Goal: Information Seeking & Learning: Learn about a topic

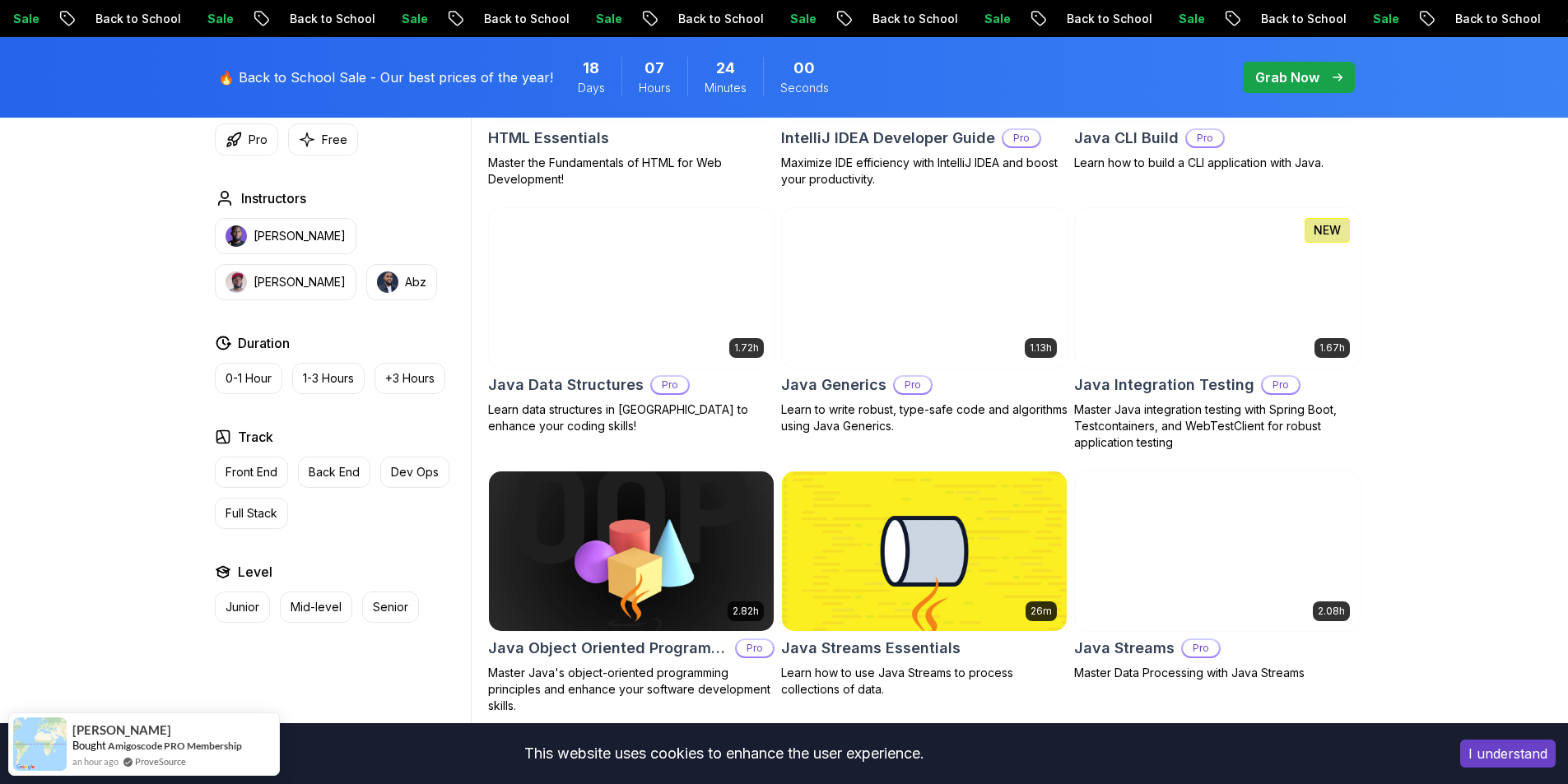
scroll to position [2549, 0]
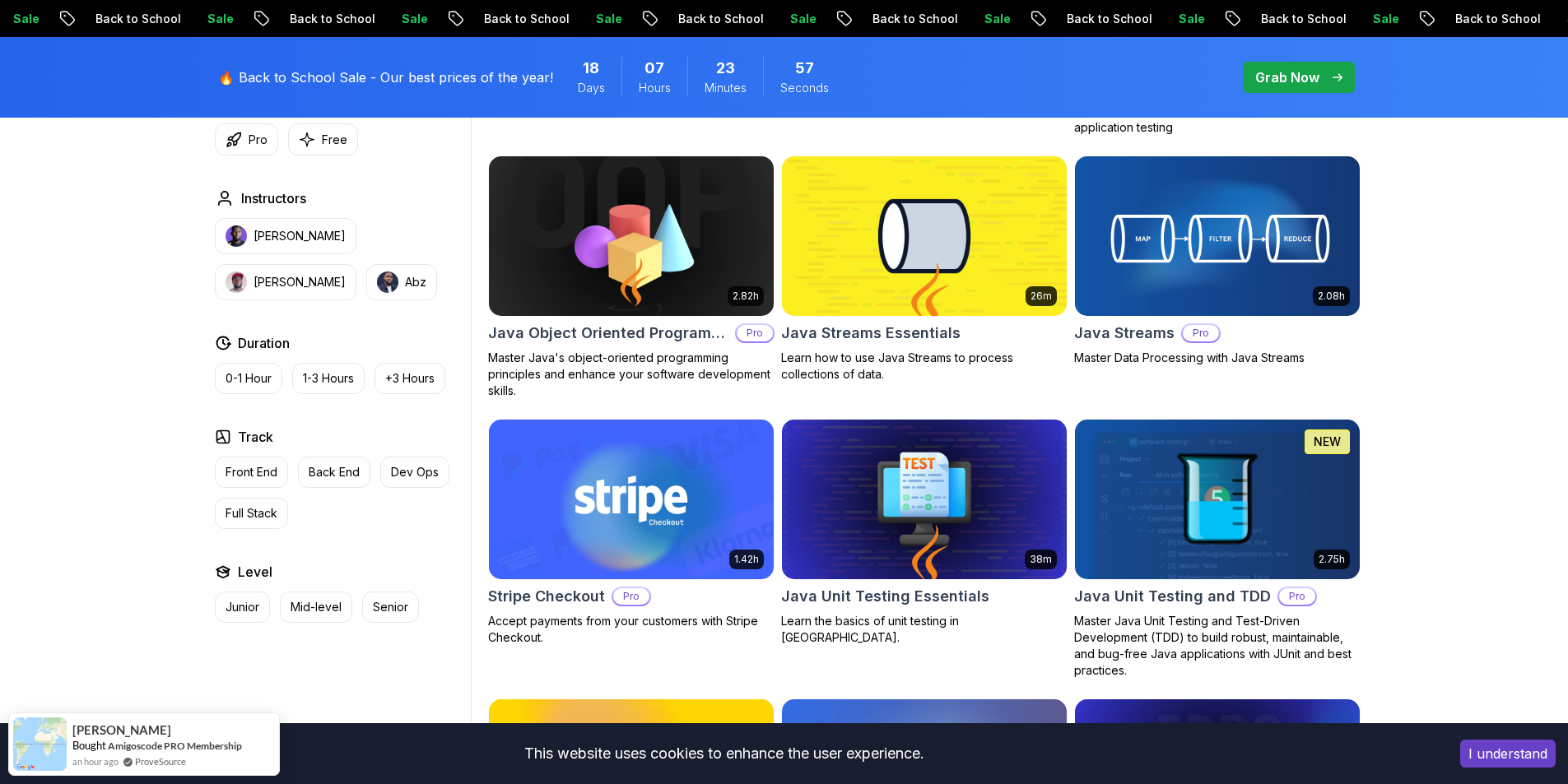
click at [1016, 254] on body "Sale Back to School Sale Back to School Sale Back to School Sale Back to School…" at bounding box center [784, 309] width 1568 height 5719
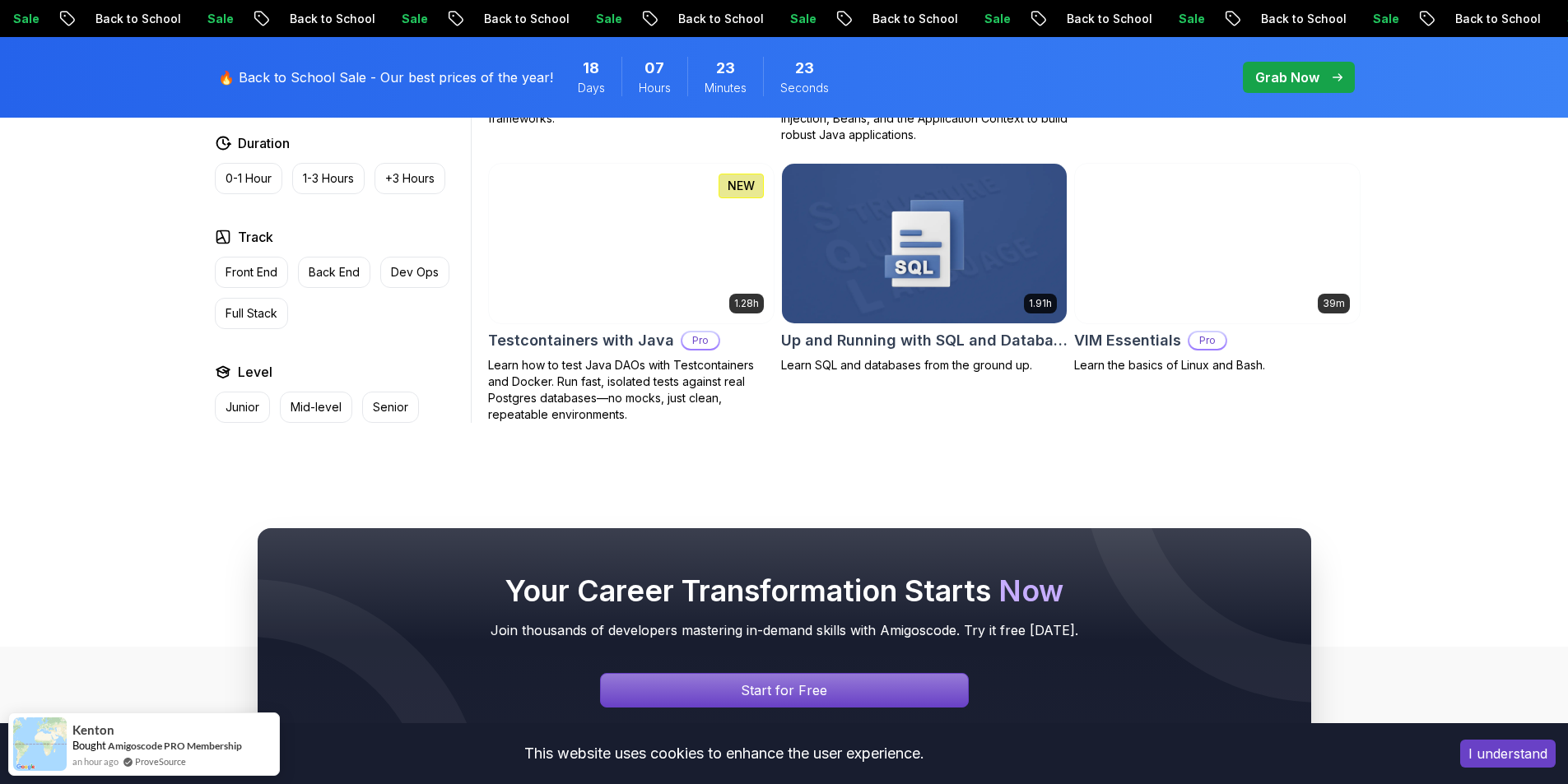
scroll to position [4359, 0]
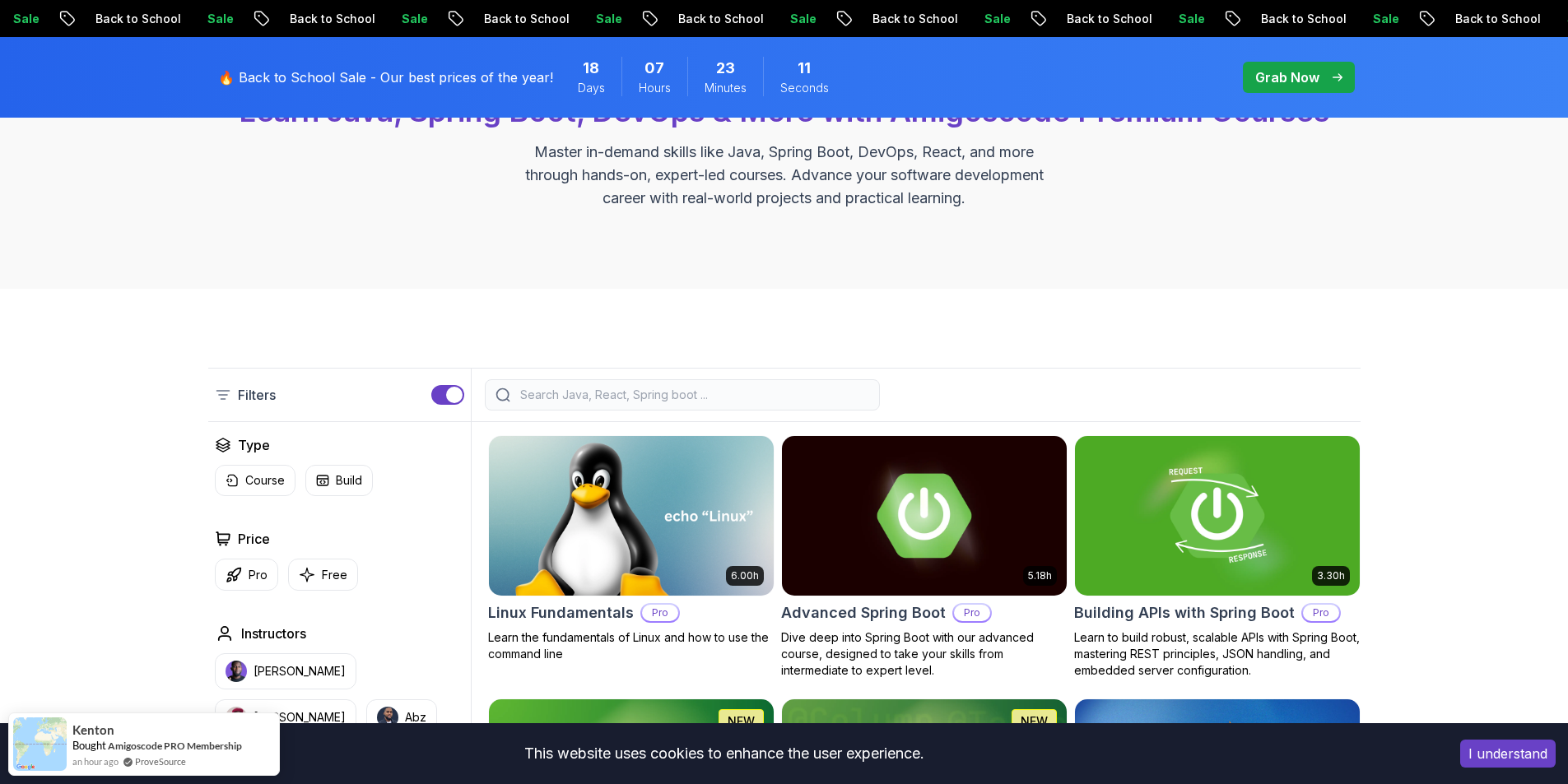
scroll to position [164, 0]
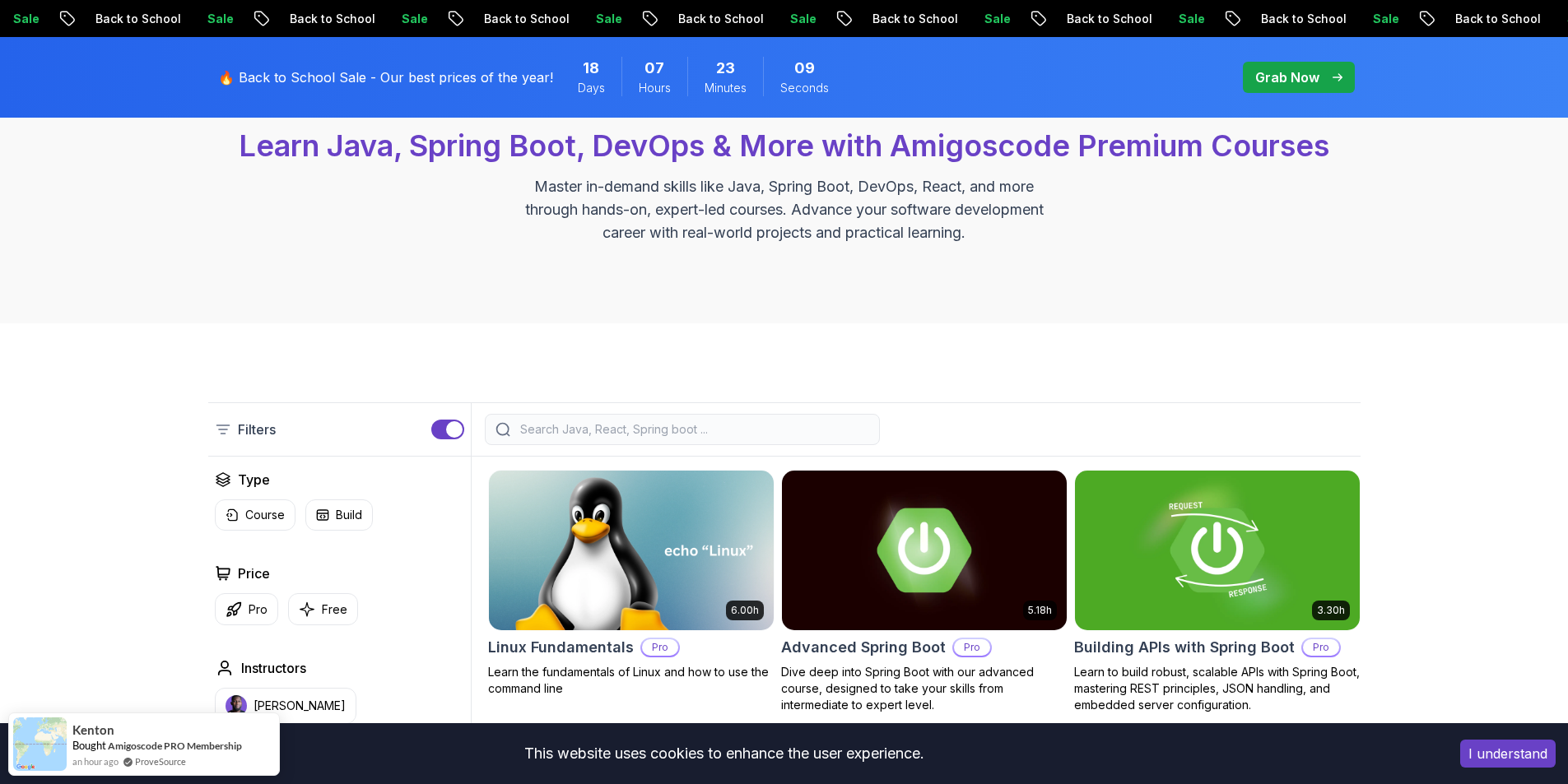
click at [1336, 65] on span "pre-order" at bounding box center [1298, 77] width 112 height 31
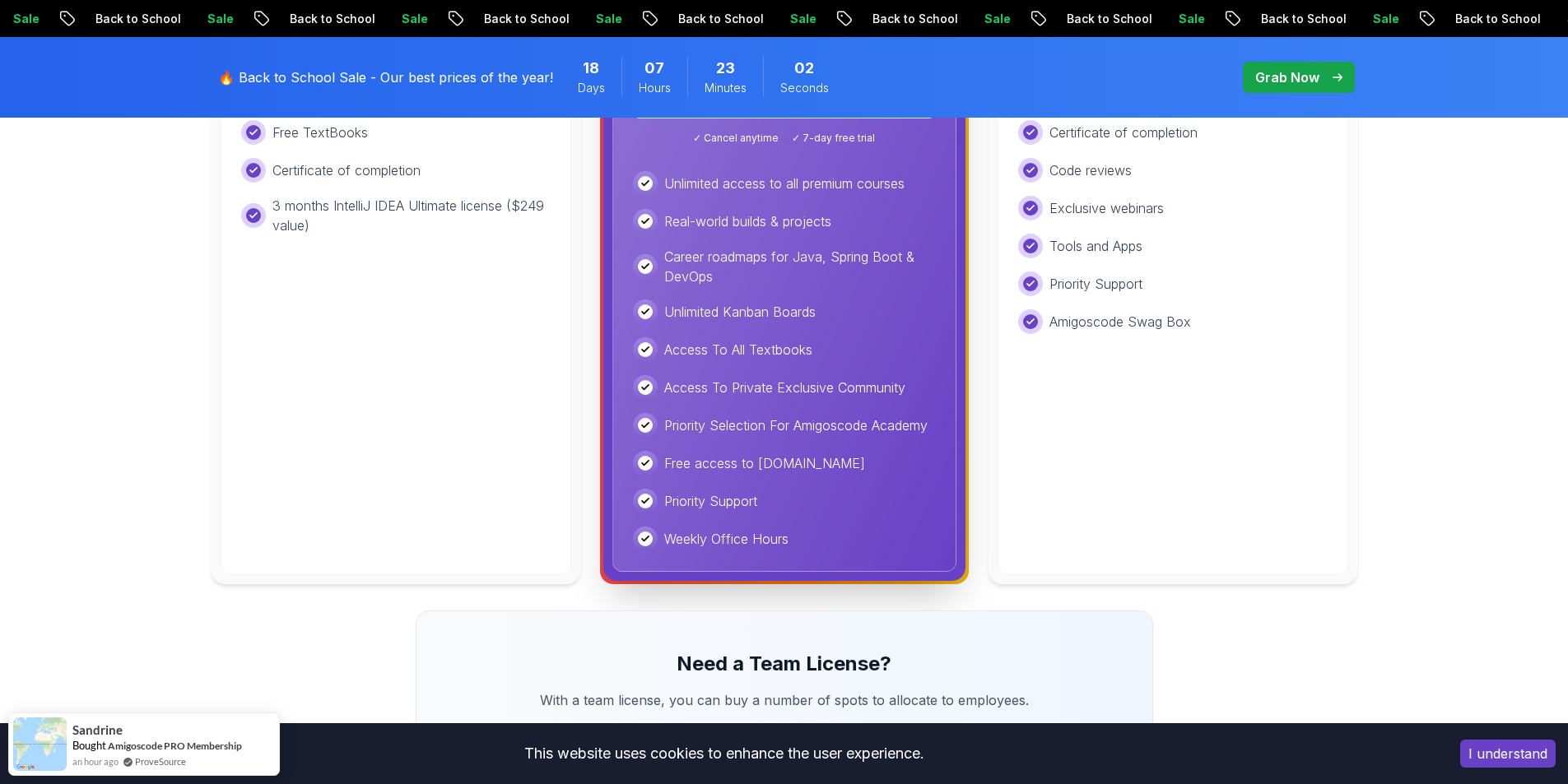
scroll to position [822, 0]
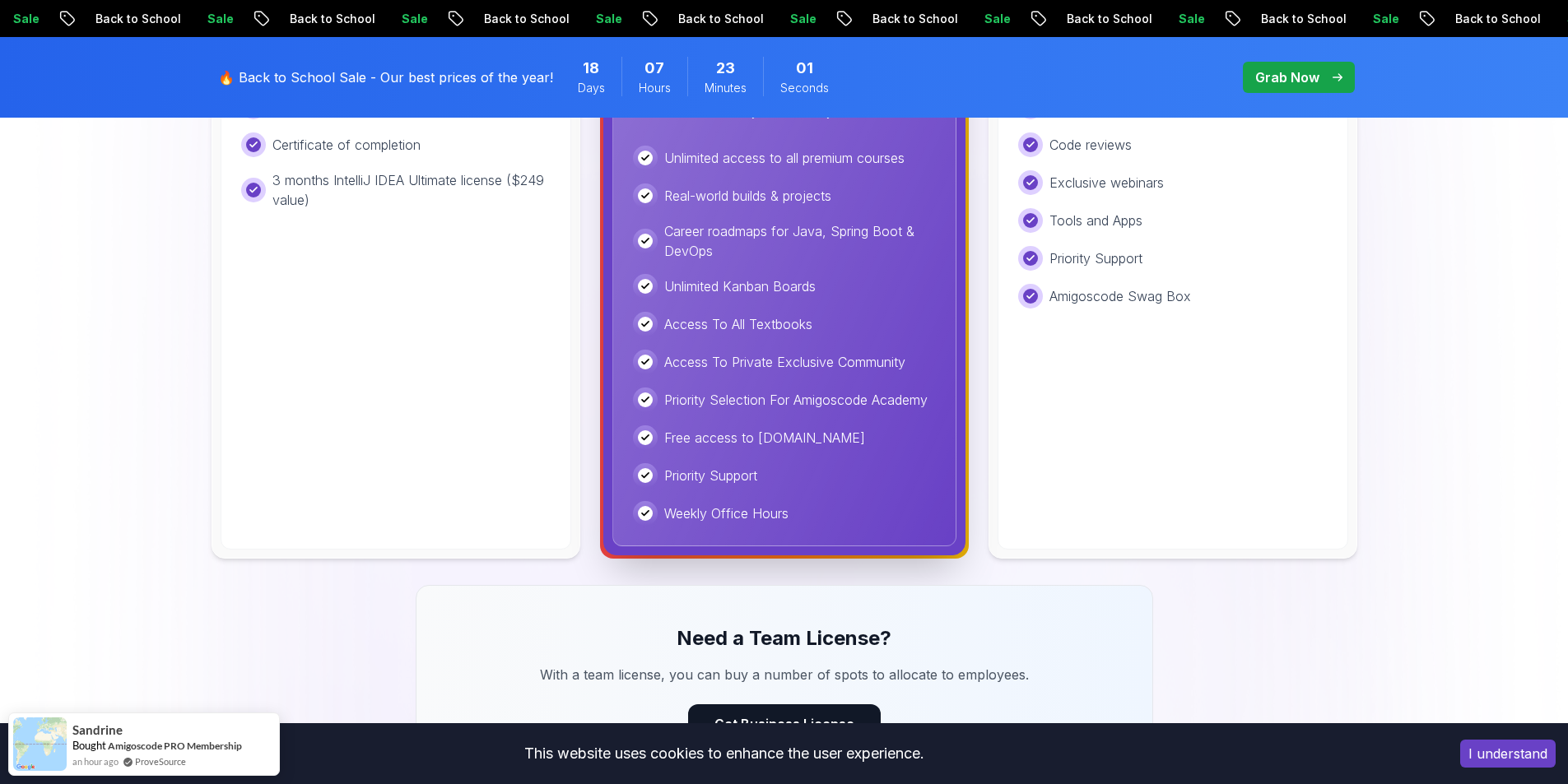
click at [1502, 767] on div "I understand" at bounding box center [1507, 753] width 120 height 53
click at [1502, 764] on button "I understand" at bounding box center [1508, 753] width 95 height 28
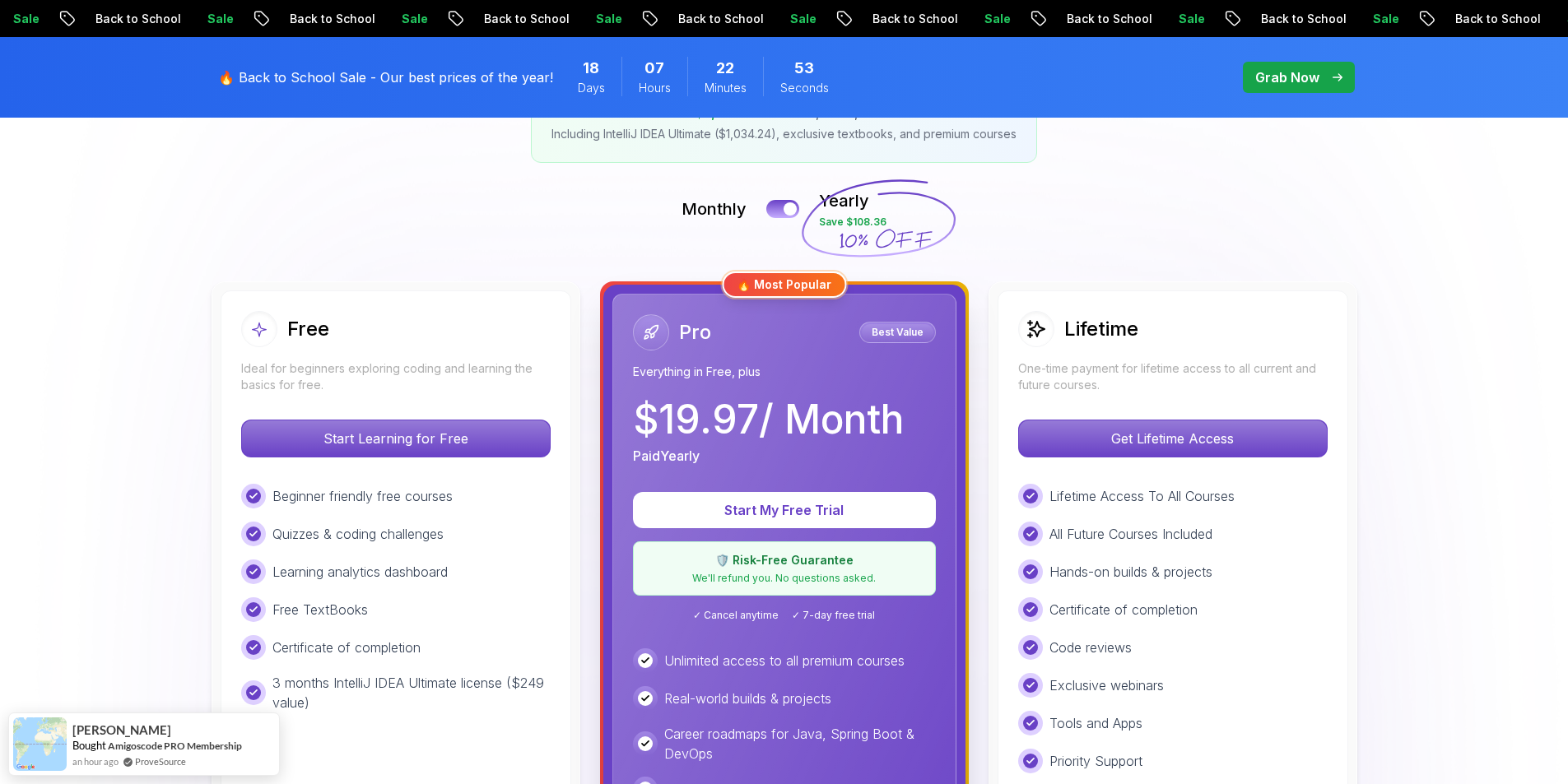
scroll to position [329, 0]
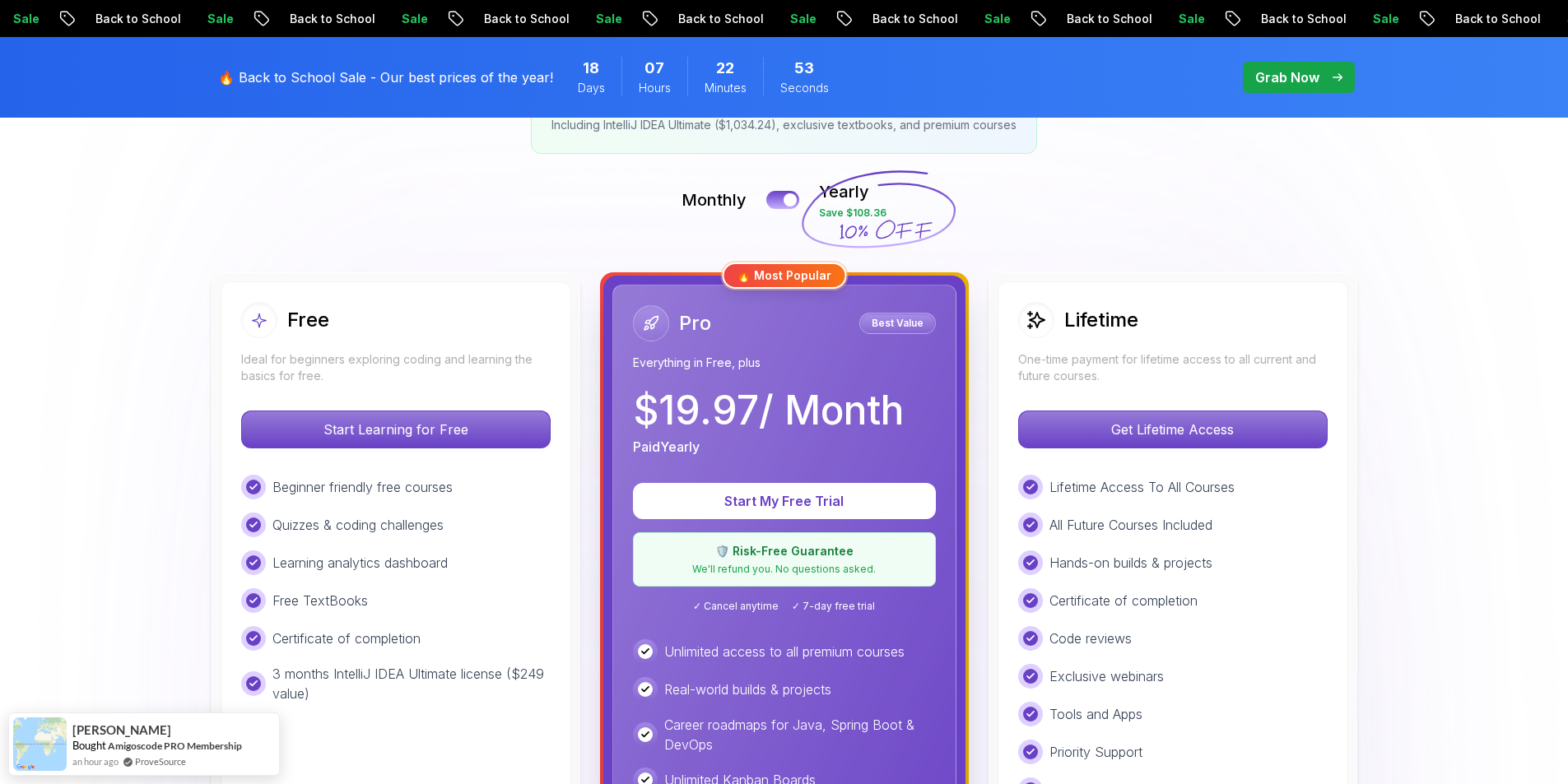
click at [781, 272] on div "🔥 Most Popular" at bounding box center [784, 275] width 125 height 26
click at [1143, 418] on p "Get Lifetime Access" at bounding box center [1172, 430] width 292 height 35
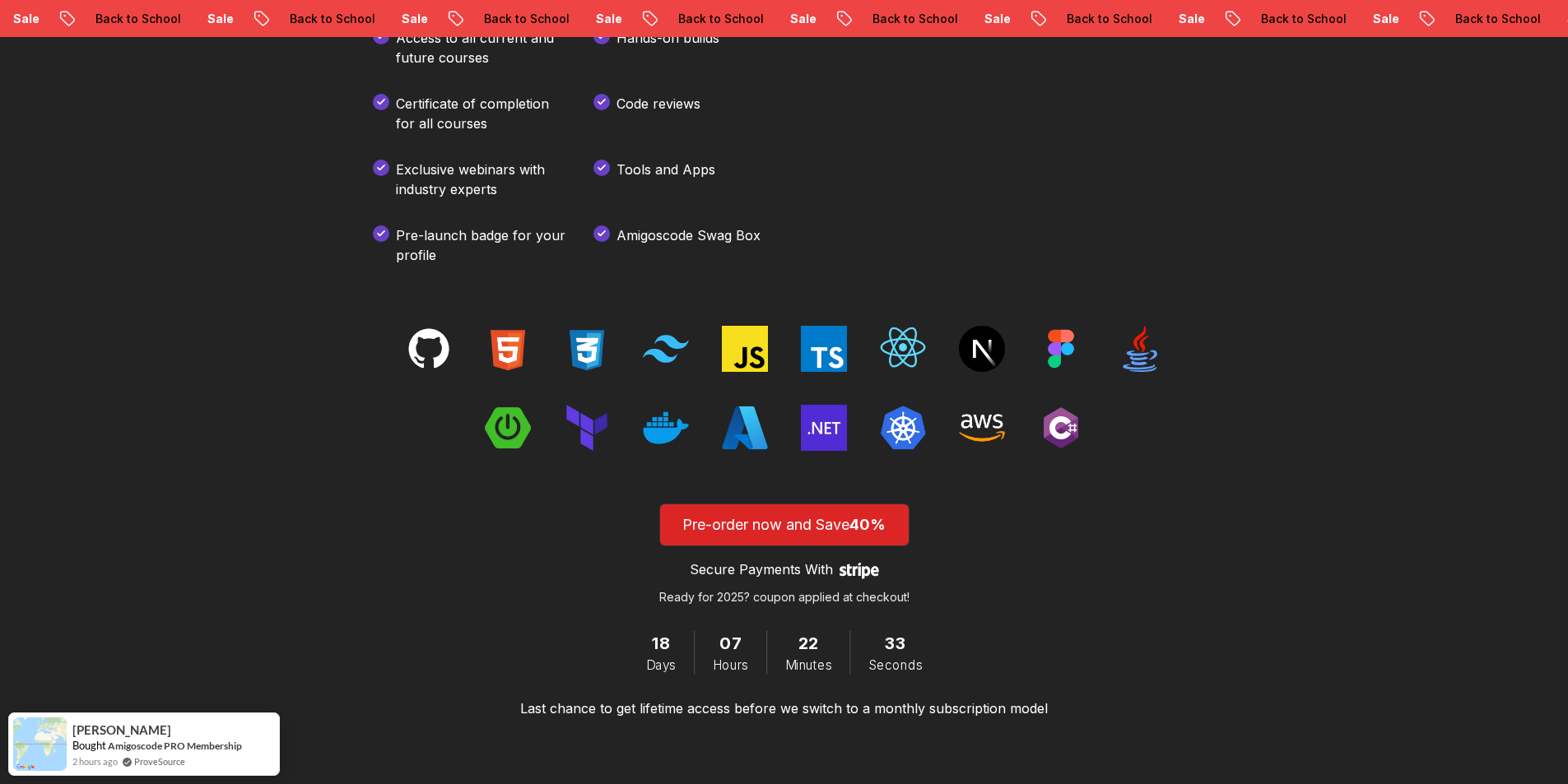
scroll to position [2385, 0]
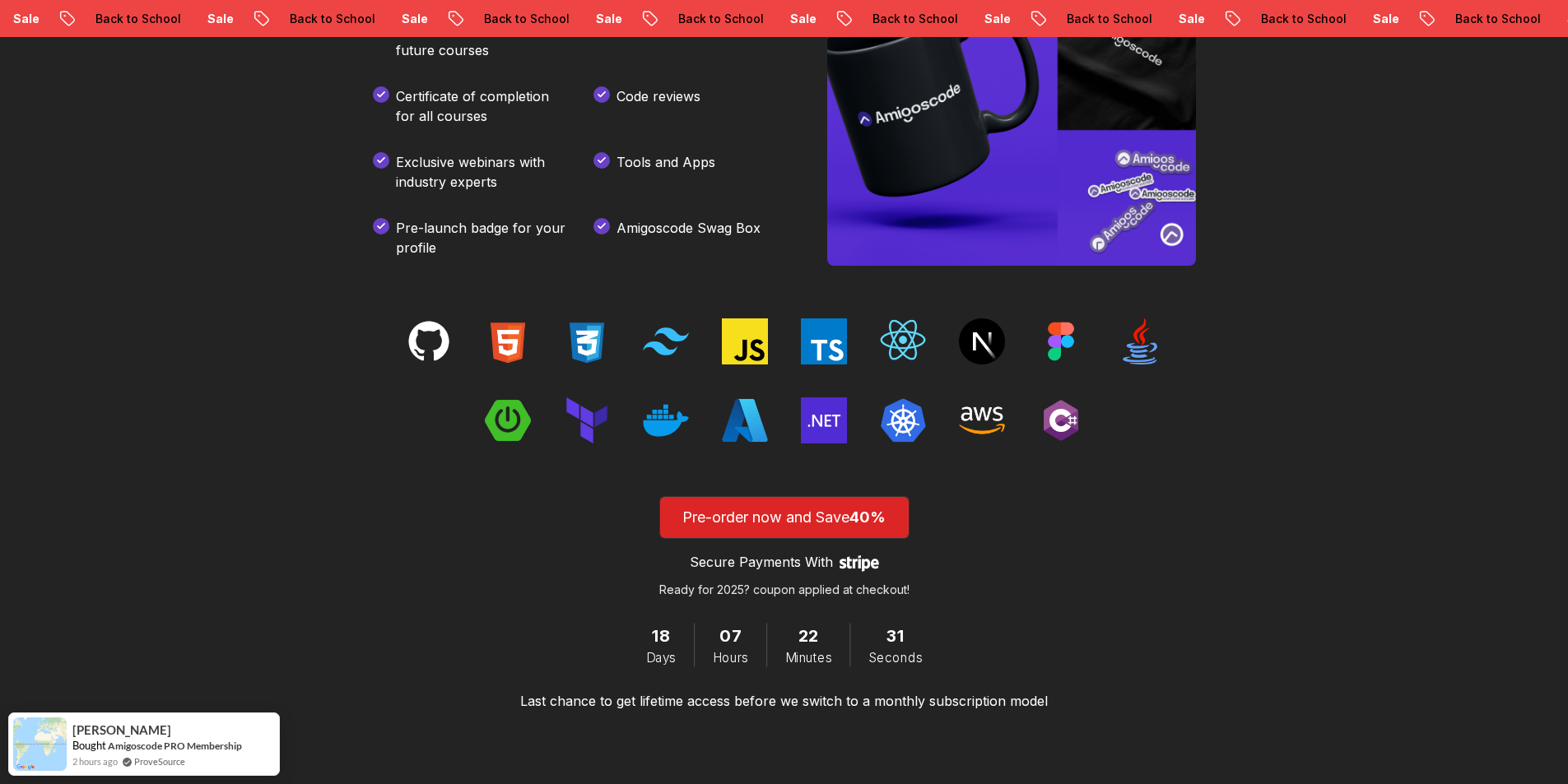
click at [550, 329] on div at bounding box center [784, 380] width 822 height 125
click at [600, 327] on img at bounding box center [586, 340] width 46 height 46
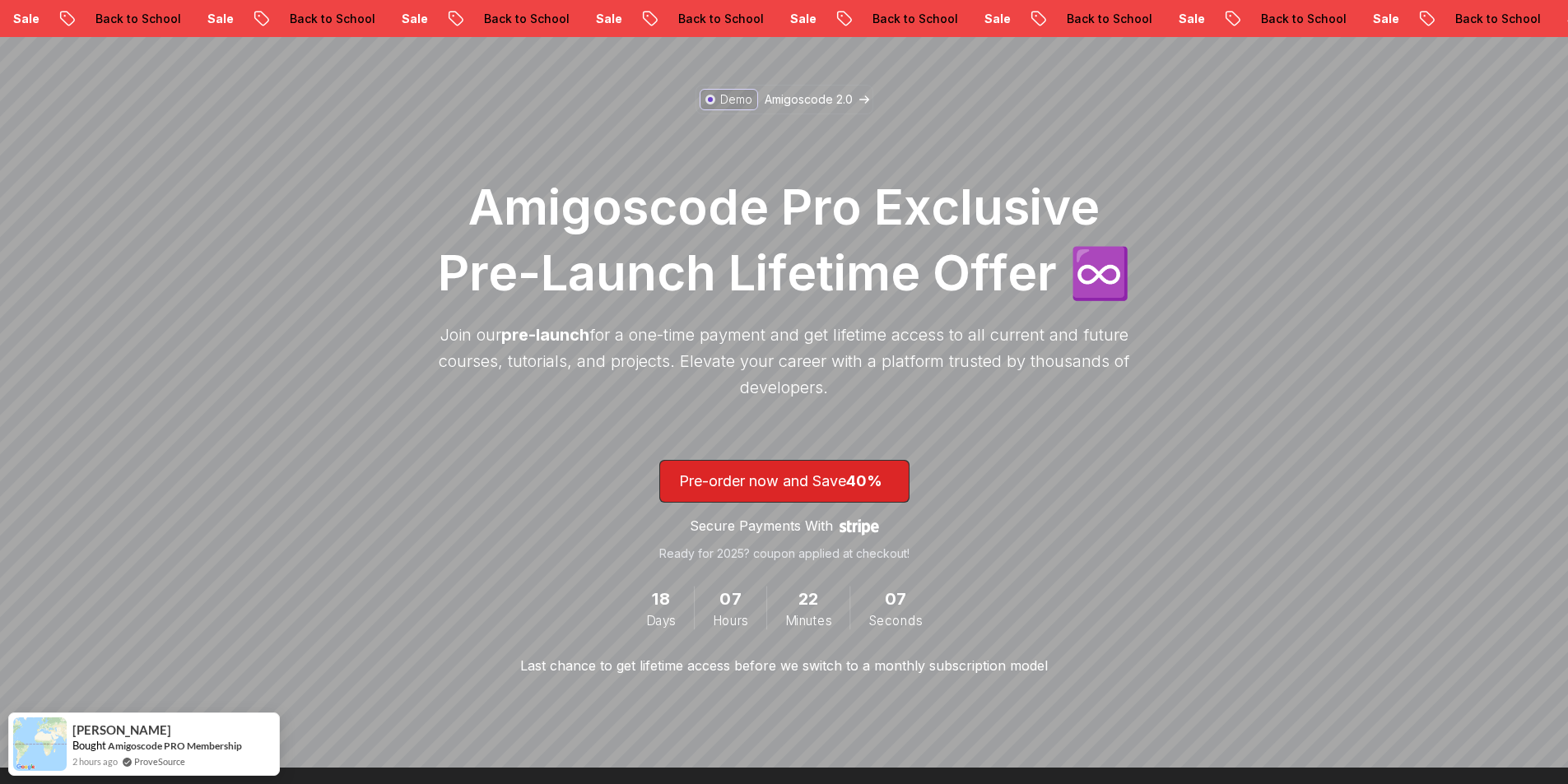
scroll to position [0, 0]
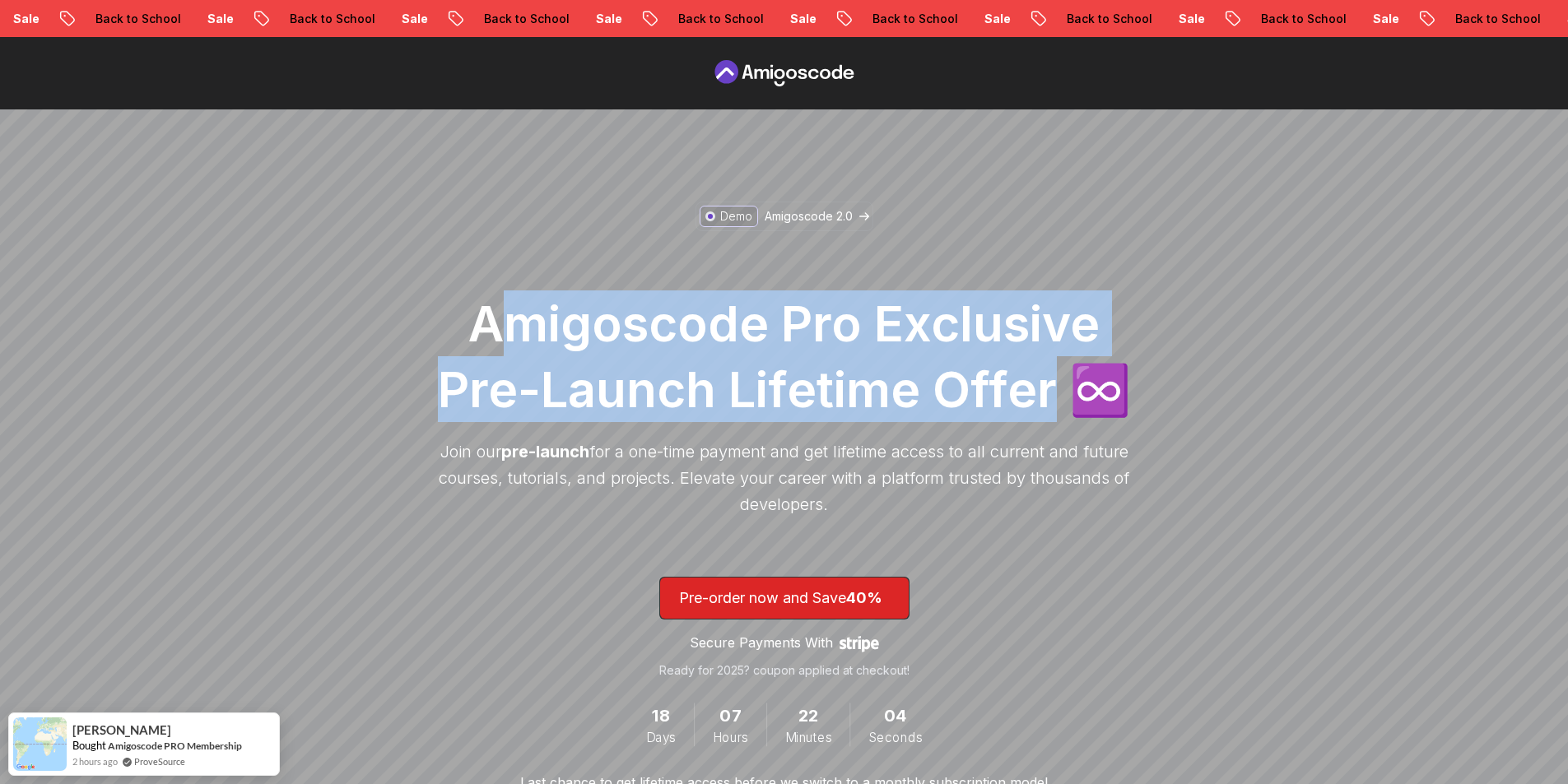
drag, startPoint x: 493, startPoint y: 332, endPoint x: 1045, endPoint y: 386, distance: 554.6
click at [1045, 386] on h1 "Amigoscode Pro Exclusive Pre-Launch Lifetime Offer ♾️" at bounding box center [784, 355] width 708 height 131
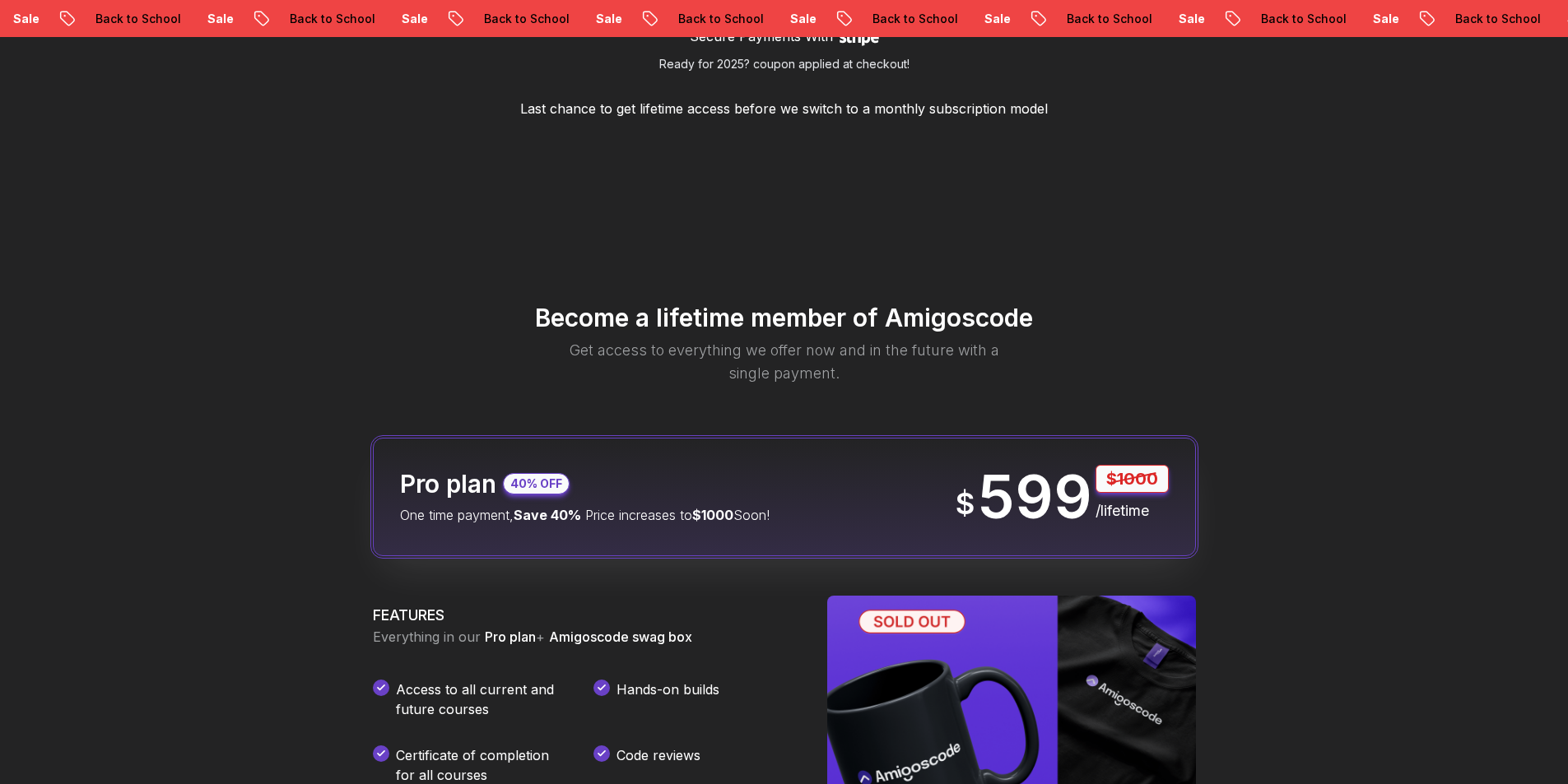
scroll to position [1727, 0]
click at [1039, 489] on p "599" at bounding box center [1035, 495] width 115 height 59
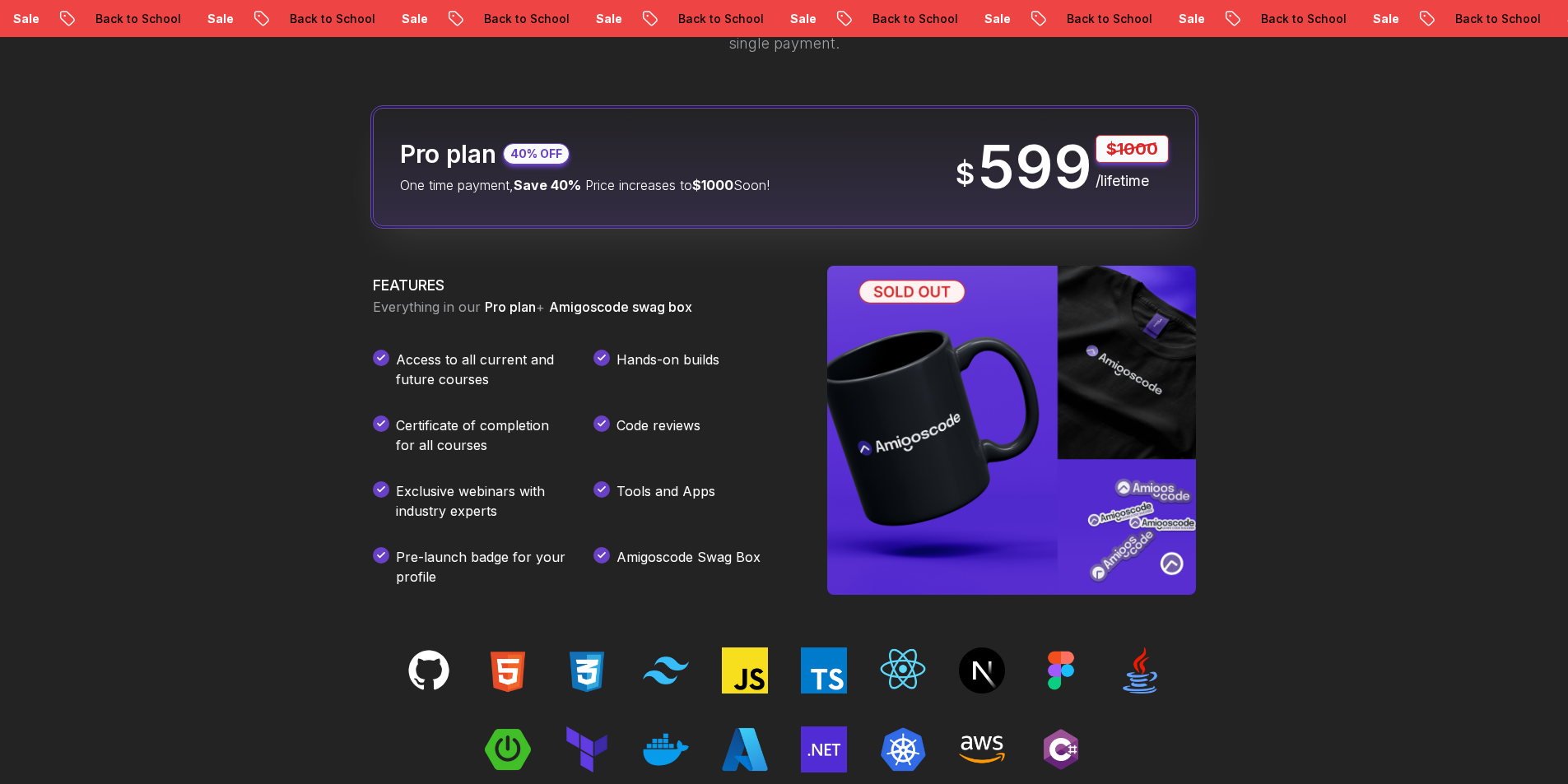
scroll to position [1480, 0]
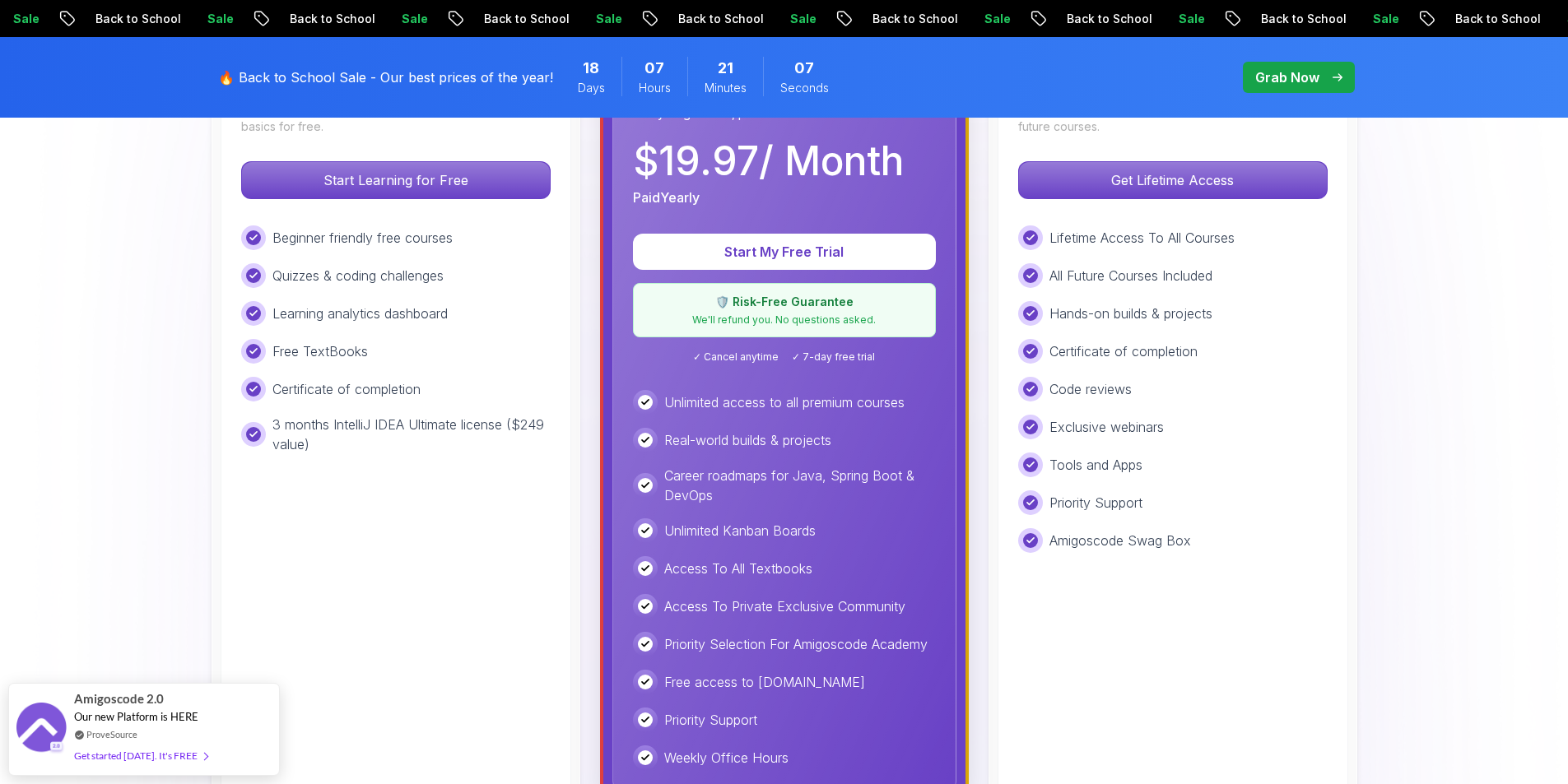
scroll to position [576, 0]
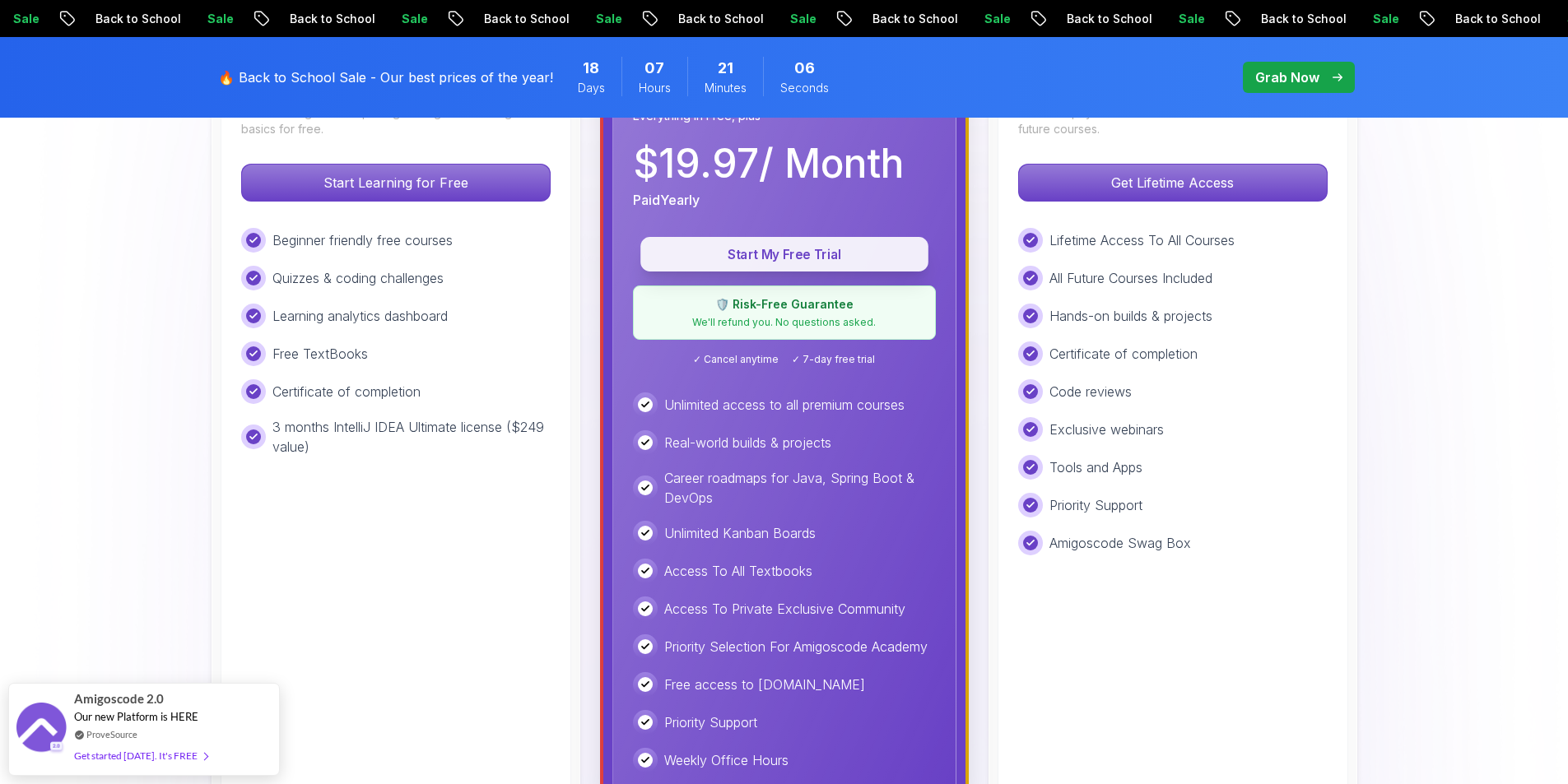
click at [754, 247] on p "Start My Free Trial" at bounding box center [784, 254] width 250 height 18
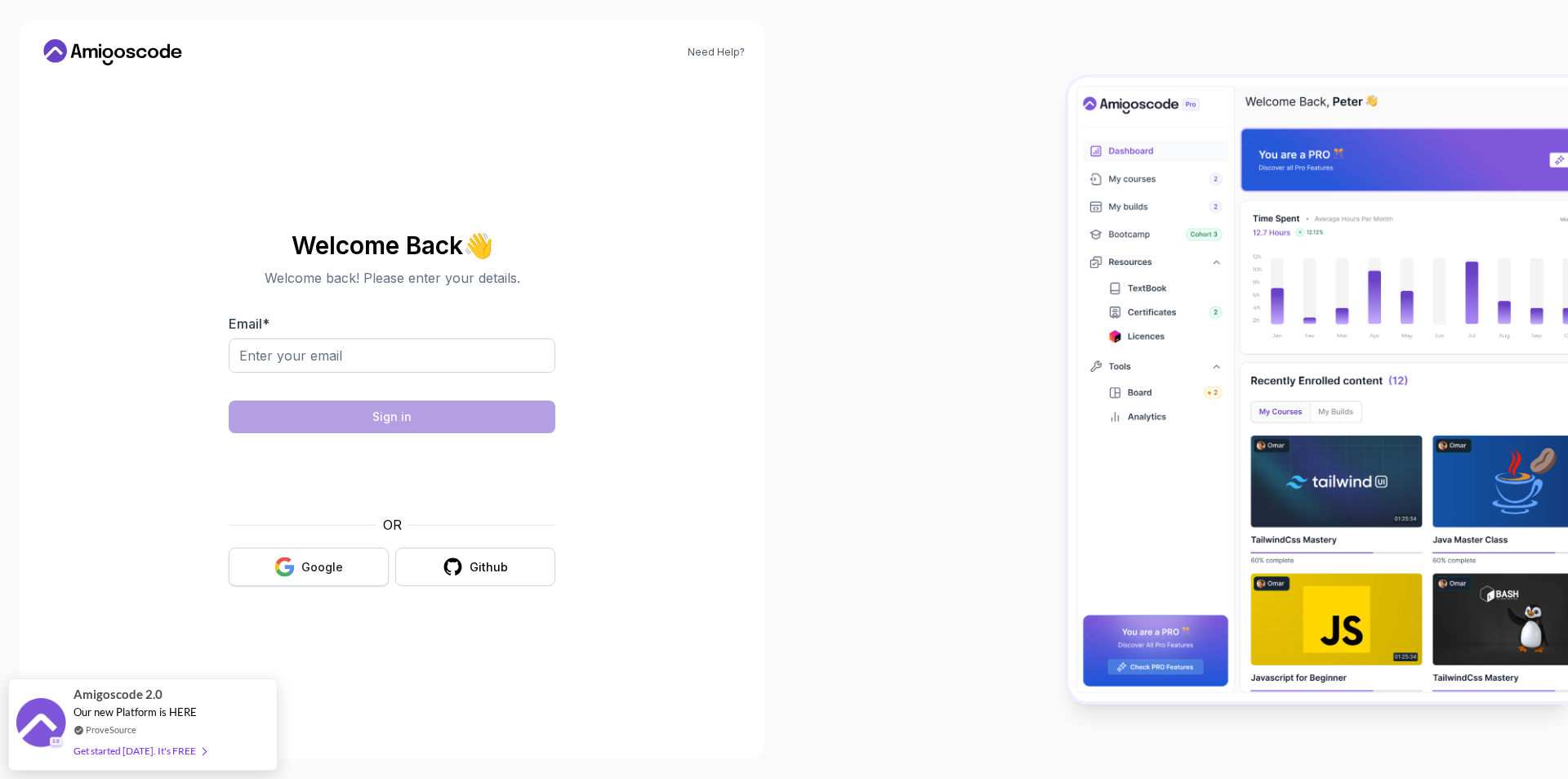
click at [338, 559] on div "Google" at bounding box center [322, 566] width 42 height 16
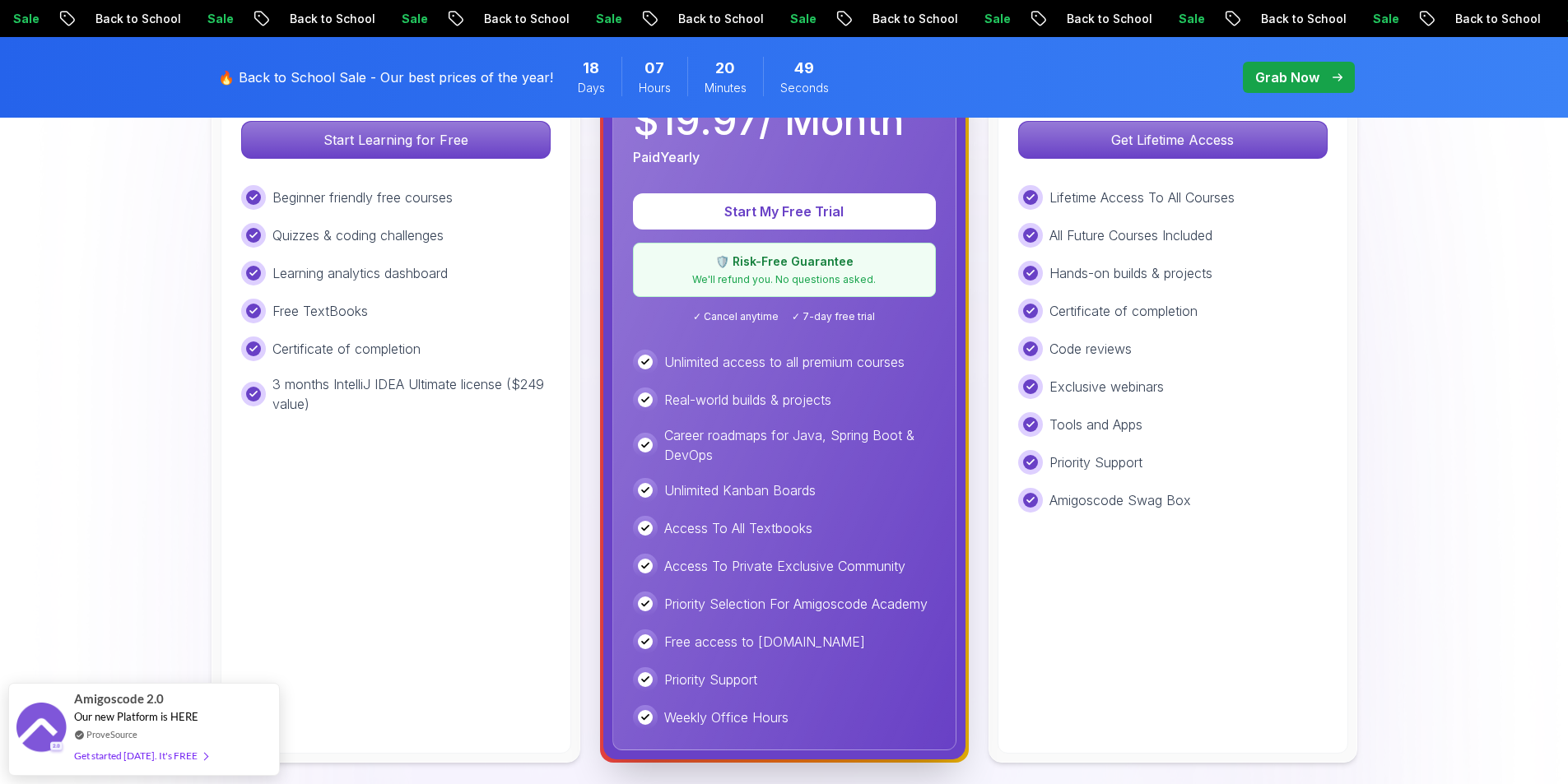
scroll to position [576, 0]
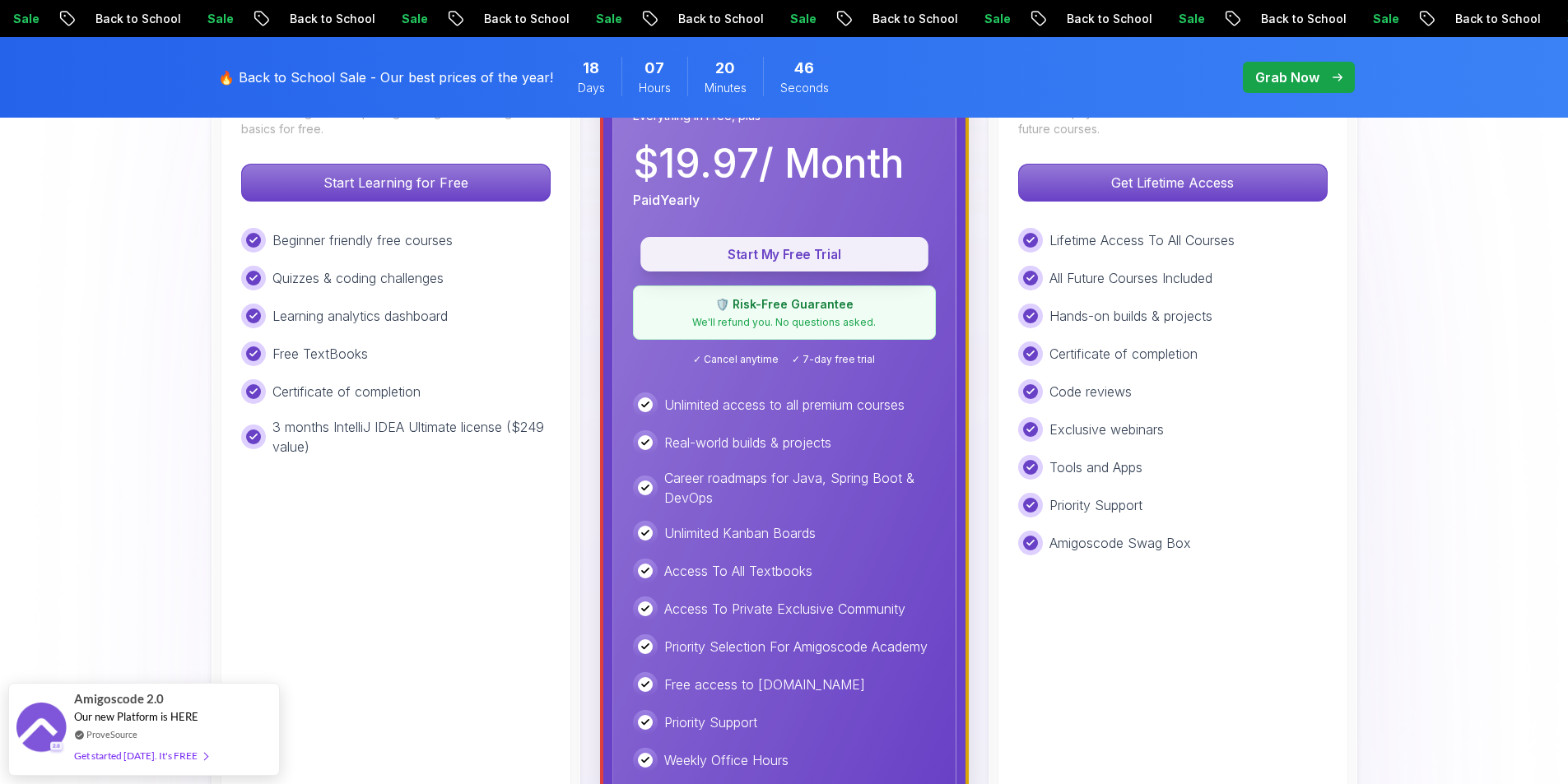
click at [822, 247] on p "Start My Free Trial" at bounding box center [784, 254] width 250 height 18
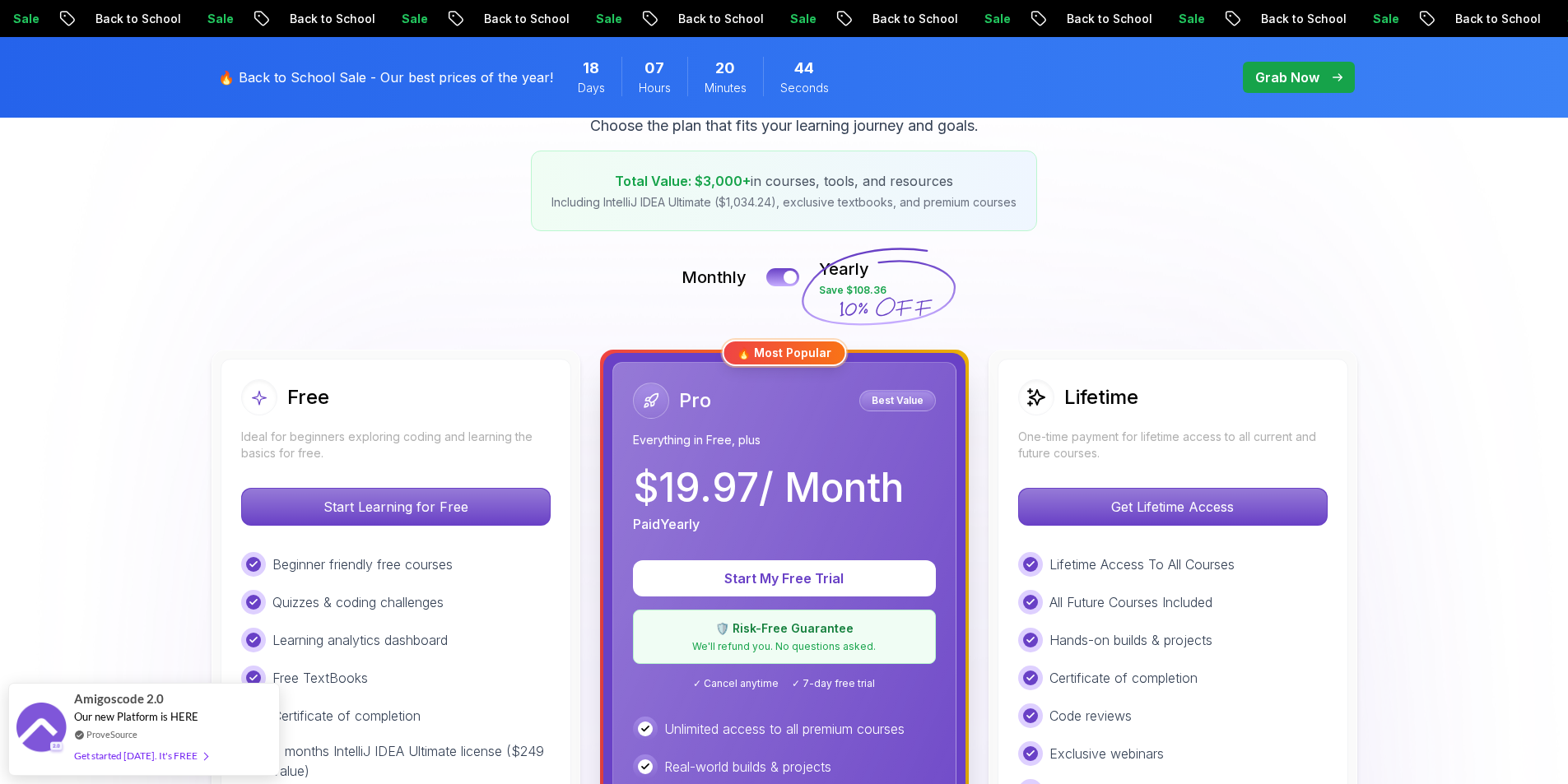
scroll to position [247, 0]
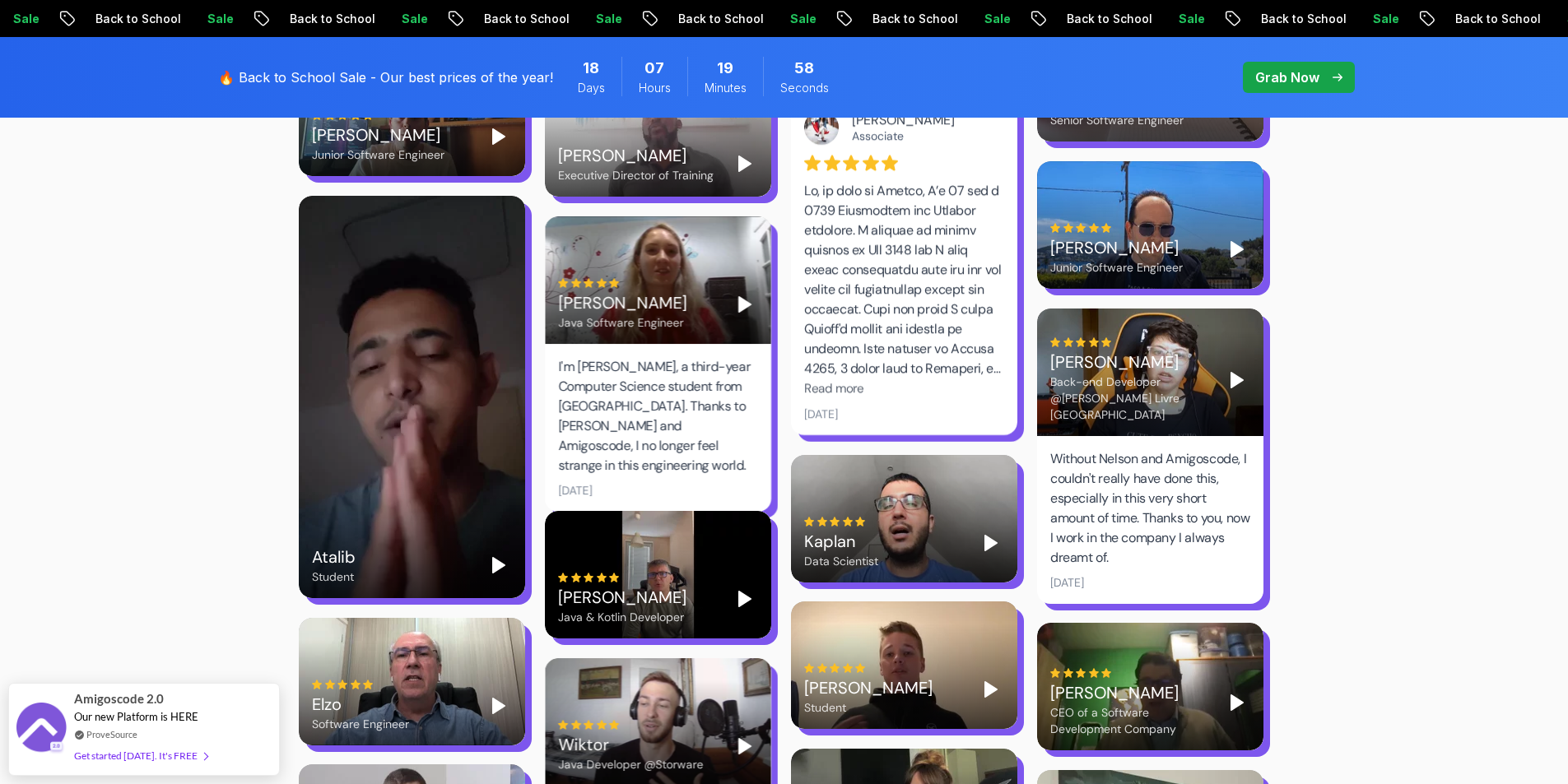
scroll to position [4276, 0]
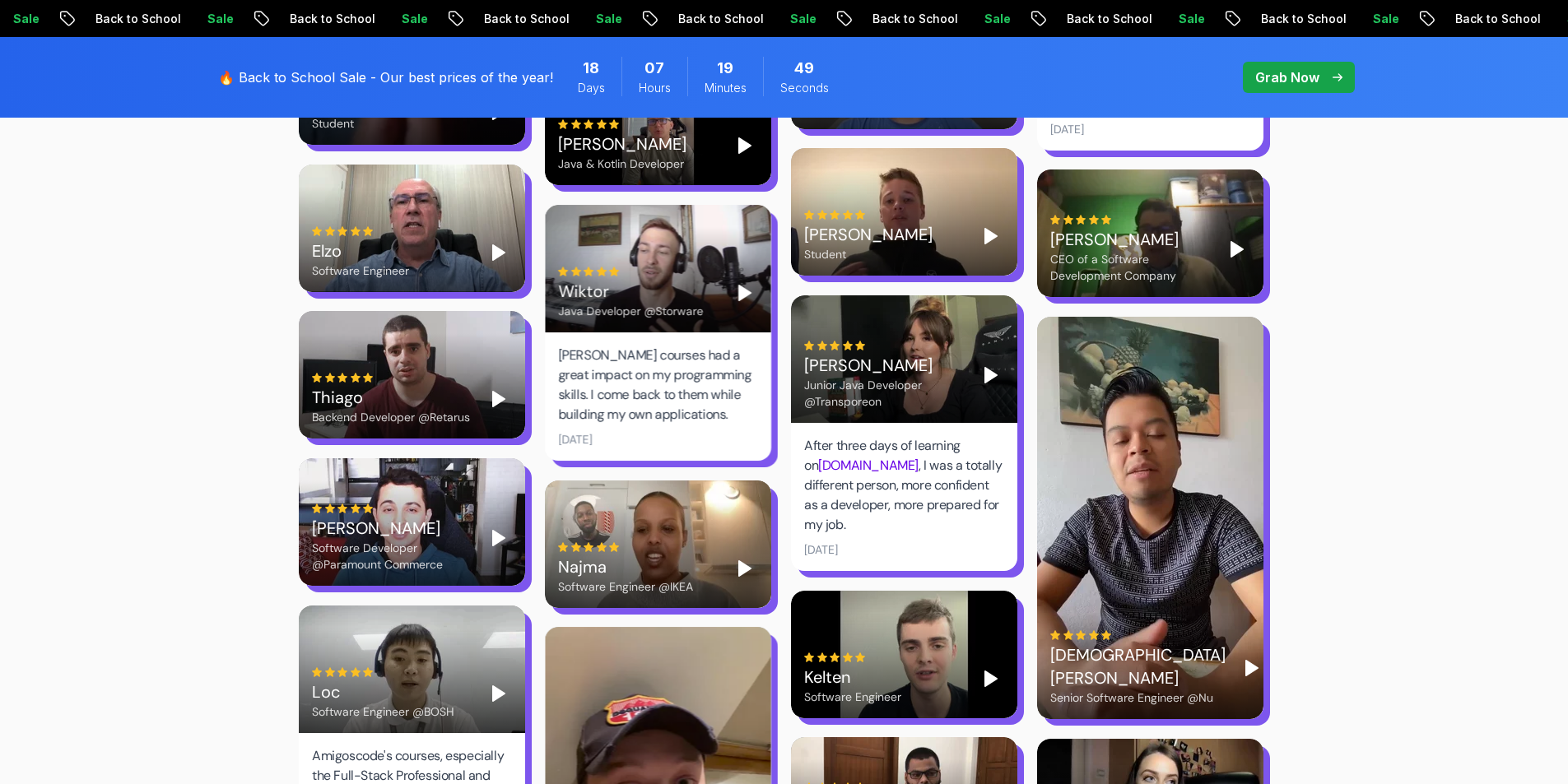
click at [982, 365] on icon "Play" at bounding box center [991, 374] width 19 height 19
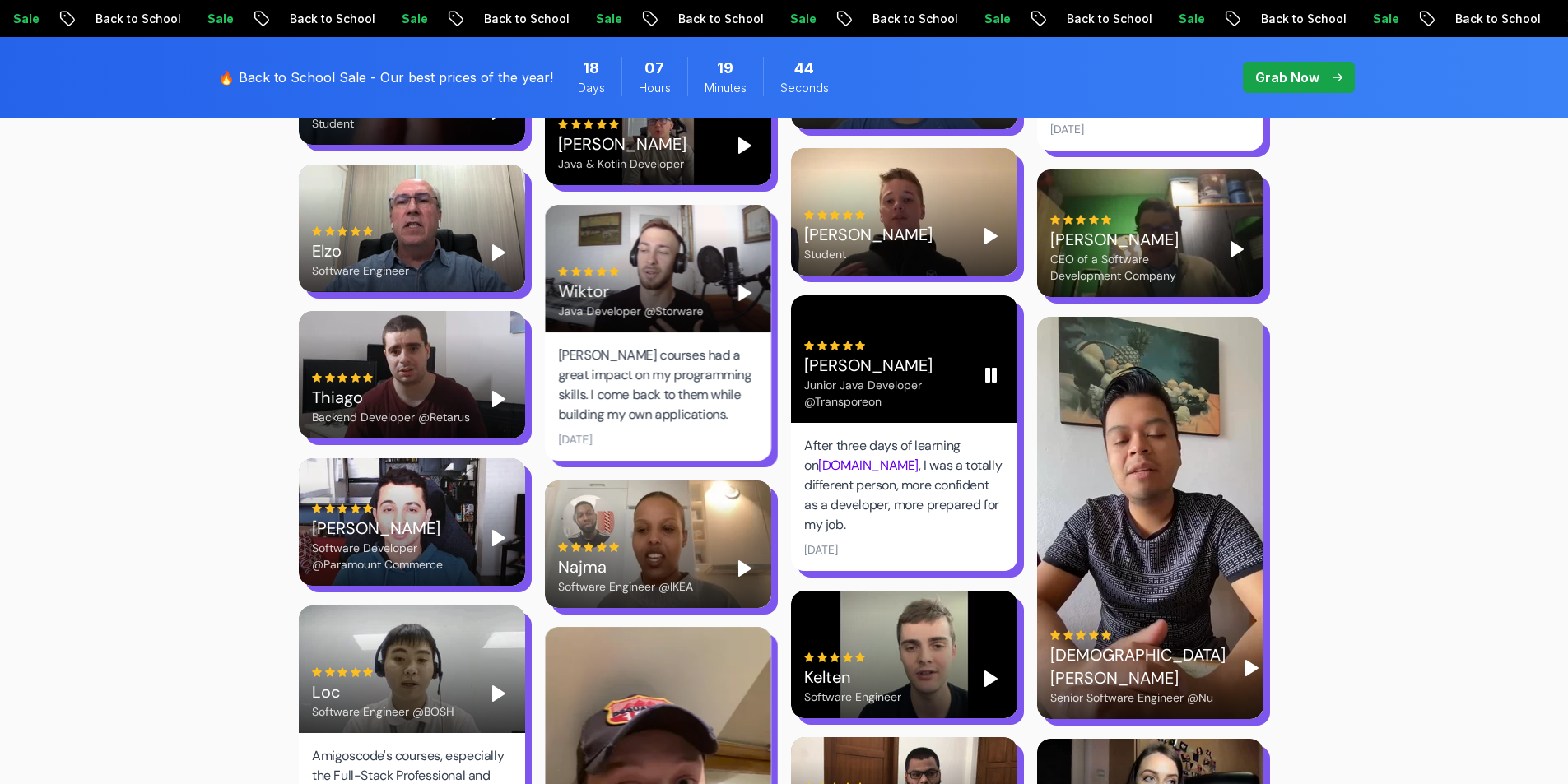
click at [987, 369] on rect "Pause" at bounding box center [987, 375] width 3 height 14
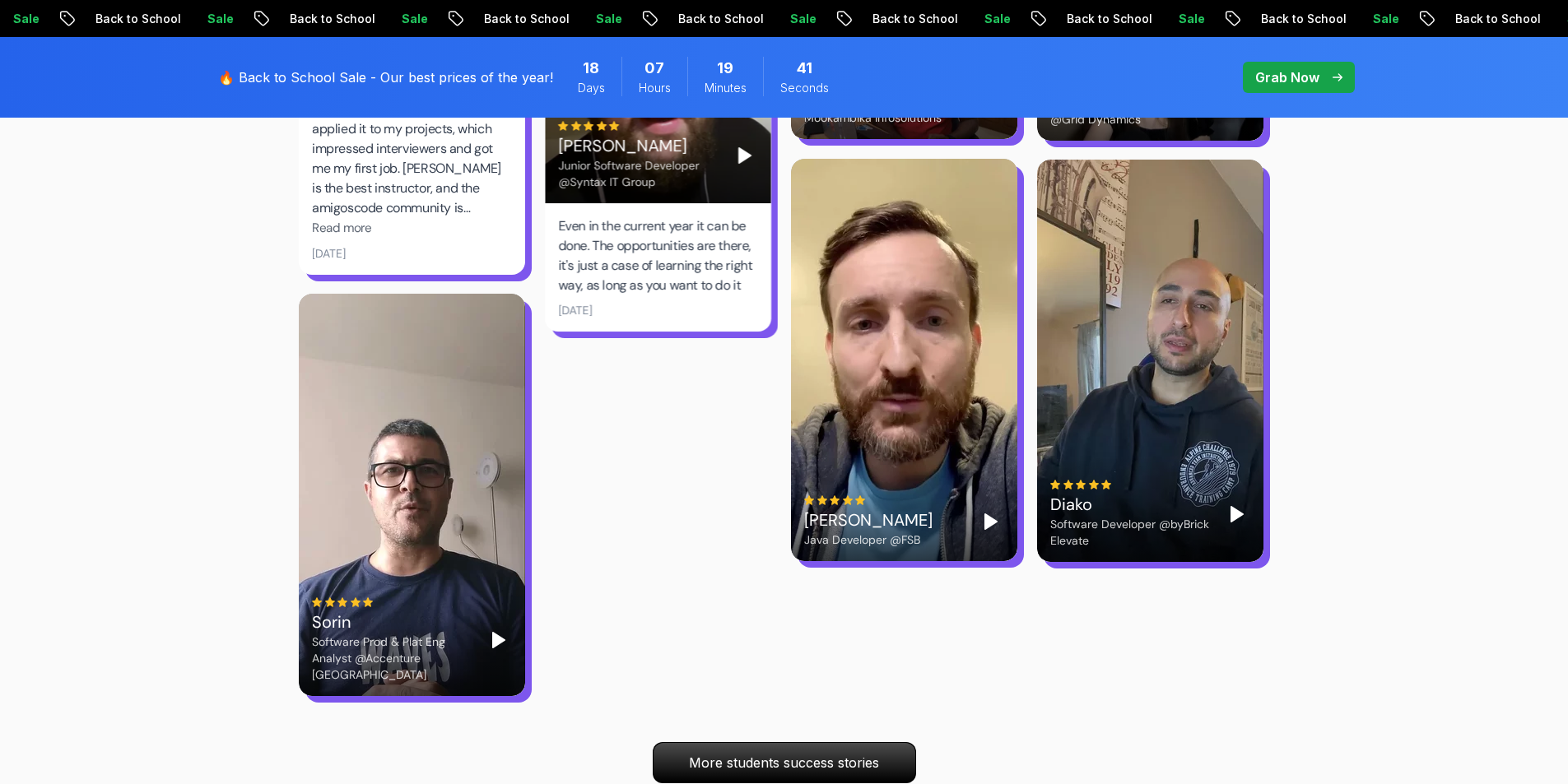
scroll to position [5099, 0]
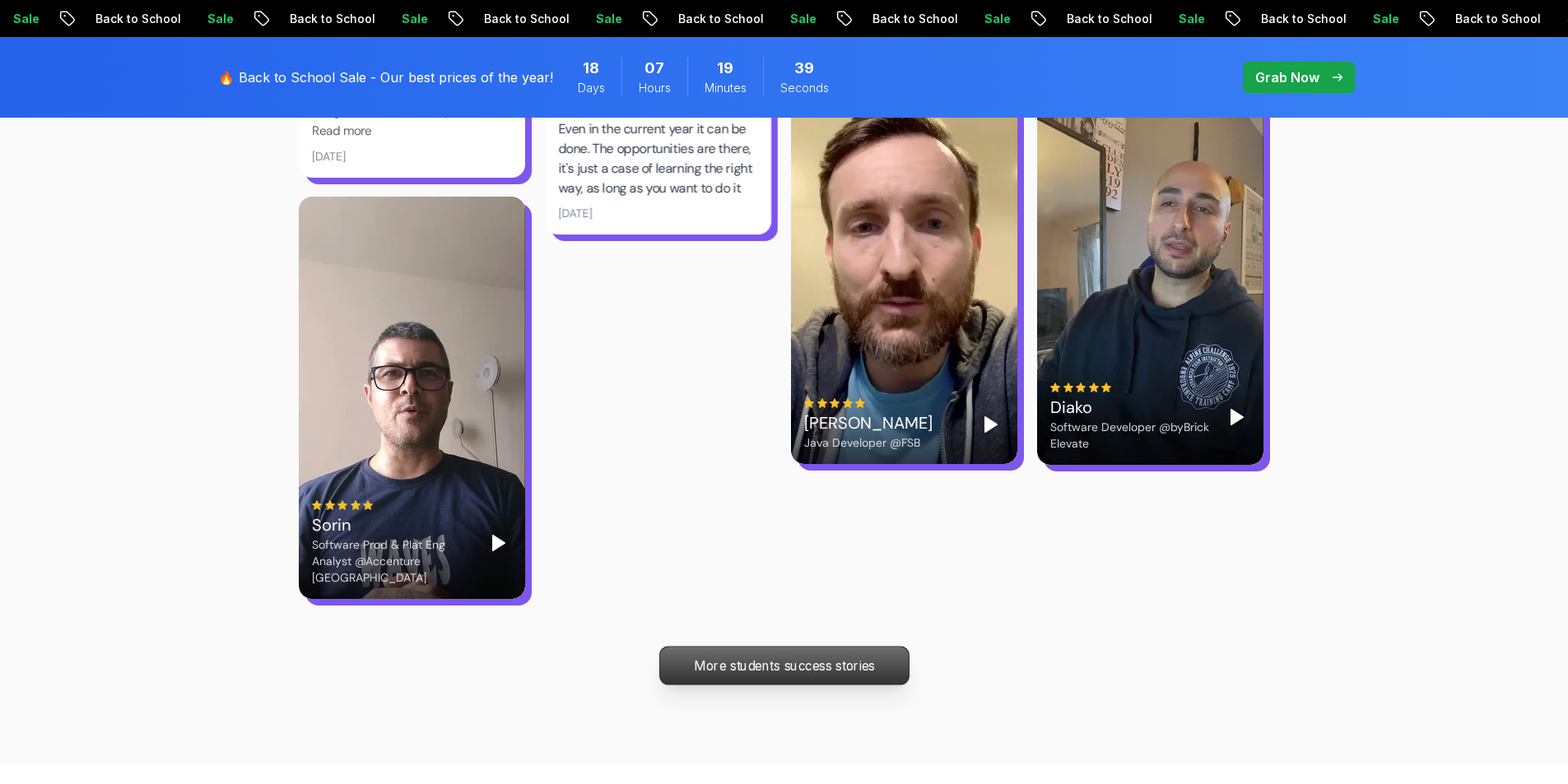
click at [812, 647] on p "More students success stories" at bounding box center [783, 665] width 248 height 38
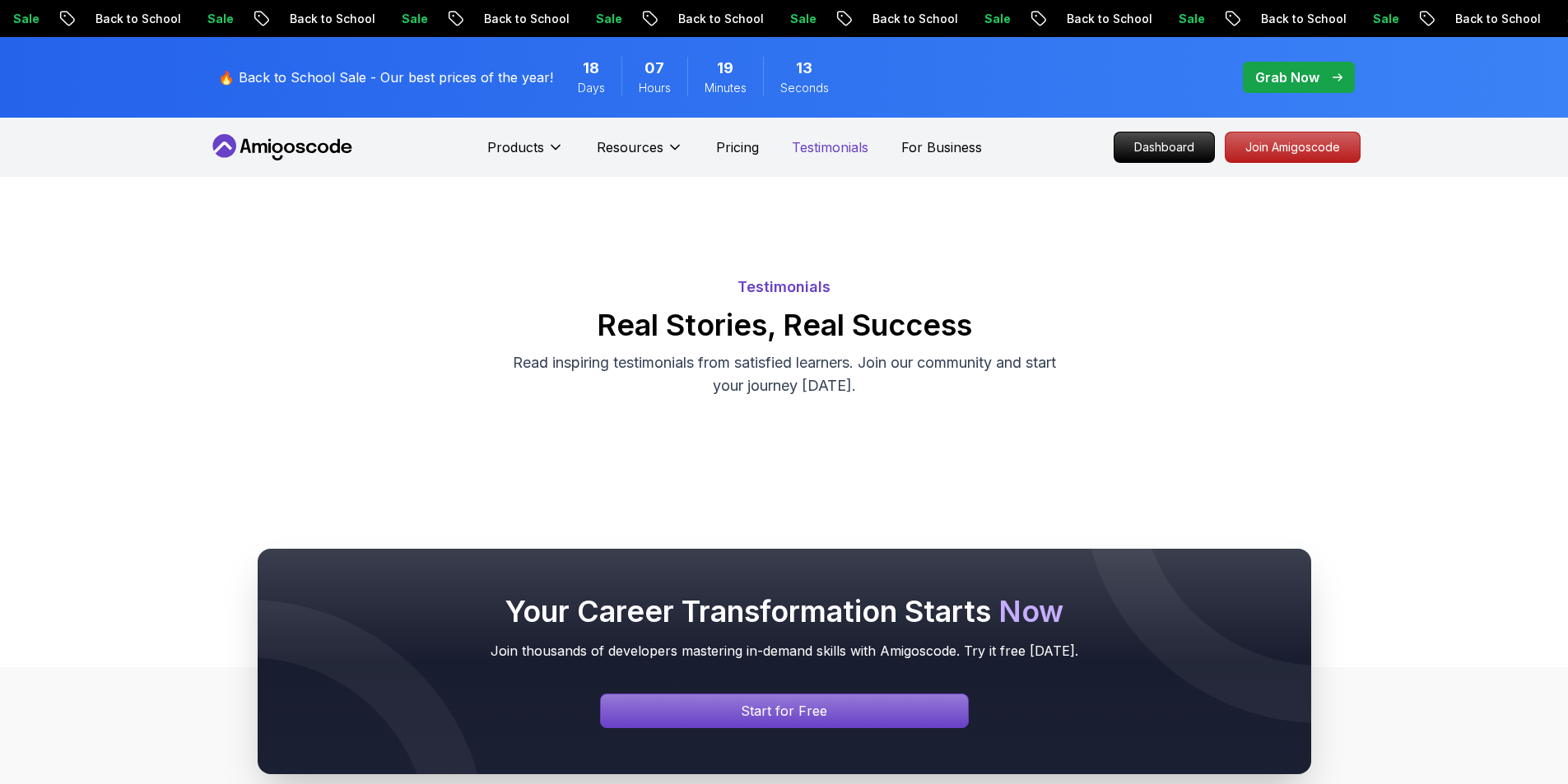
click at [809, 146] on p "Testimonials" at bounding box center [829, 147] width 77 height 19
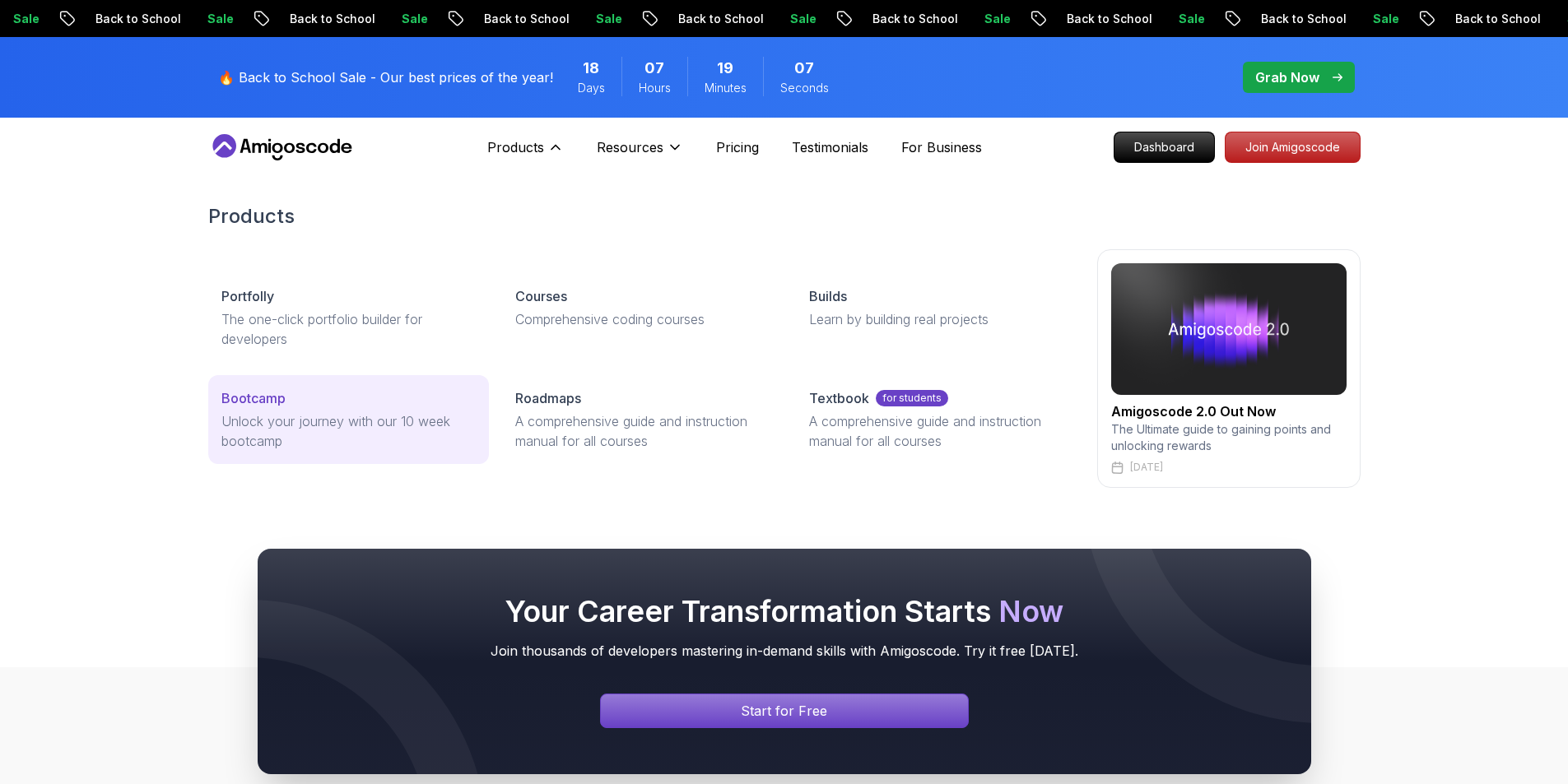
click at [357, 423] on p "Unlock your journey with our 10 week bootcamp" at bounding box center [347, 431] width 254 height 40
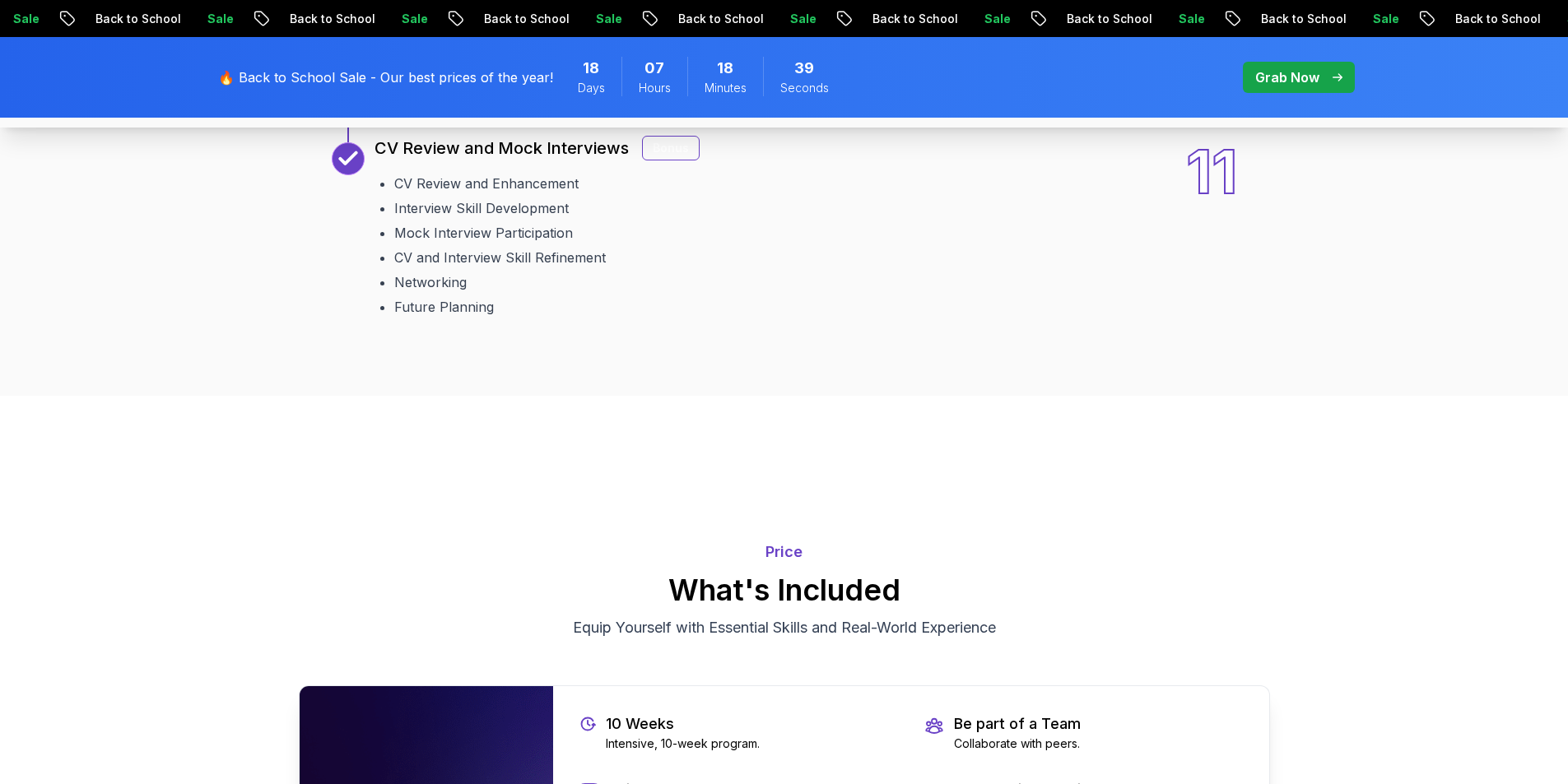
scroll to position [2961, 0]
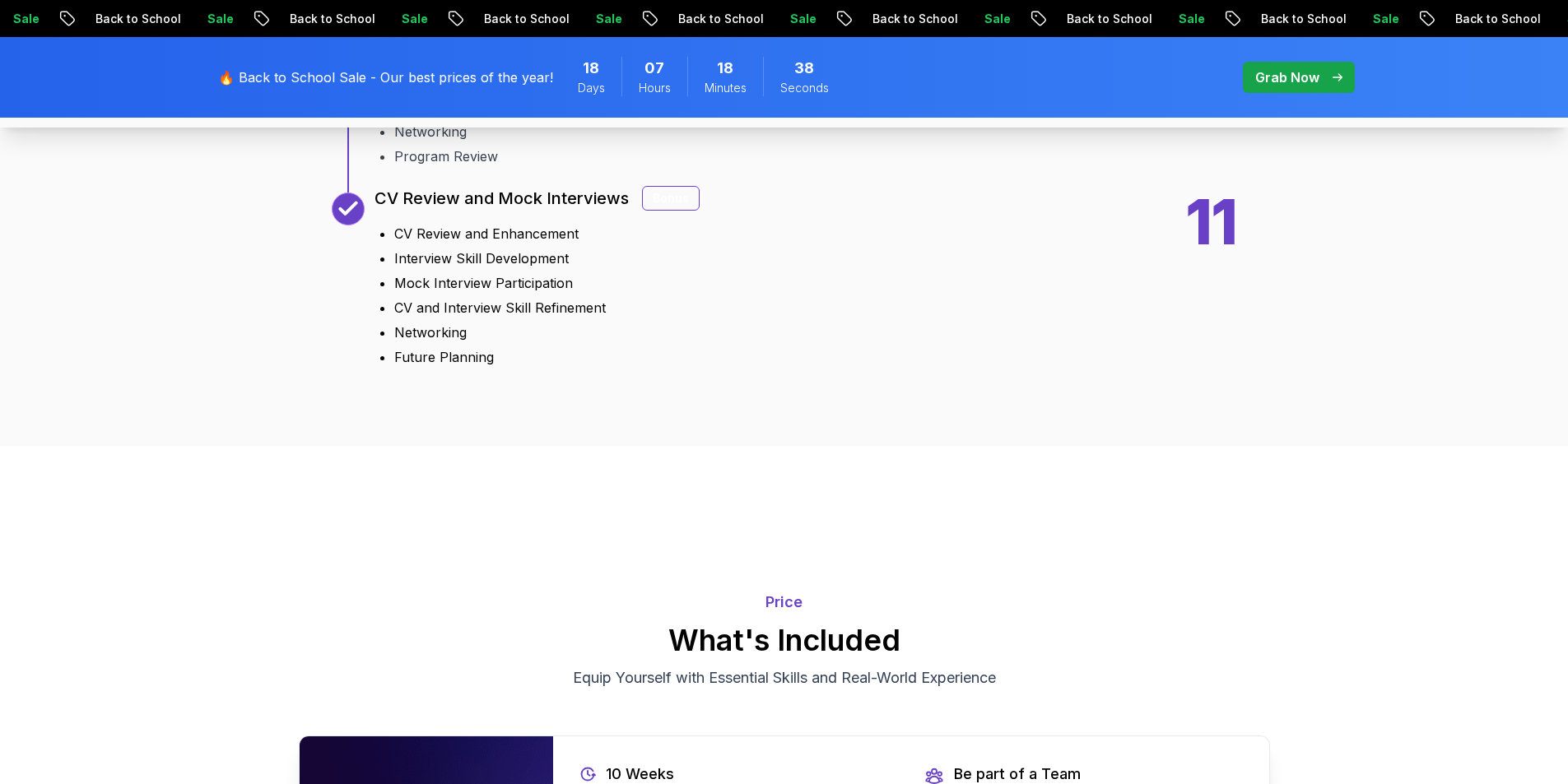
click at [672, 210] on div "Bonus" at bounding box center [670, 197] width 57 height 24
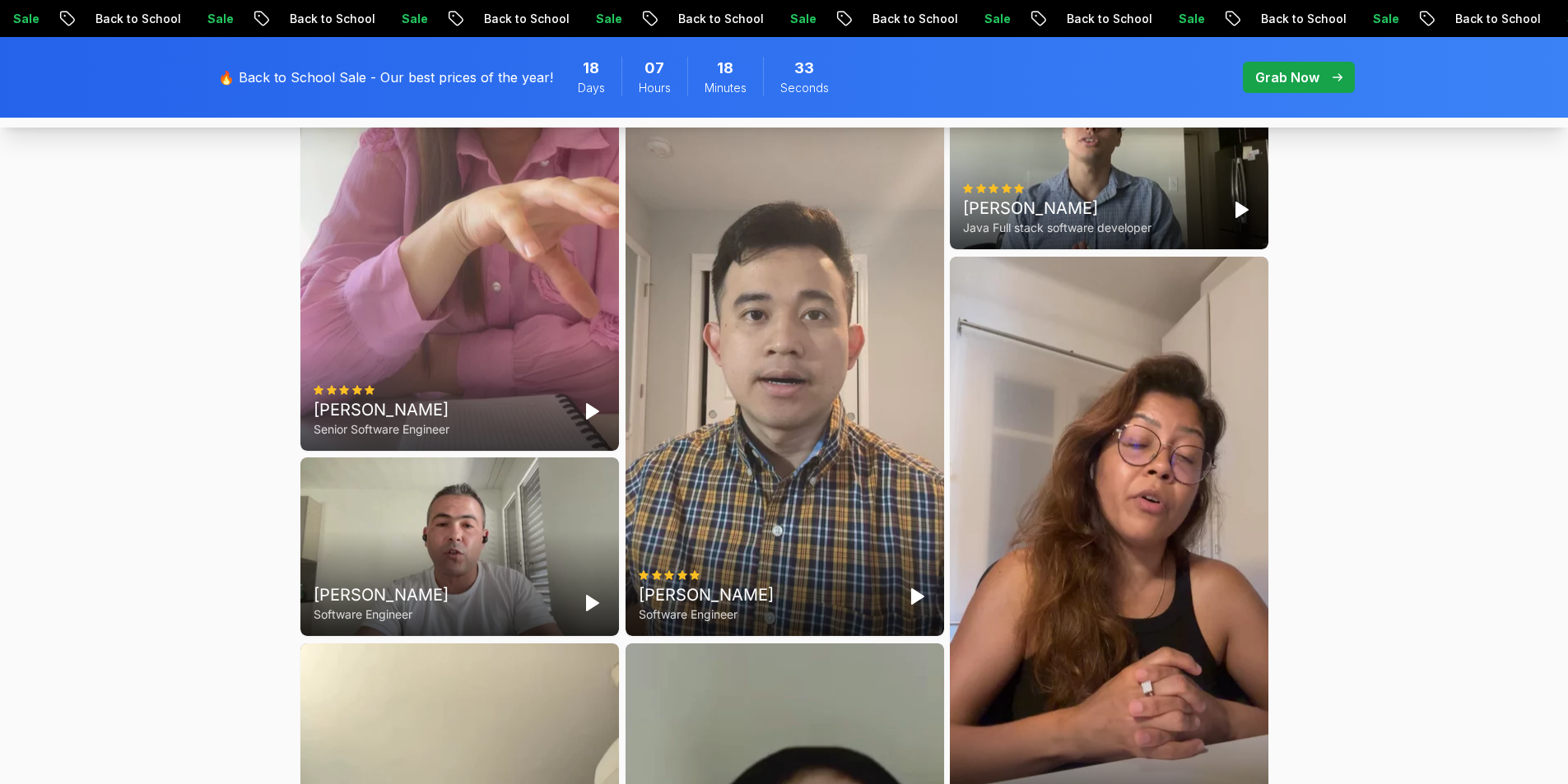
scroll to position [4523, 0]
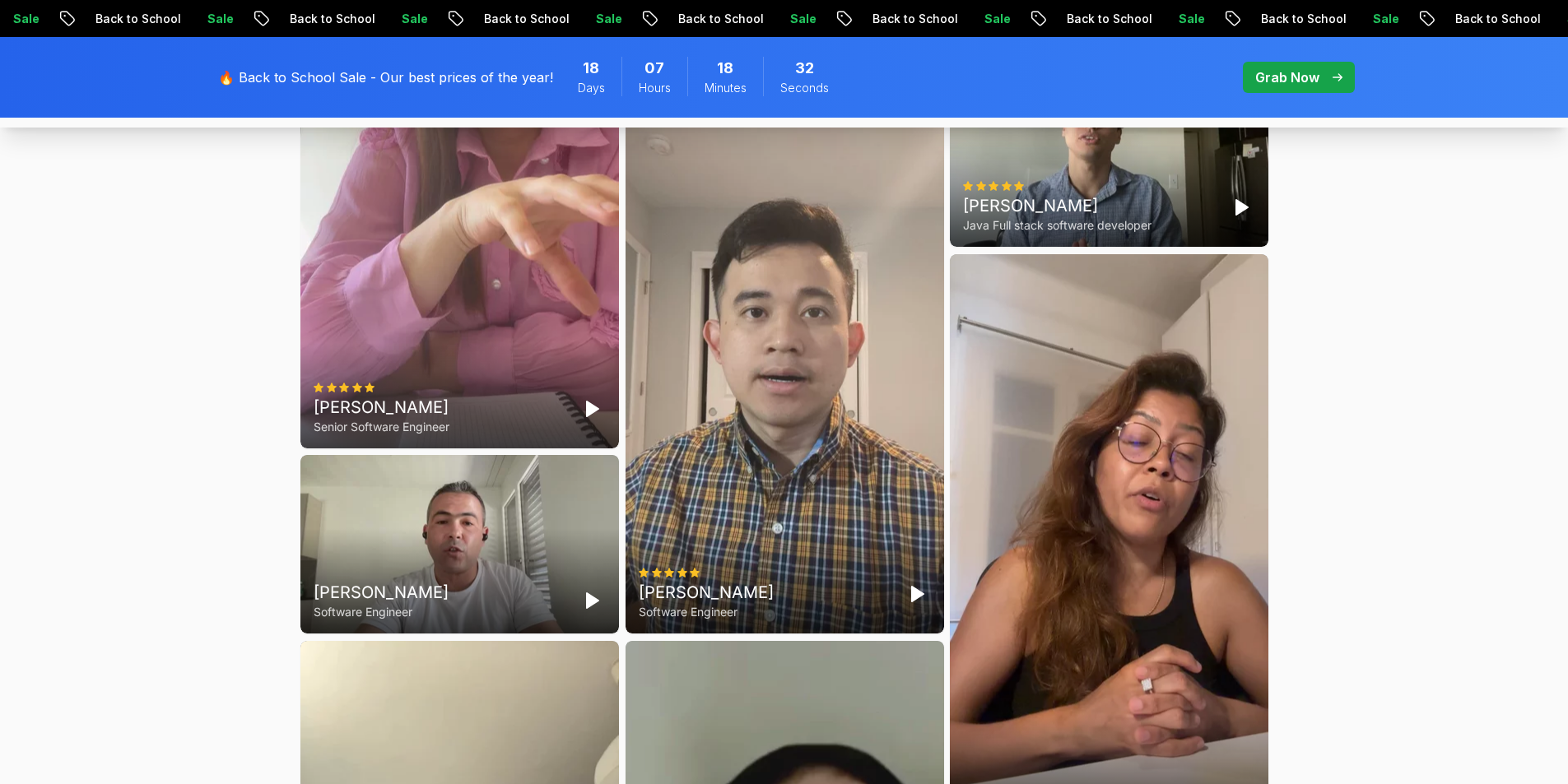
drag, startPoint x: 136, startPoint y: 366, endPoint x: 136, endPoint y: 66, distance: 300.0
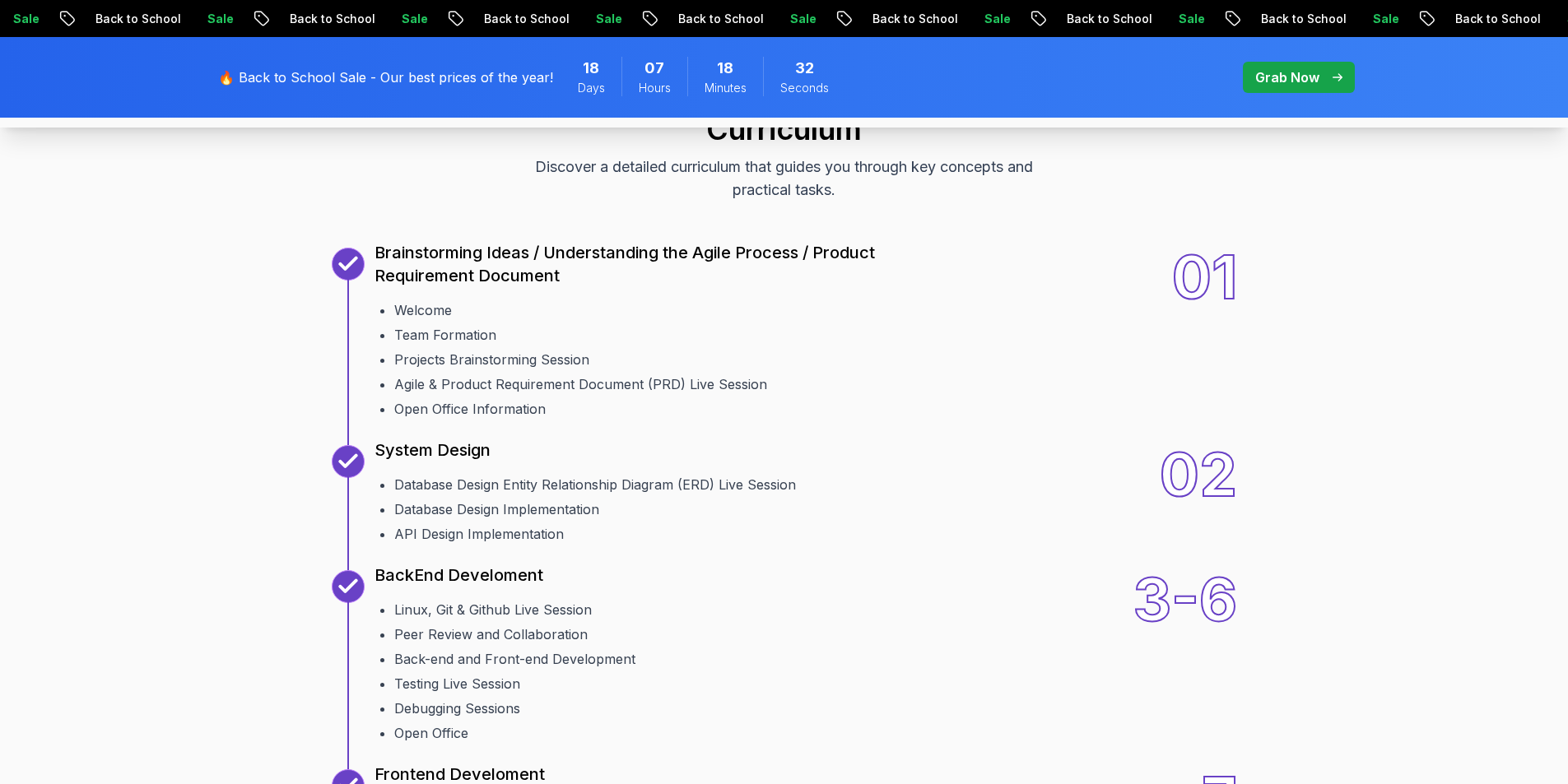
scroll to position [0, 0]
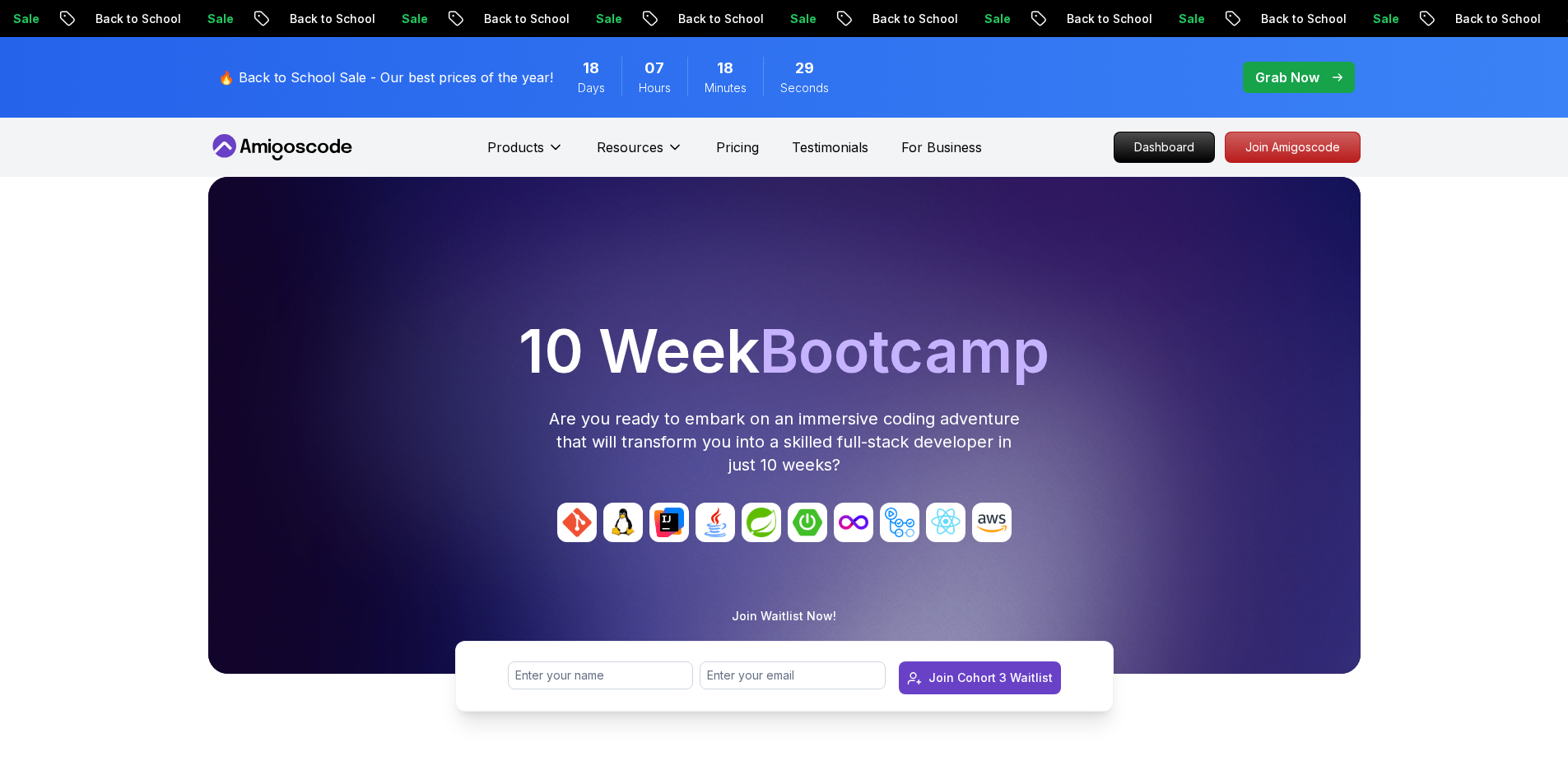
click at [778, 145] on div "Products Resources Pricing Testimonials For Business" at bounding box center [735, 147] width 494 height 33
click at [760, 155] on div "Products Resources Pricing Testimonials For Business" at bounding box center [735, 147] width 494 height 33
click at [733, 150] on p "Pricing" at bounding box center [738, 147] width 43 height 19
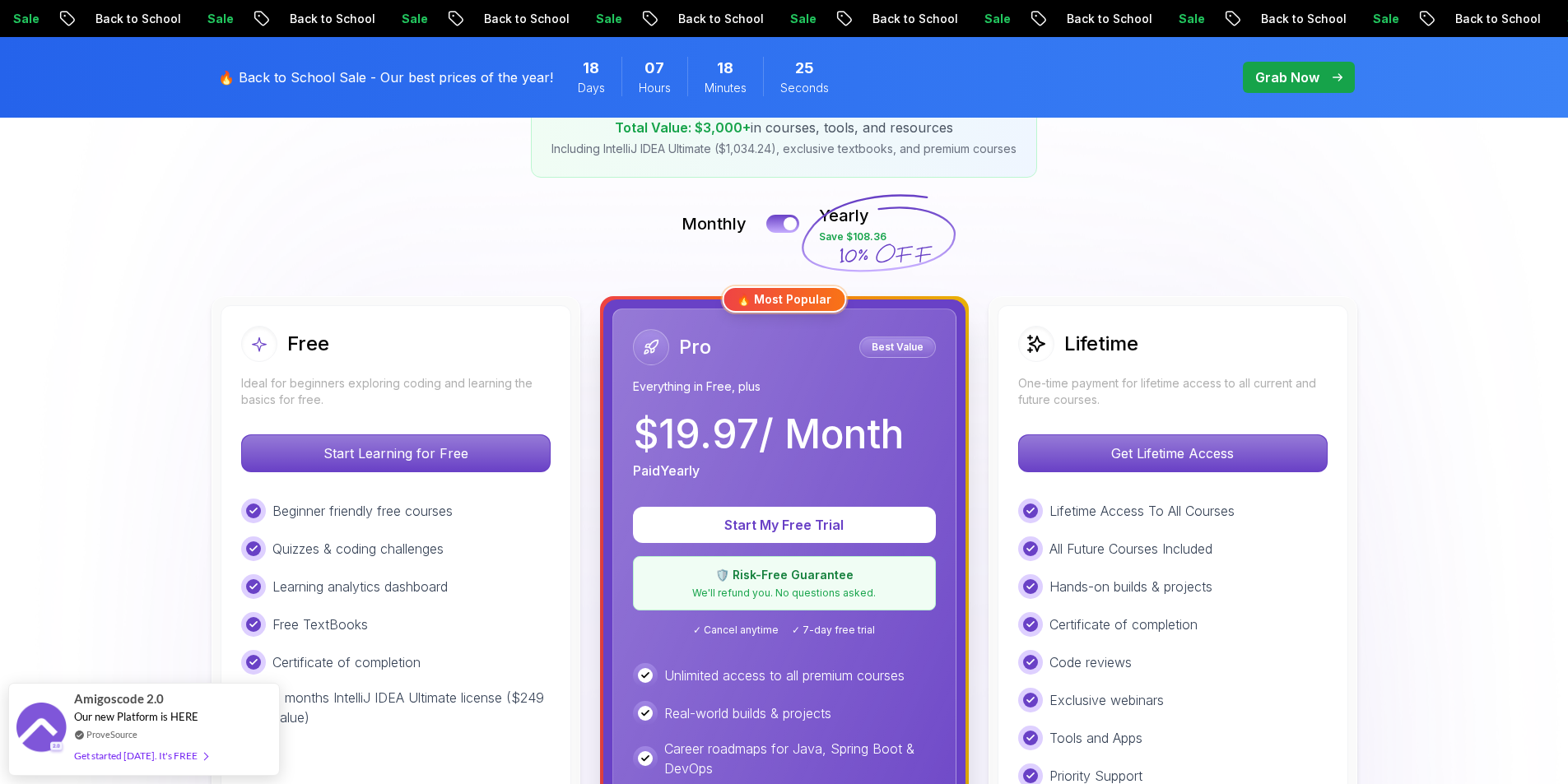
scroll to position [247, 0]
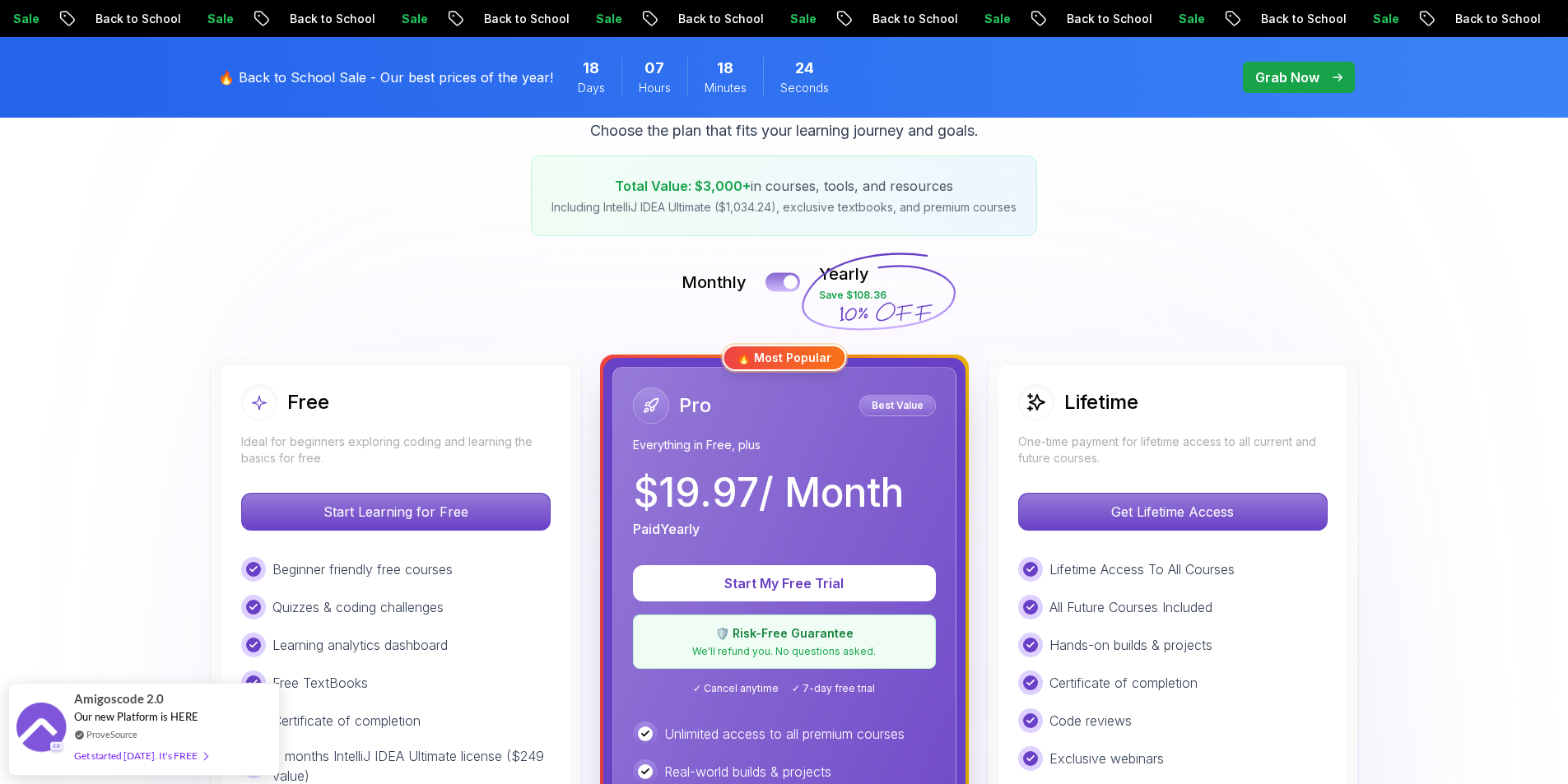
click at [785, 283] on div at bounding box center [790, 282] width 14 height 14
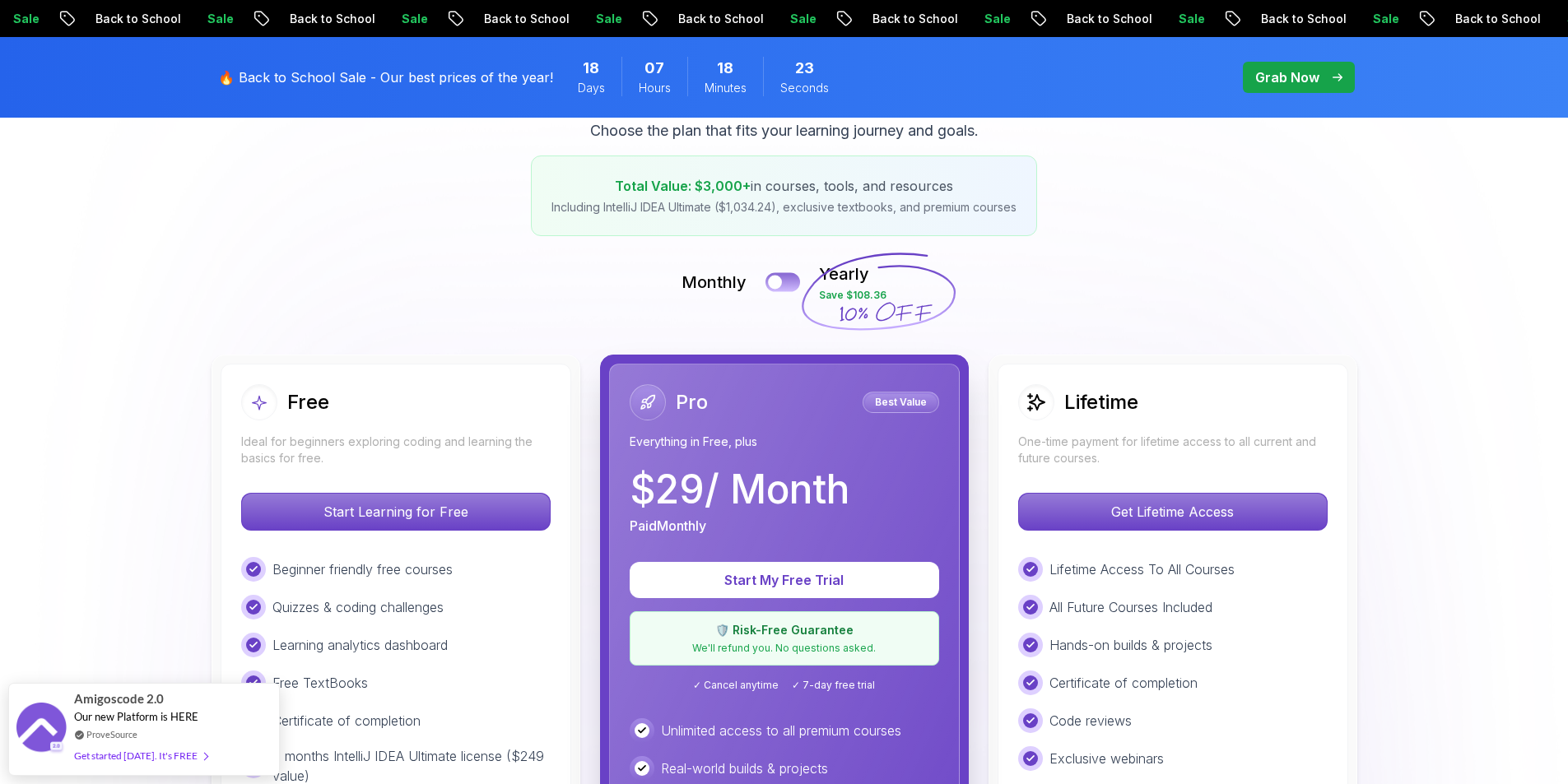
click at [775, 283] on div at bounding box center [775, 282] width 14 height 14
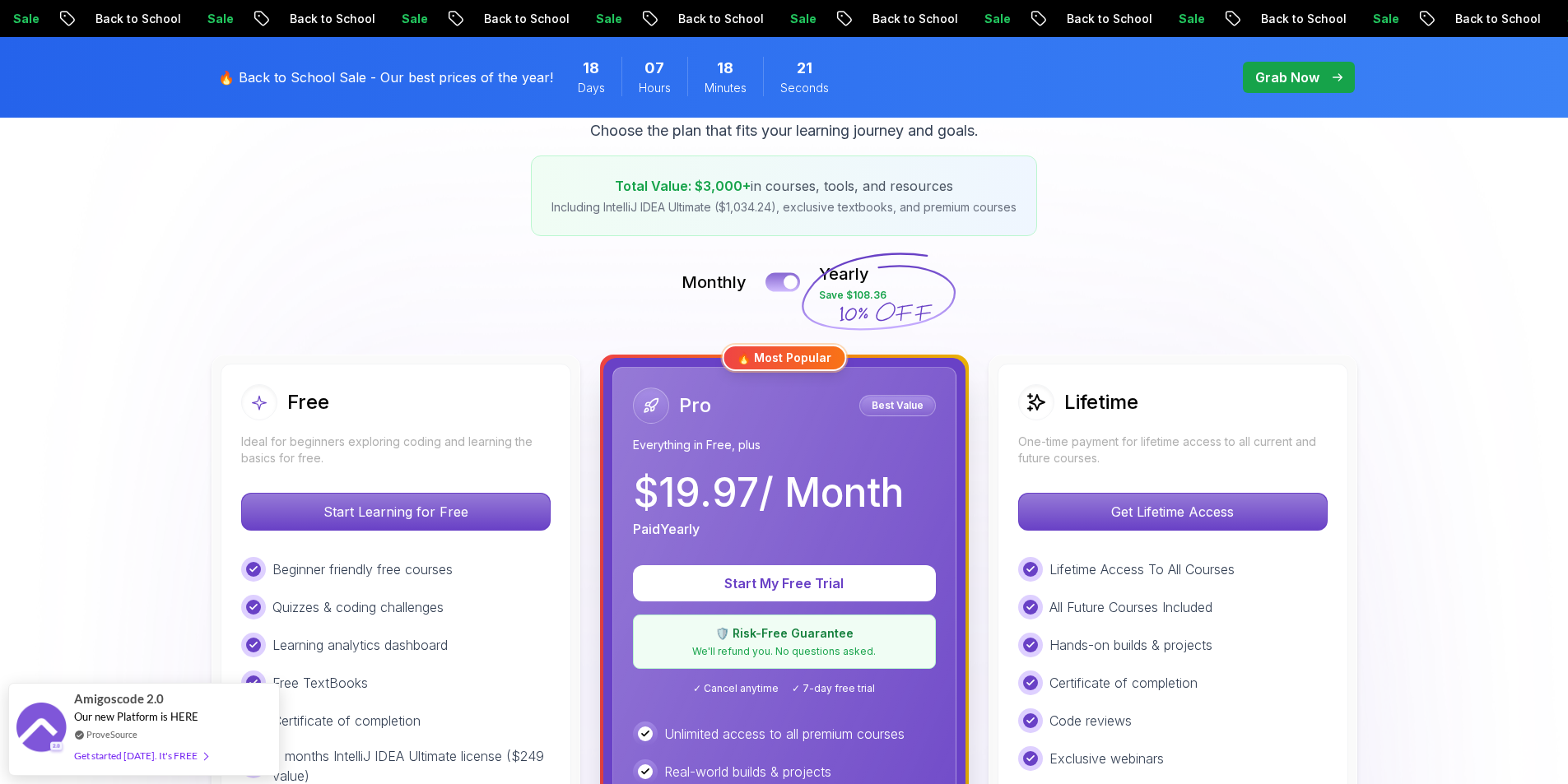
click at [775, 283] on button at bounding box center [783, 281] width 35 height 18
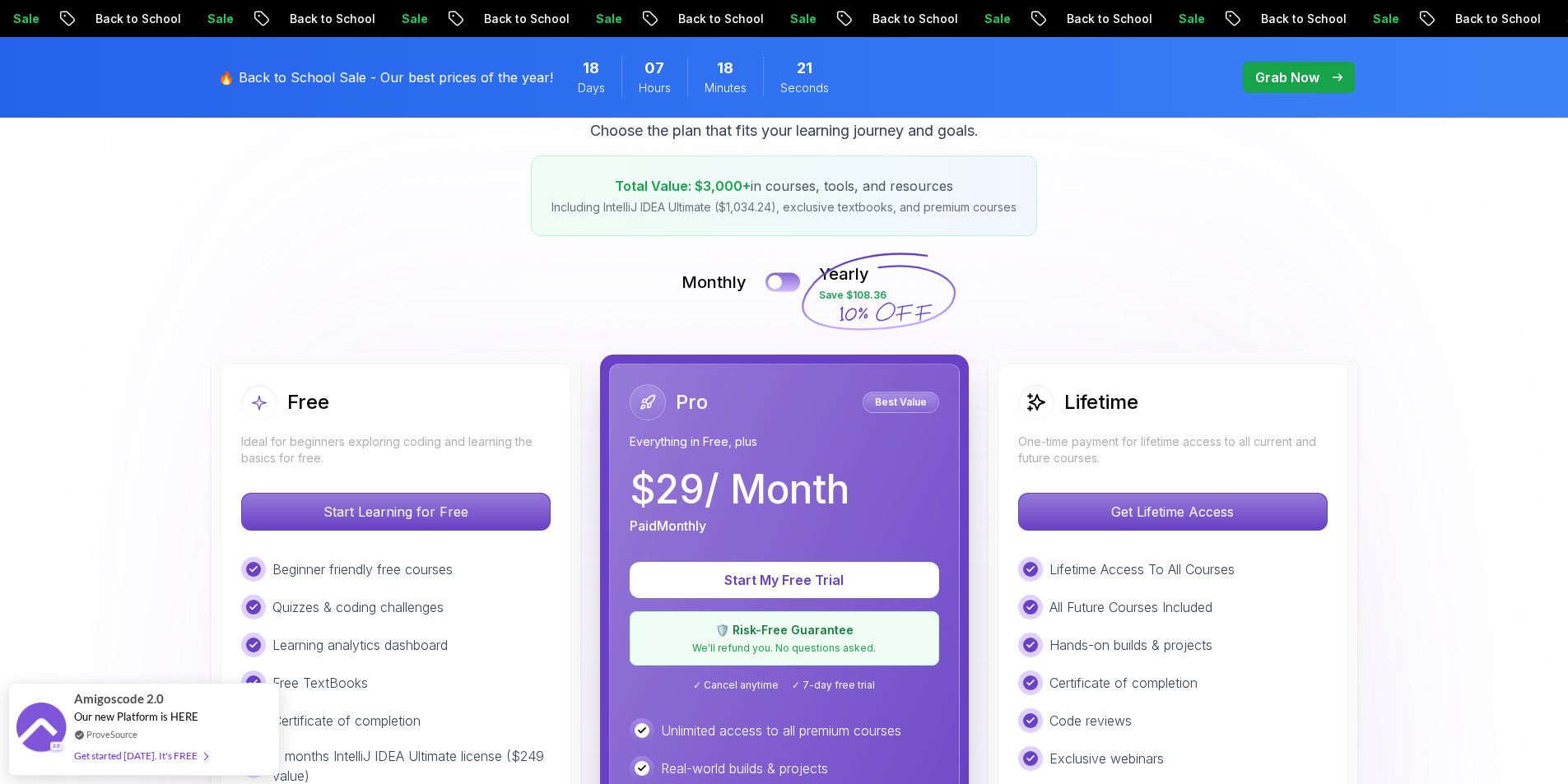
click at [775, 283] on div at bounding box center [775, 282] width 14 height 14
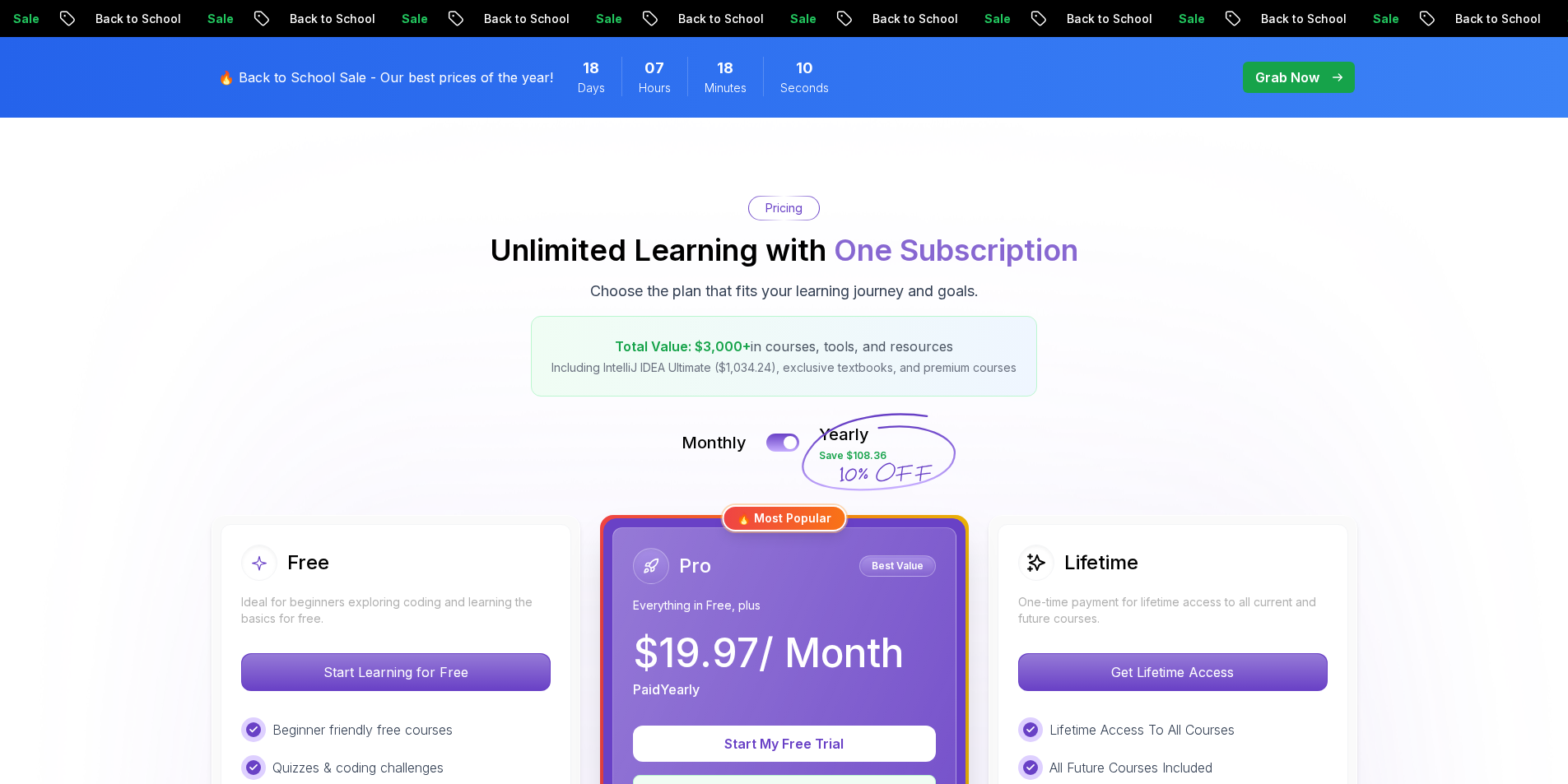
scroll to position [0, 0]
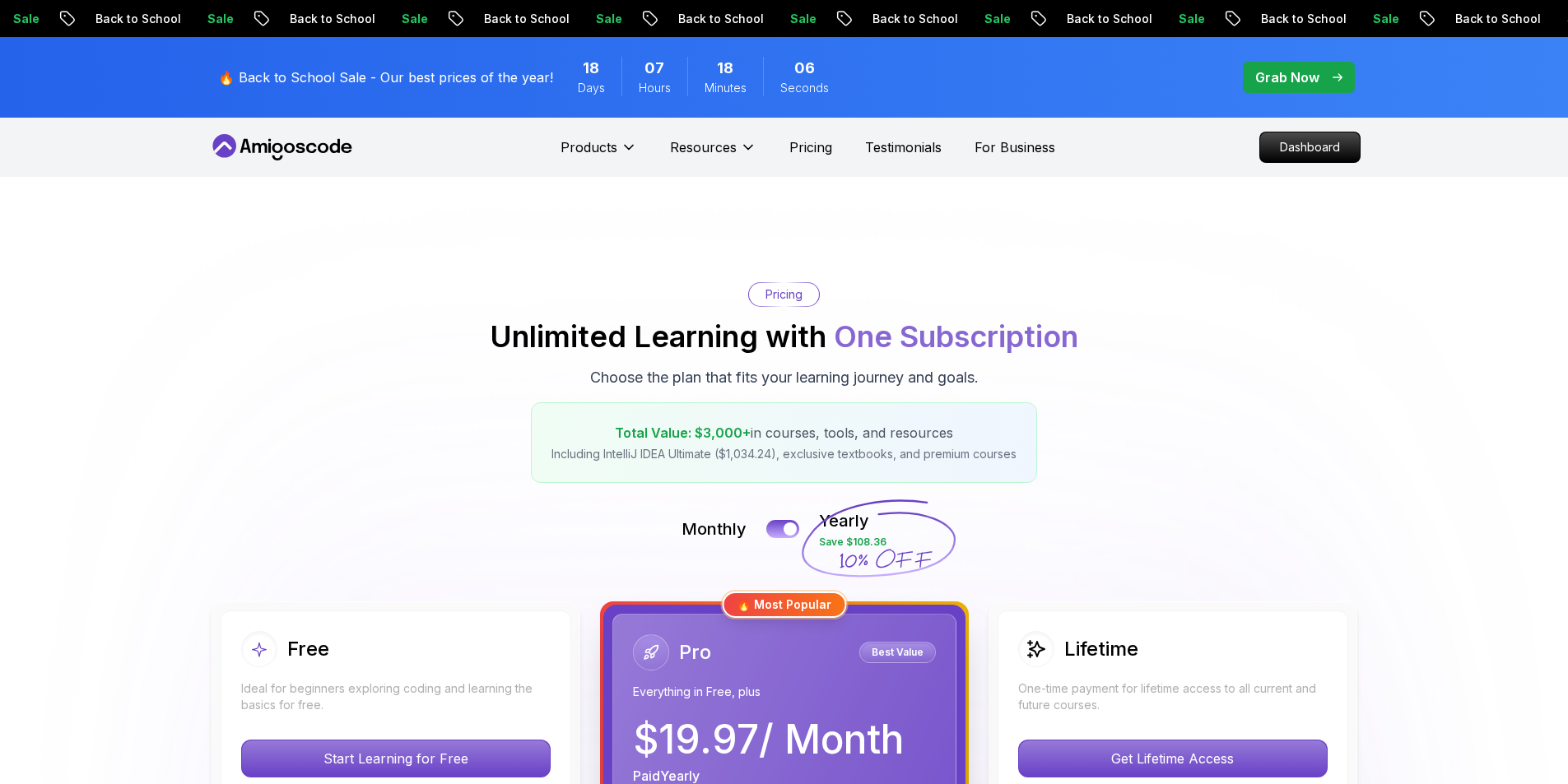
click at [234, 157] on icon at bounding box center [282, 147] width 148 height 26
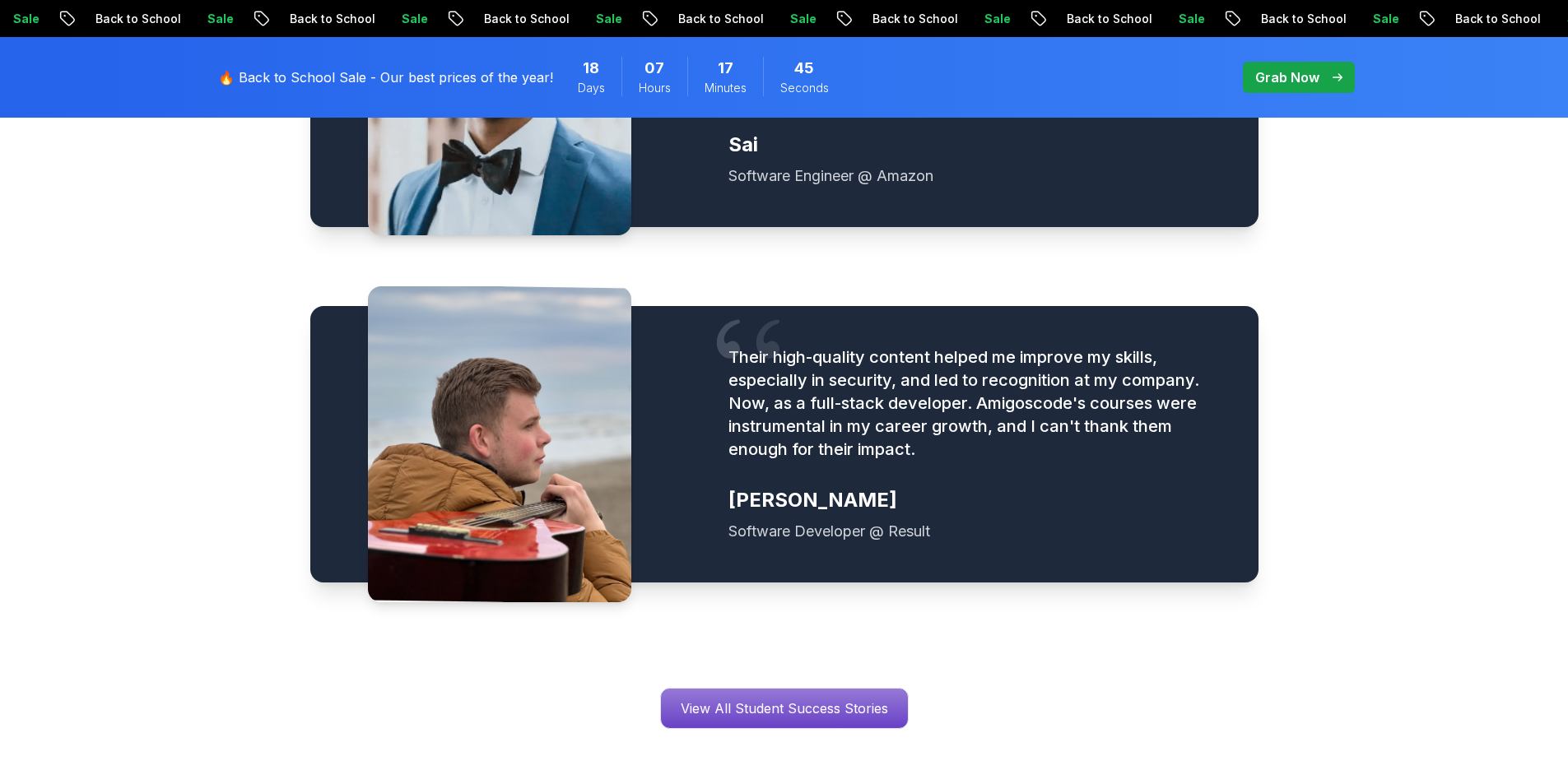
scroll to position [2302, 0]
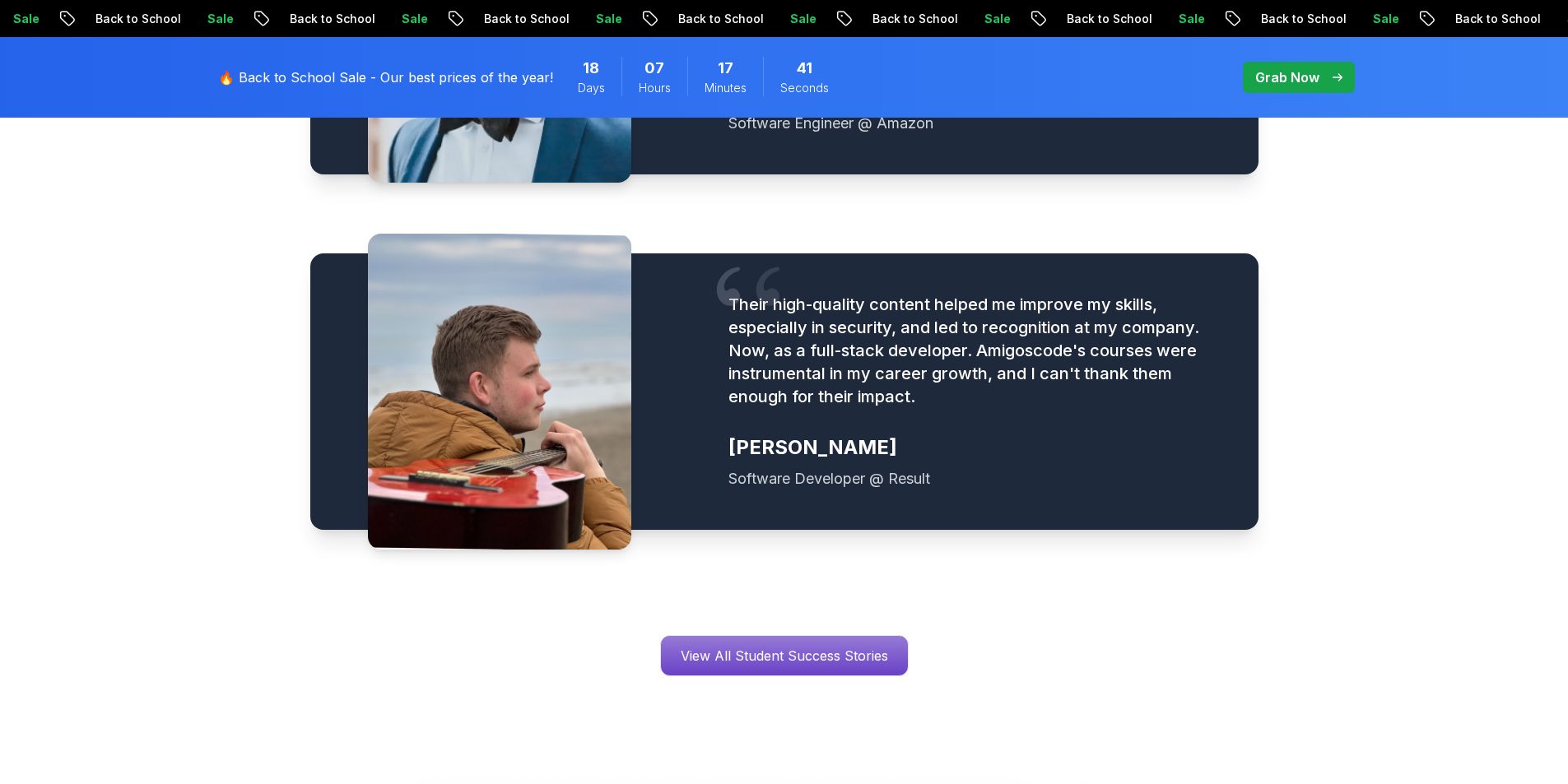
click at [751, 410] on figure "Their high-quality content helped me improve my skills, especially in security,…" at bounding box center [972, 391] width 490 height 197
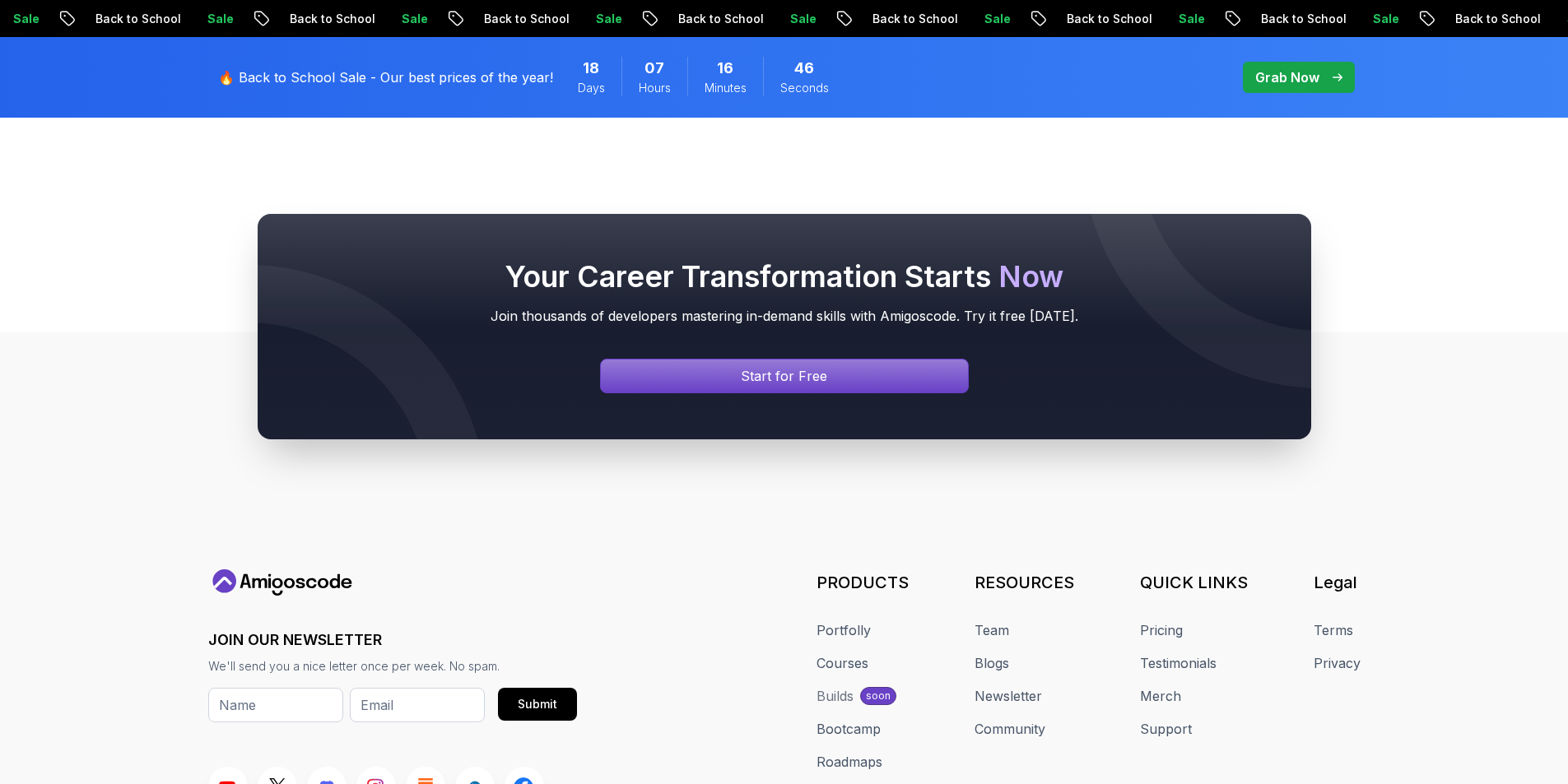
scroll to position [6225, 0]
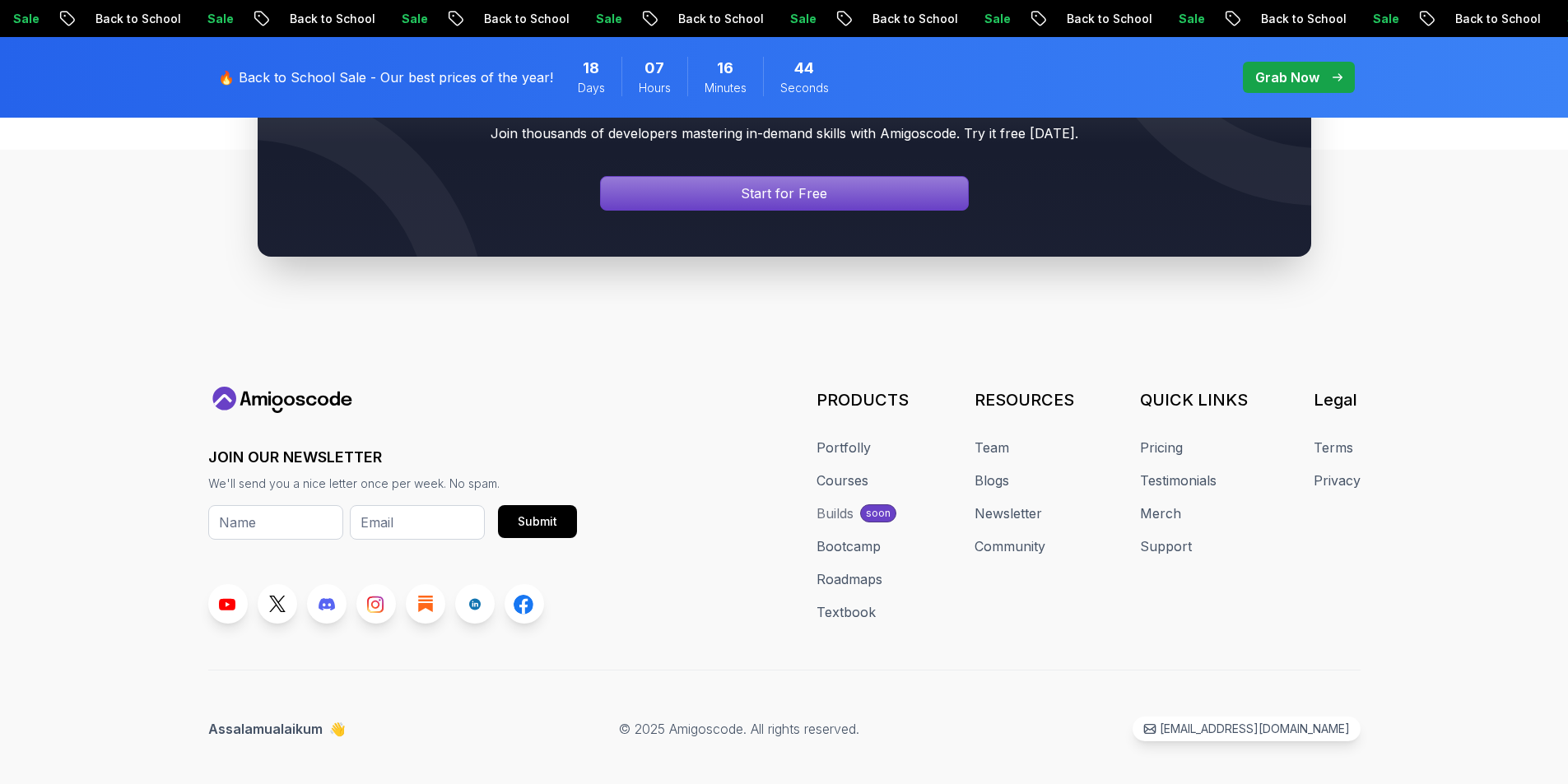
click at [848, 503] on div "Builds" at bounding box center [835, 513] width 37 height 19
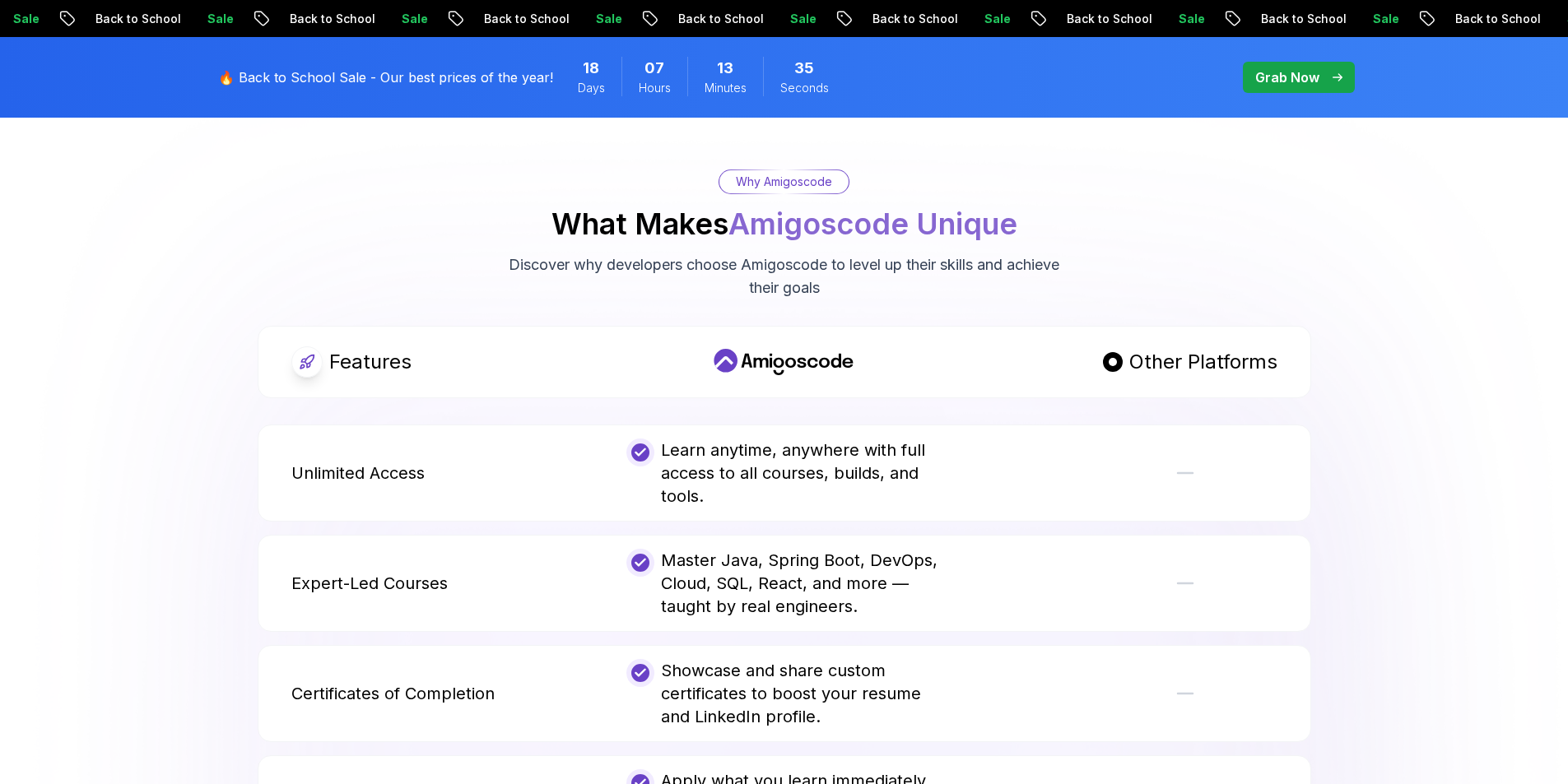
scroll to position [0, 0]
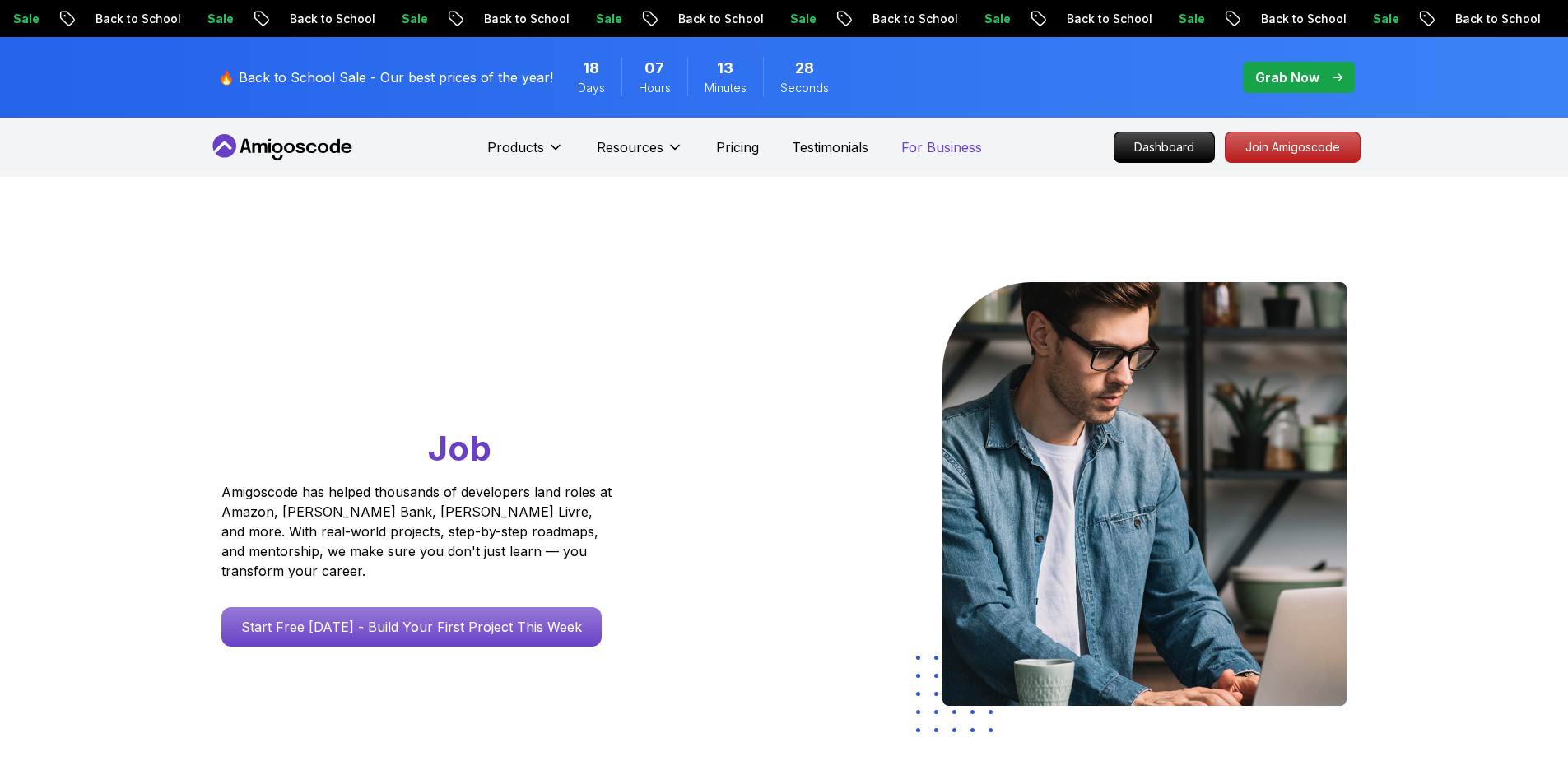
click at [927, 147] on p "For Business" at bounding box center [941, 147] width 81 height 19
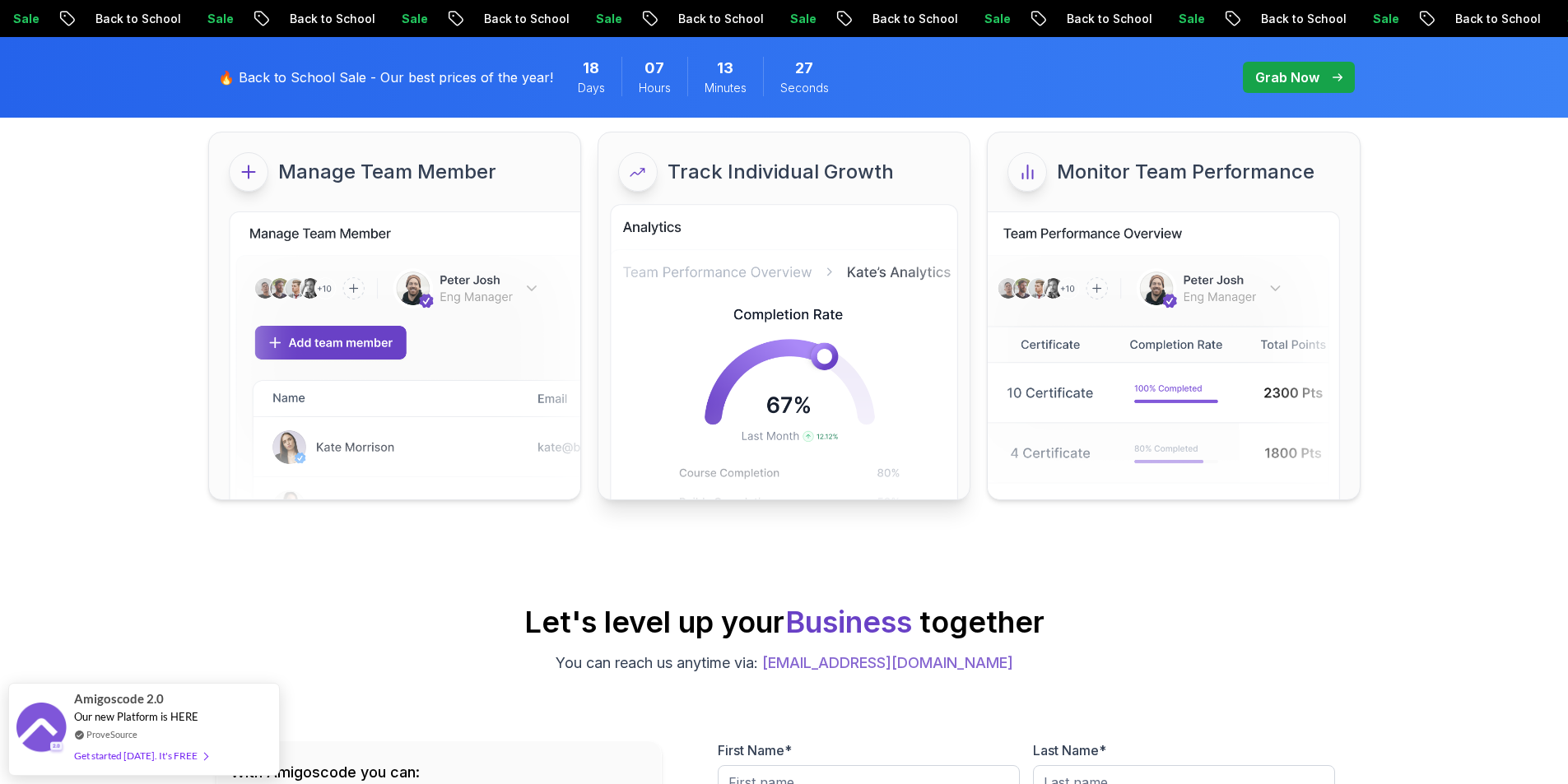
scroll to position [164, 0]
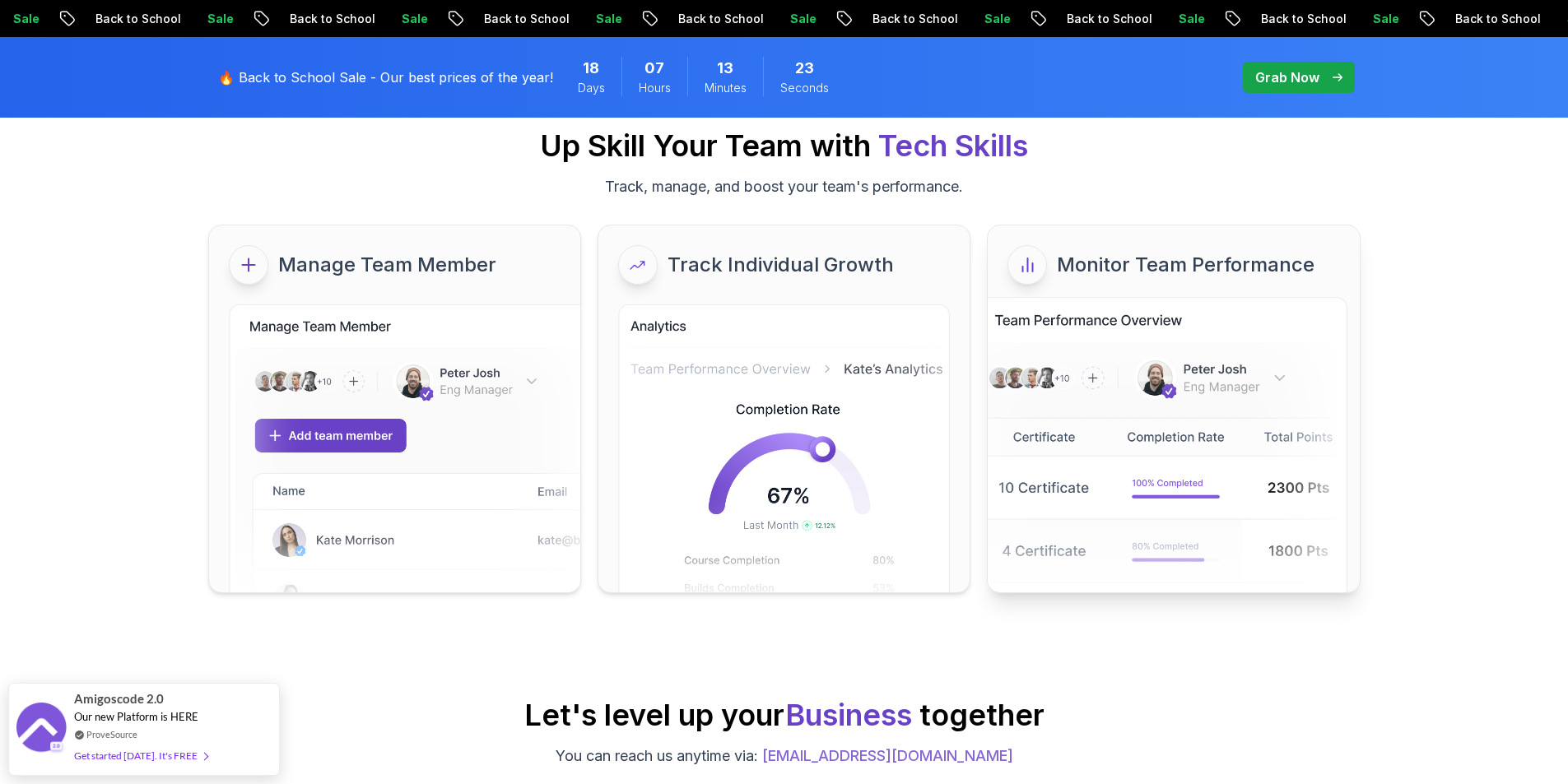
click at [1021, 293] on div "Monitor Team Performance" at bounding box center [1173, 265] width 371 height 79
click at [1046, 441] on img at bounding box center [1163, 461] width 370 height 330
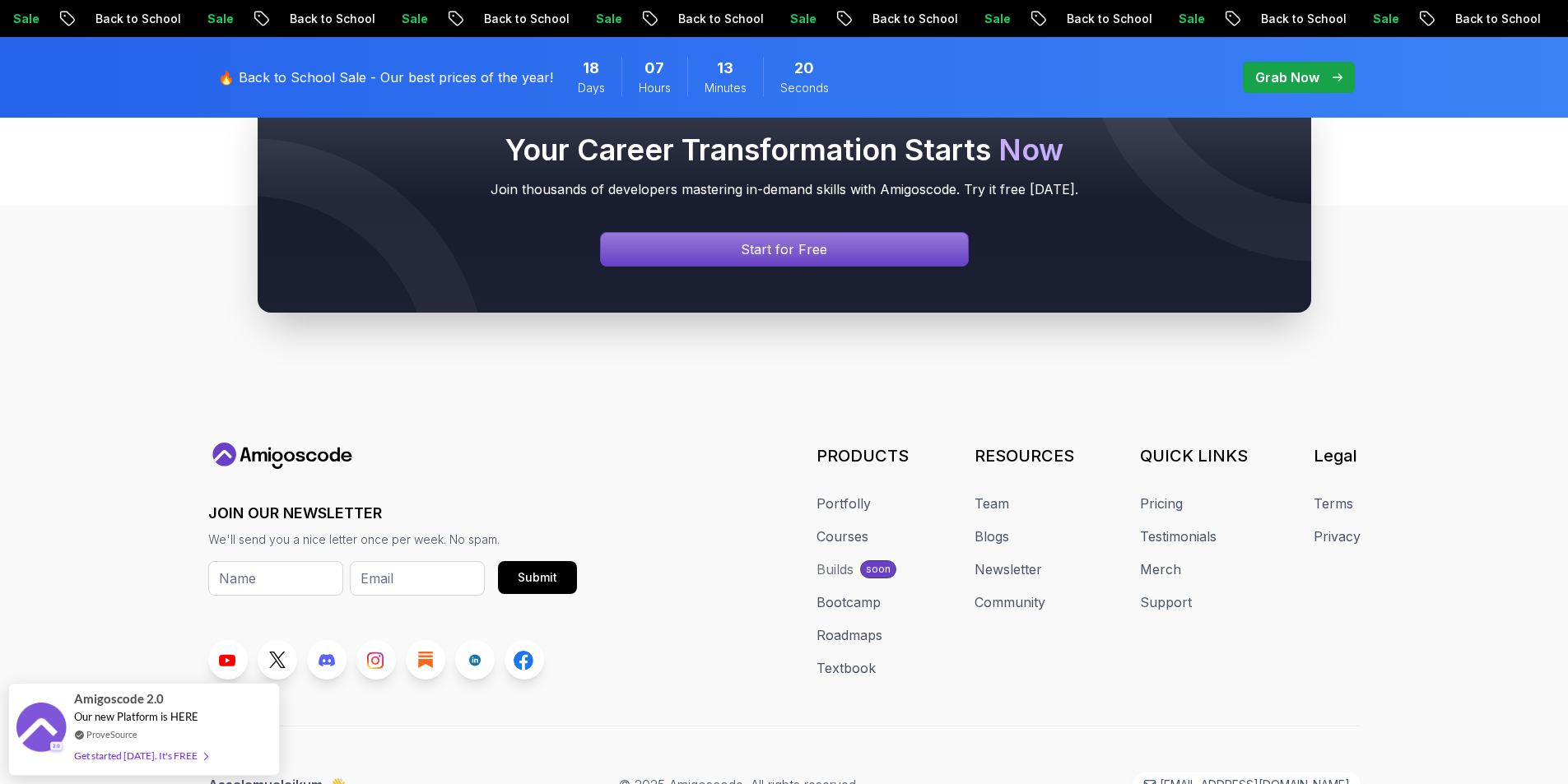
scroll to position [1739, 0]
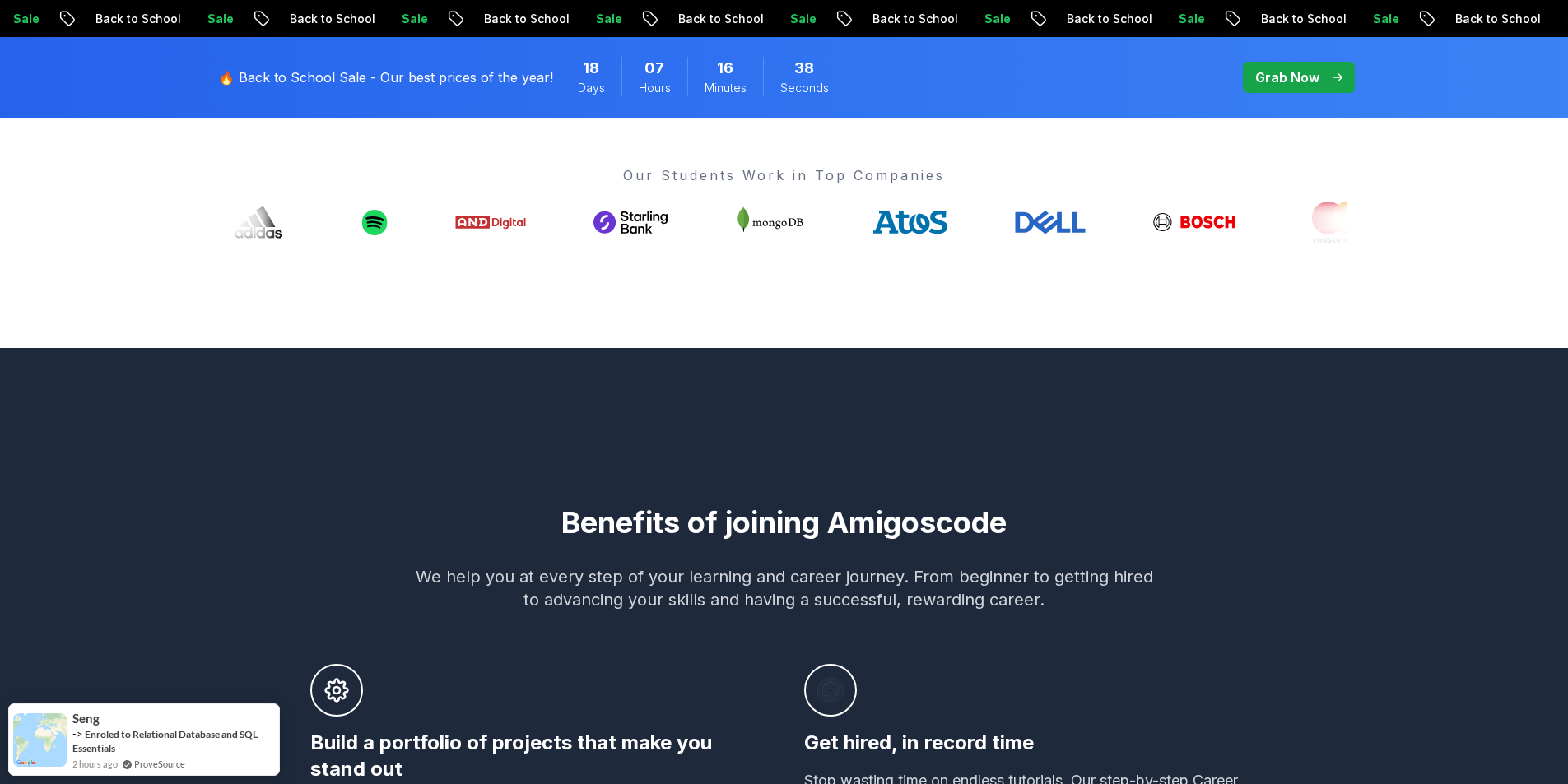
scroll to position [658, 0]
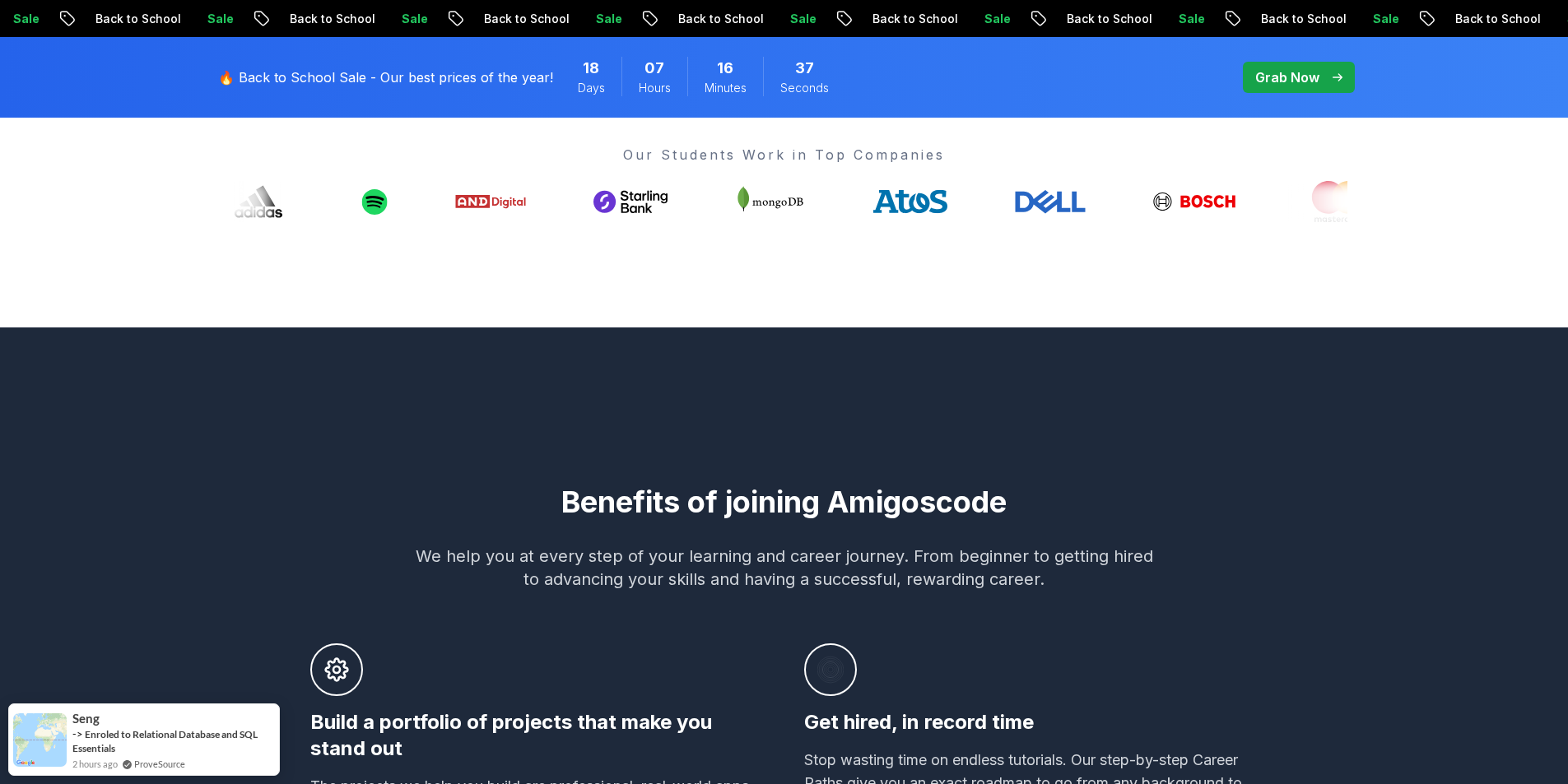
drag, startPoint x: 605, startPoint y: 439, endPoint x: 609, endPoint y: 241, distance: 198.0
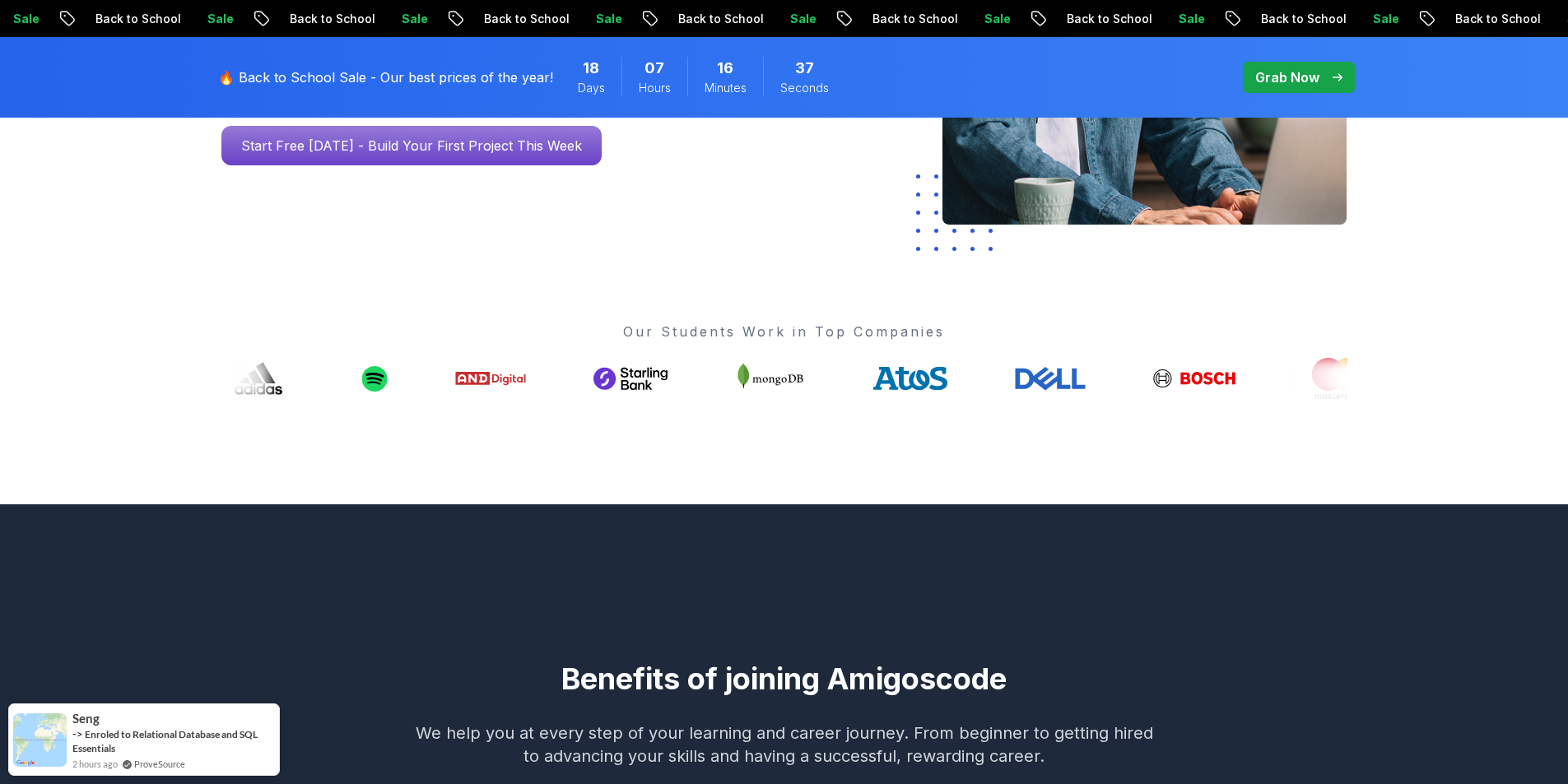
scroll to position [0, 0]
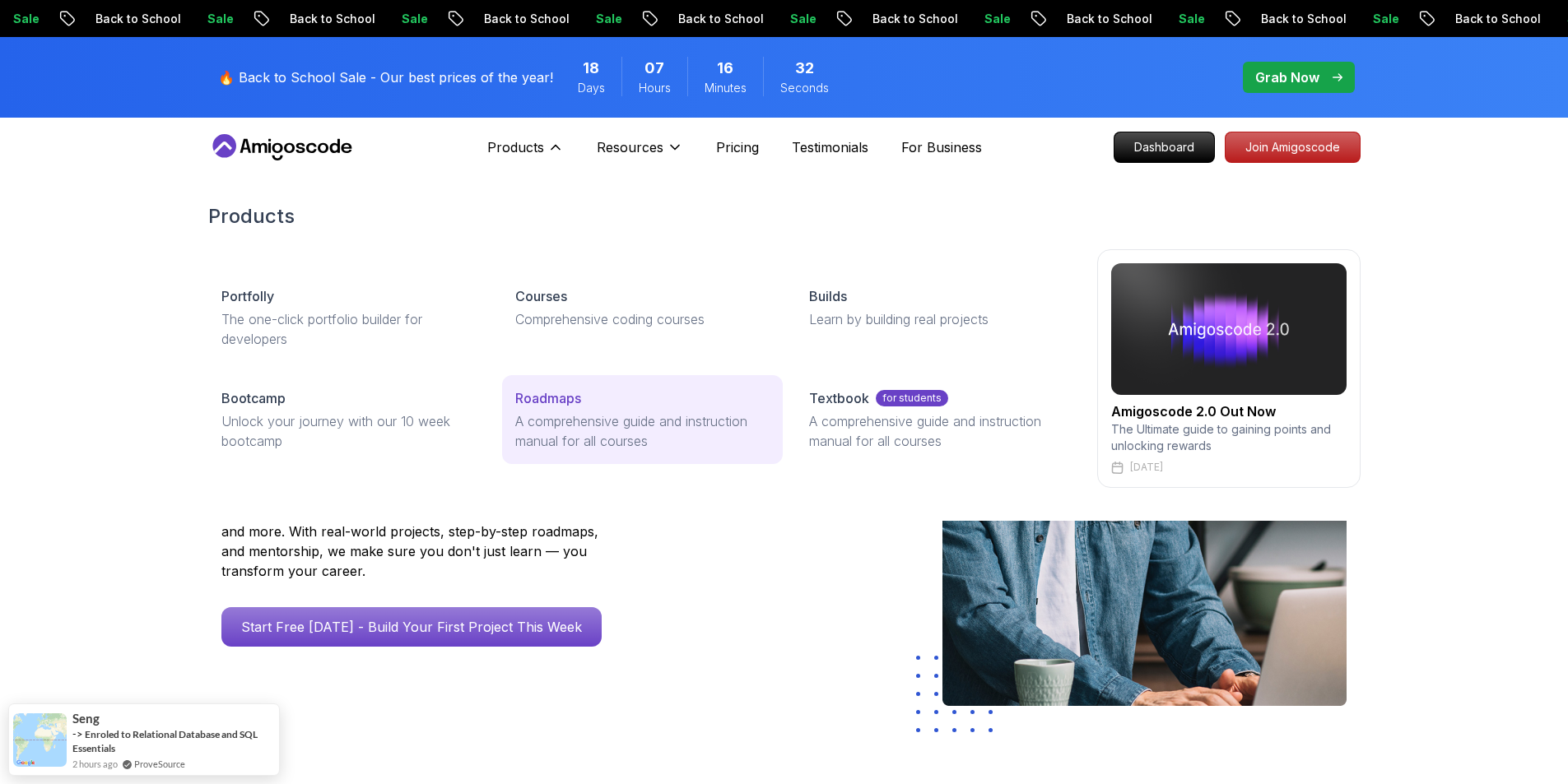
click at [549, 385] on link "Roadmaps A comprehensive guide and instruction manual for all courses" at bounding box center [642, 419] width 280 height 89
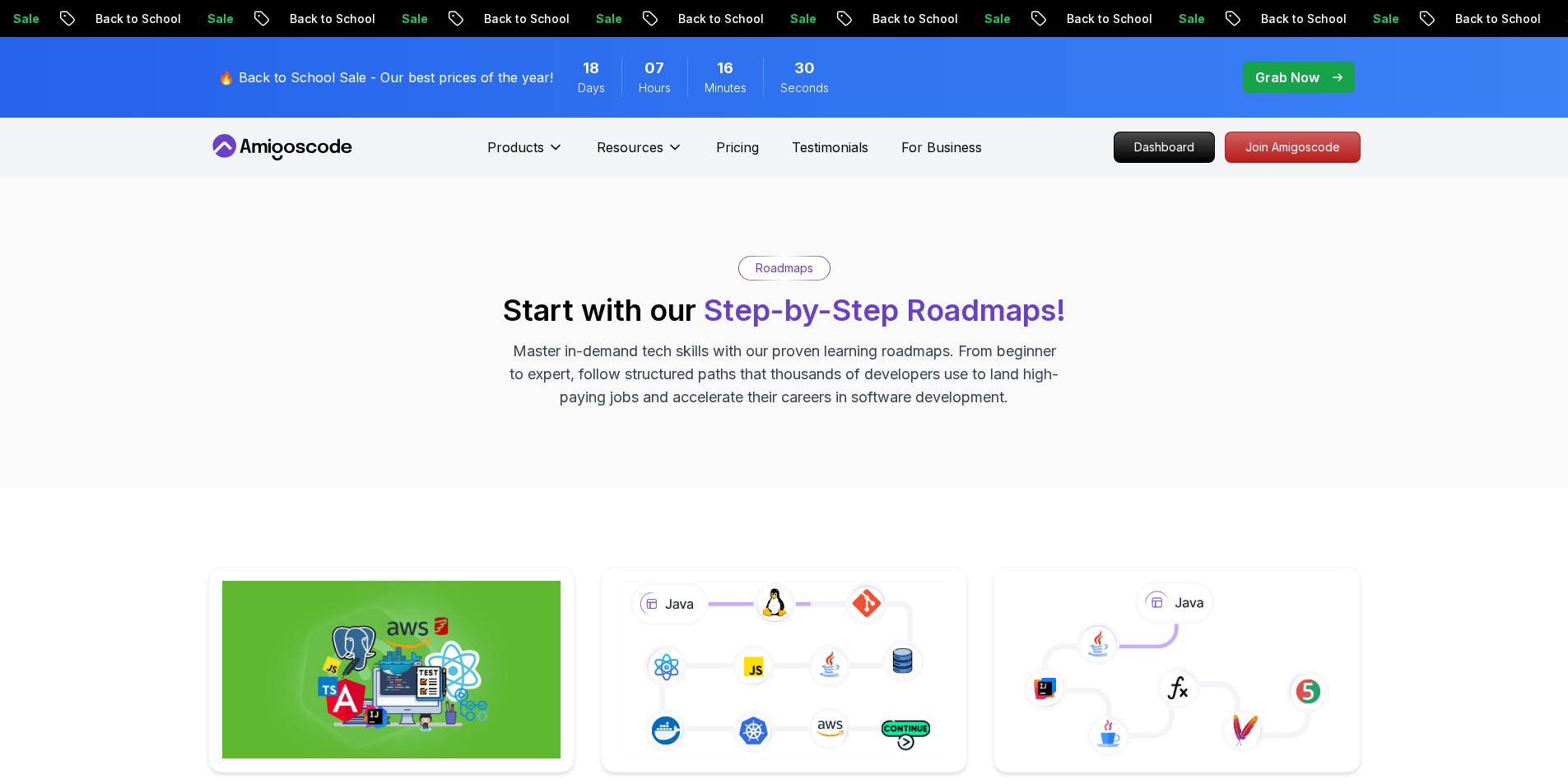
scroll to position [329, 0]
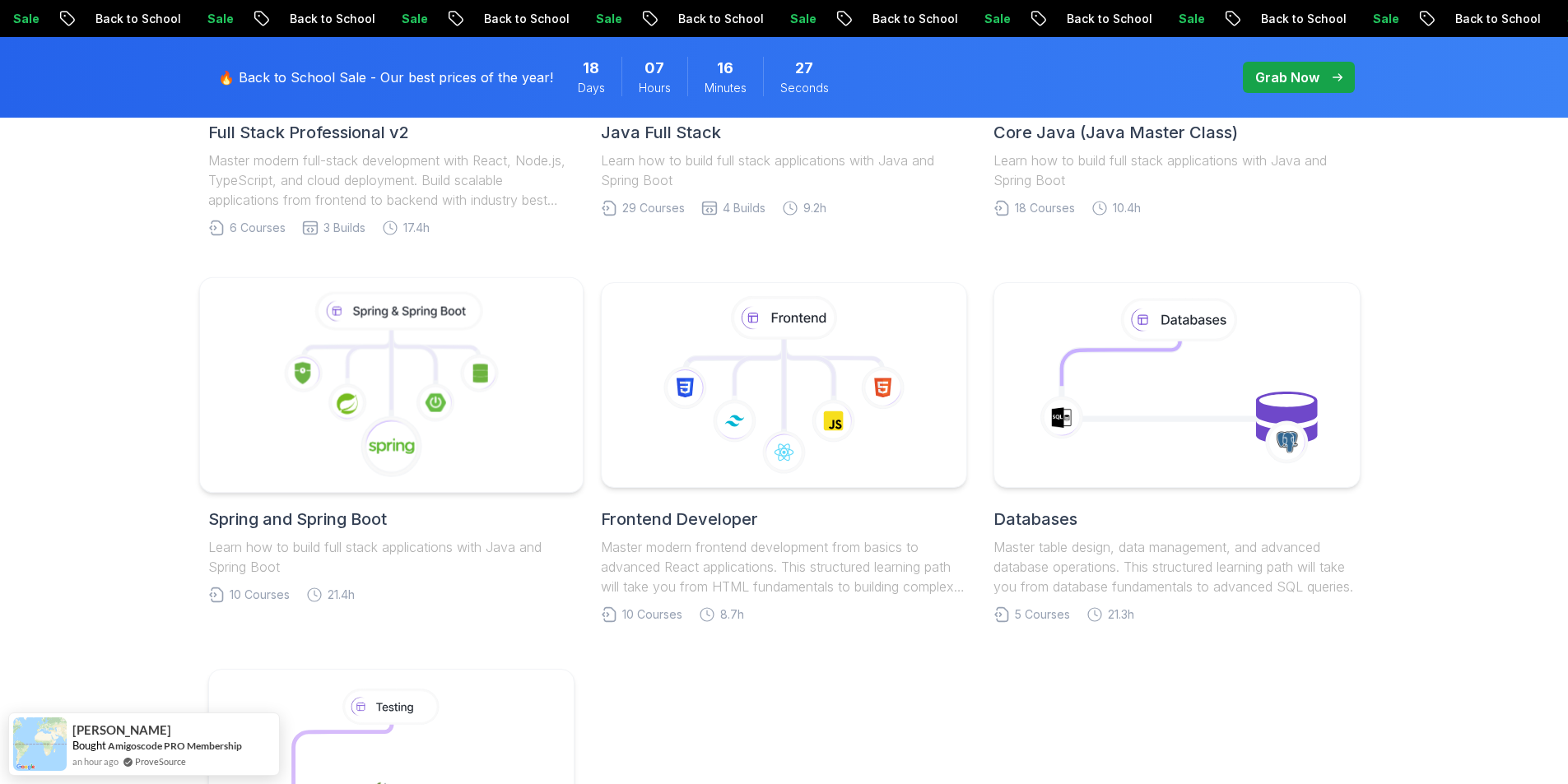
scroll to position [740, 0]
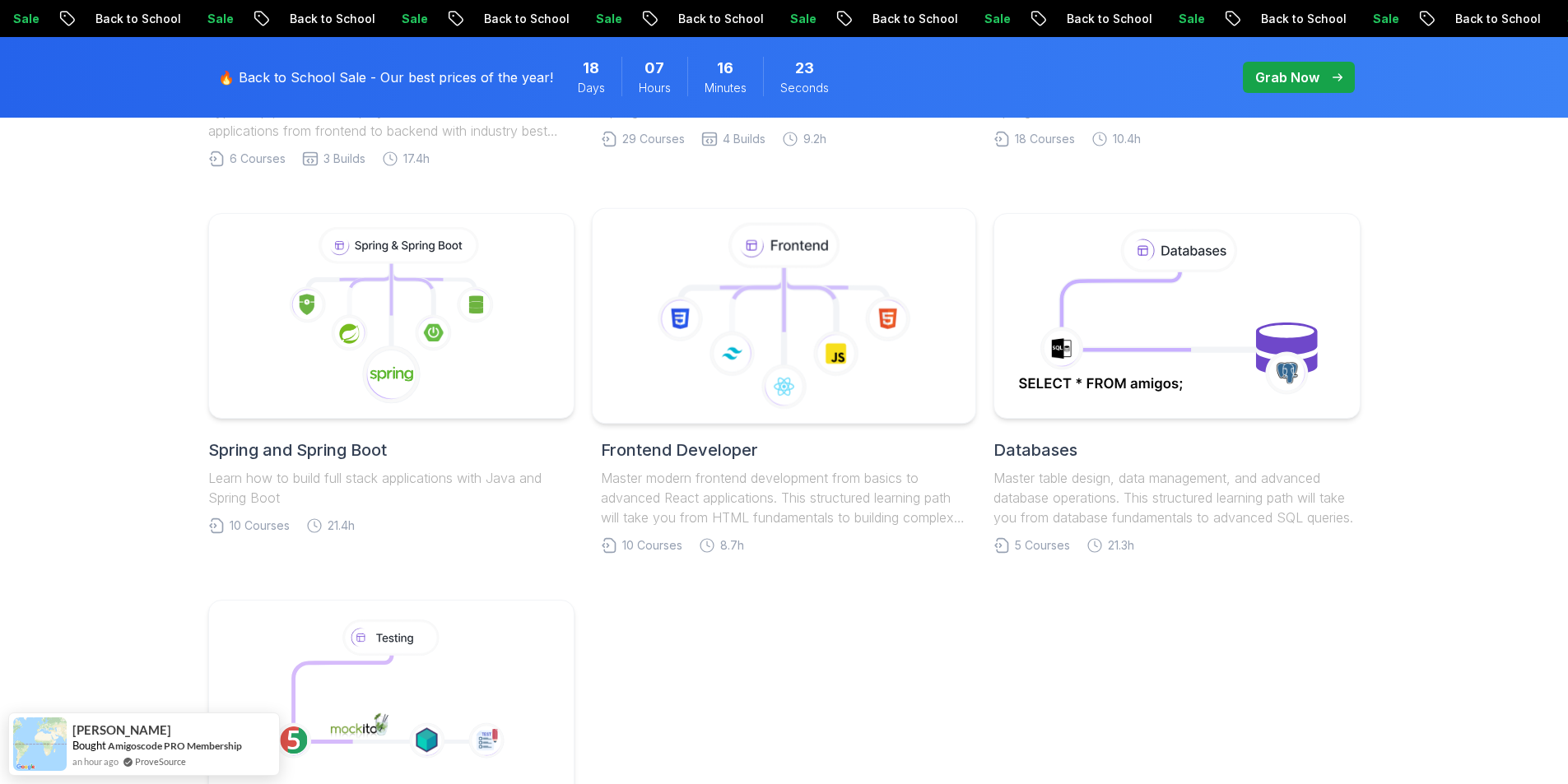
click at [879, 333] on icon at bounding box center [888, 318] width 46 height 46
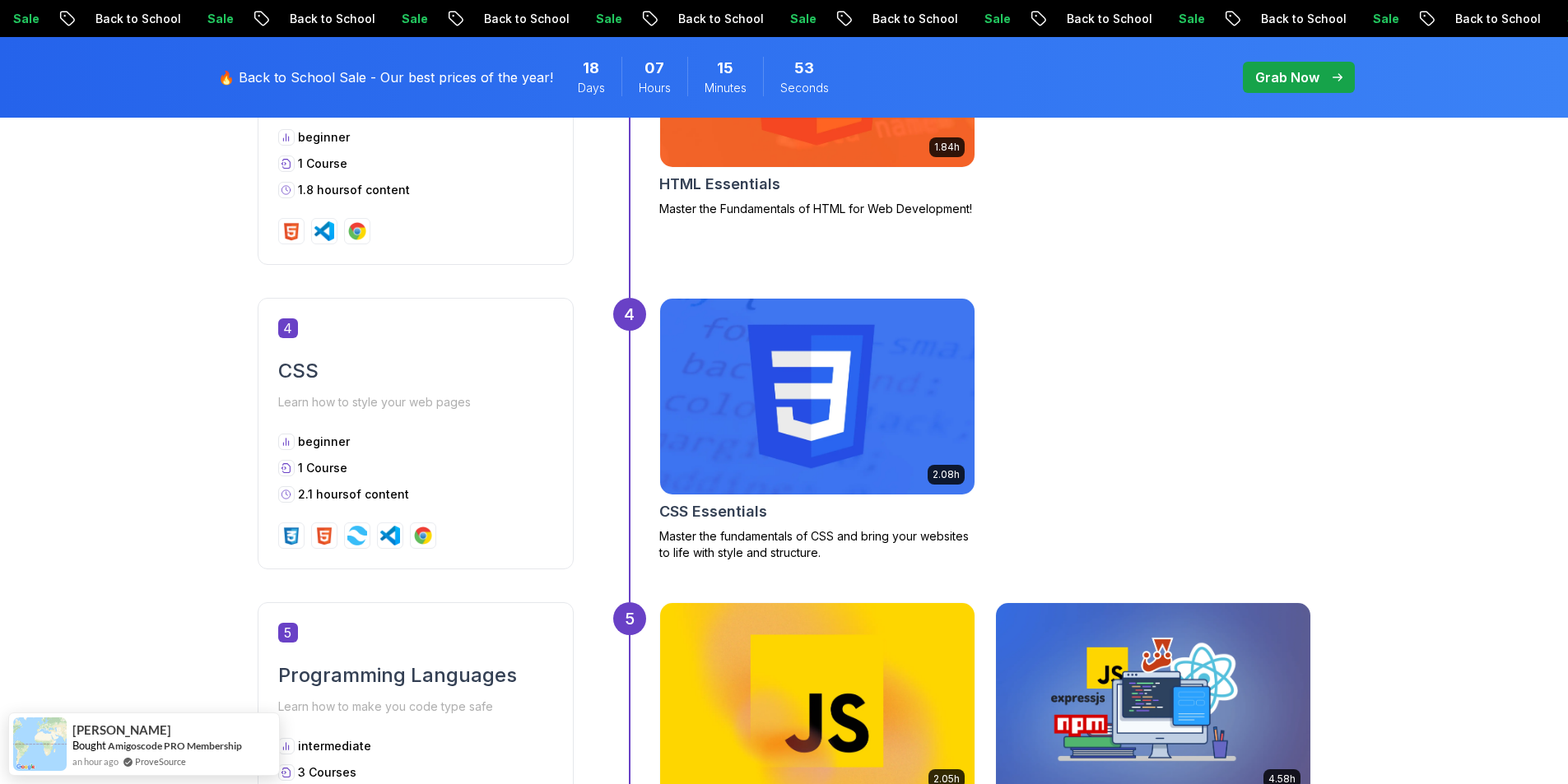
scroll to position [1727, 0]
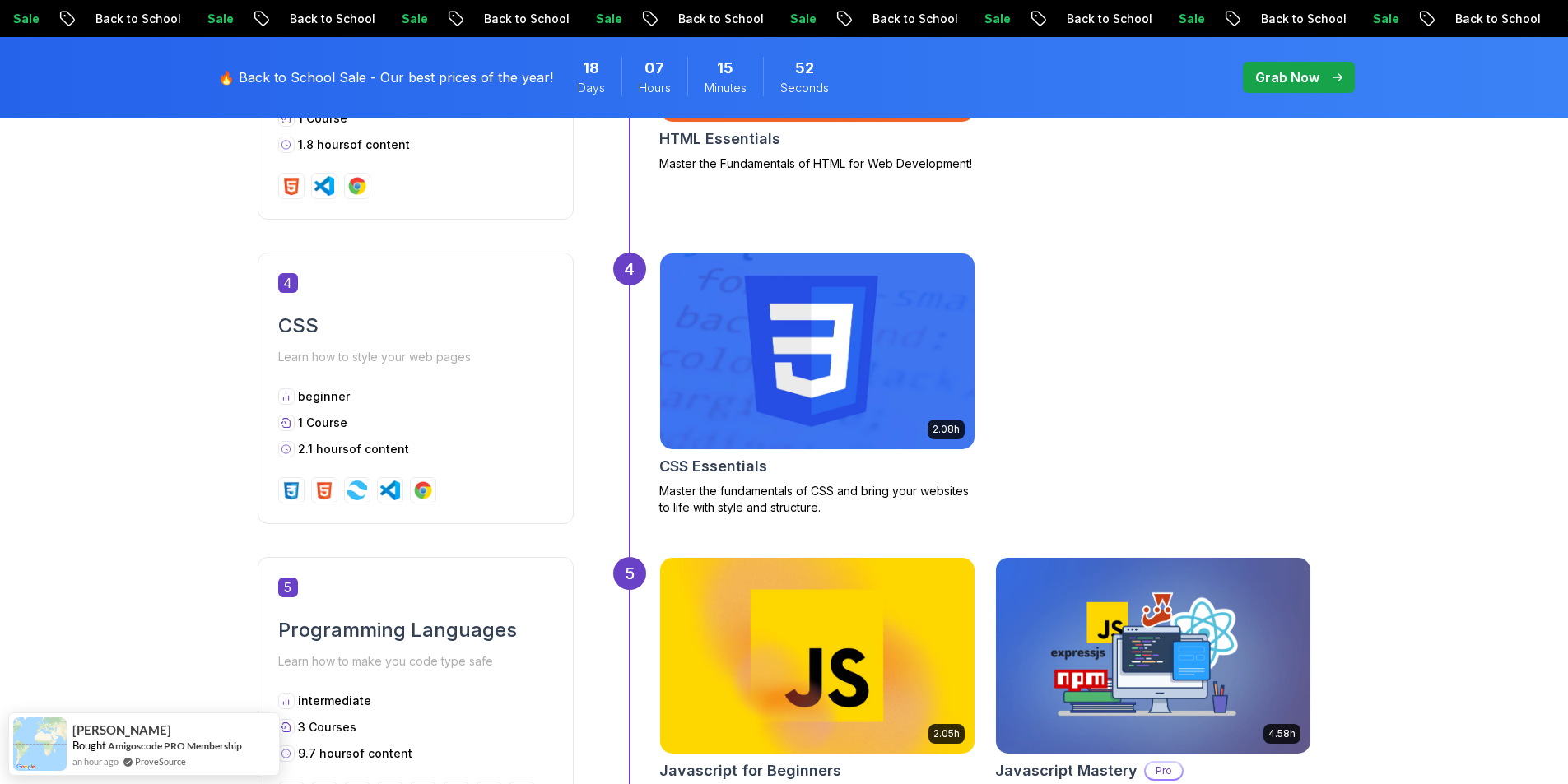
click at [764, 391] on img at bounding box center [817, 350] width 330 height 205
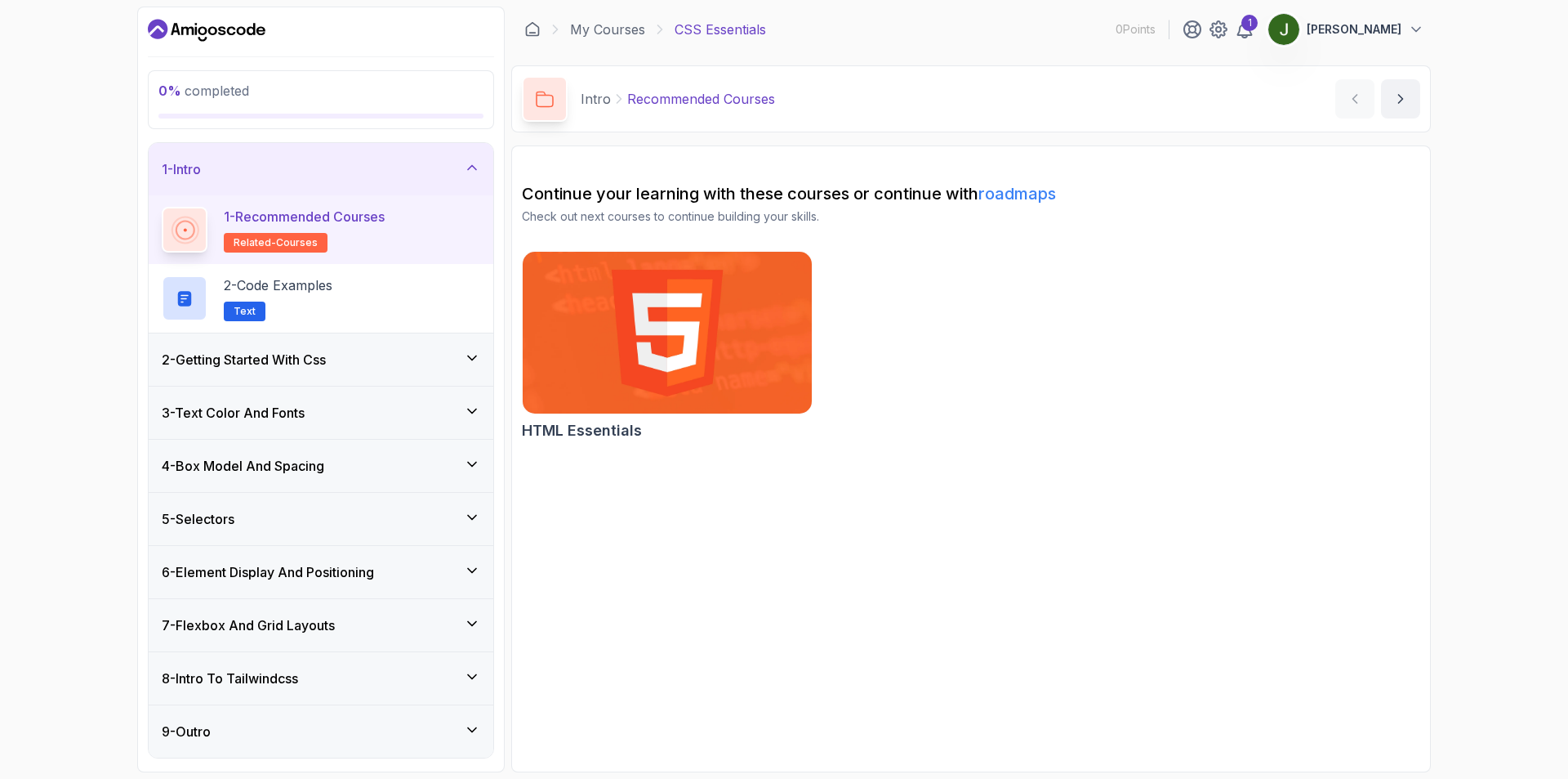
click at [267, 558] on div "6 - Element Display And Positioning" at bounding box center [321, 572] width 345 height 52
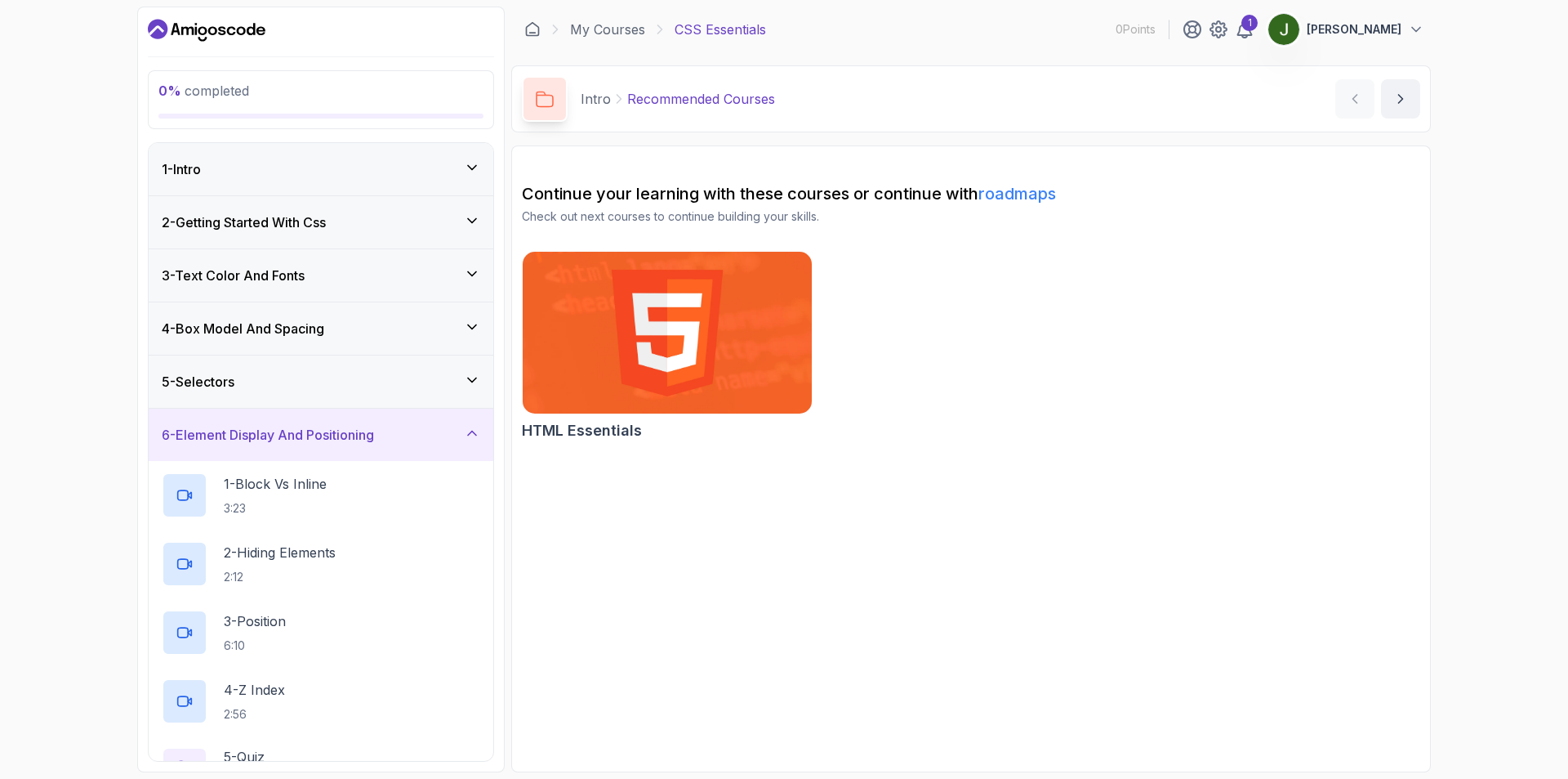
click at [289, 410] on div "6 - Element Display And Positioning" at bounding box center [321, 435] width 345 height 52
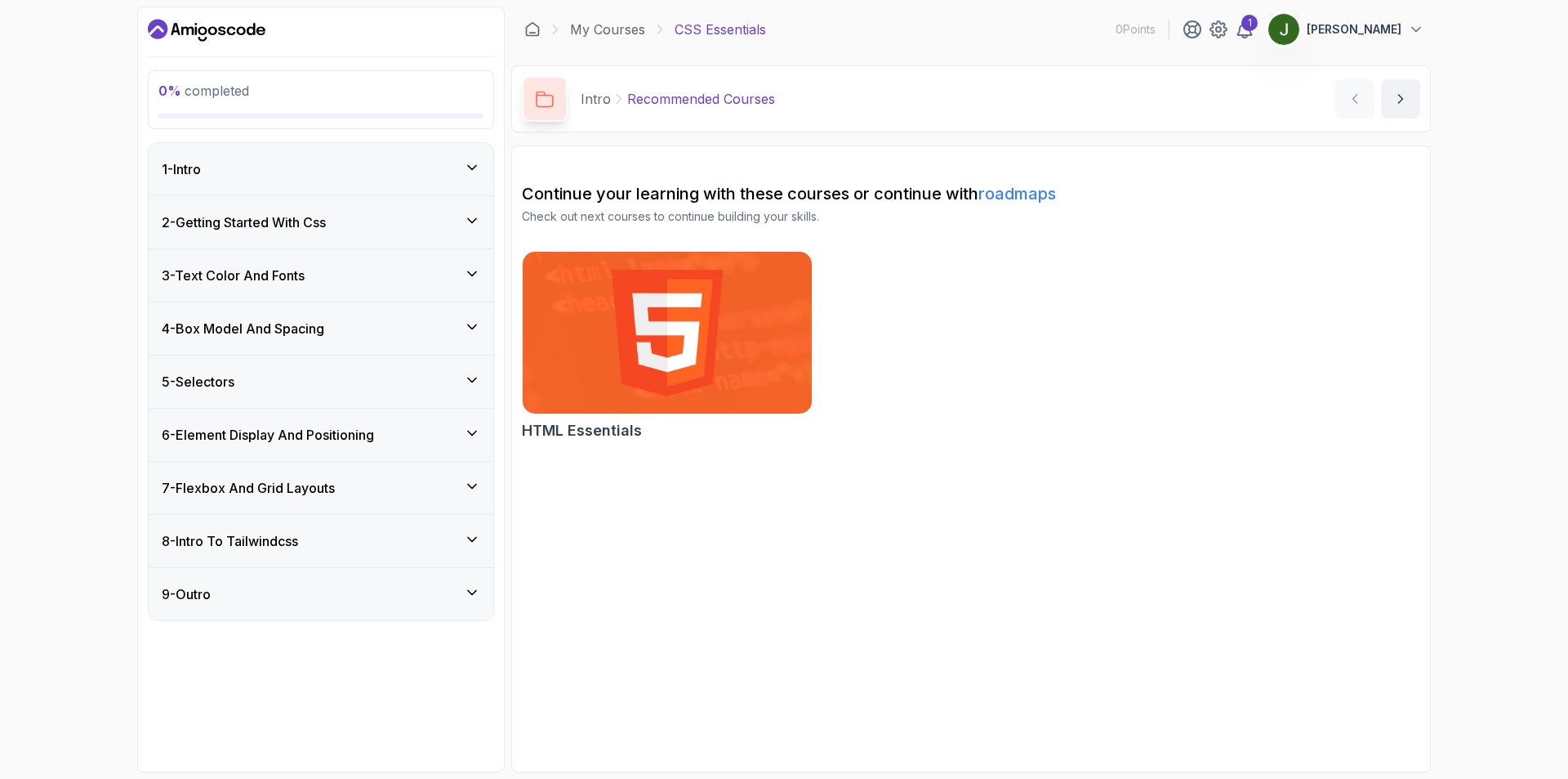
click at [367, 425] on h3 "6 - Element Display And Positioning" at bounding box center [268, 435] width 213 height 19
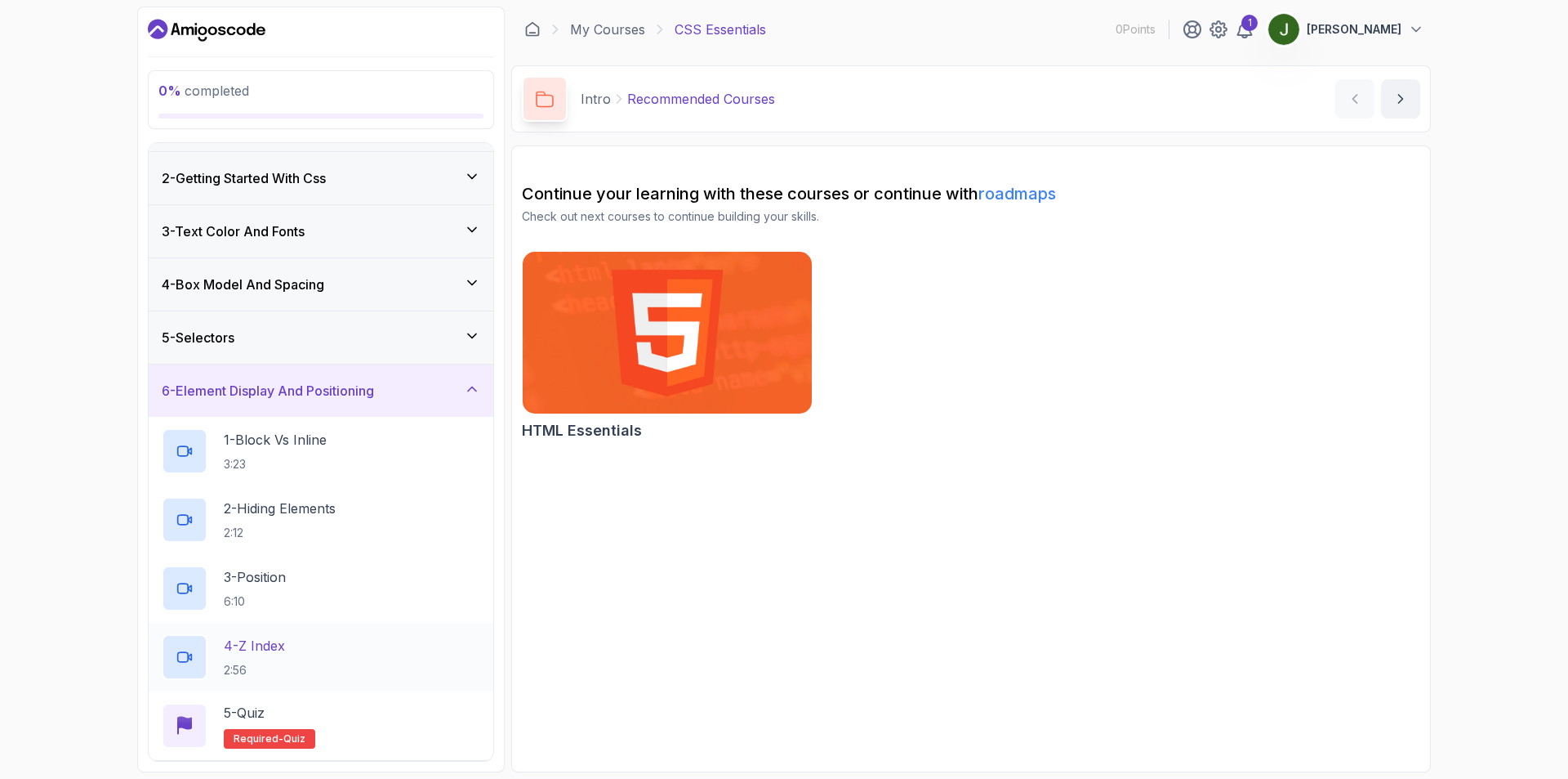
scroll to position [203, 0]
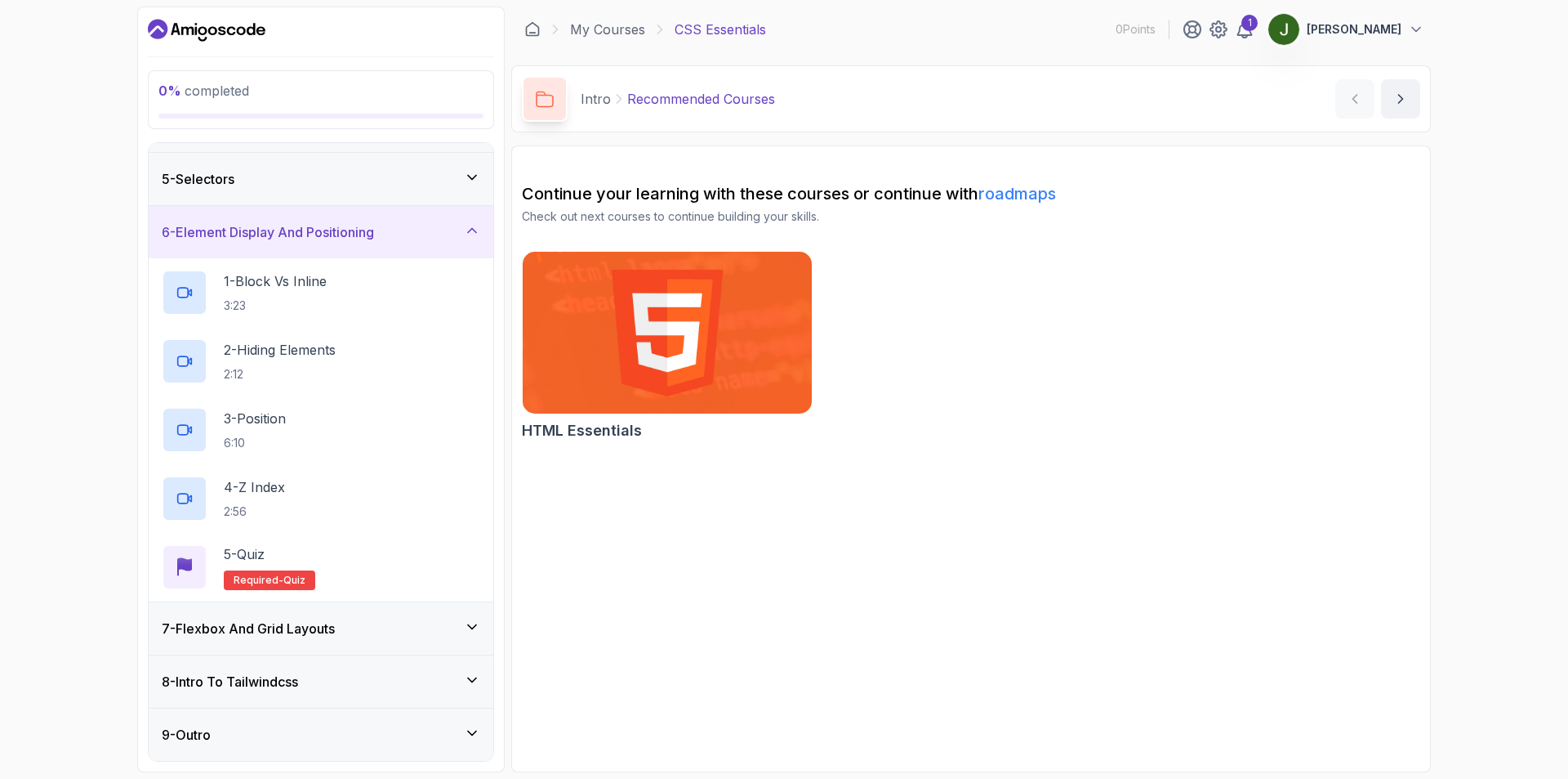
click at [325, 227] on h3 "6 - Element Display And Positioning" at bounding box center [268, 232] width 213 height 19
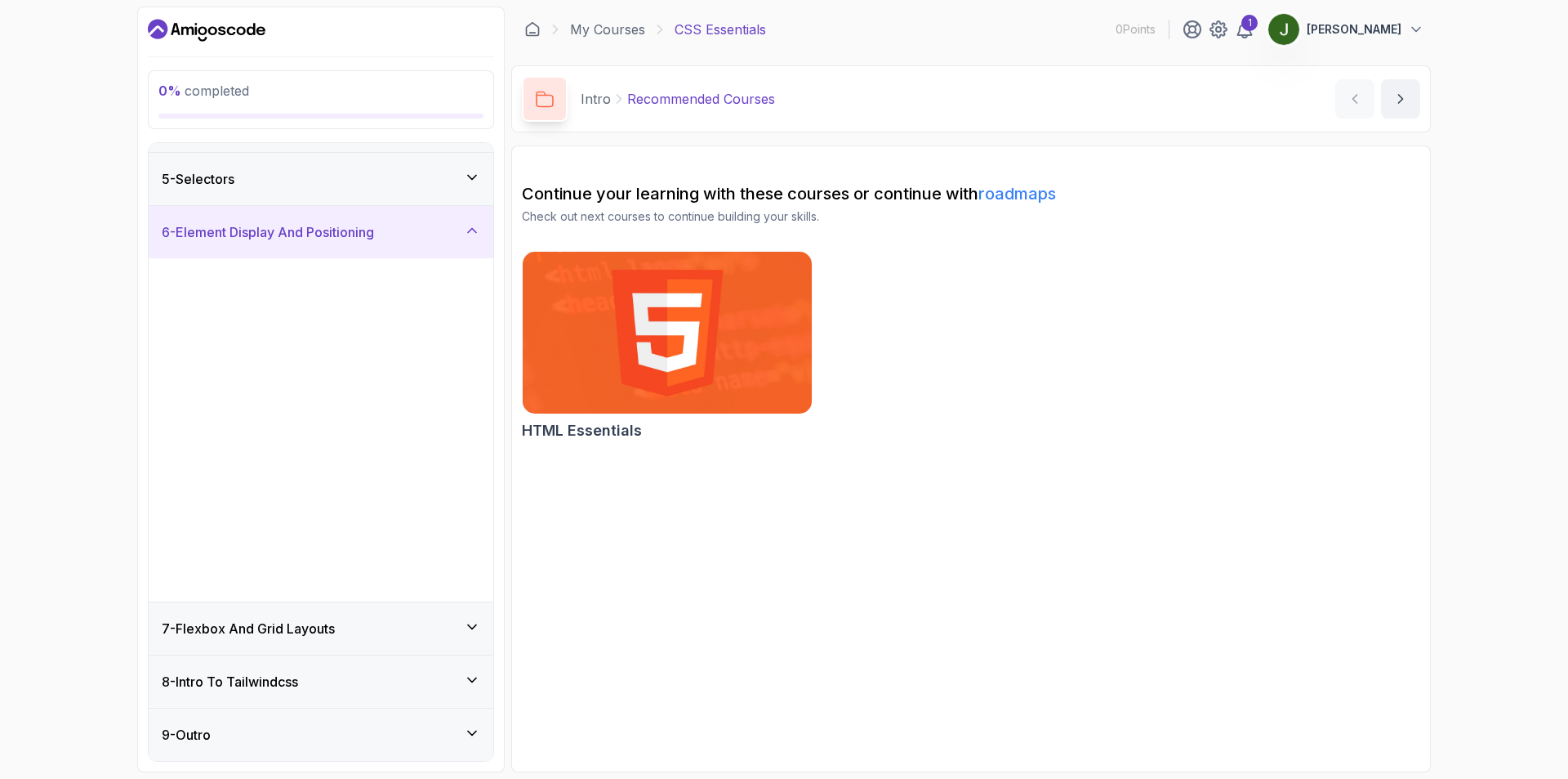
scroll to position [0, 0]
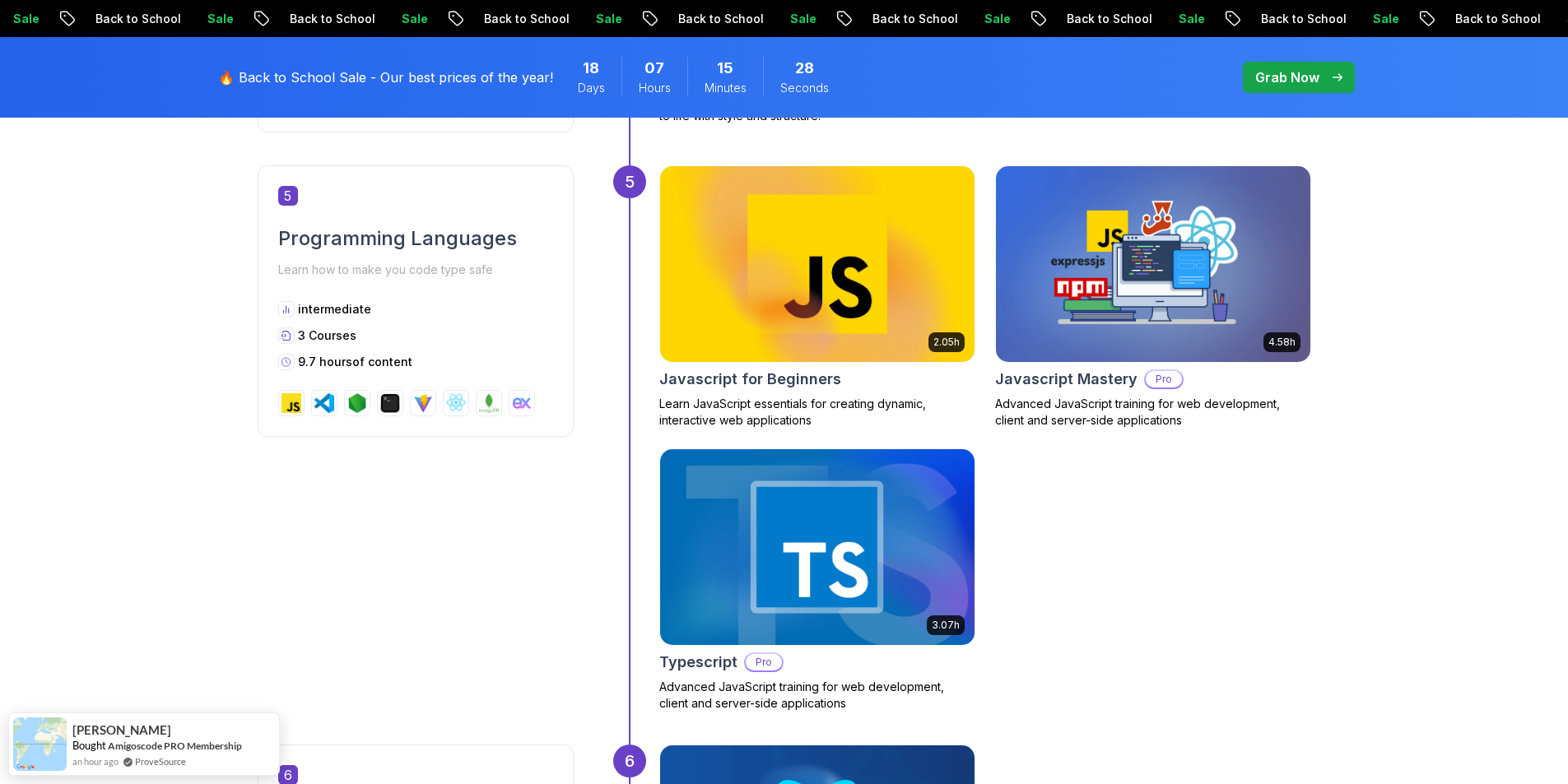
scroll to position [2056, 0]
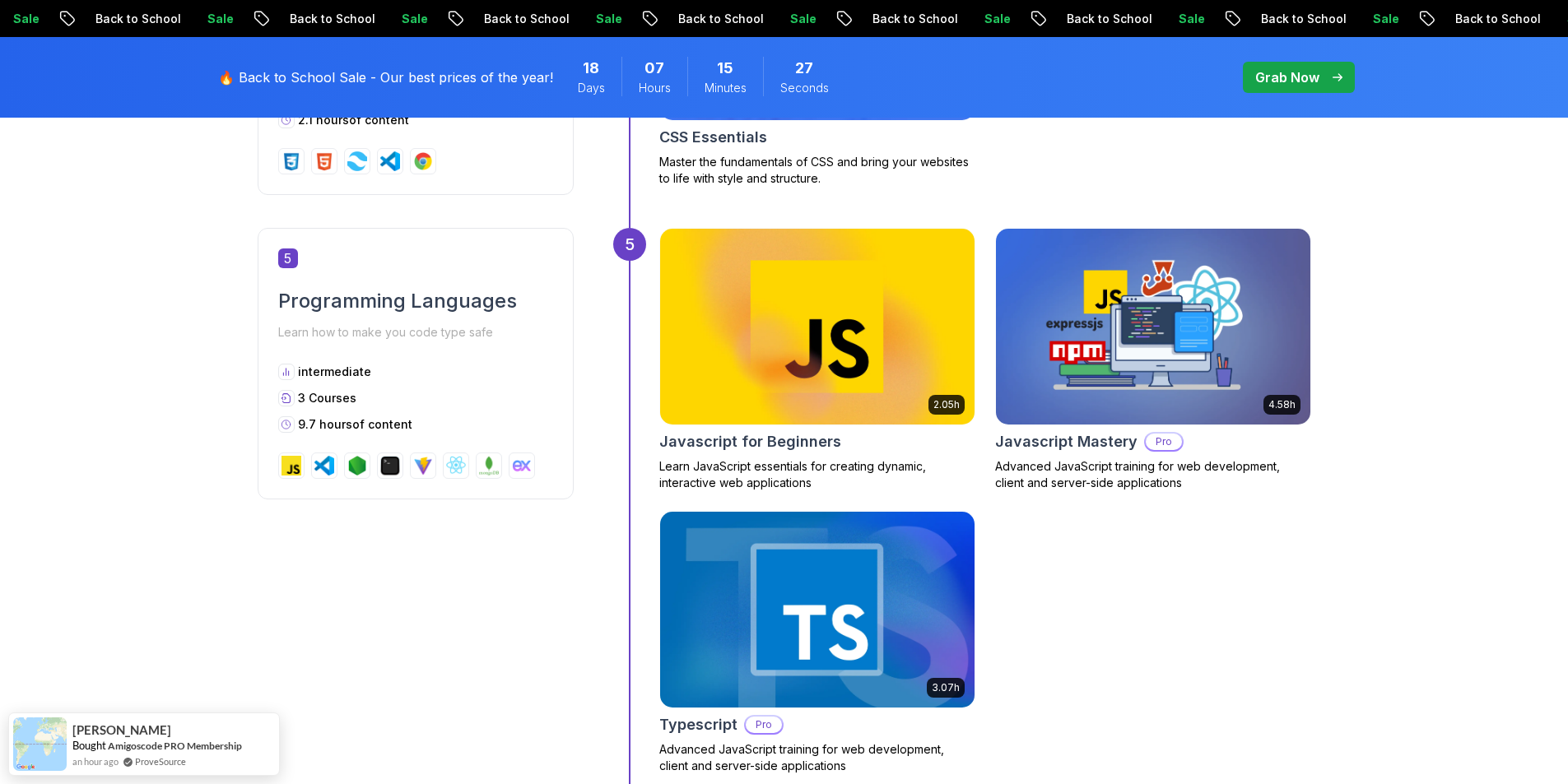
click at [1037, 289] on img at bounding box center [1152, 326] width 330 height 205
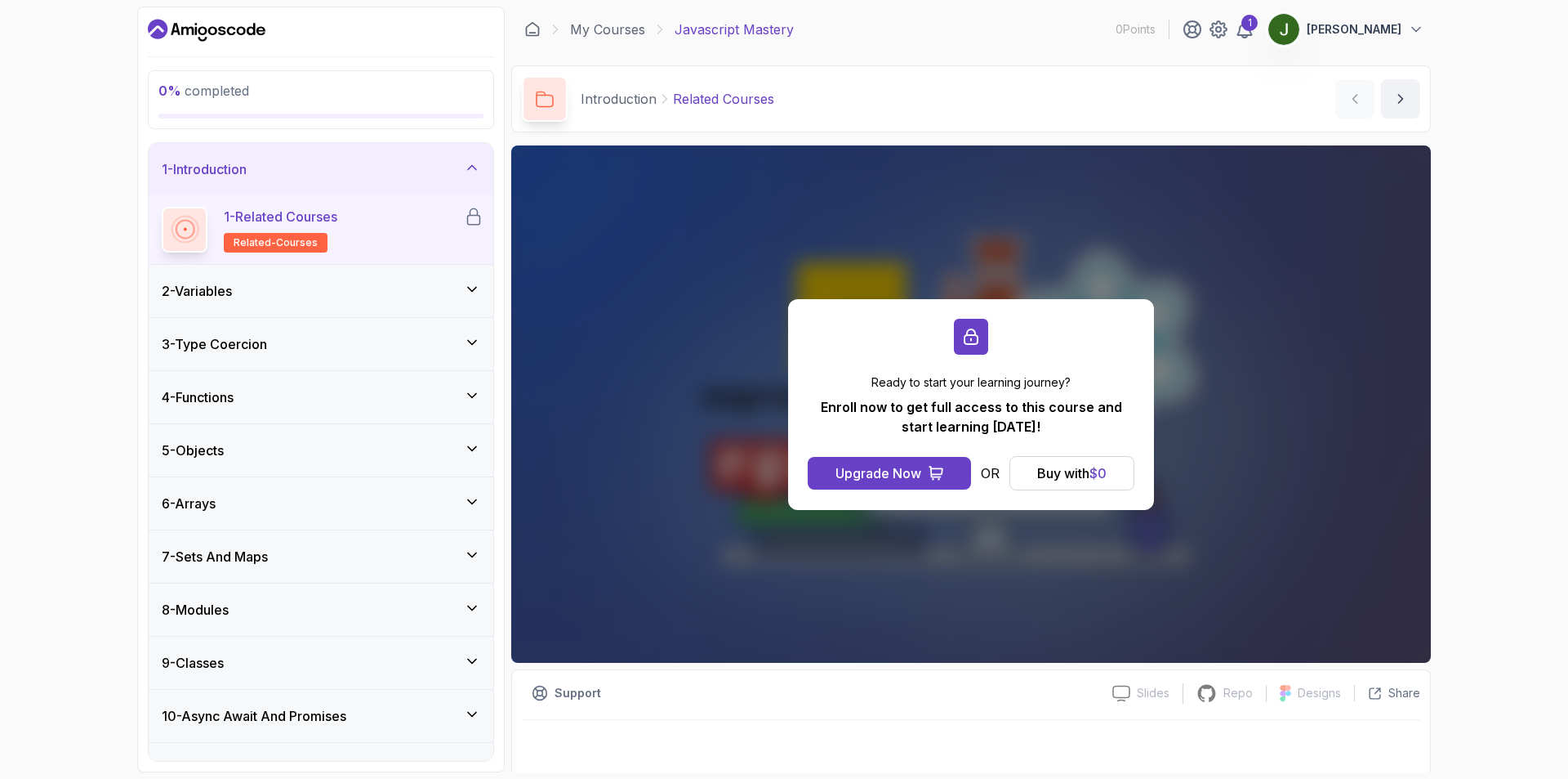
click at [285, 590] on div "8 - Modules" at bounding box center [321, 610] width 345 height 52
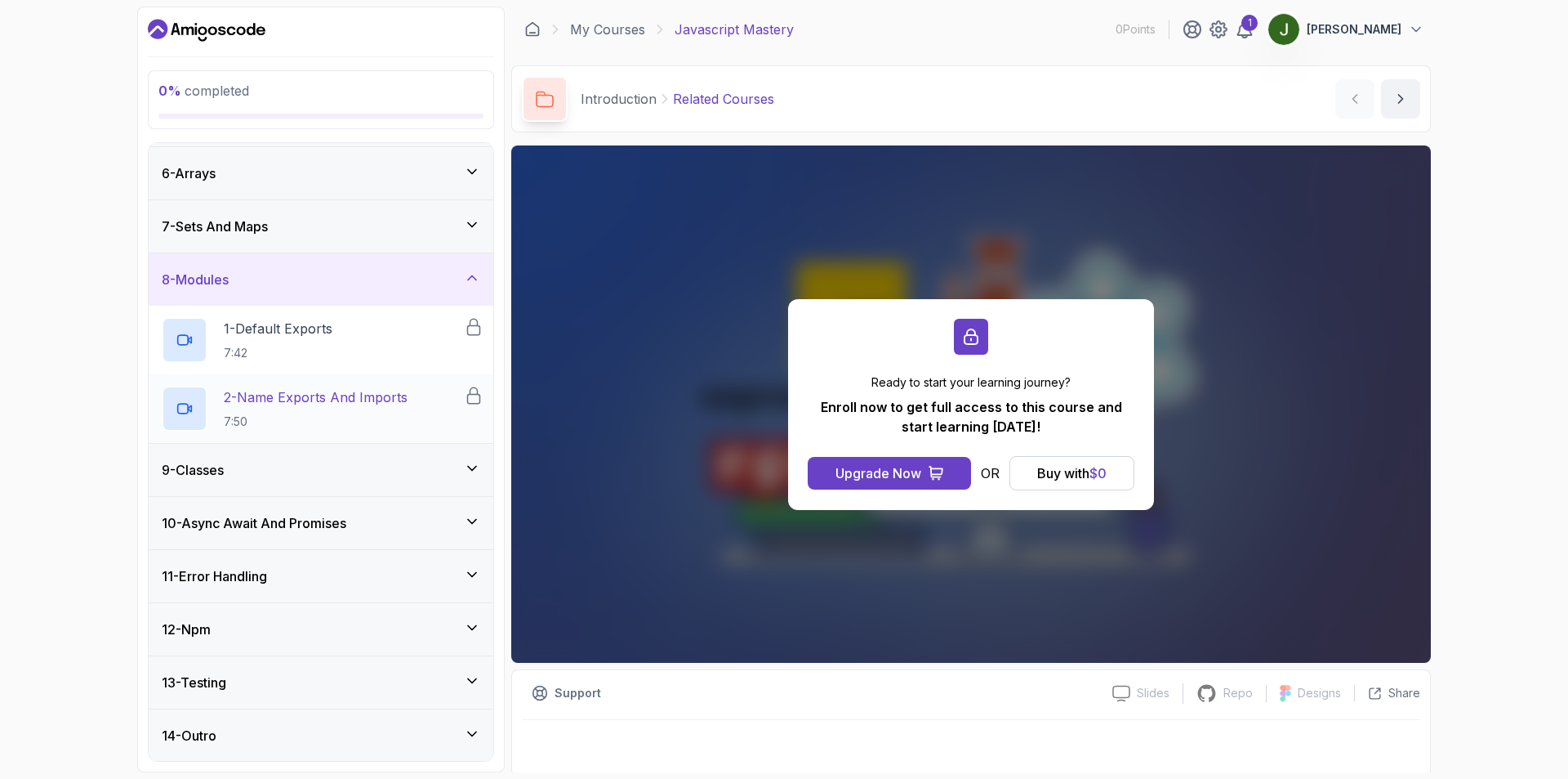
scroll to position [262, 0]
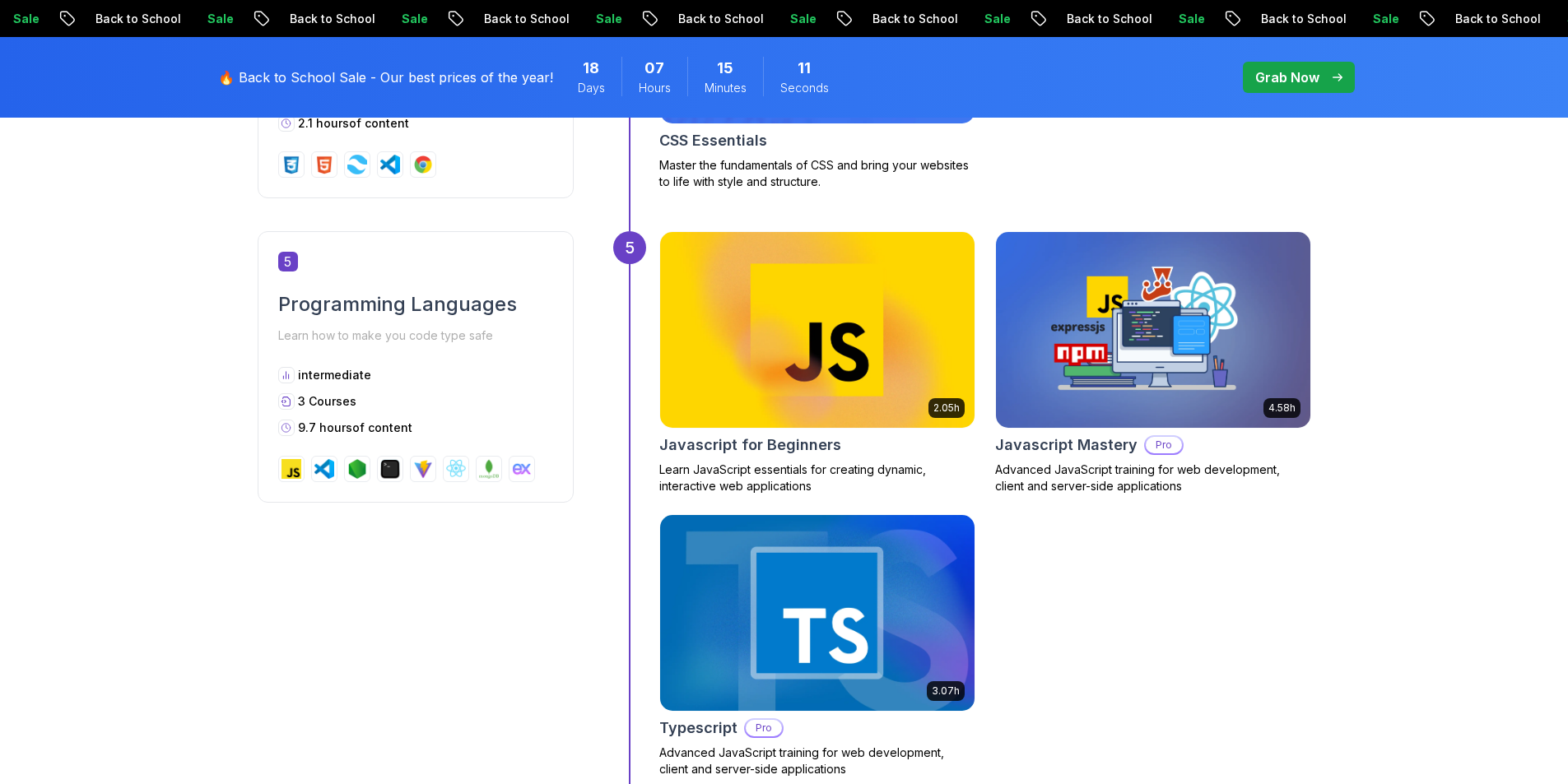
scroll to position [2056, 0]
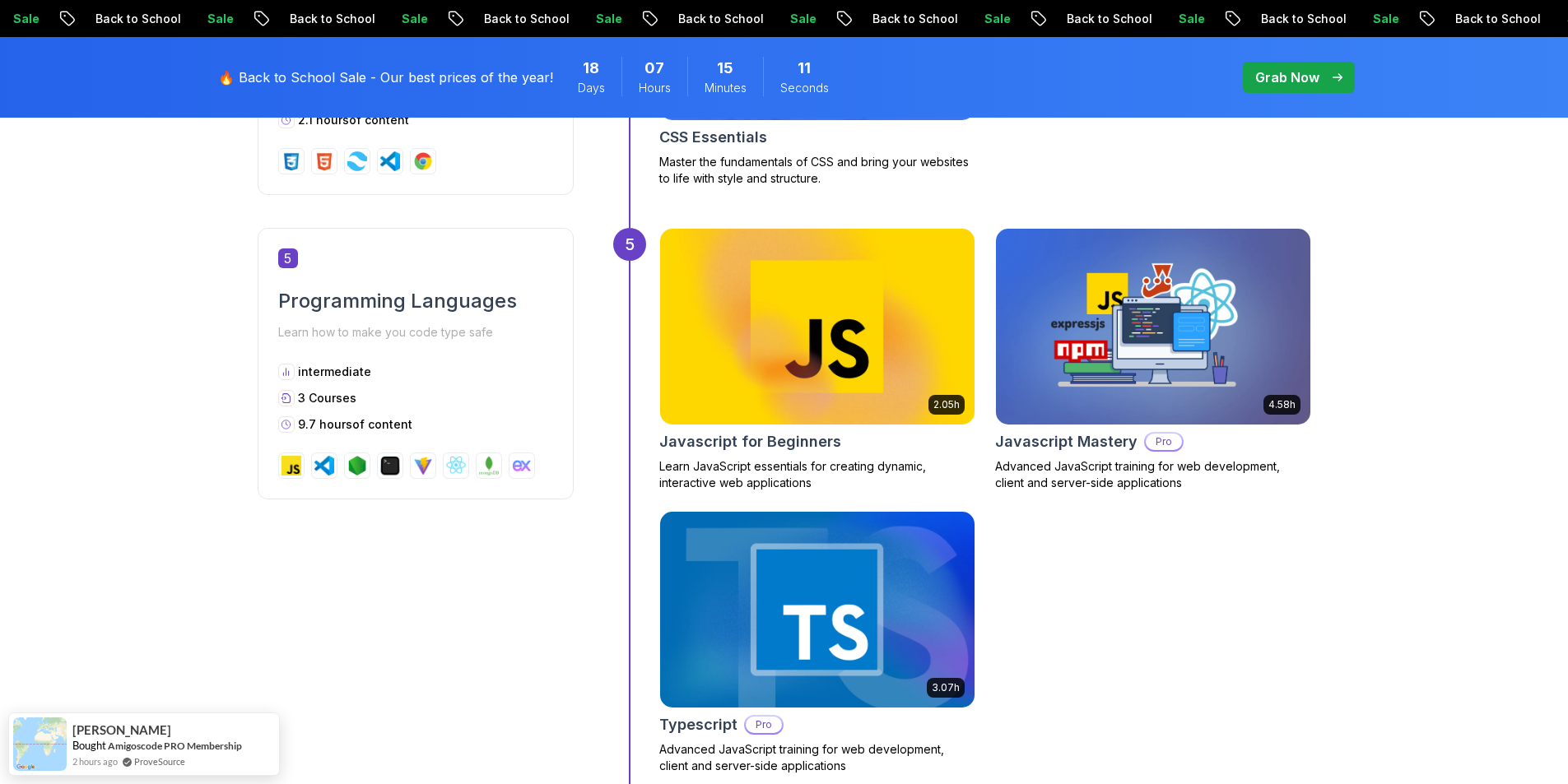
drag, startPoint x: 748, startPoint y: 196, endPoint x: 988, endPoint y: 454, distance: 352.4
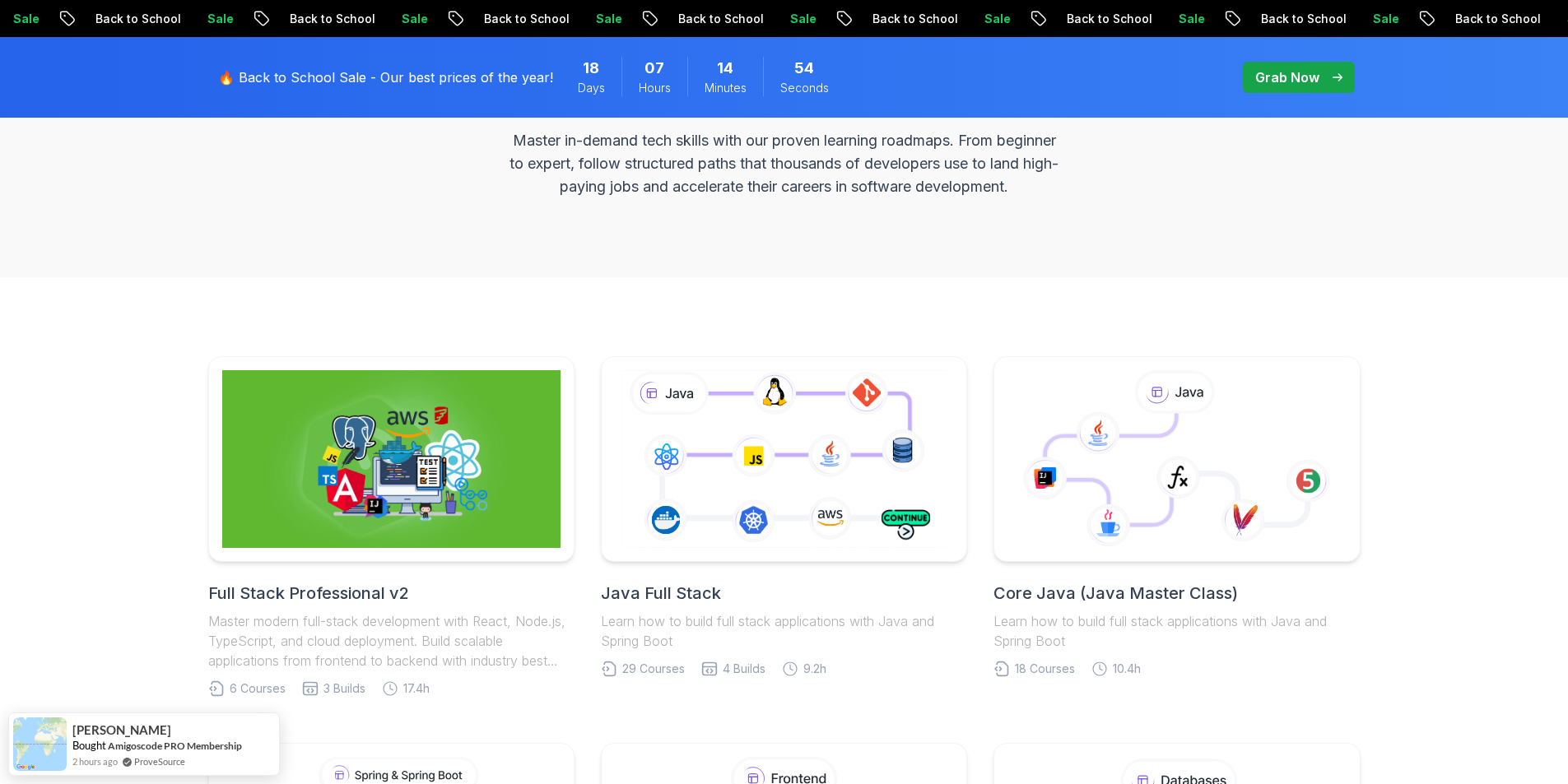
scroll to position [329, 0]
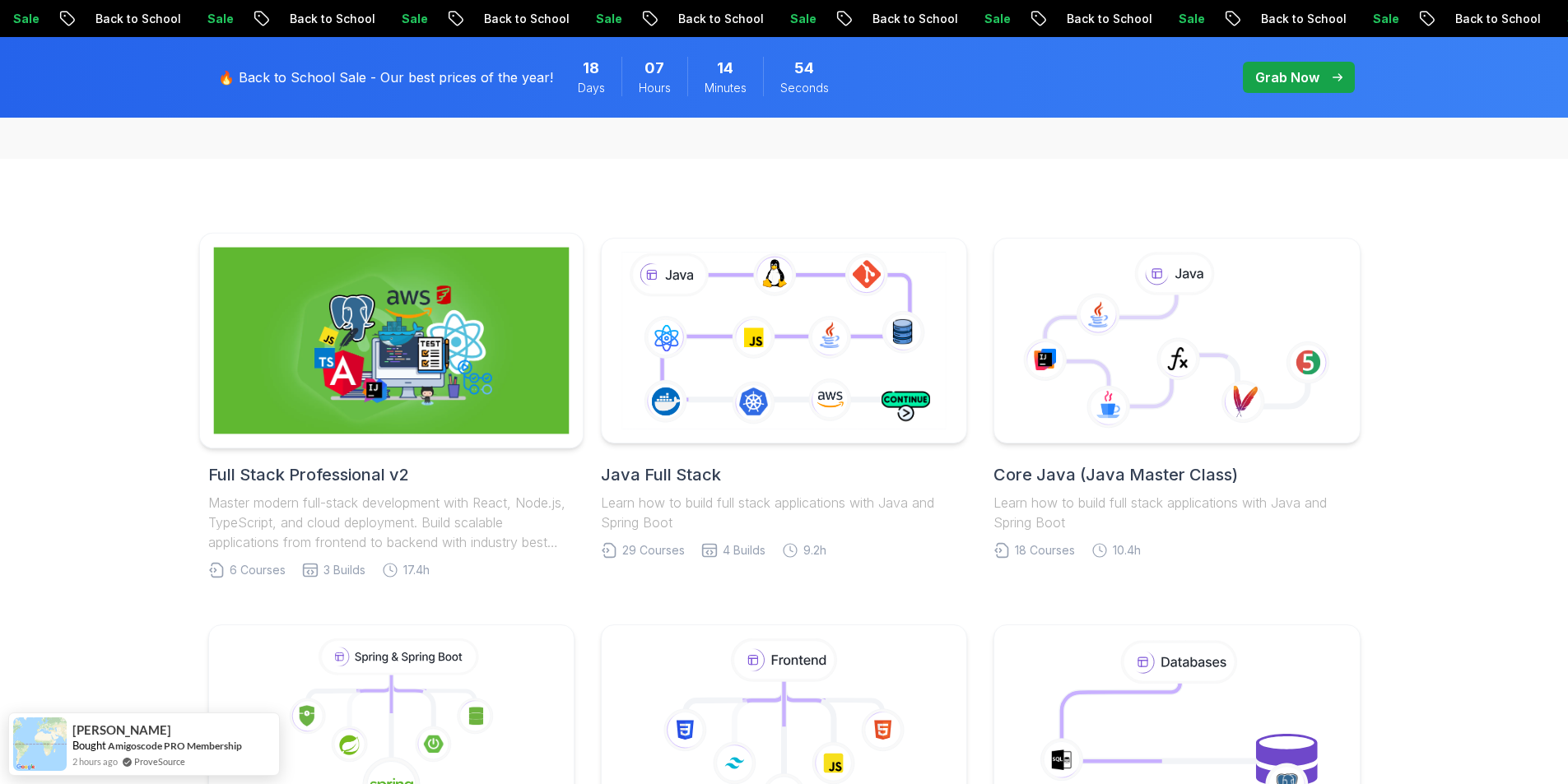
click at [460, 332] on img at bounding box center [390, 340] width 355 height 187
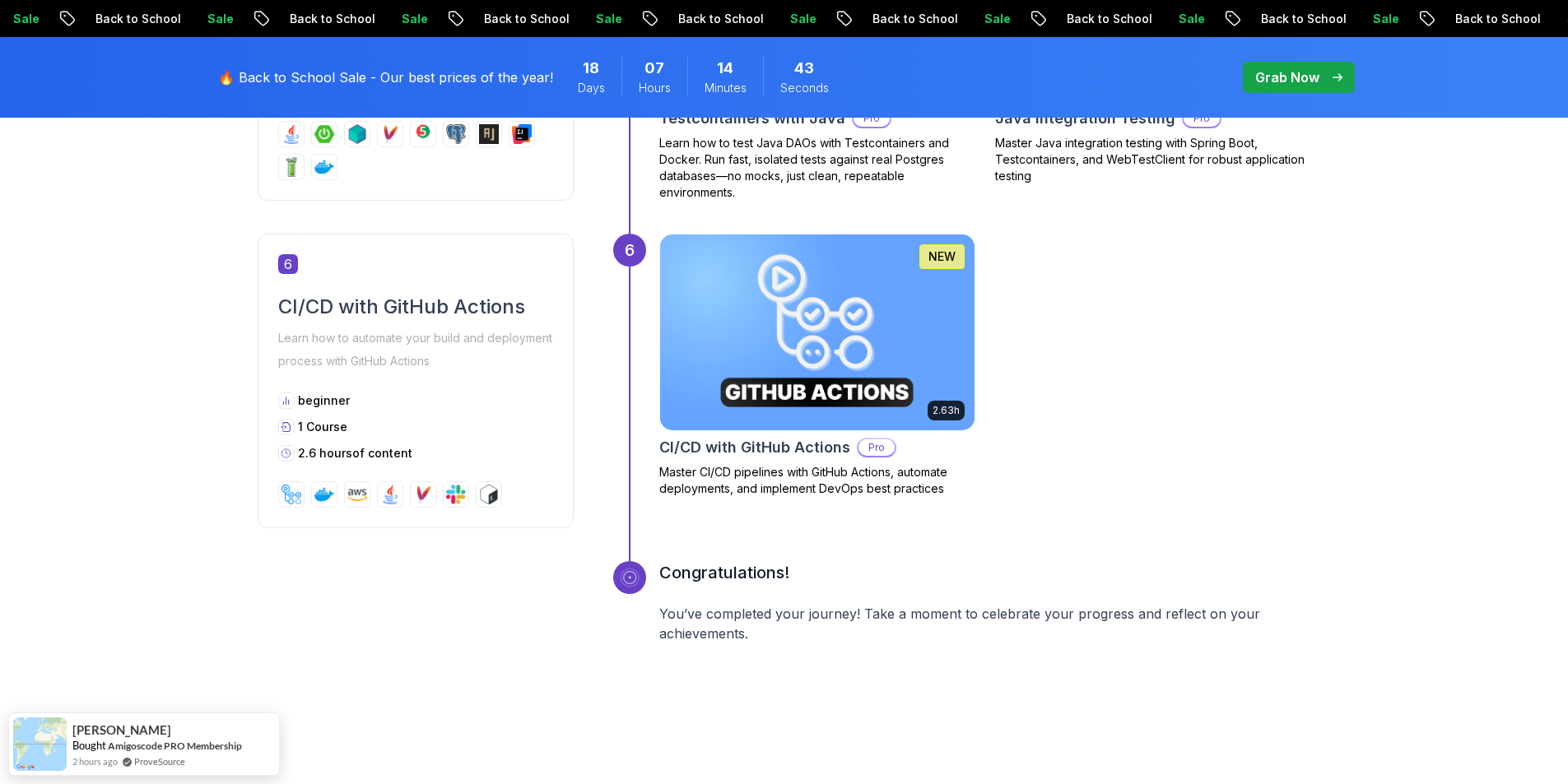
scroll to position [2878, 0]
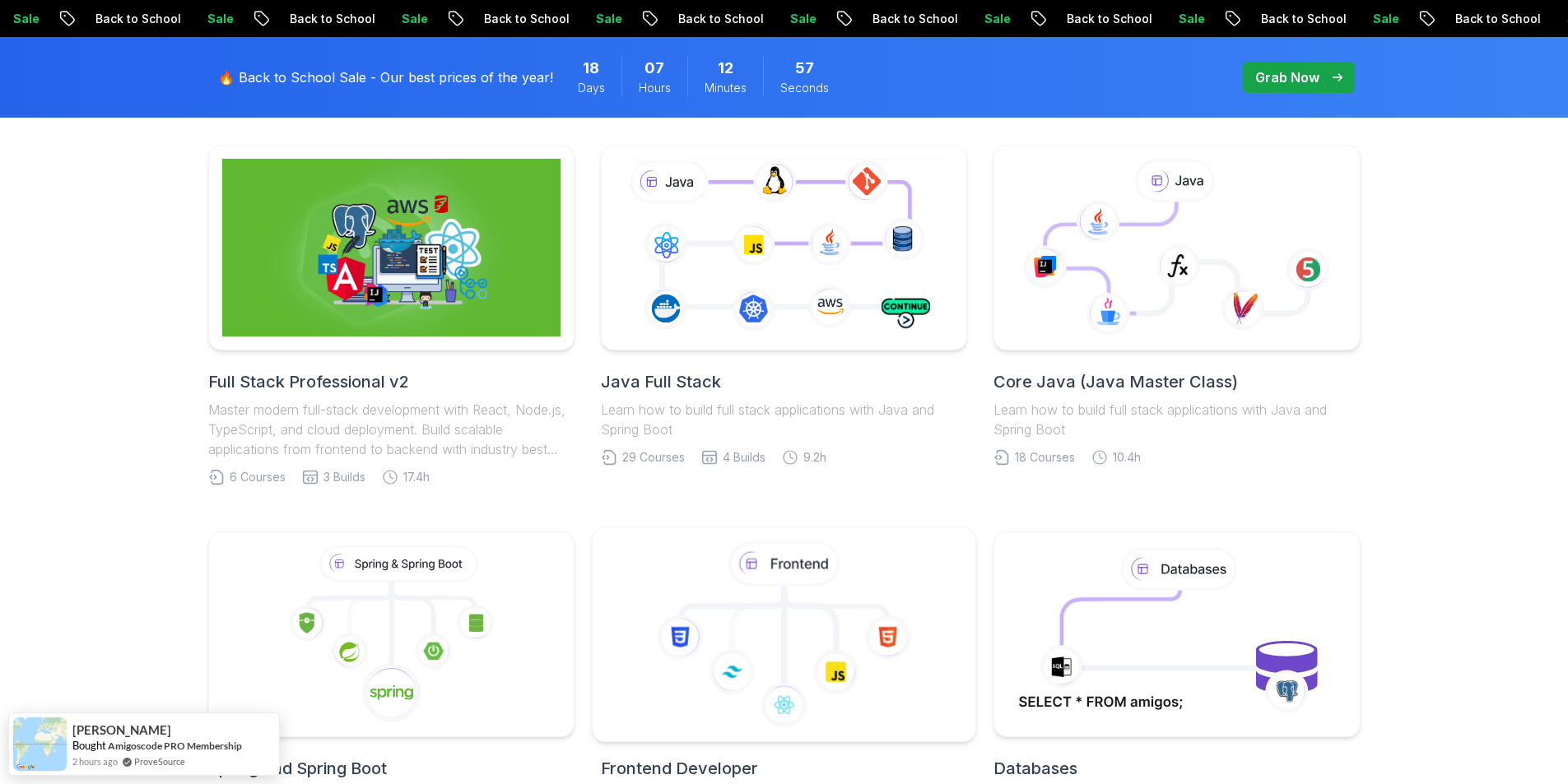
scroll to position [247, 0]
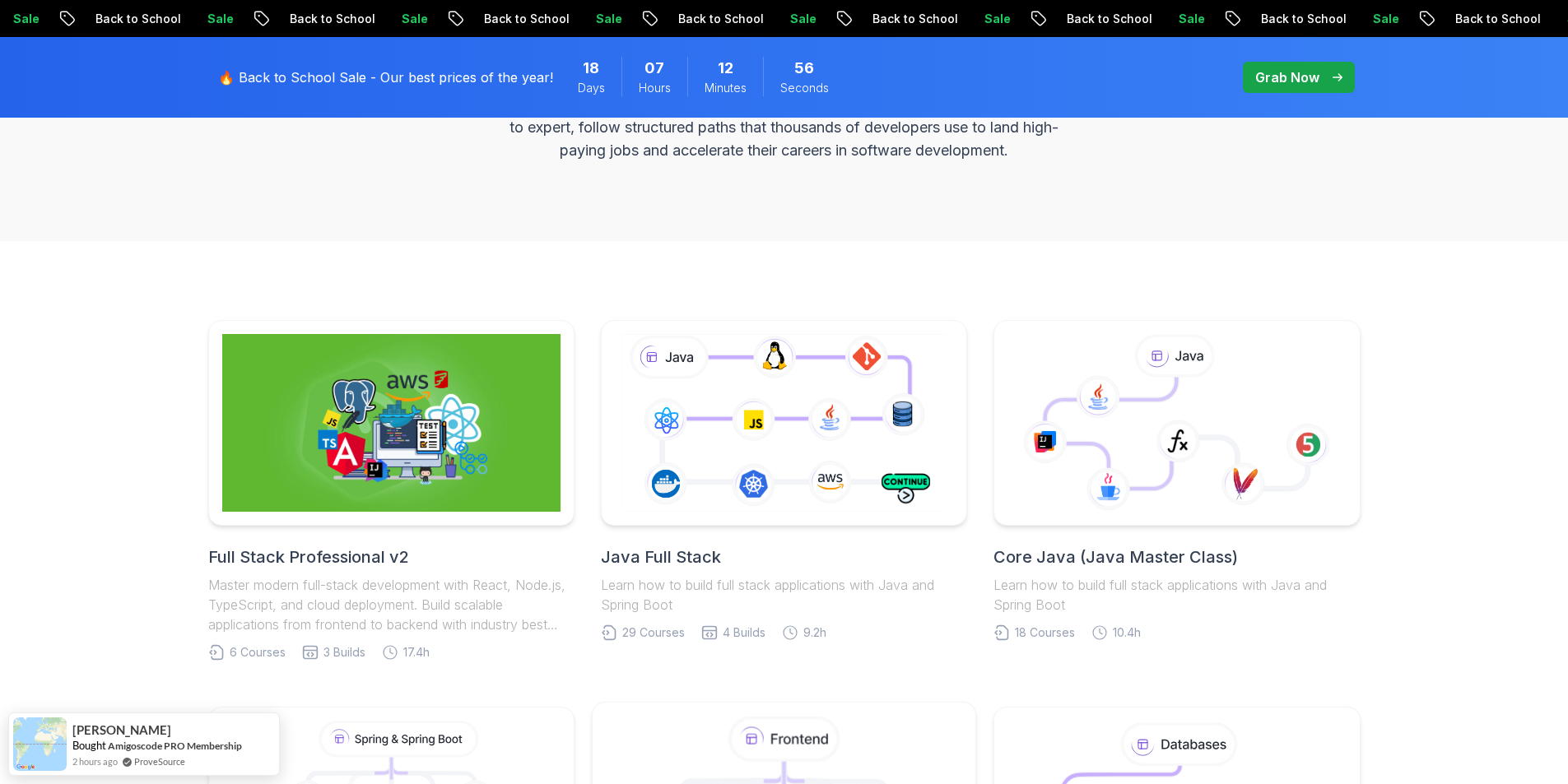
click at [774, 378] on icon at bounding box center [784, 422] width 332 height 184
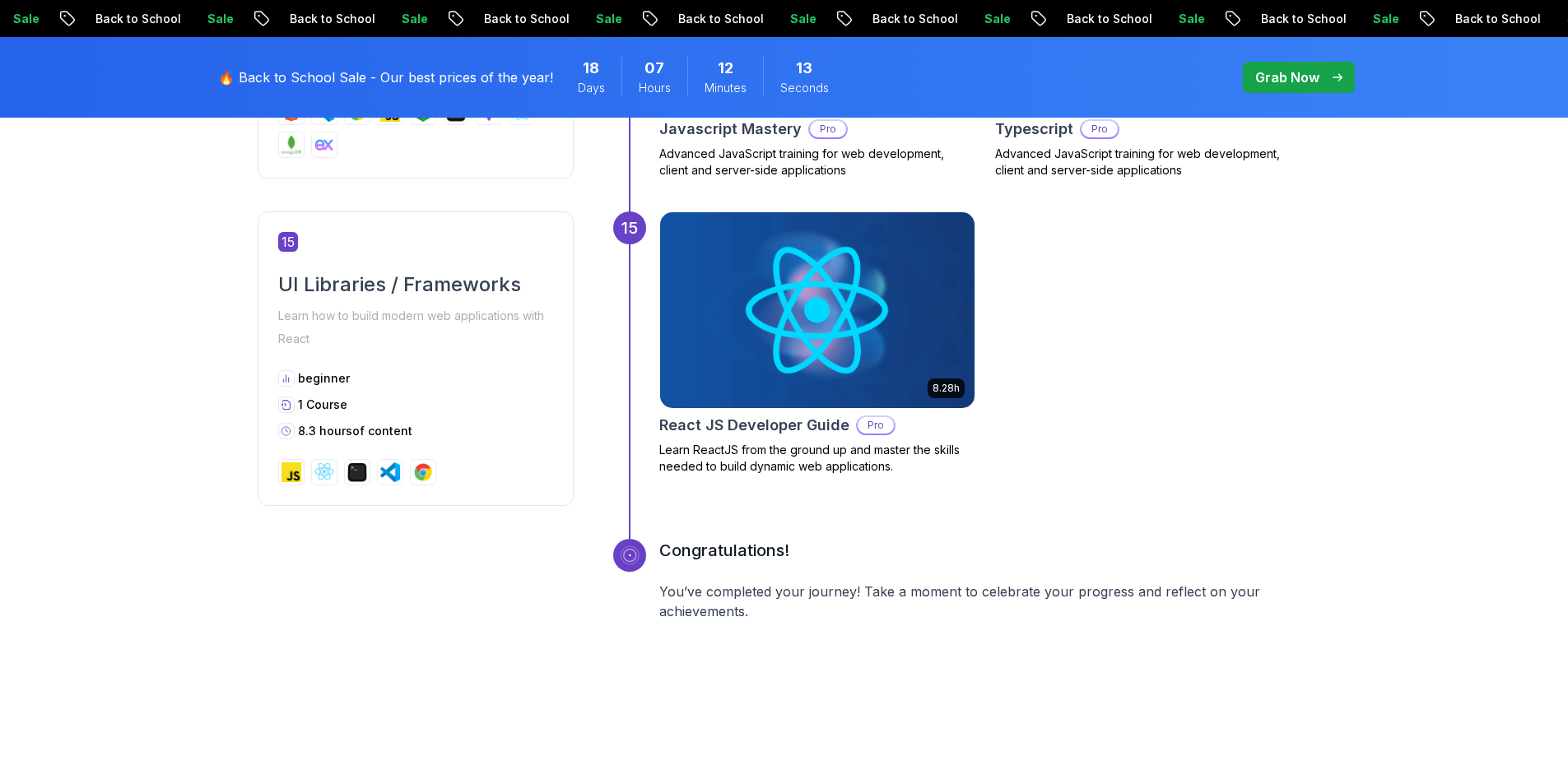
scroll to position [7155, 0]
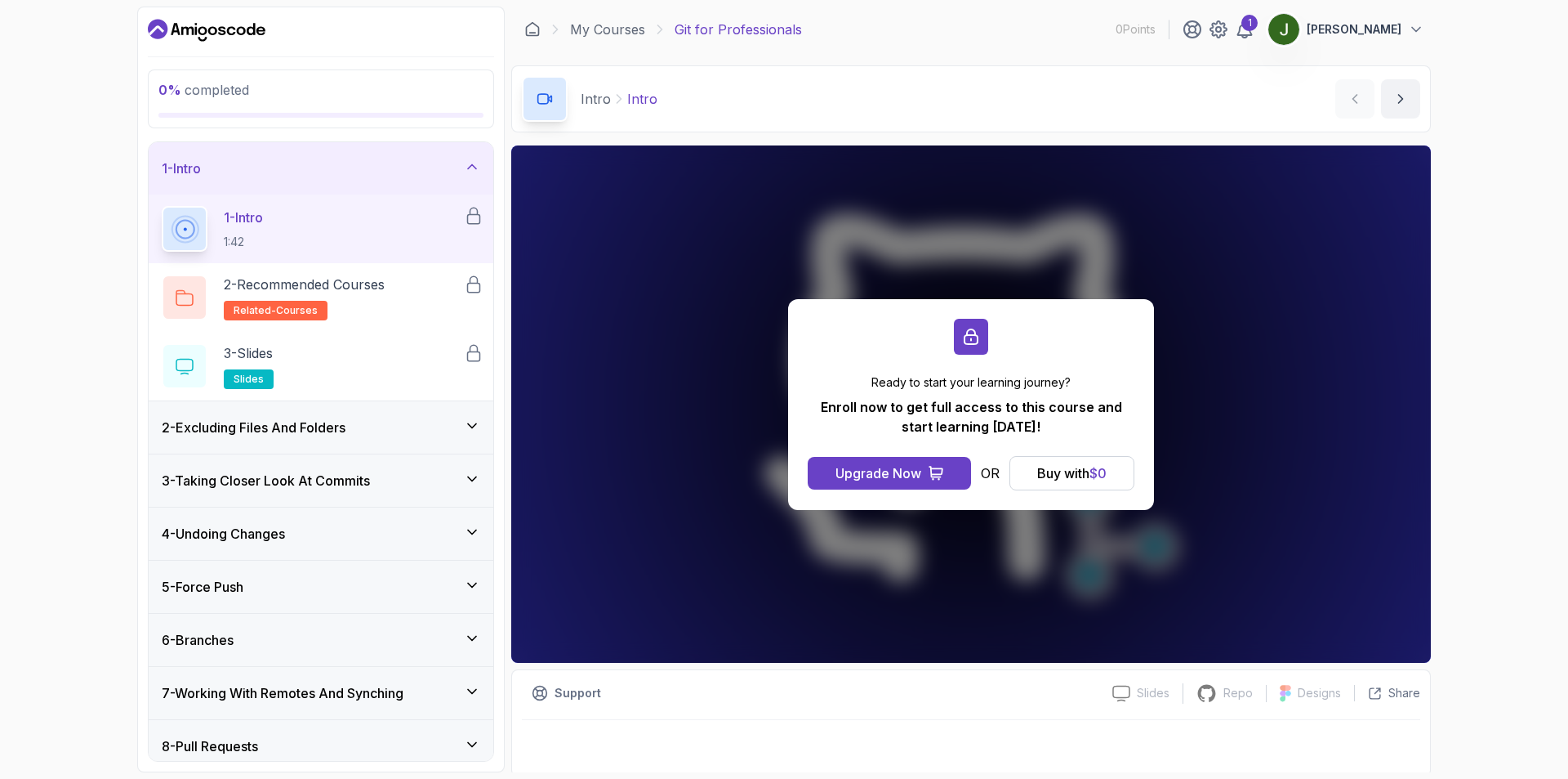
click at [649, 239] on div "Ready to start your learning journey? Enroll now to get full access to this cou…" at bounding box center [971, 403] width 920 height 517
click at [216, 39] on icon "Dashboard" at bounding box center [207, 30] width 118 height 26
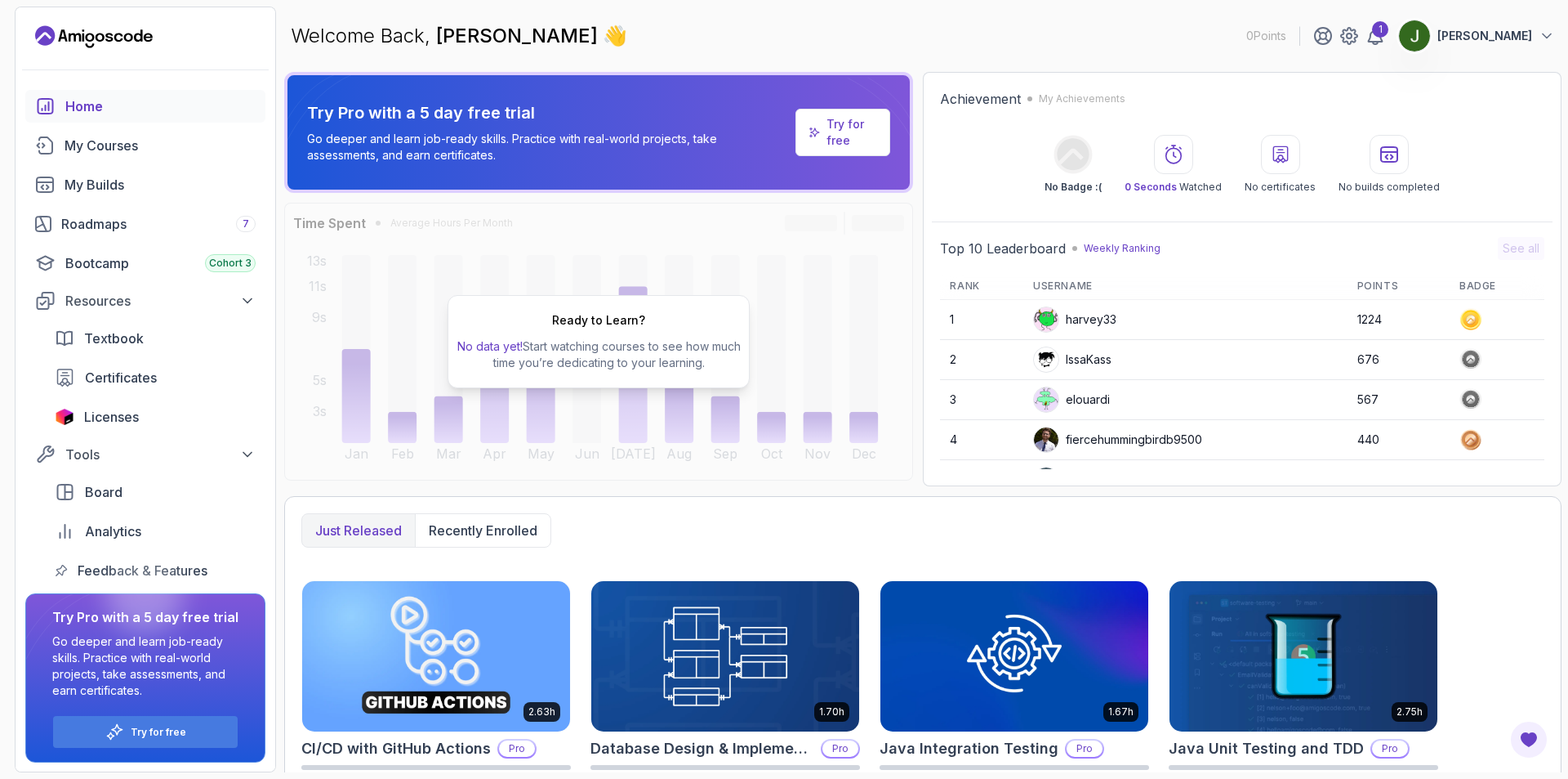
click at [1078, 315] on div "harvey33" at bounding box center [1075, 319] width 83 height 26
click at [154, 343] on div "Textbook" at bounding box center [170, 338] width 172 height 19
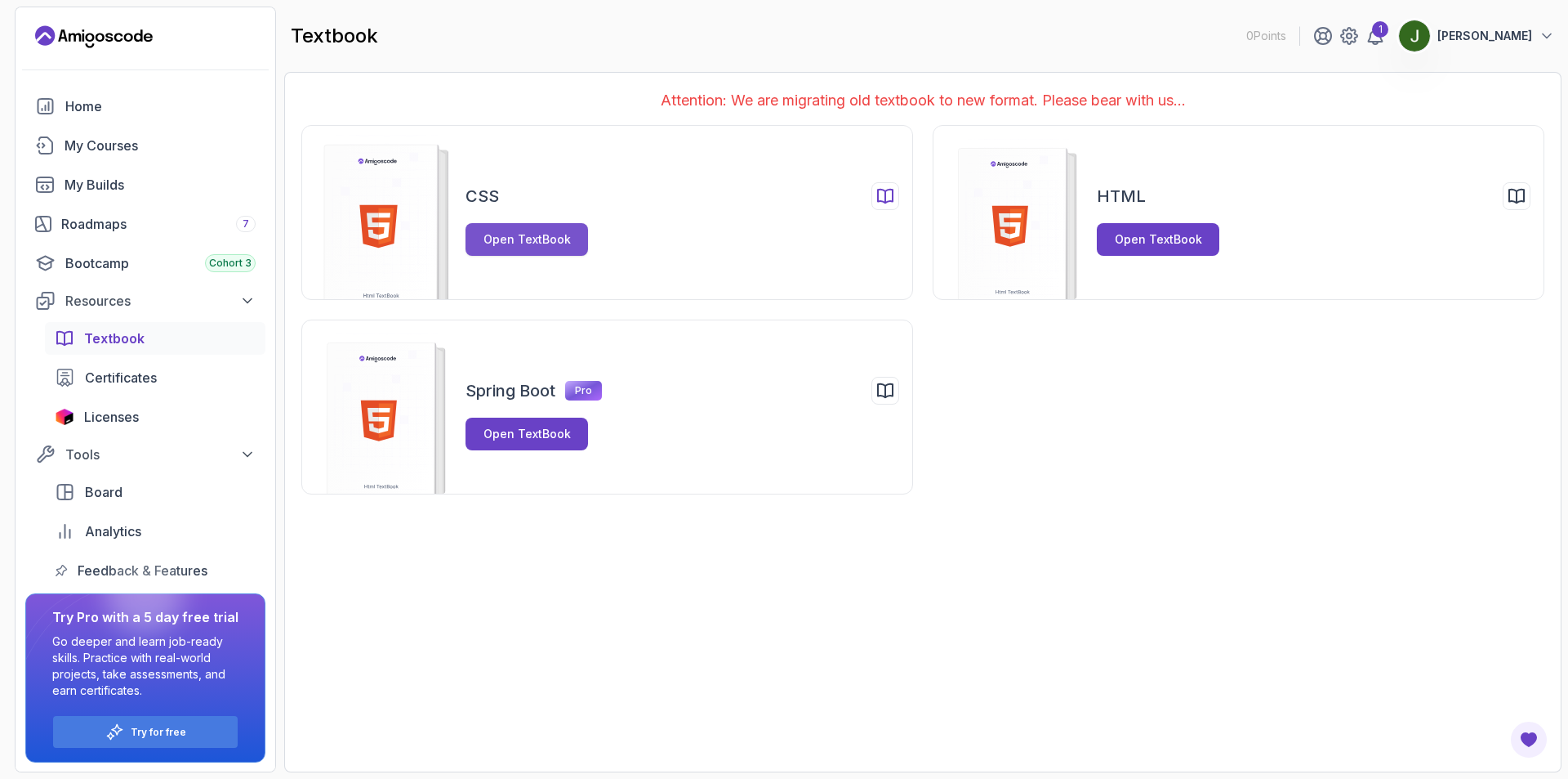
click at [566, 241] on div "Open TextBook" at bounding box center [527, 239] width 87 height 16
click at [1155, 247] on button "Open TextBook" at bounding box center [1157, 240] width 123 height 33
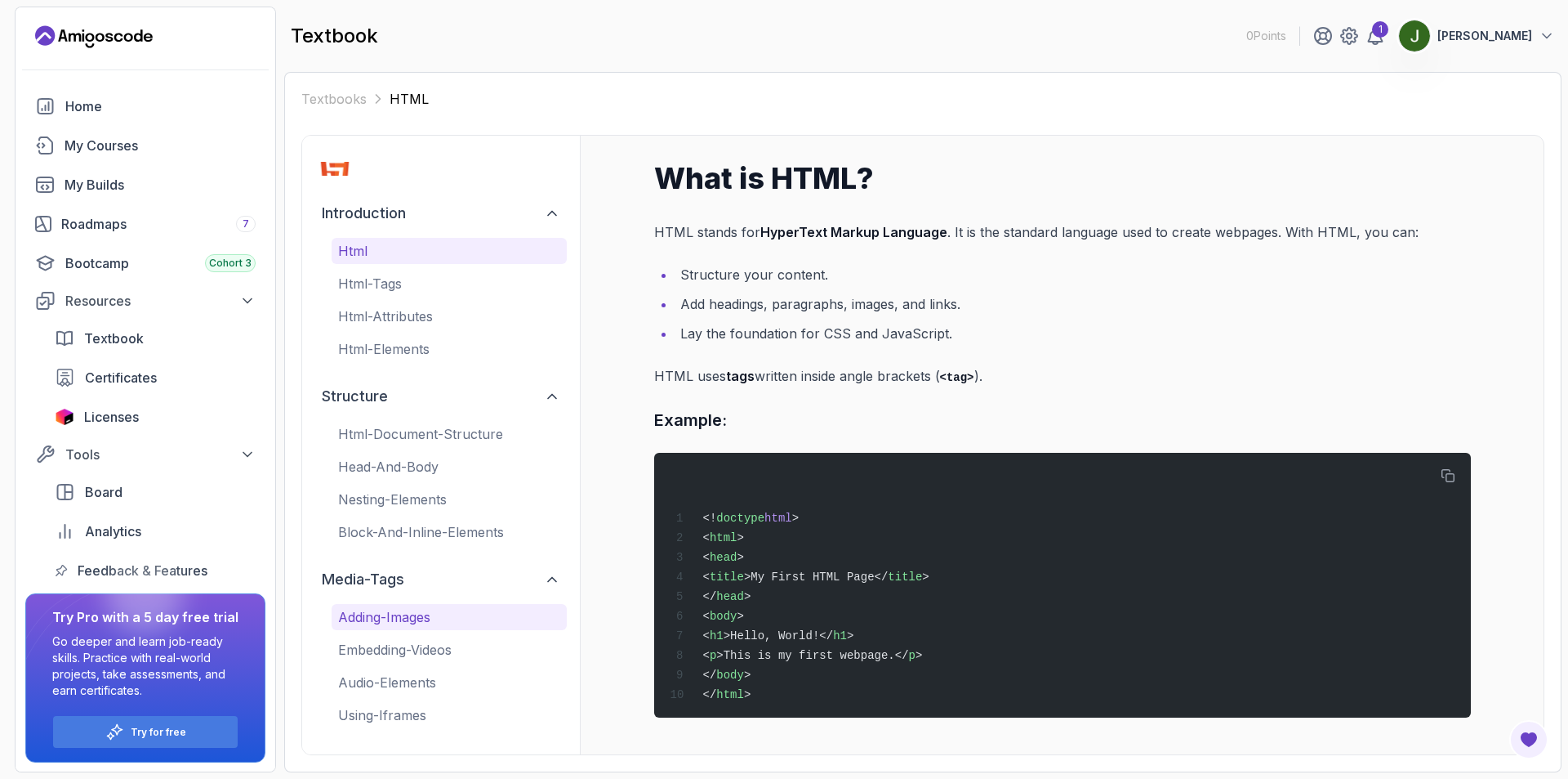
click at [388, 621] on p "adding-images" at bounding box center [449, 617] width 222 height 19
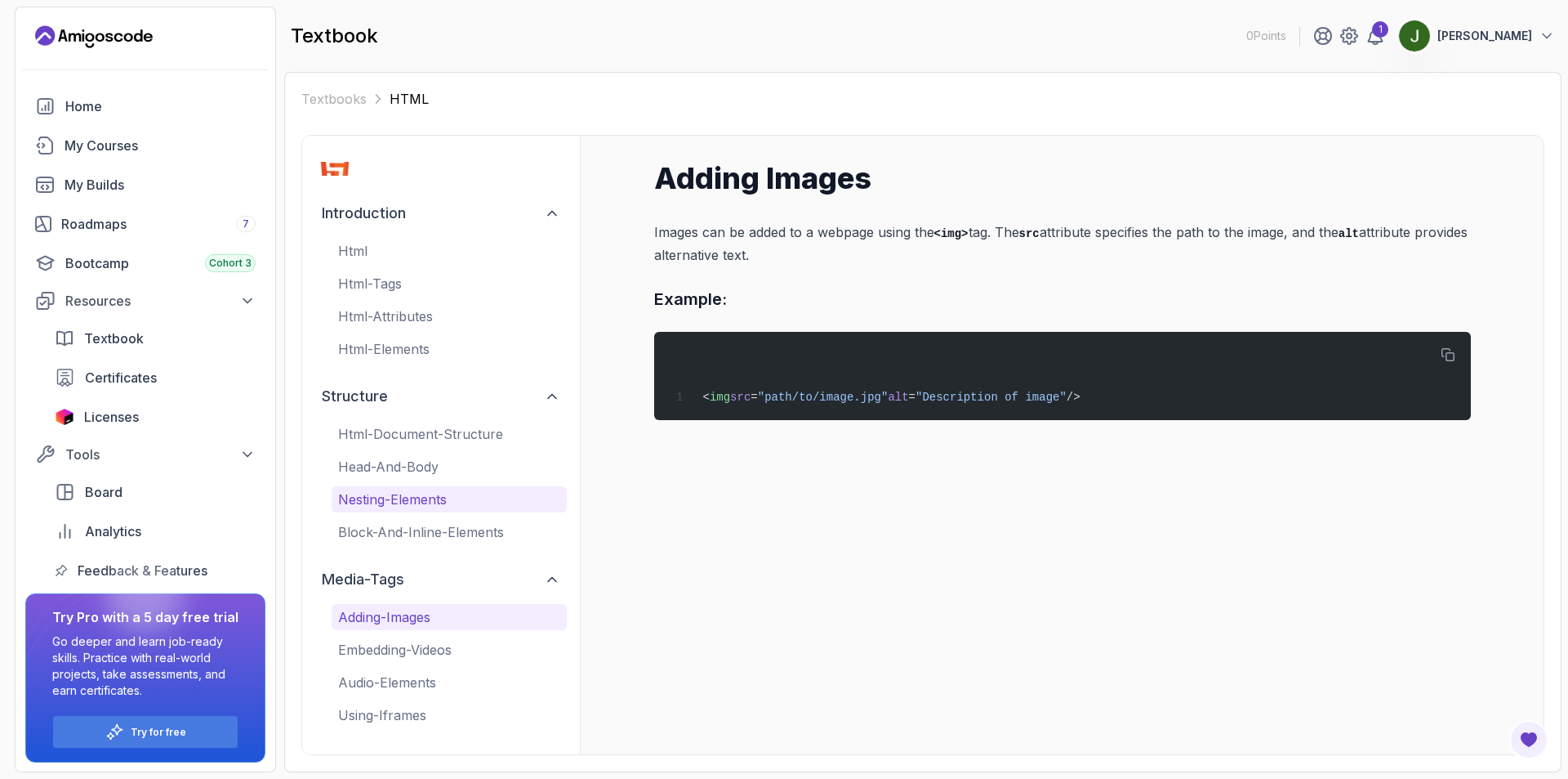
click at [413, 504] on p "nesting-elements" at bounding box center [449, 499] width 222 height 19
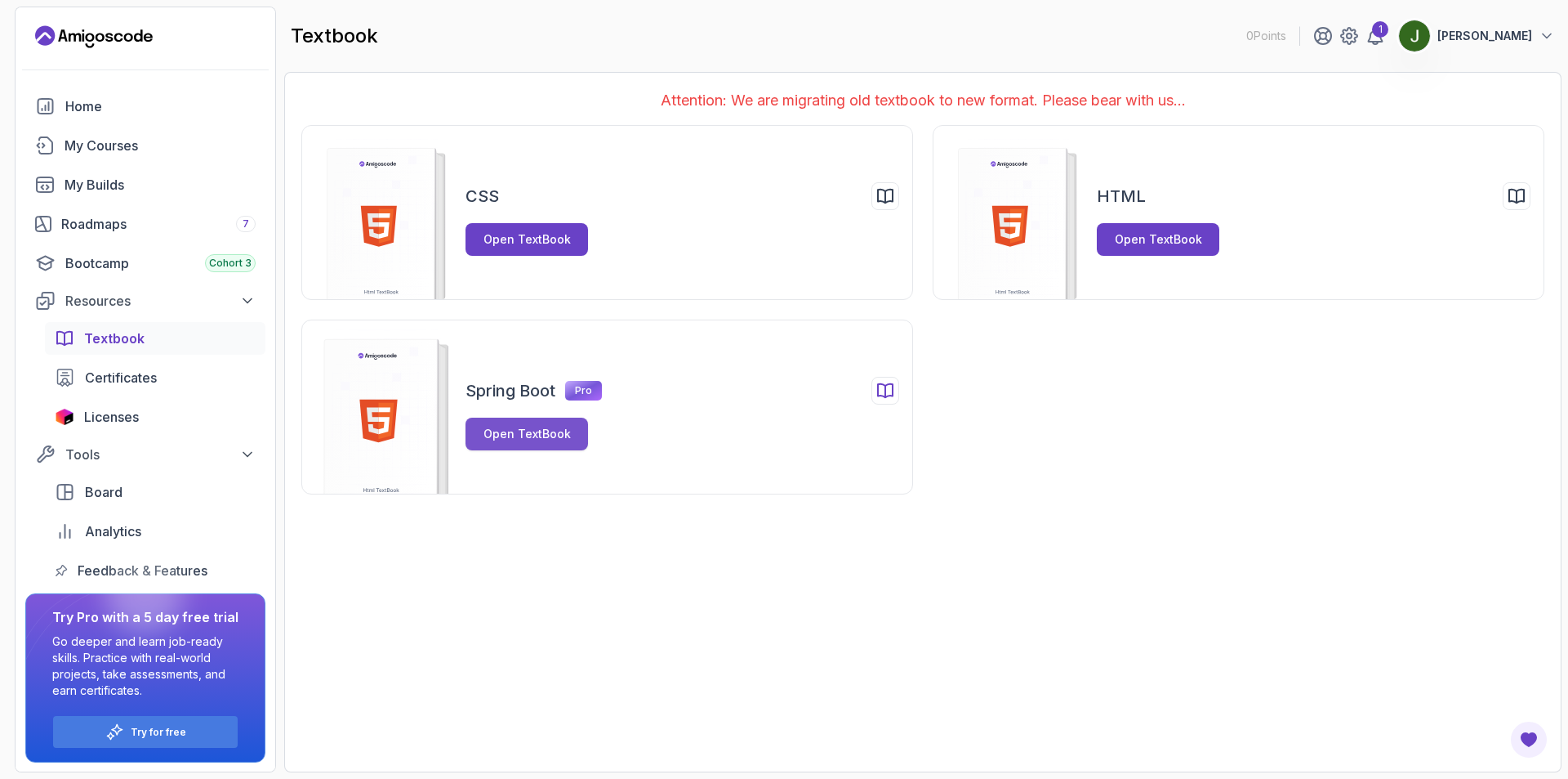
click at [470, 436] on button "Open TextBook" at bounding box center [527, 434] width 123 height 33
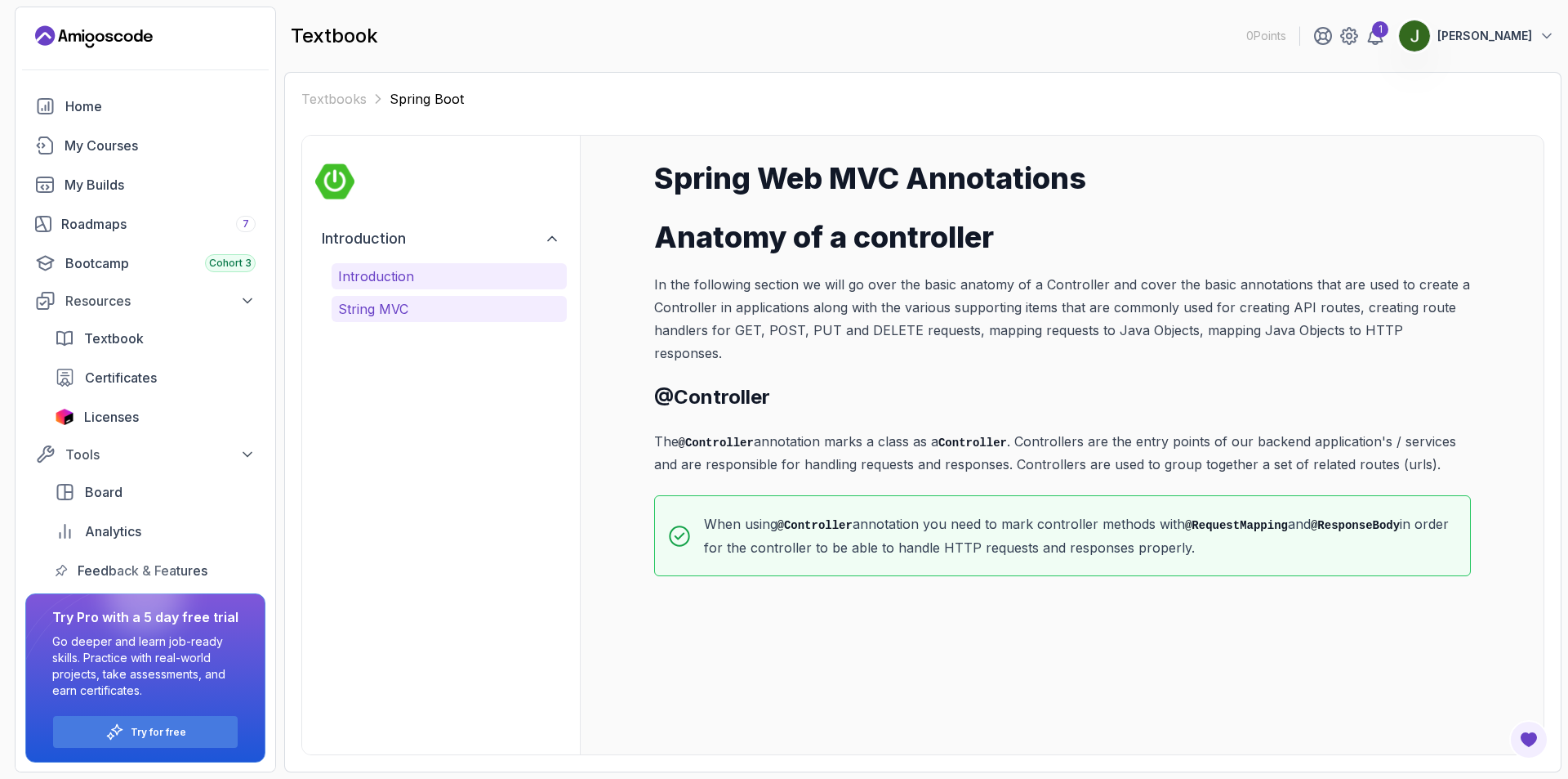
click at [352, 305] on p "String MVC" at bounding box center [449, 308] width 222 height 19
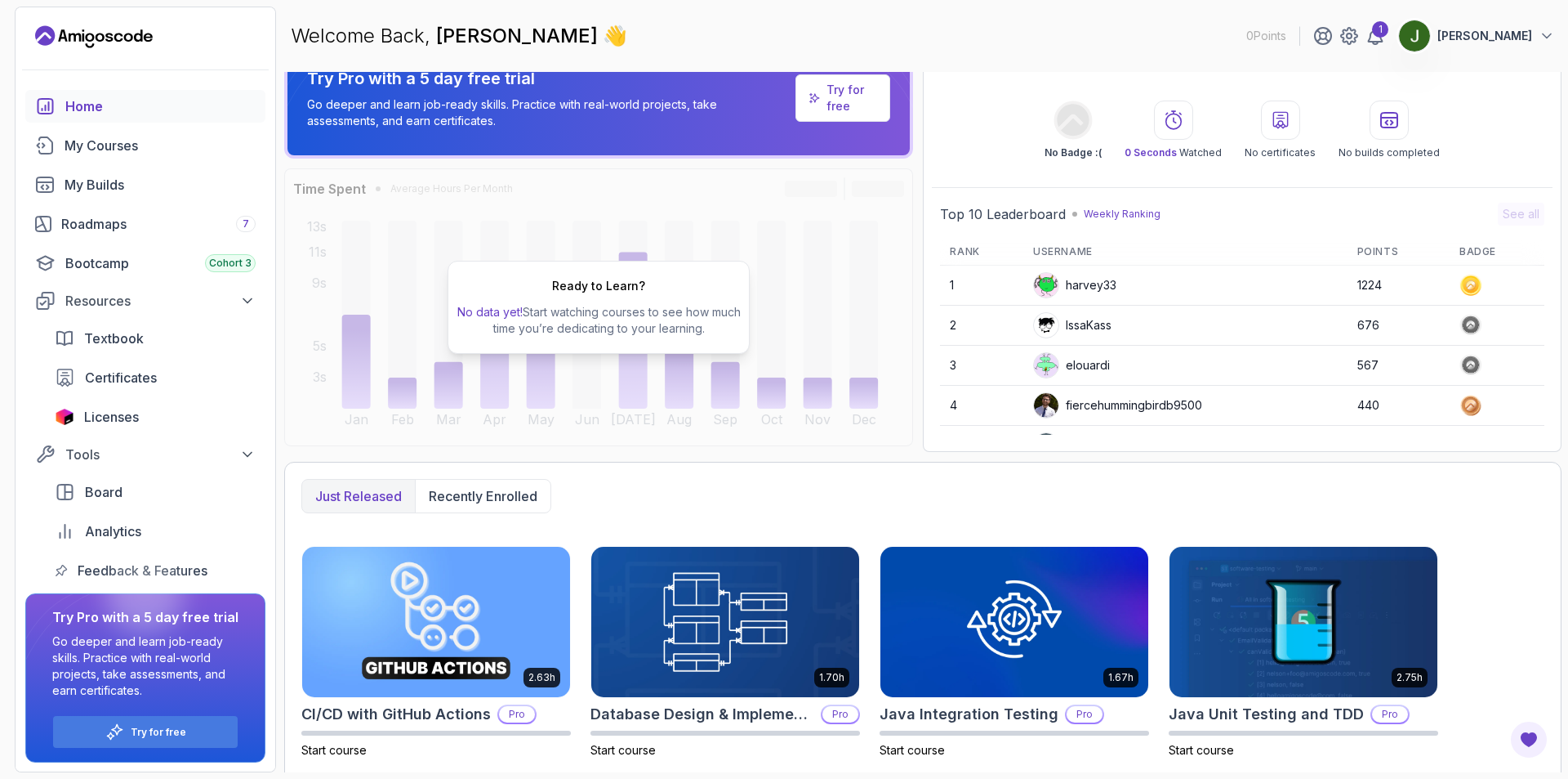
scroll to position [269, 0]
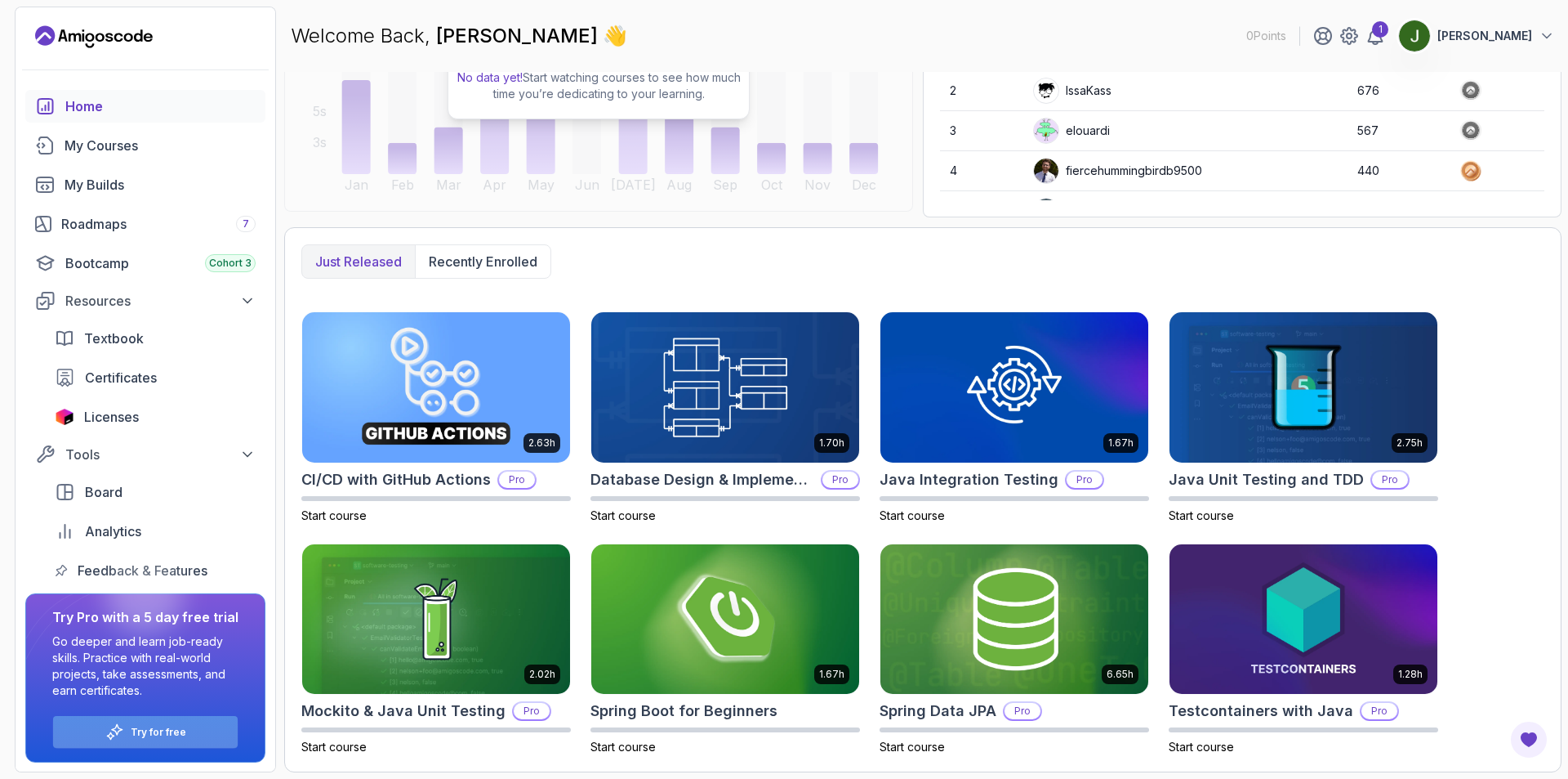
click at [214, 732] on div "Try for free" at bounding box center [145, 732] width 185 height 32
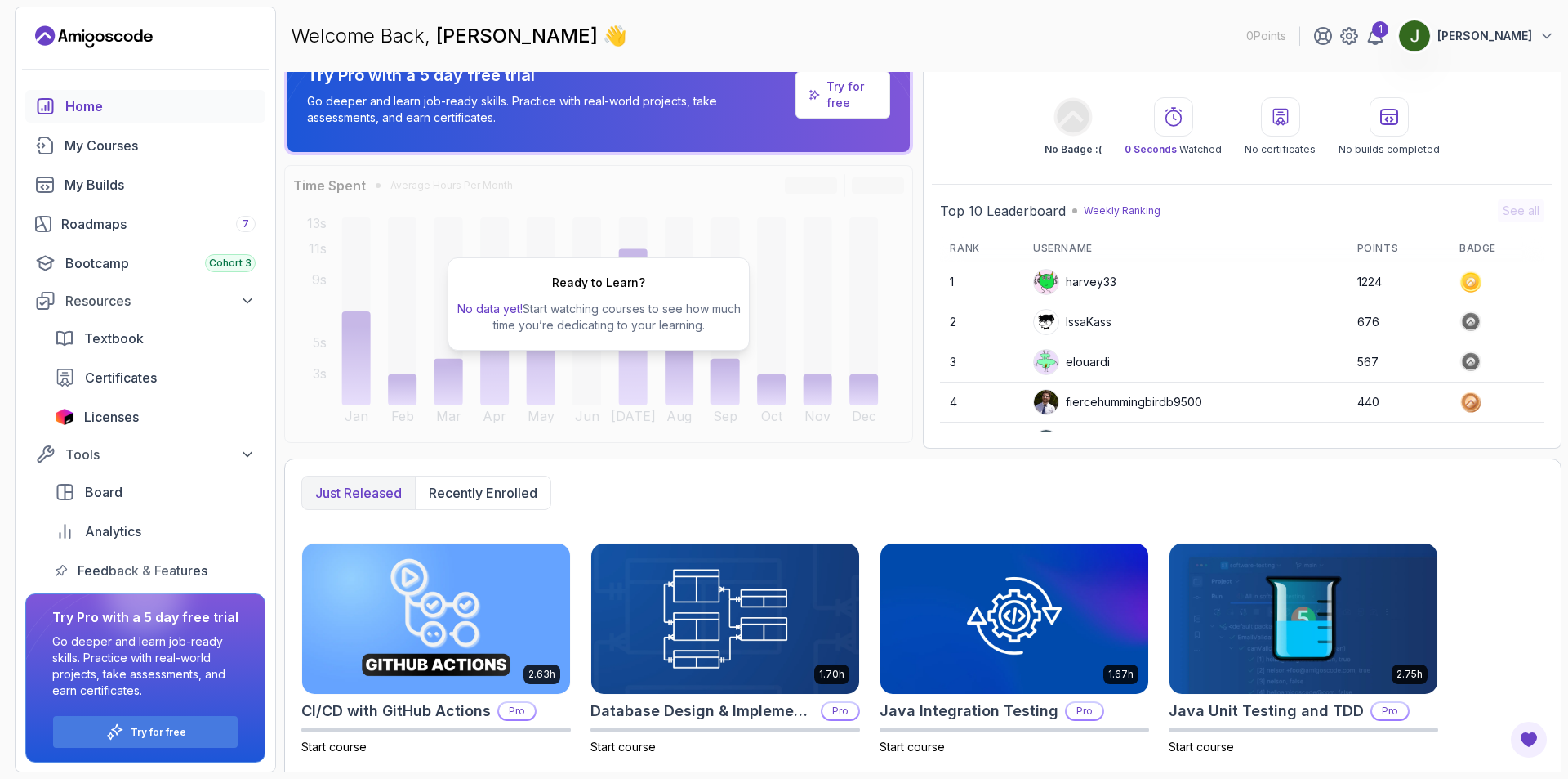
scroll to position [0, 0]
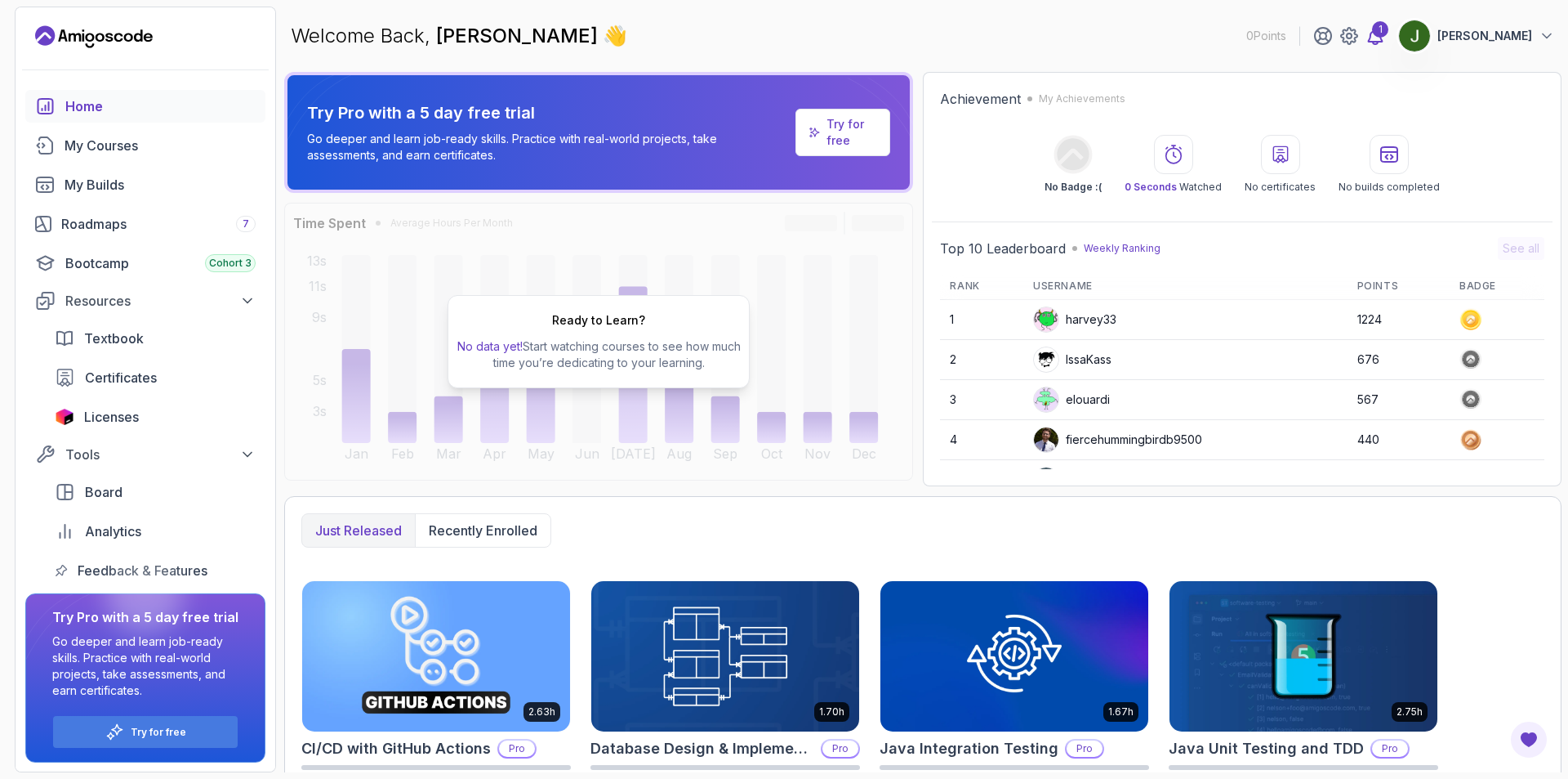
click at [1383, 39] on icon at bounding box center [1376, 36] width 14 height 16
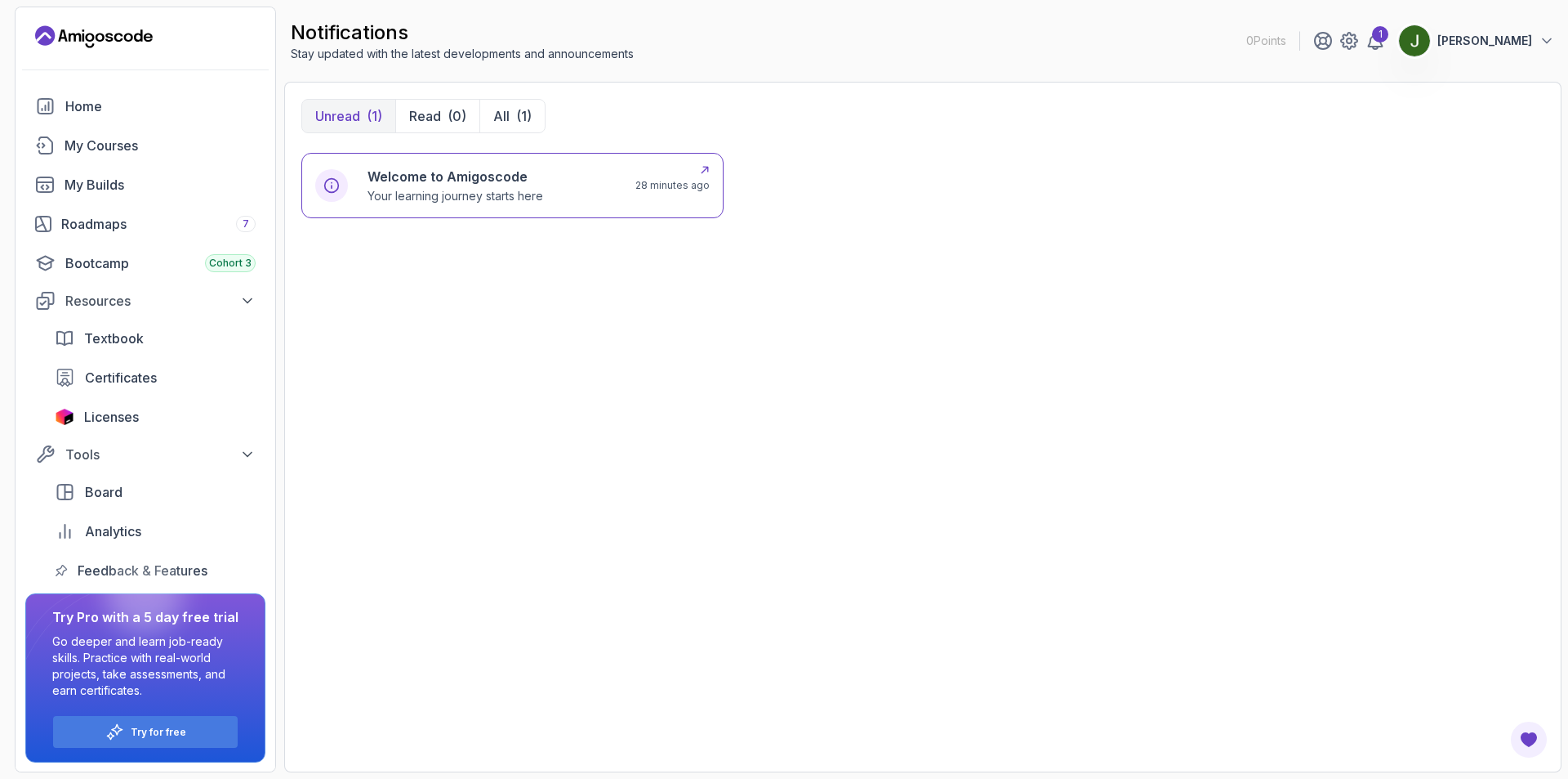
click at [457, 182] on h6 "Welcome to Amigoscode" at bounding box center [455, 176] width 176 height 19
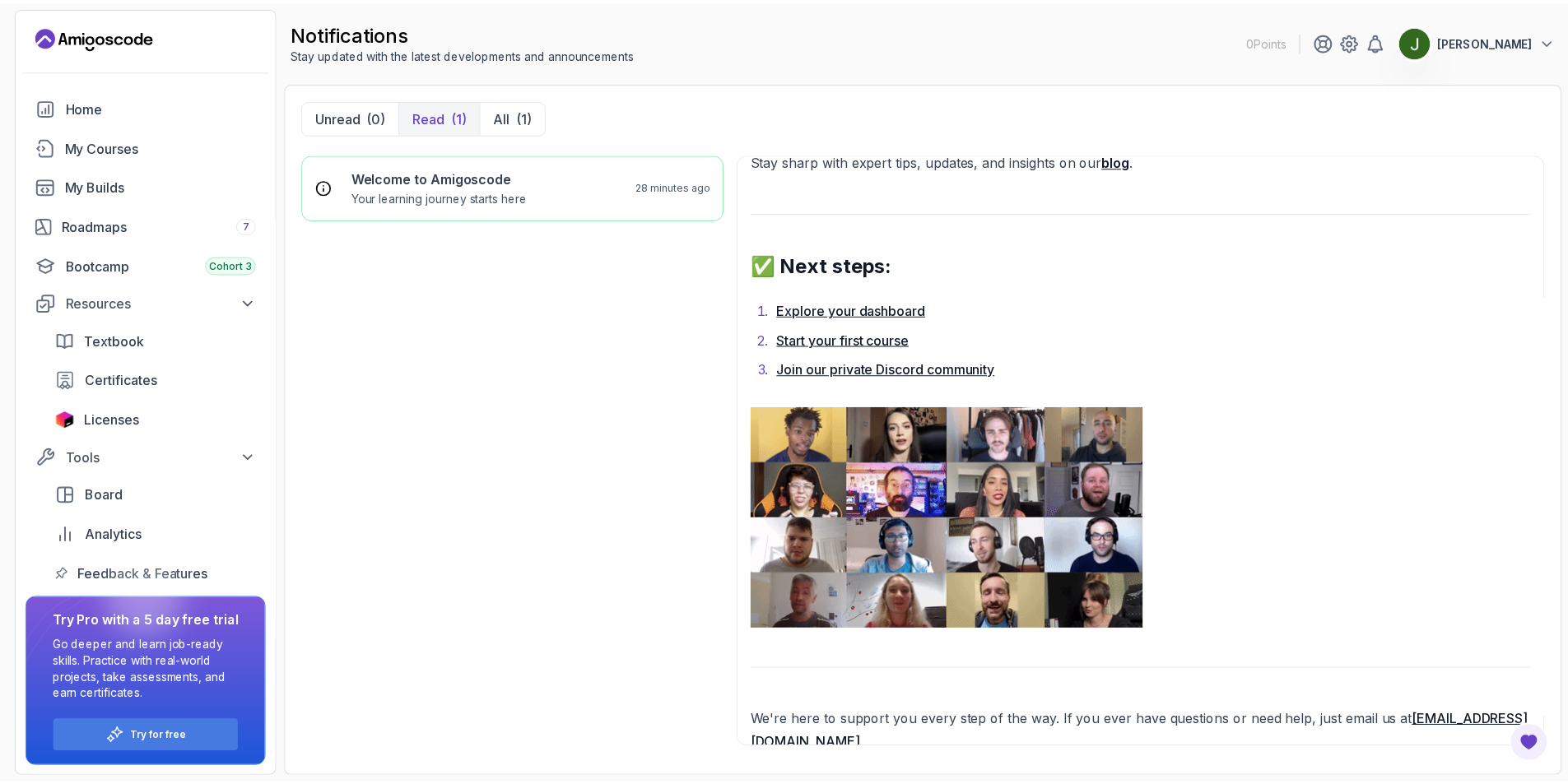
scroll to position [1077, 0]
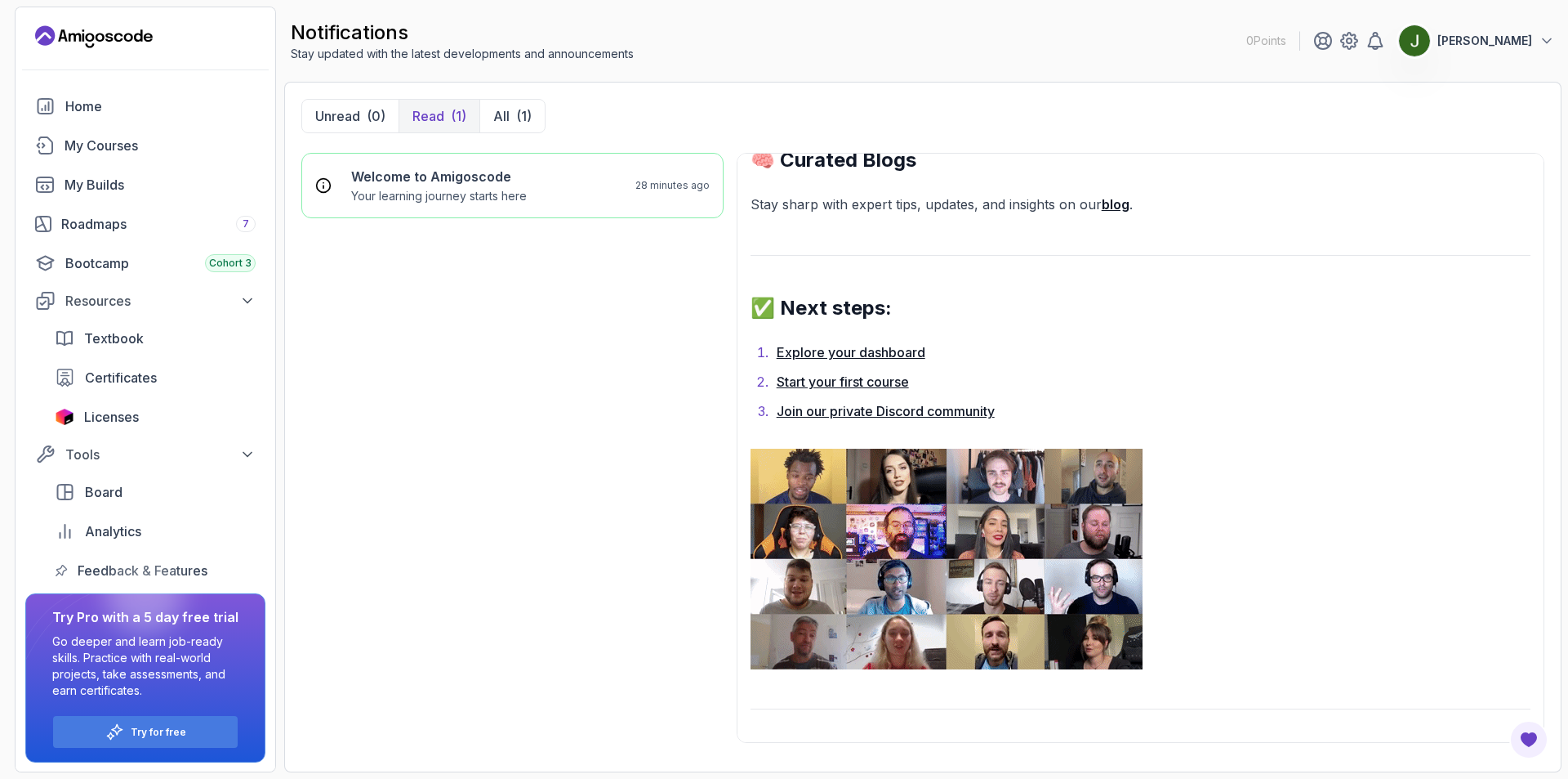
click at [1195, 225] on div "Hey Amigo 👋 We trust you're doing well! Welcome to Amigoscode – we’re excited t…" at bounding box center [1140, 1] width 780 height 1789
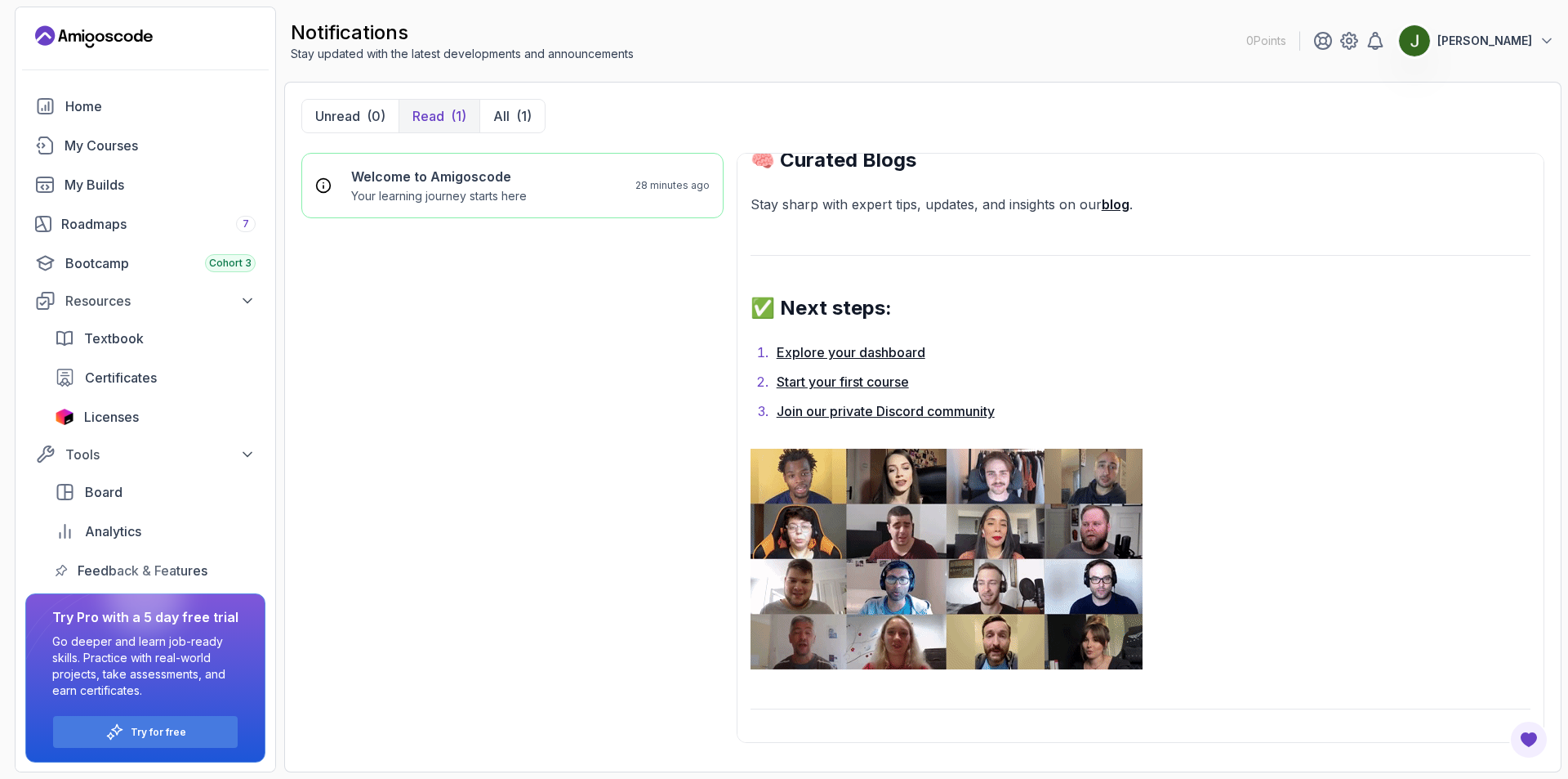
click at [1465, 35] on p "Jakup Sinani" at bounding box center [1485, 41] width 95 height 16
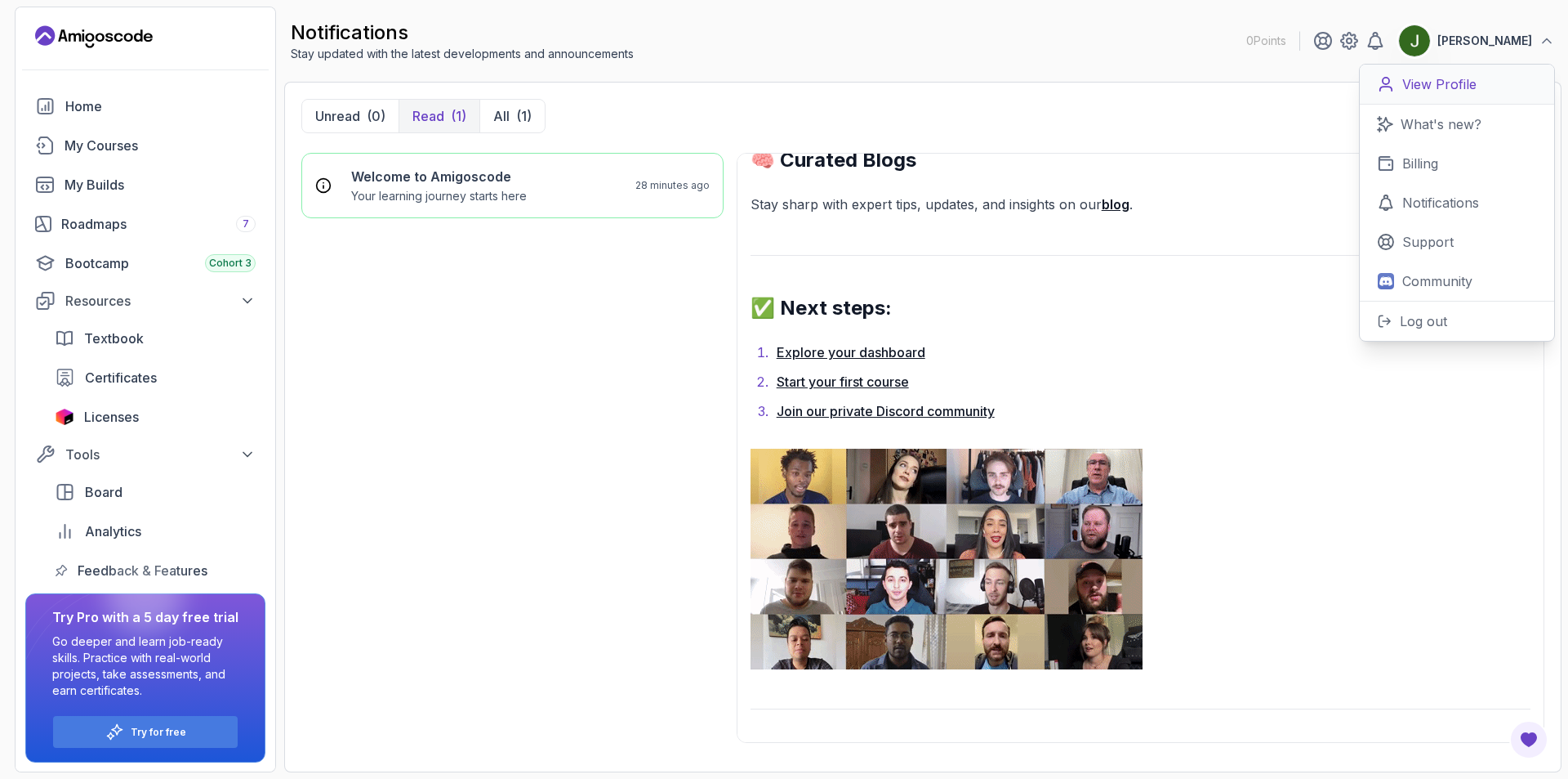
click at [1466, 86] on p "View Profile" at bounding box center [1440, 84] width 74 height 19
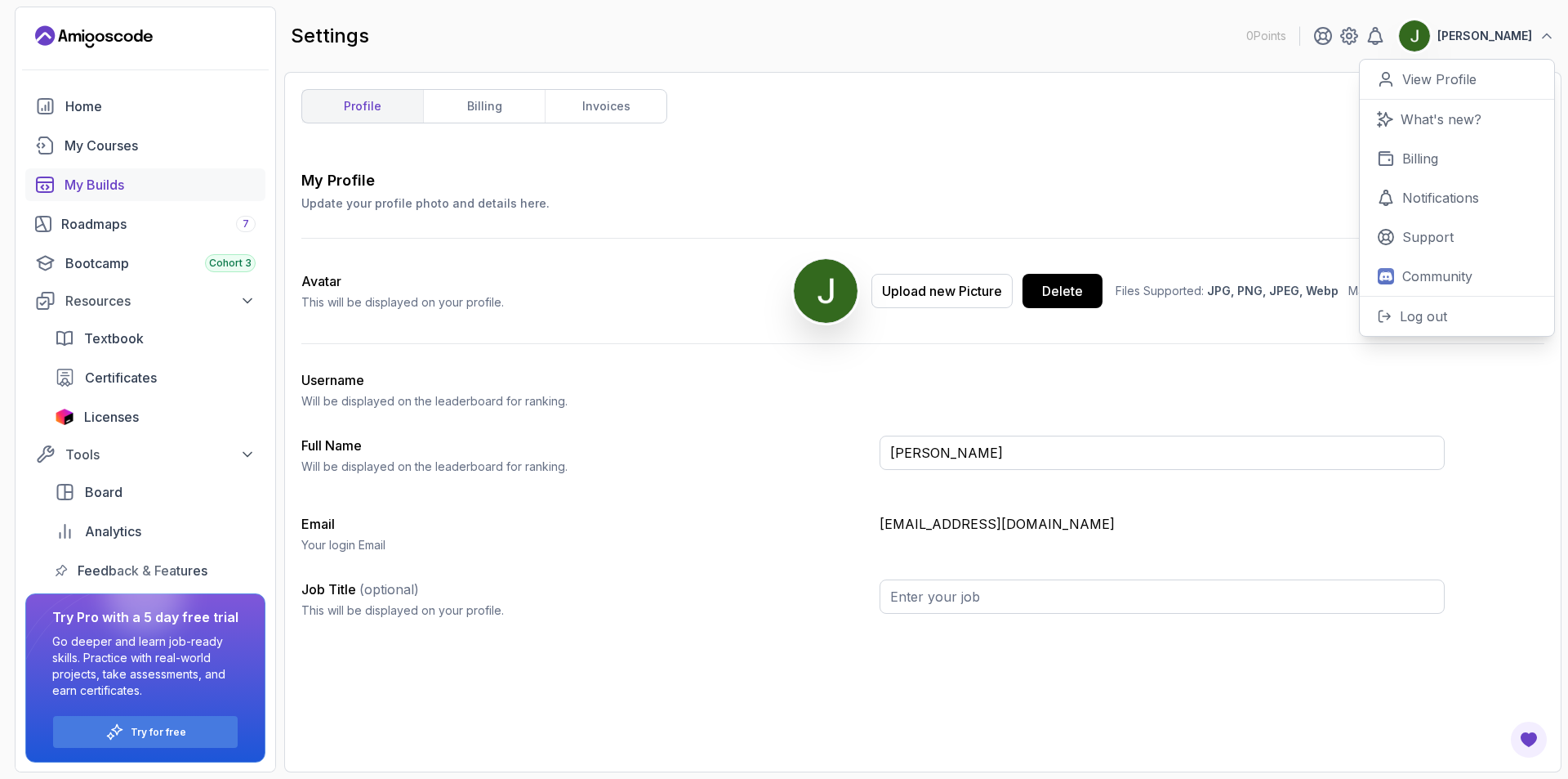
click at [106, 177] on div "My Builds" at bounding box center [160, 185] width 191 height 19
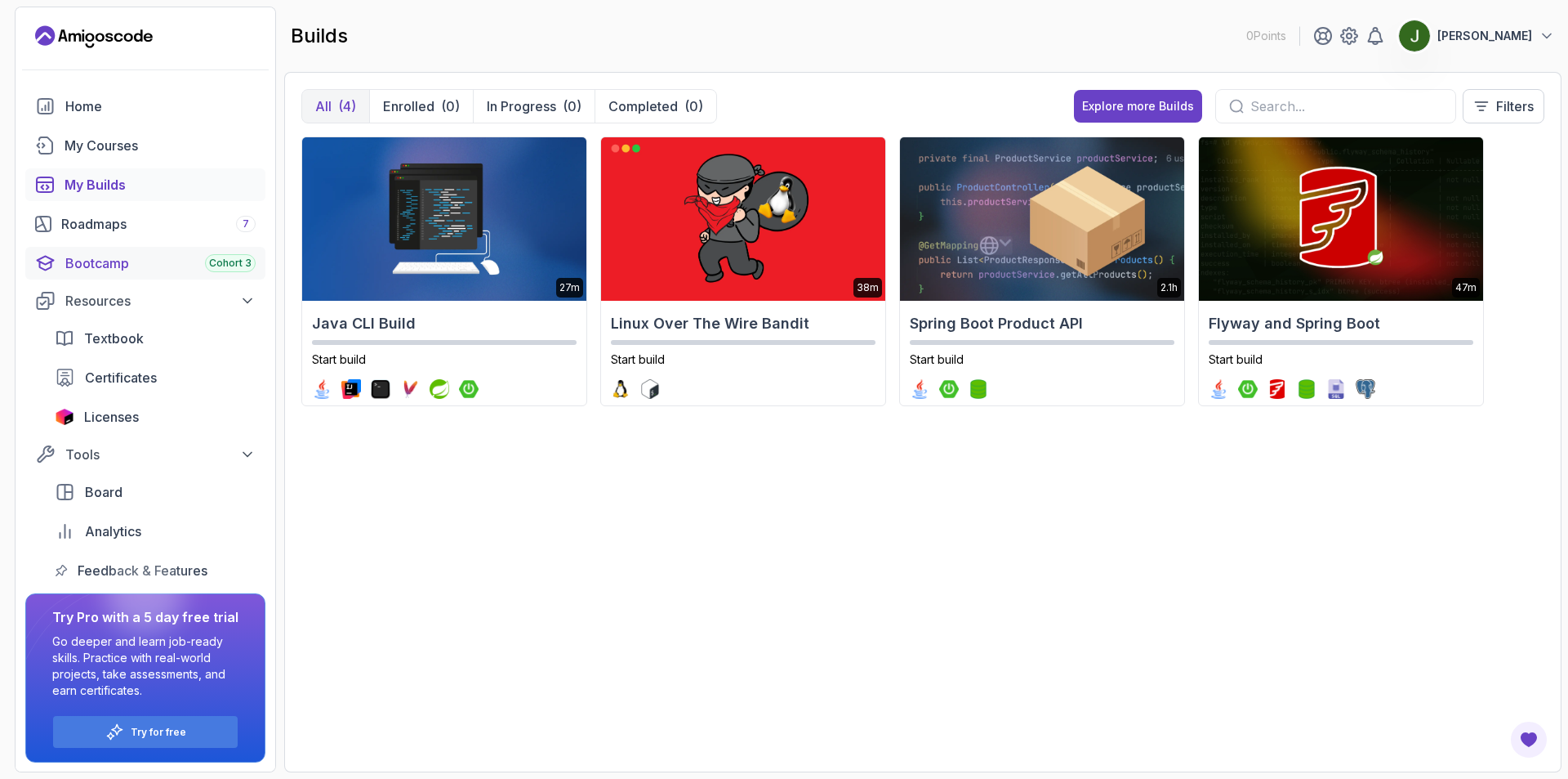
click at [107, 267] on div "Bootcamp Cohort 3" at bounding box center [160, 263] width 190 height 19
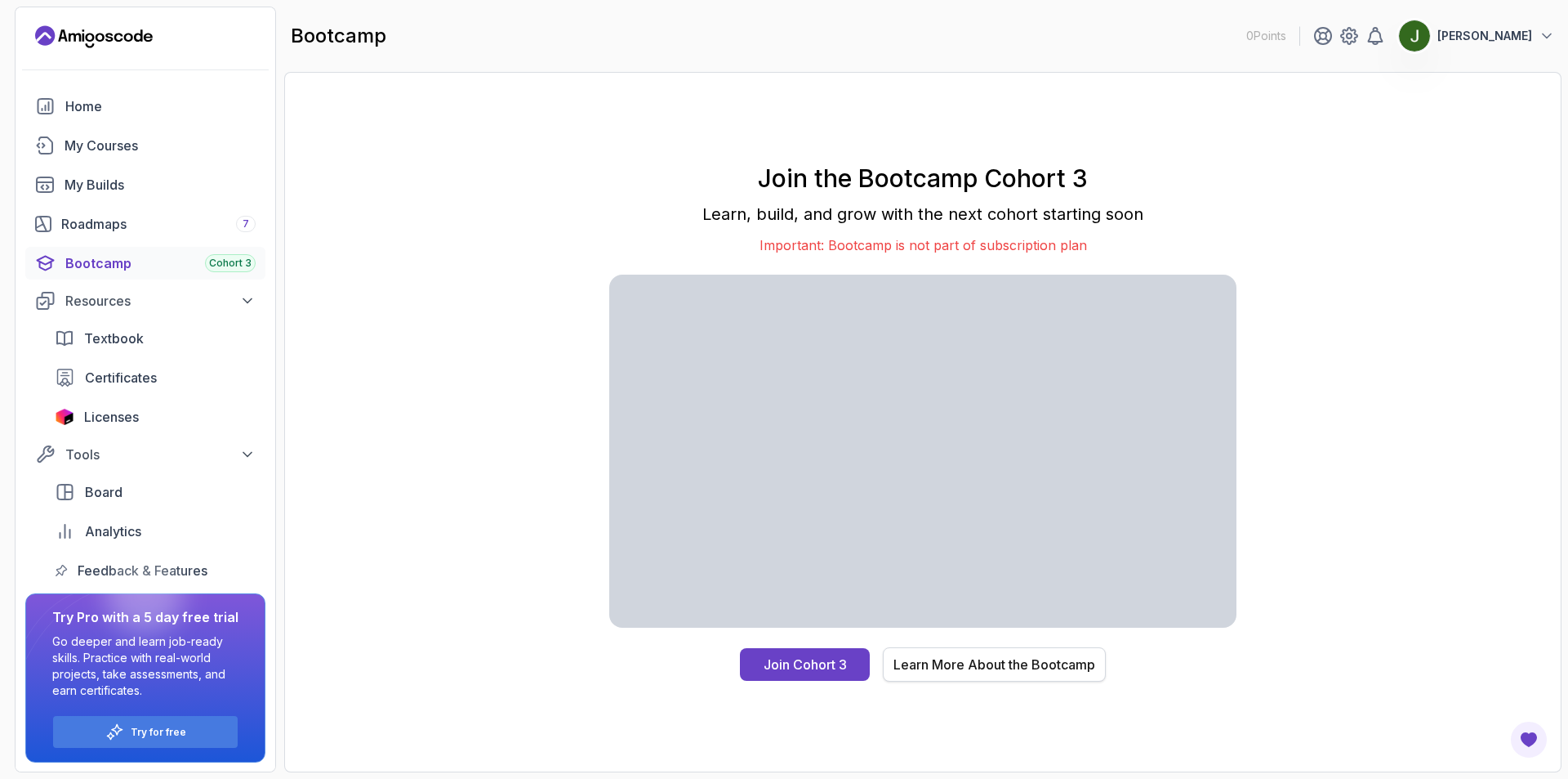
click at [1066, 656] on div "Learn More About the Bootcamp" at bounding box center [994, 664] width 202 height 19
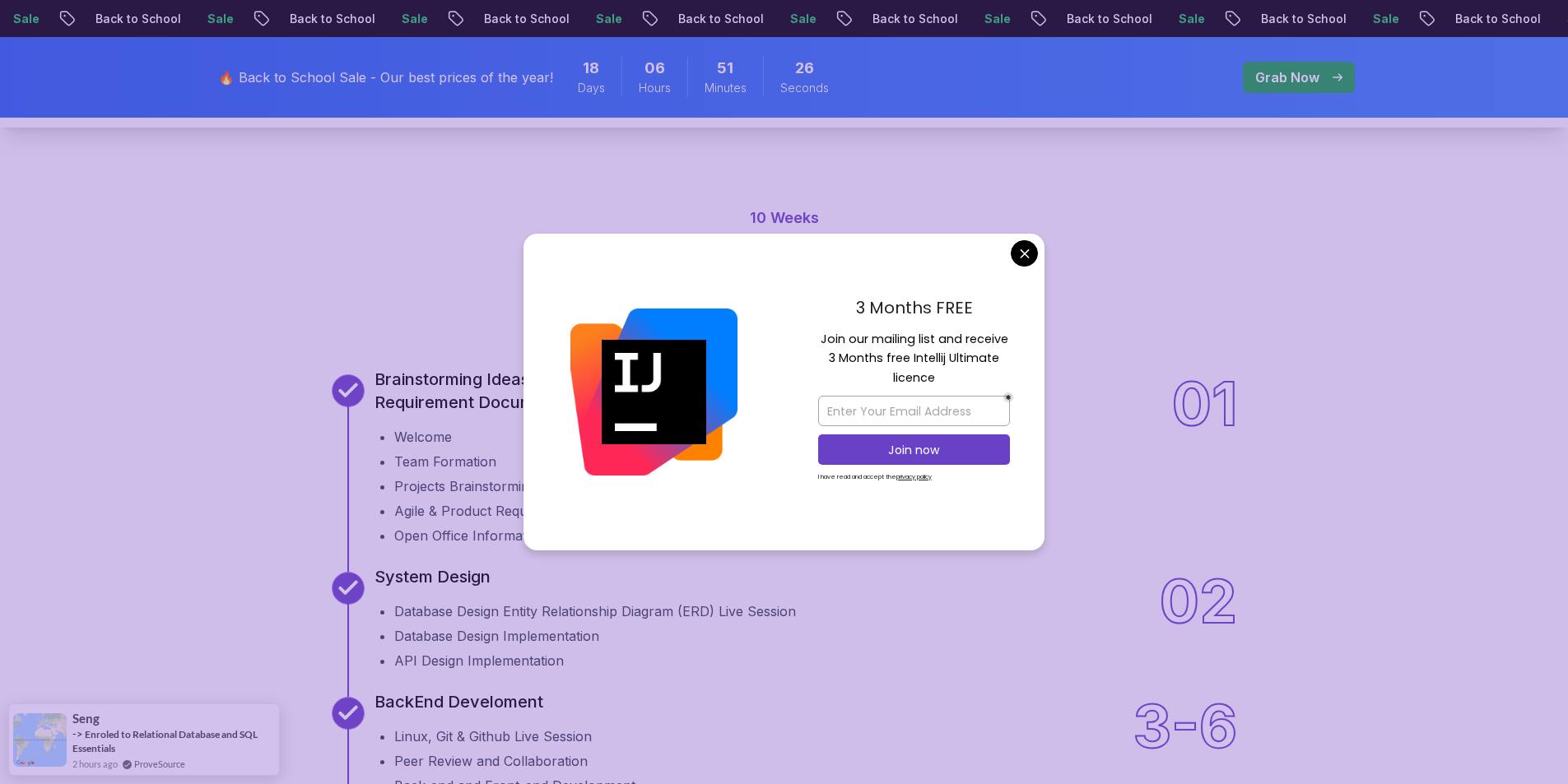
scroll to position [1974, 0]
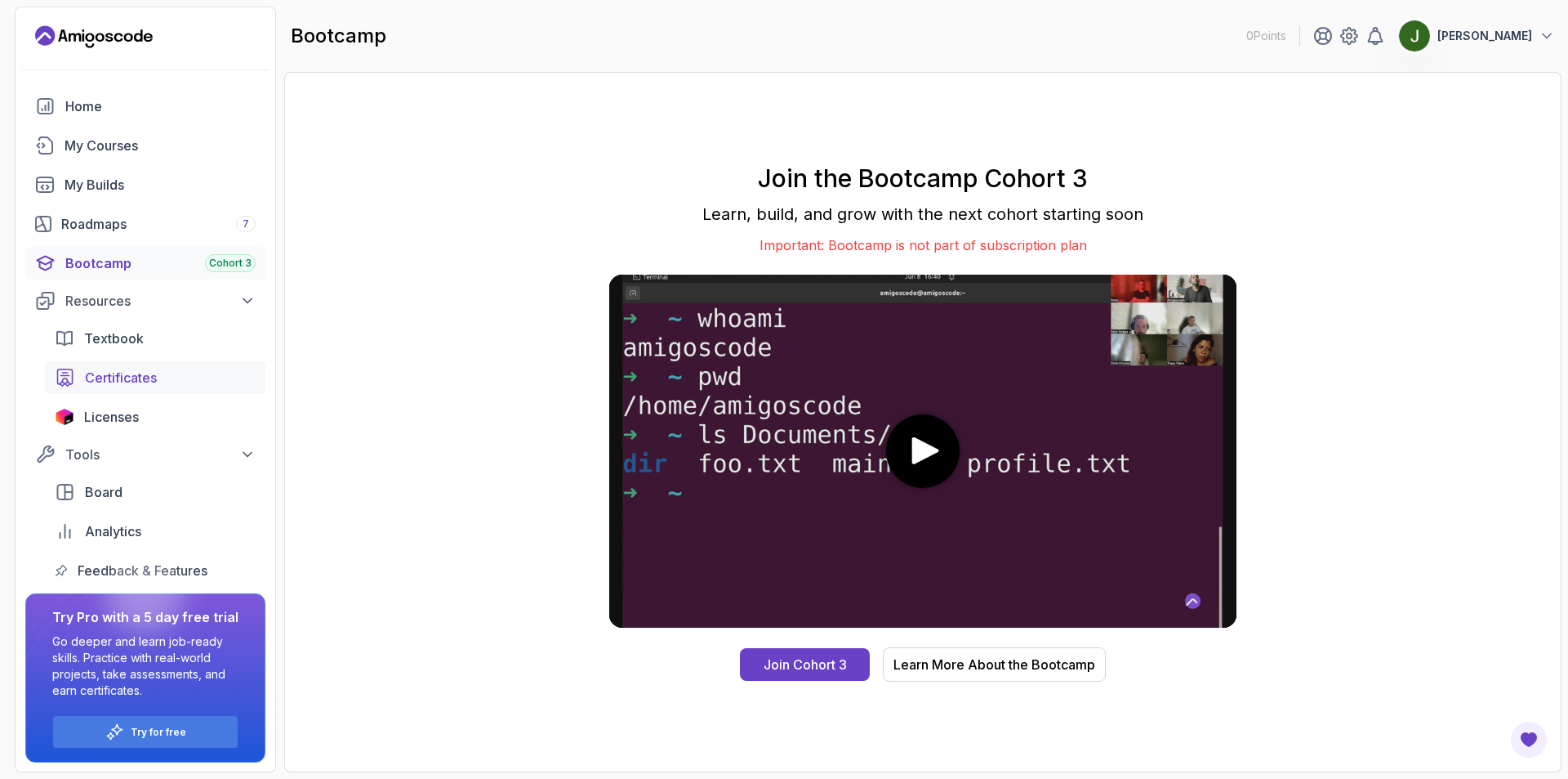
scroll to position [1, 0]
click at [144, 484] on div "Board" at bounding box center [170, 491] width 171 height 19
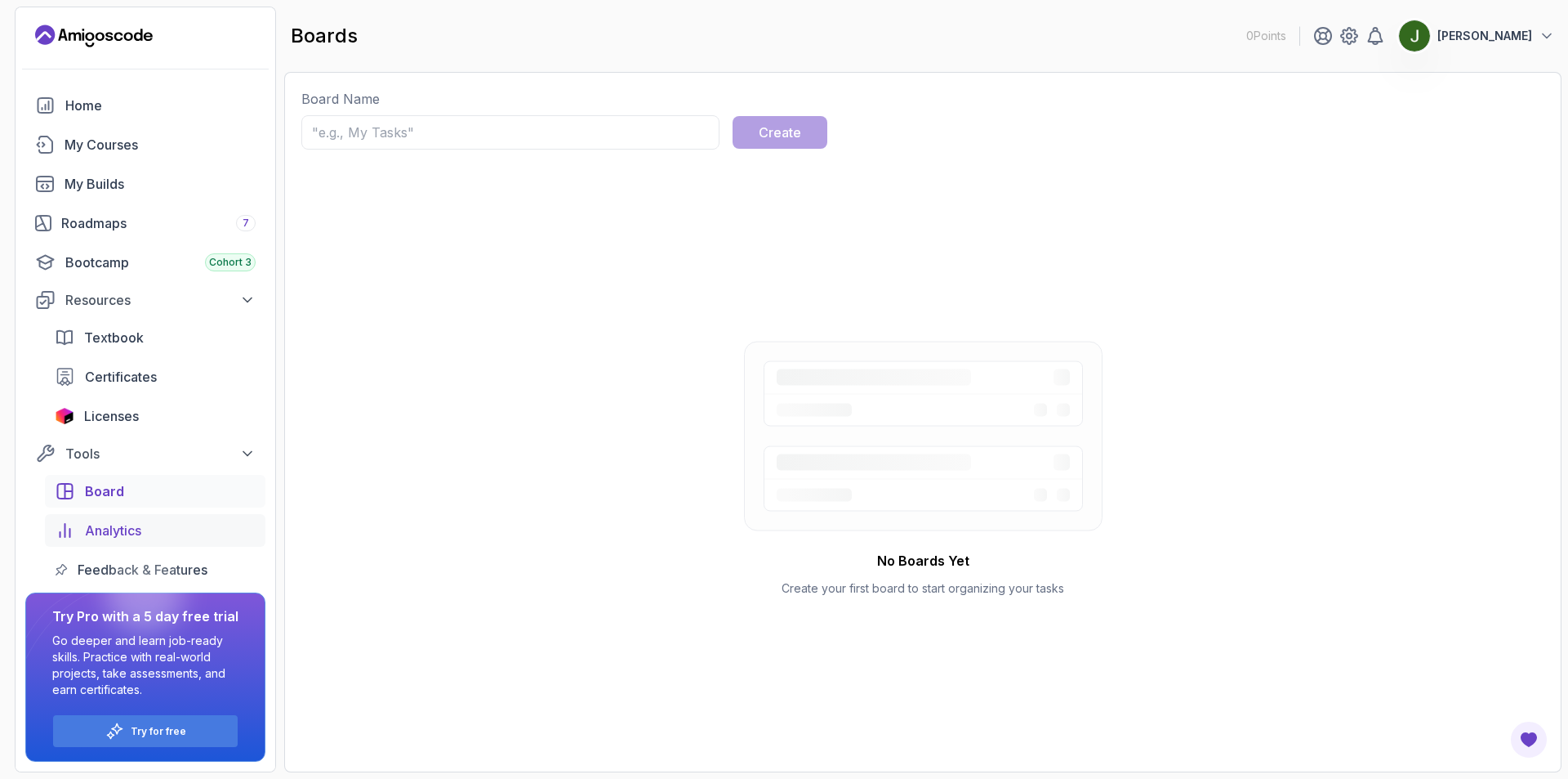
click at [100, 536] on span "Analytics" at bounding box center [113, 531] width 56 height 19
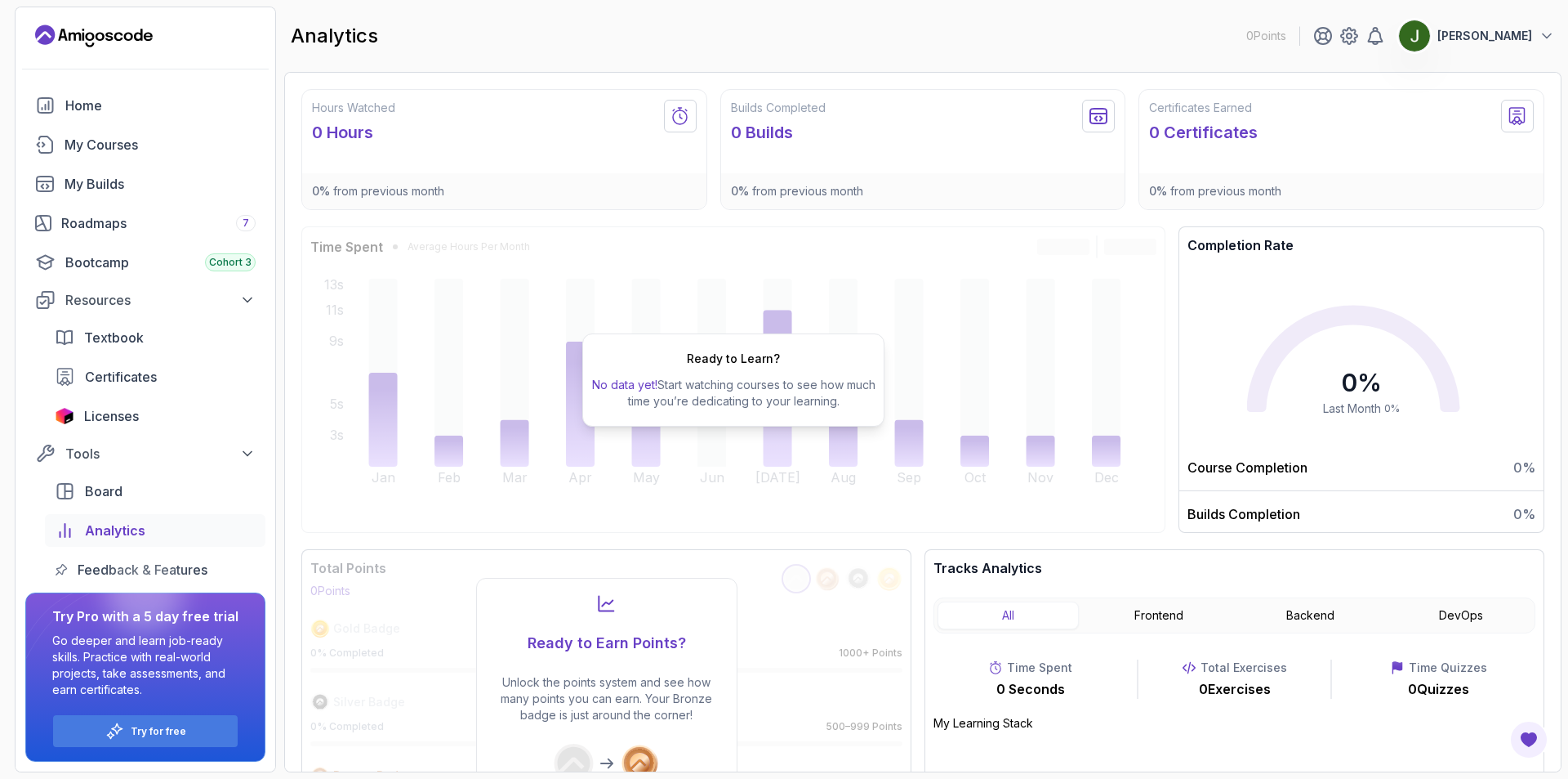
click at [108, 33] on icon "Landing page" at bounding box center [109, 36] width 8 height 9
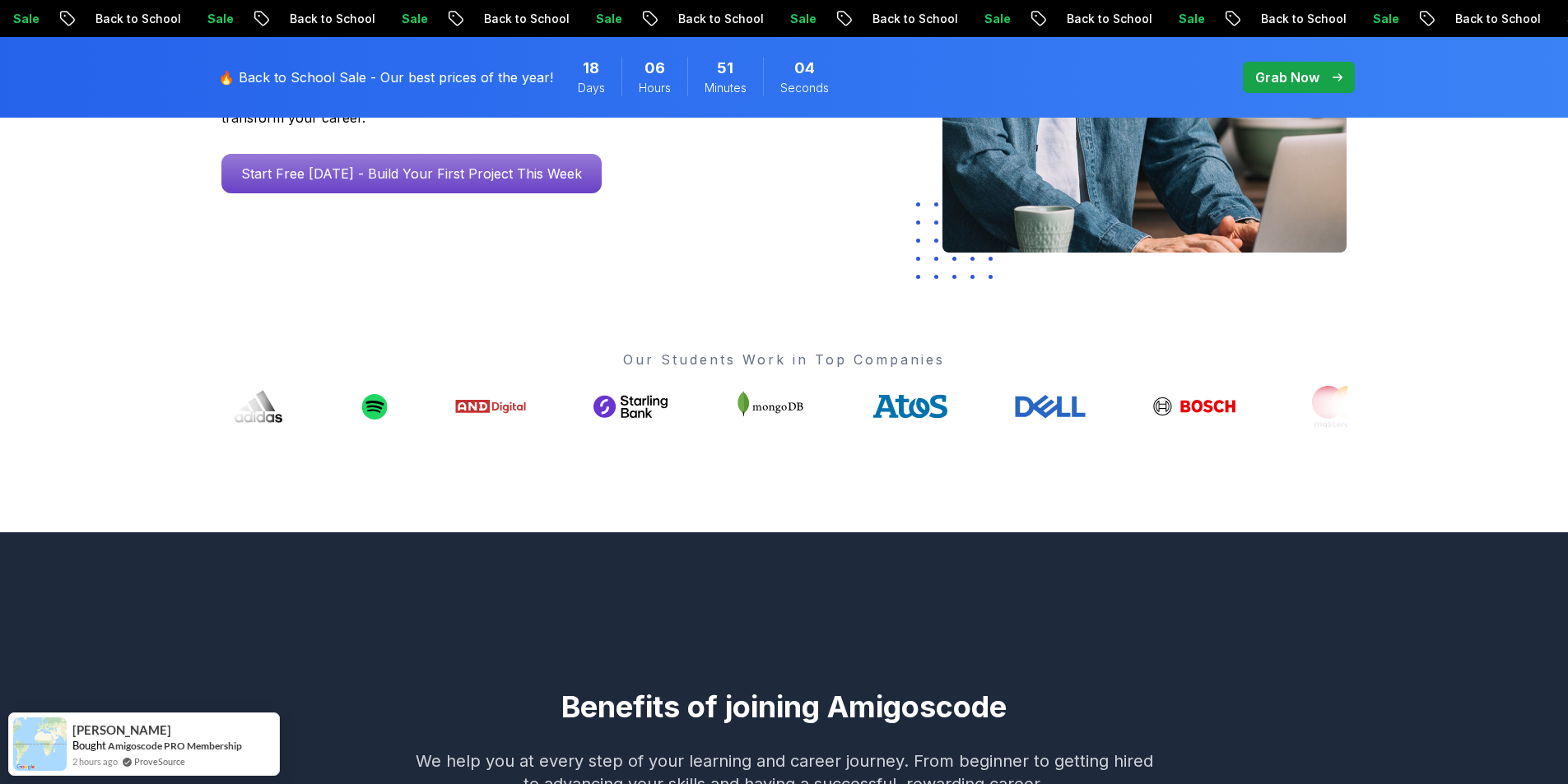
scroll to position [83, 0]
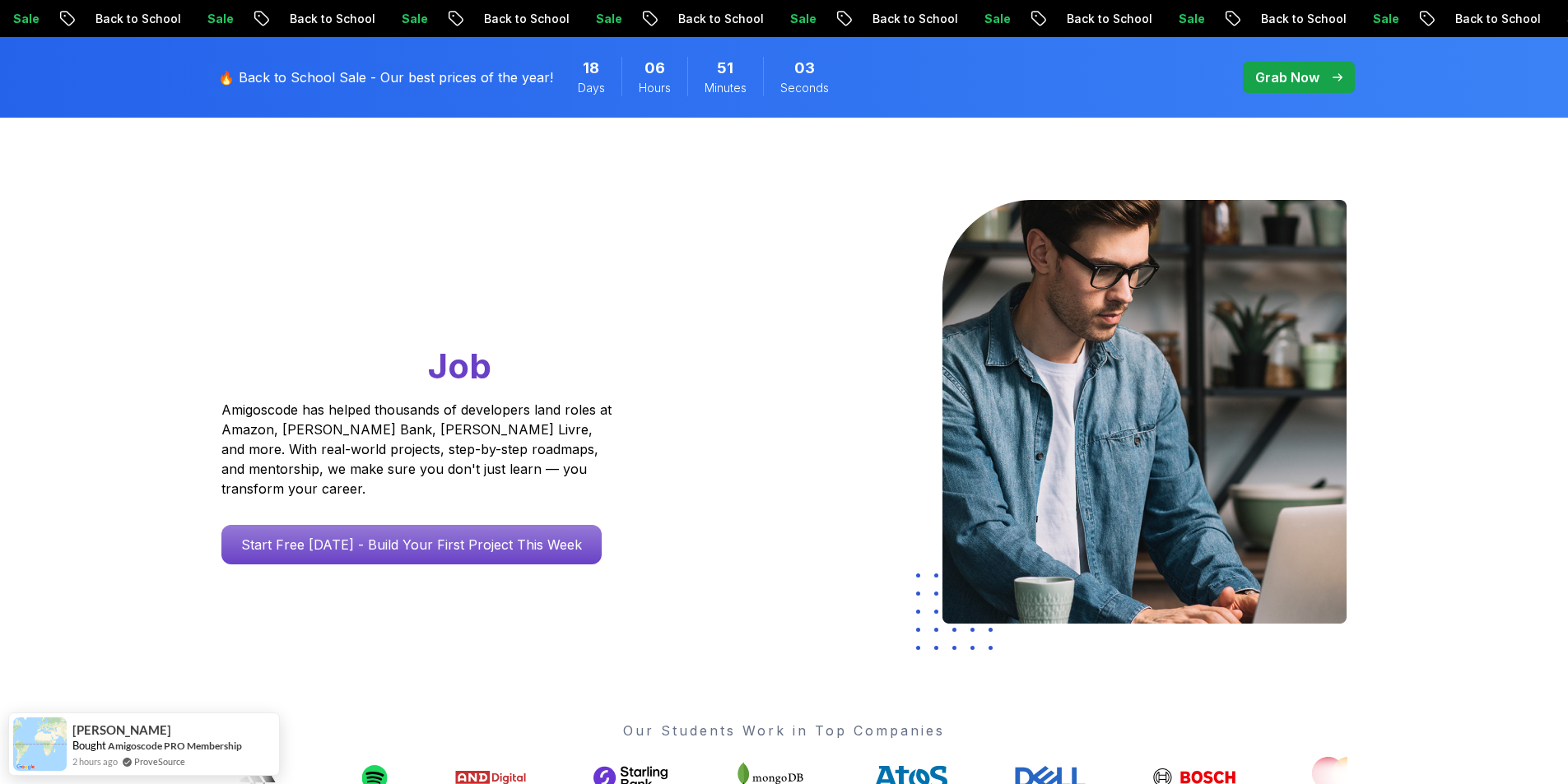
drag, startPoint x: 773, startPoint y: 203, endPoint x: 725, endPoint y: 177, distance: 54.6
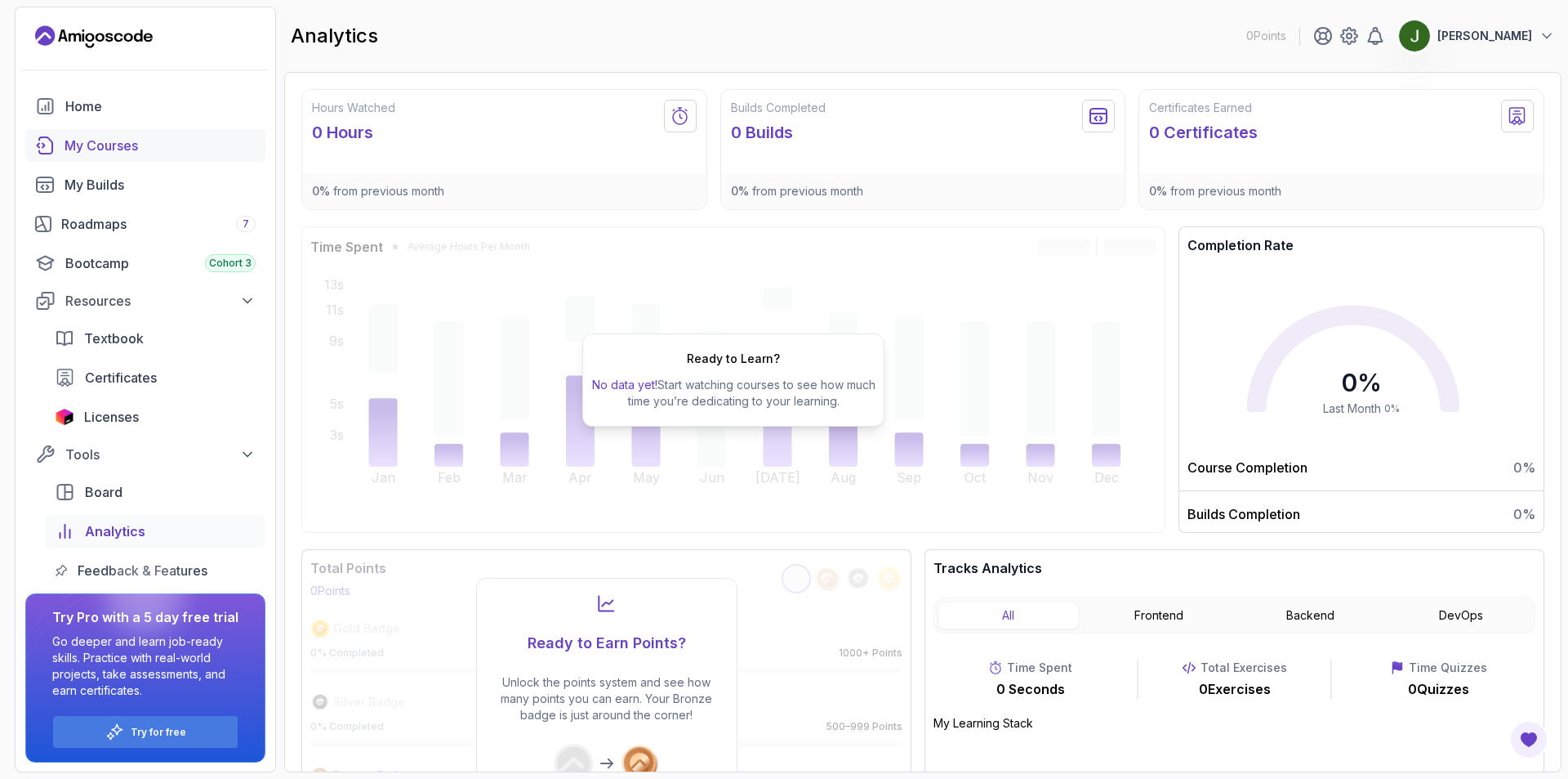
click at [97, 158] on link "My Courses" at bounding box center [145, 146] width 241 height 33
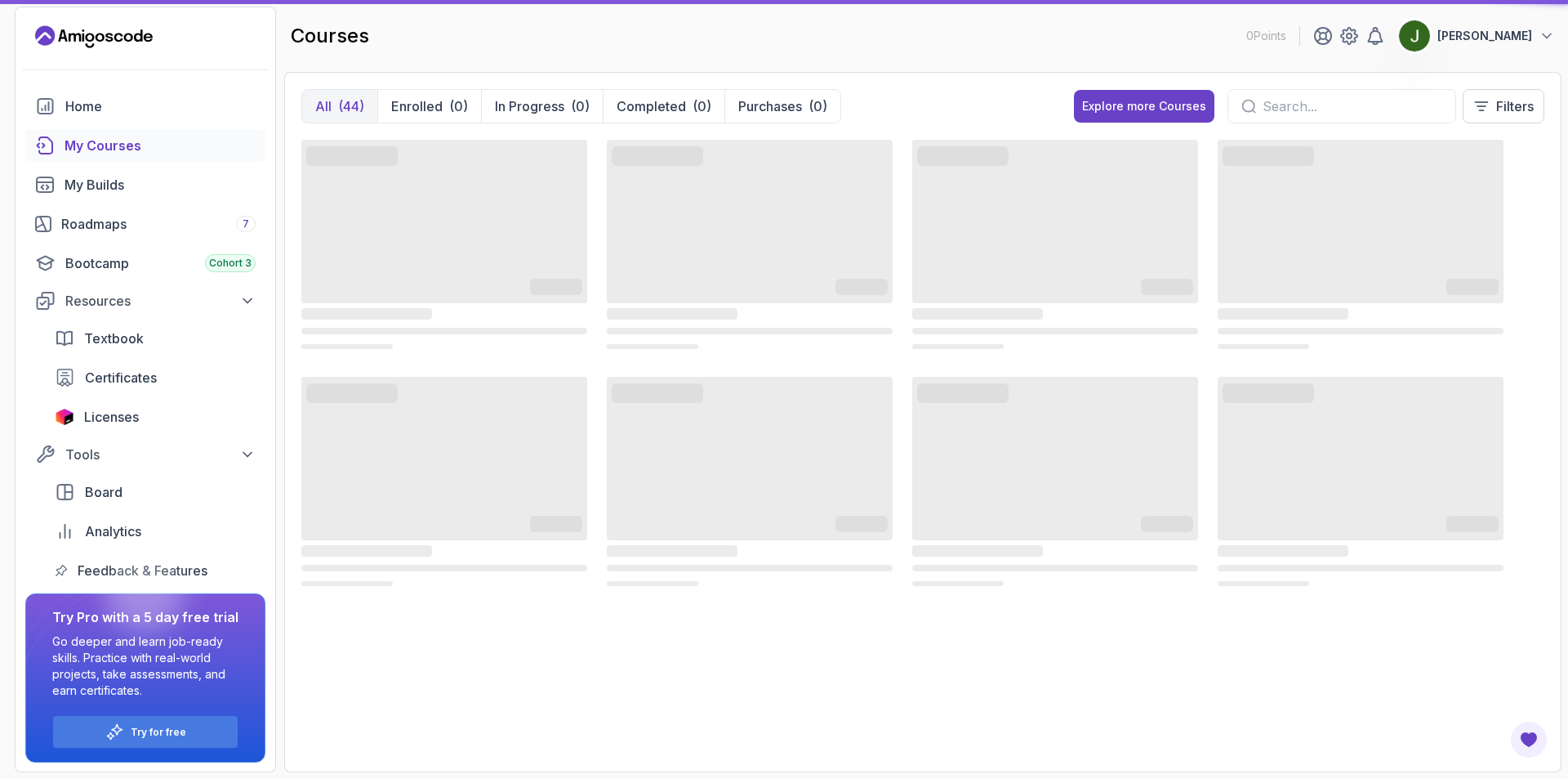
click at [80, 40] on icon "Landing page" at bounding box center [74, 37] width 13 height 8
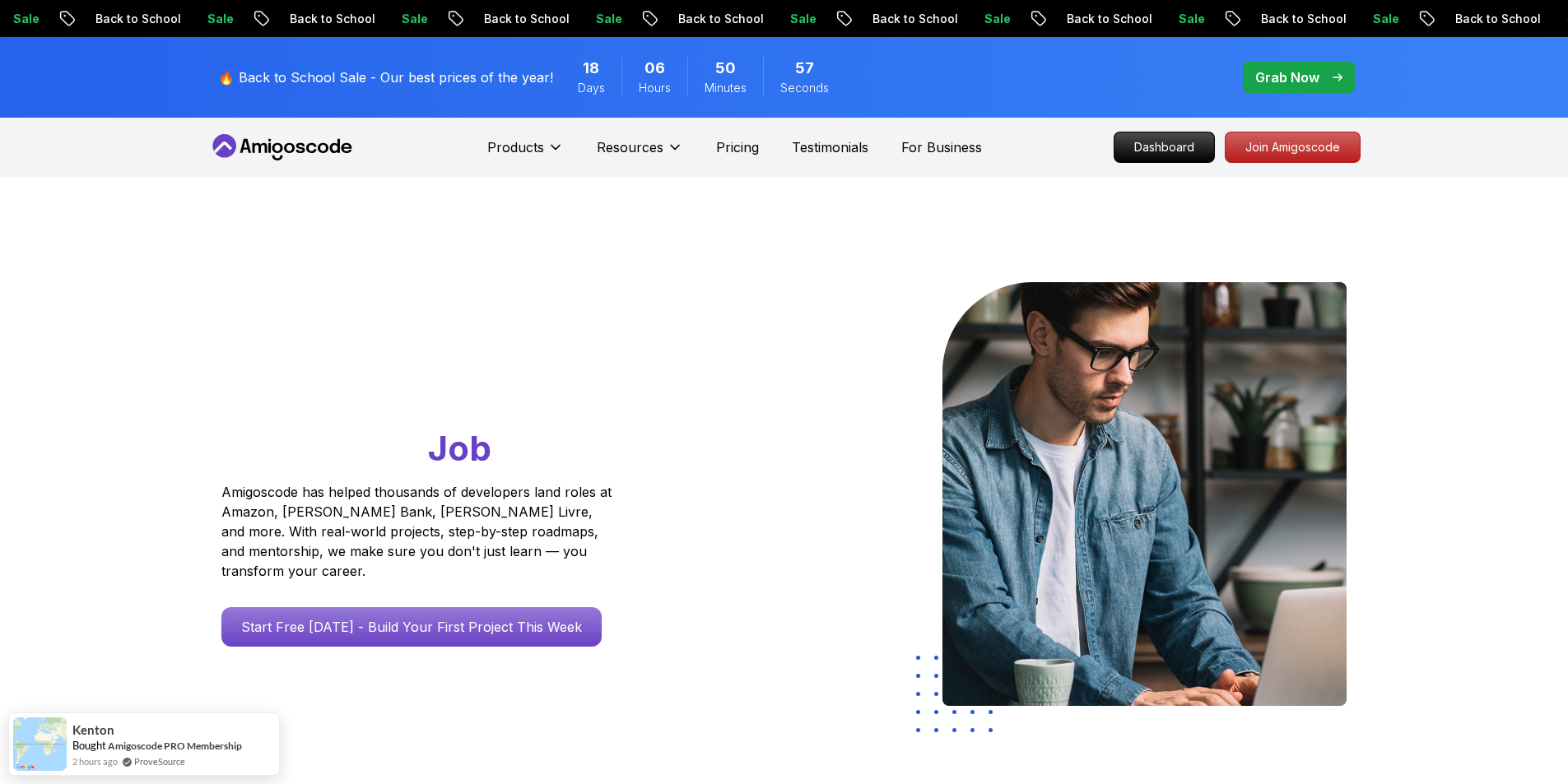
drag, startPoint x: 150, startPoint y: 77, endPoint x: 141, endPoint y: 77, distance: 9.0
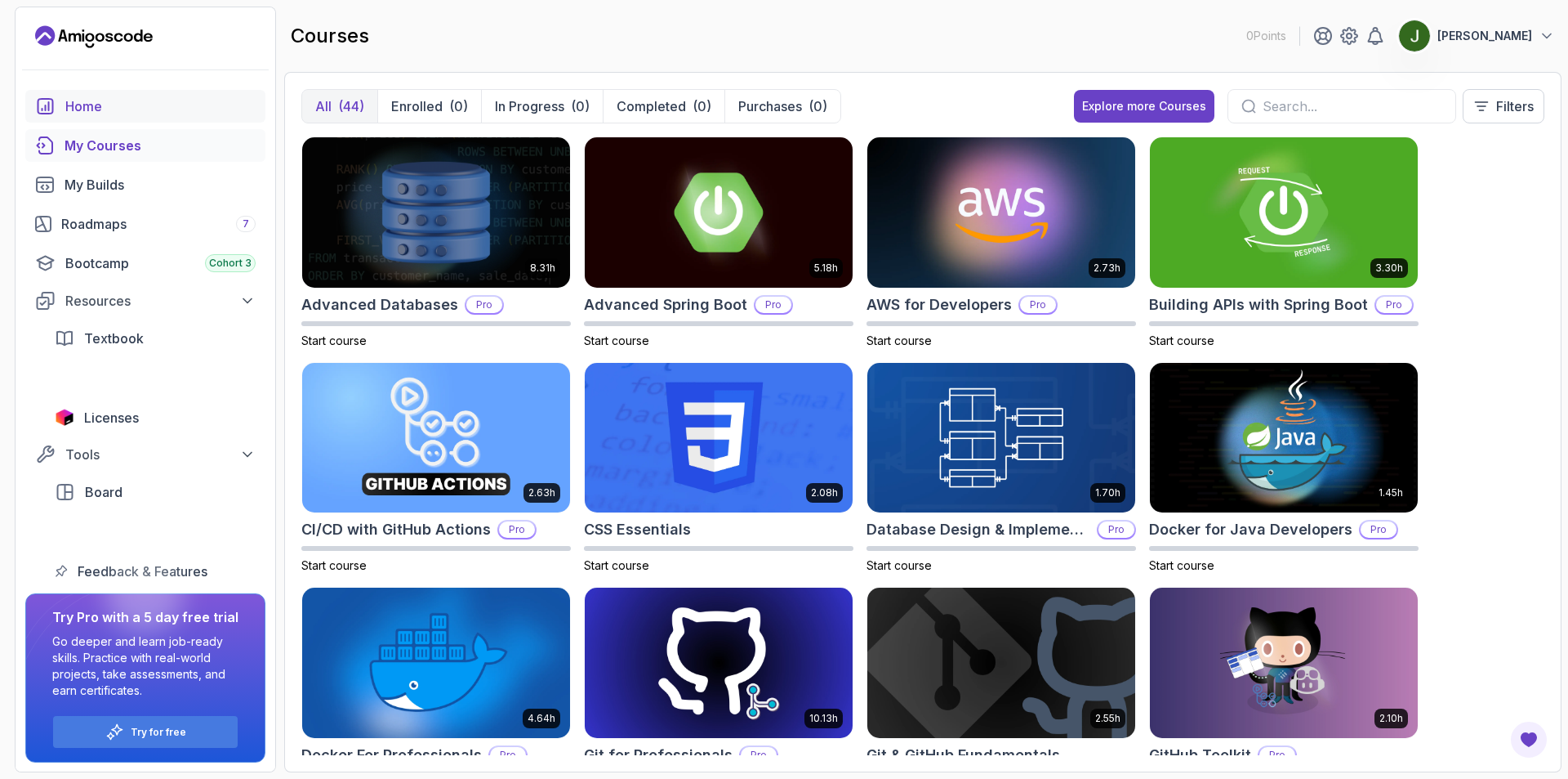
click at [74, 103] on div "Home" at bounding box center [160, 106] width 190 height 19
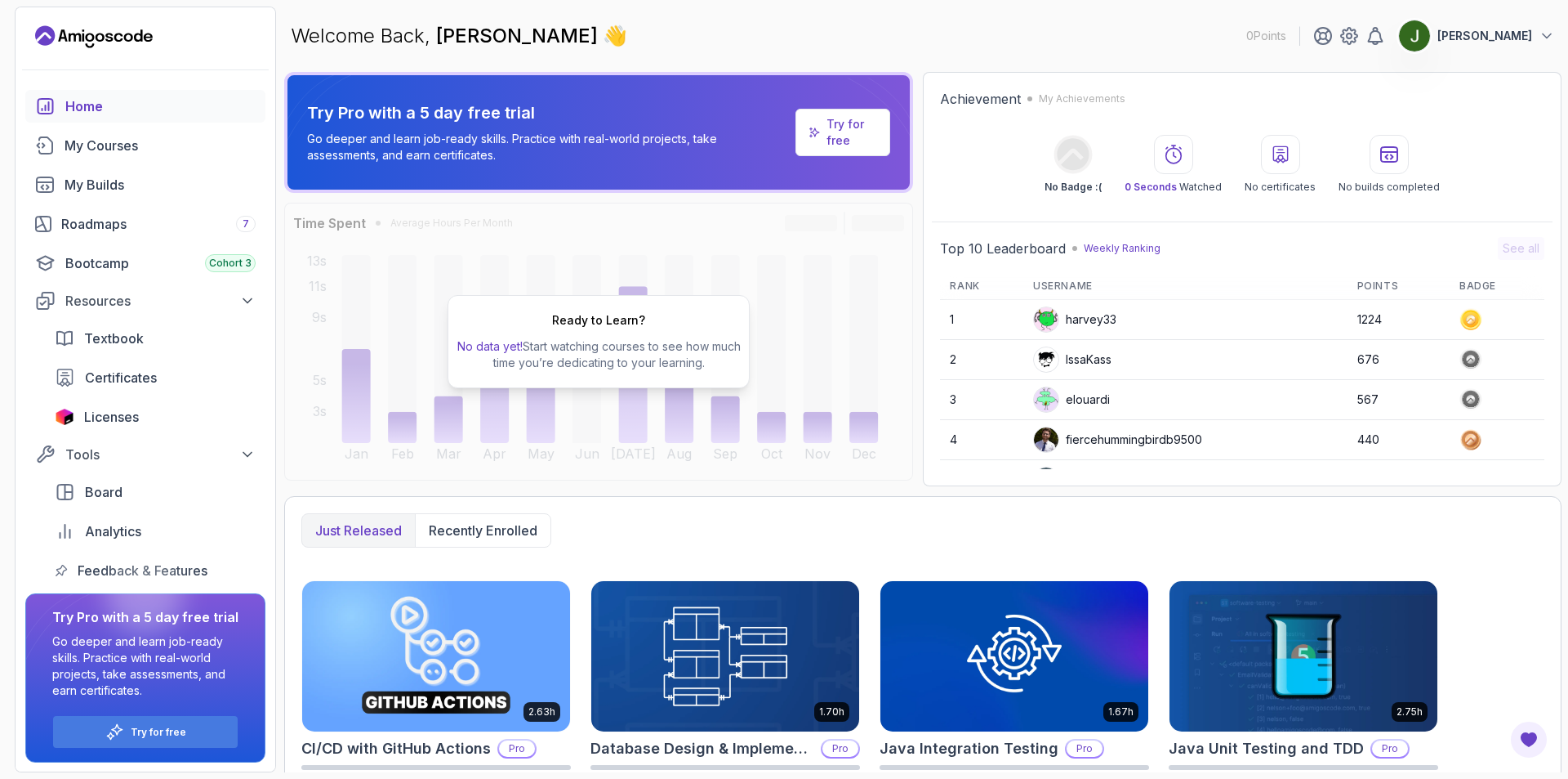
click at [1467, 317] on circle at bounding box center [1470, 319] width 15 height 15
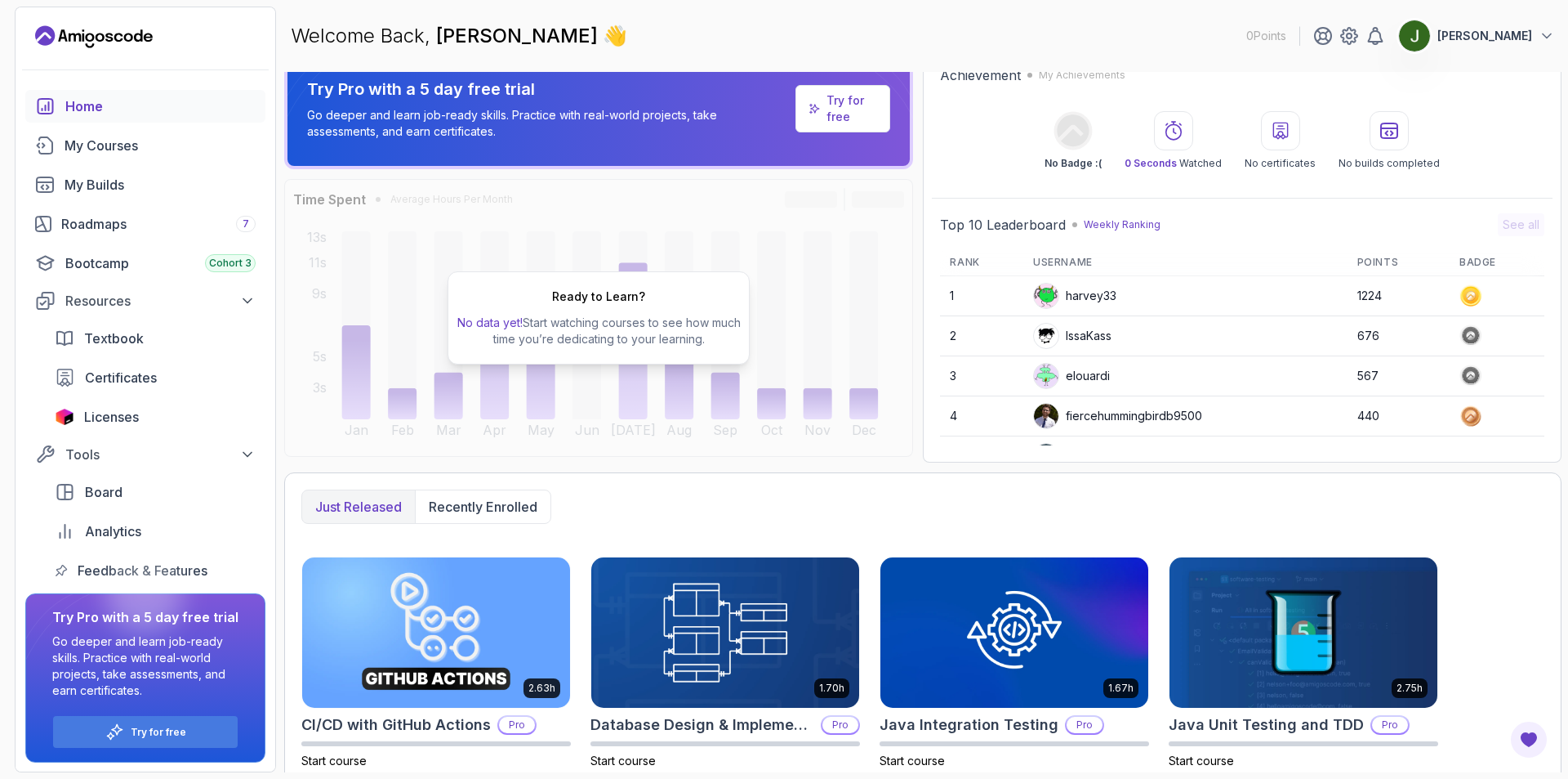
click at [1355, 279] on td "1224" at bounding box center [1399, 296] width 102 height 40
click at [1058, 301] on div "harvey33" at bounding box center [1075, 296] width 83 height 26
click at [174, 225] on div "Roadmaps 7" at bounding box center [157, 224] width 194 height 19
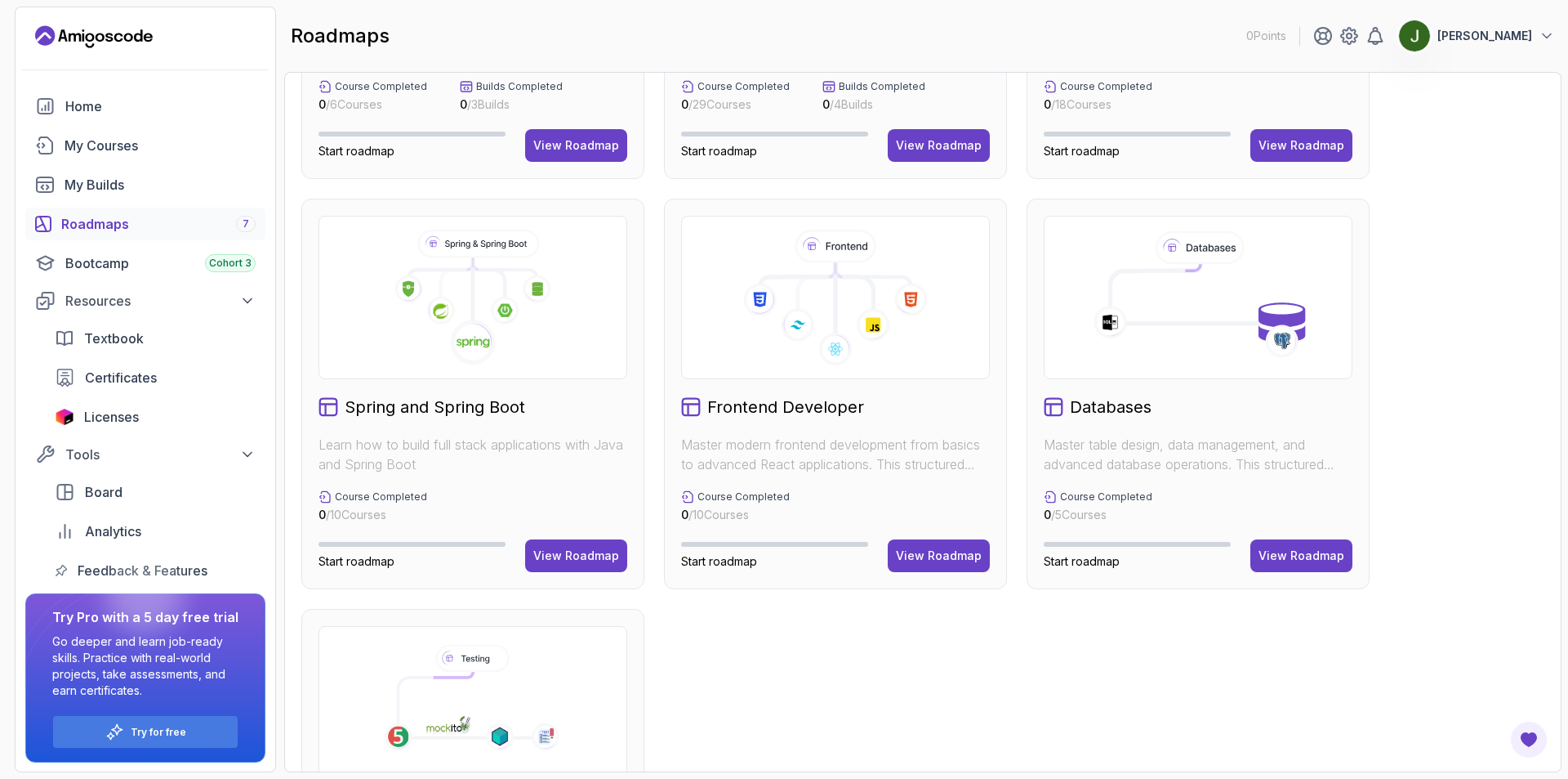
scroll to position [327, 0]
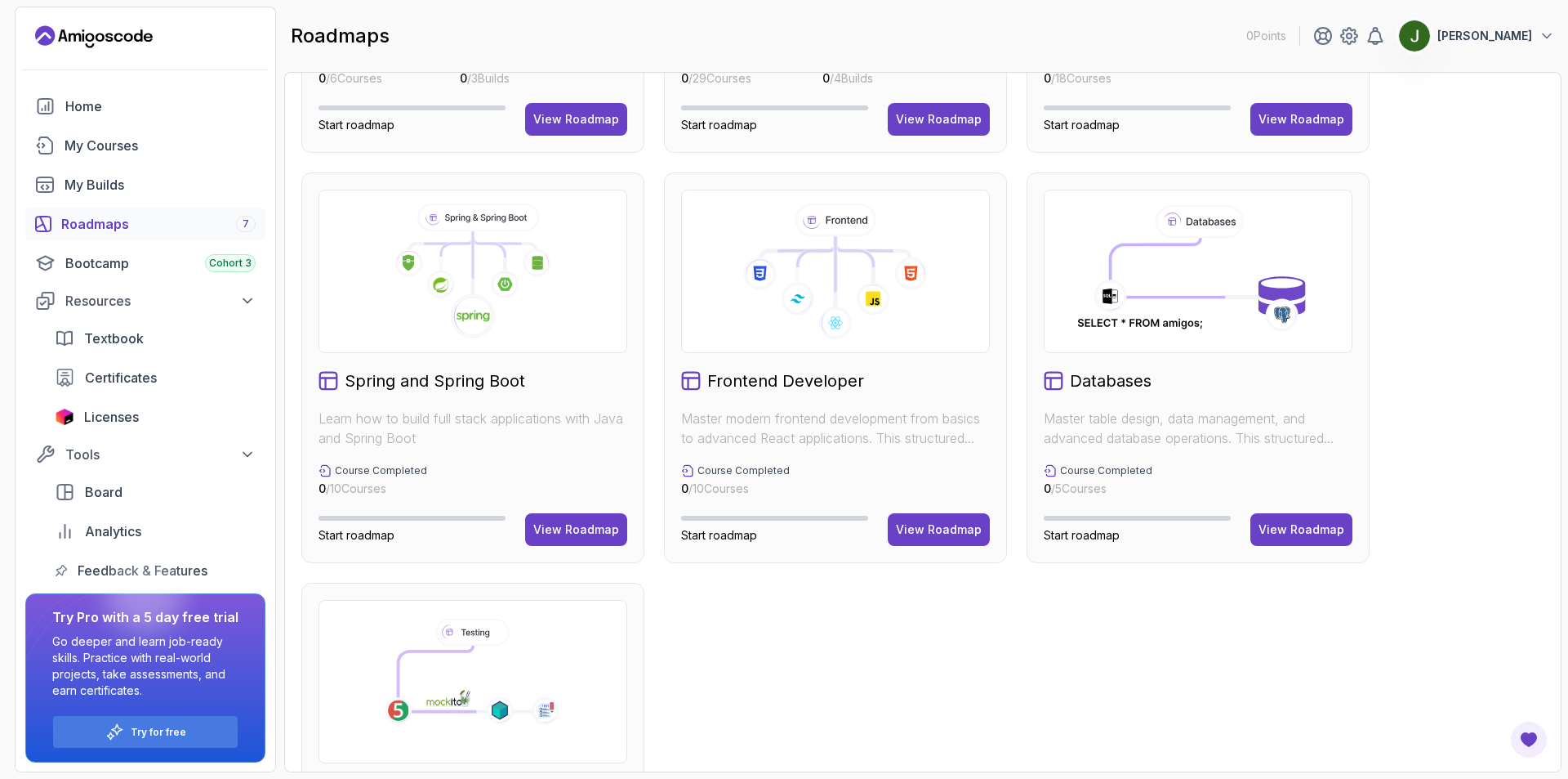
click at [845, 331] on icon at bounding box center [836, 323] width 34 height 34
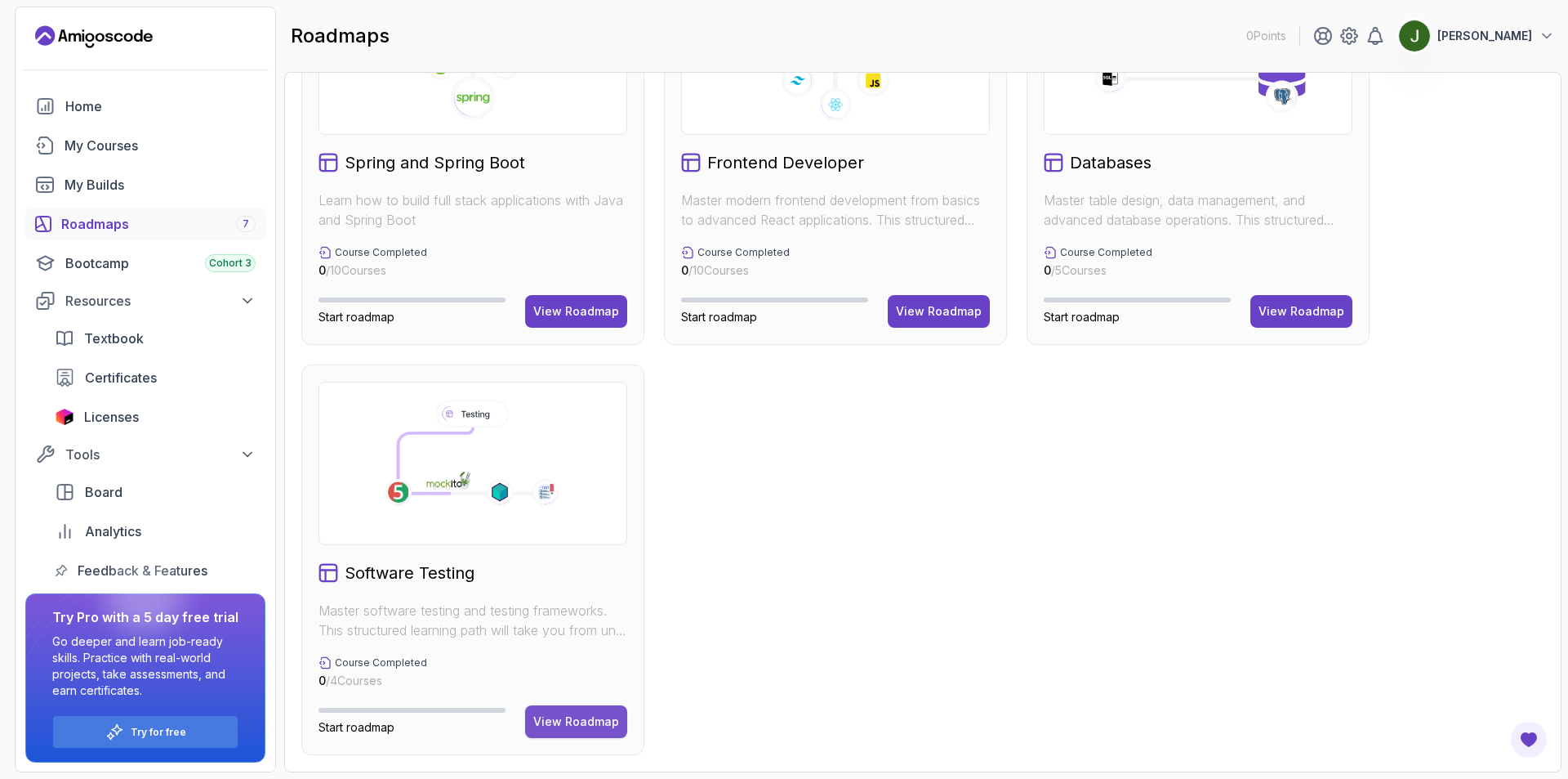
click at [560, 712] on button "View Roadmap" at bounding box center [577, 722] width 102 height 33
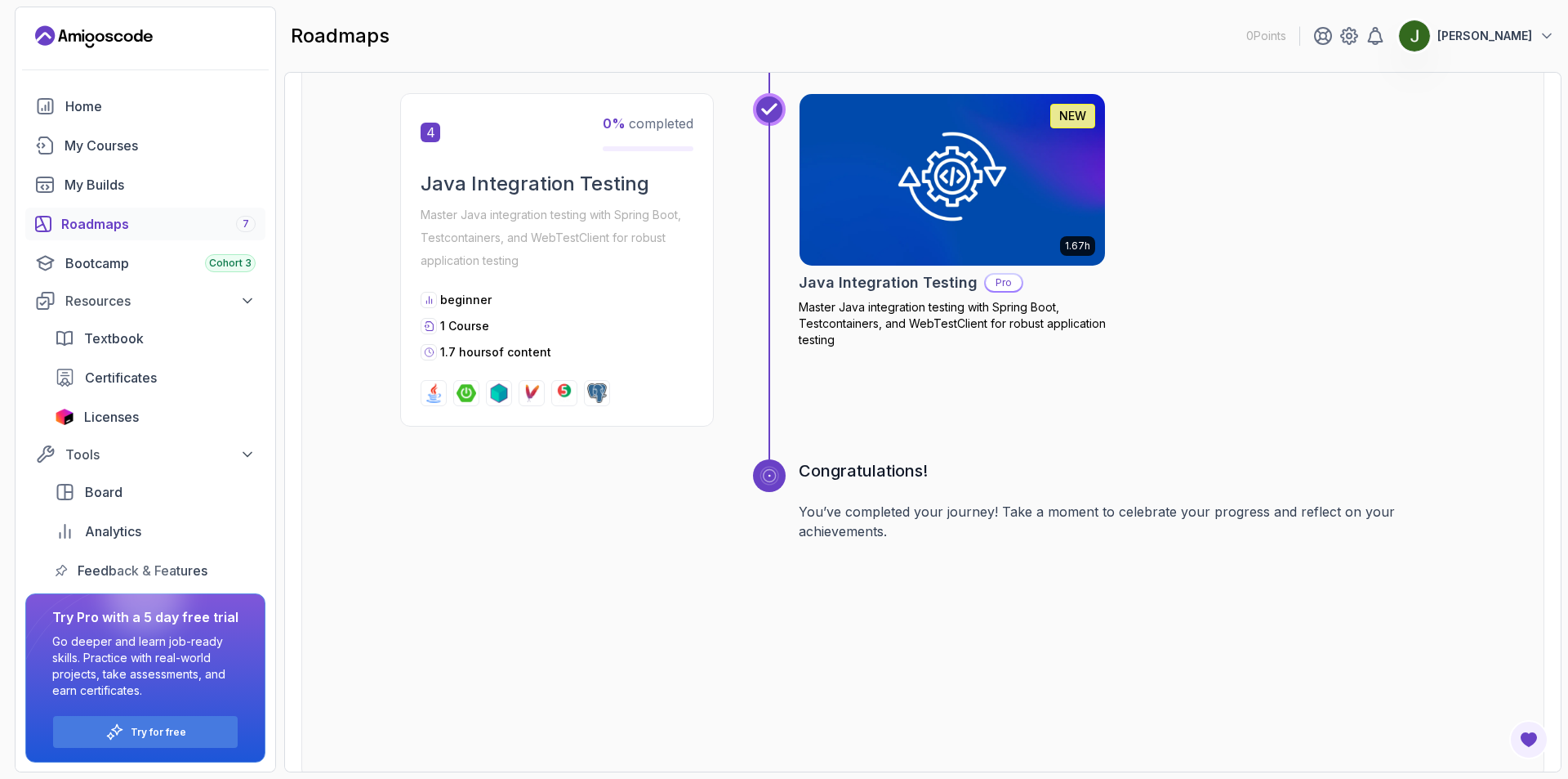
scroll to position [1408, 0]
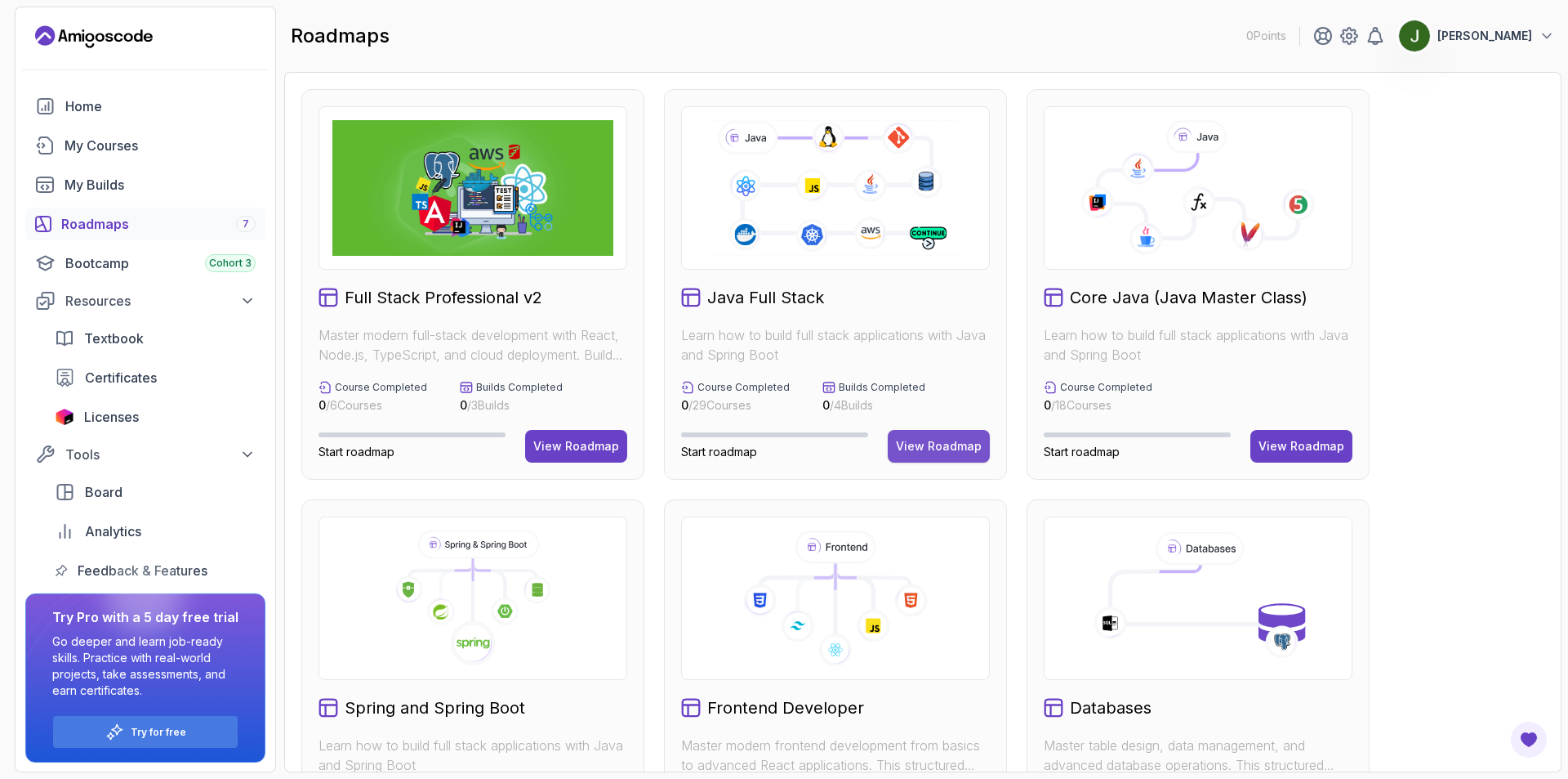
click at [976, 454] on button "View Roadmap" at bounding box center [939, 447] width 102 height 33
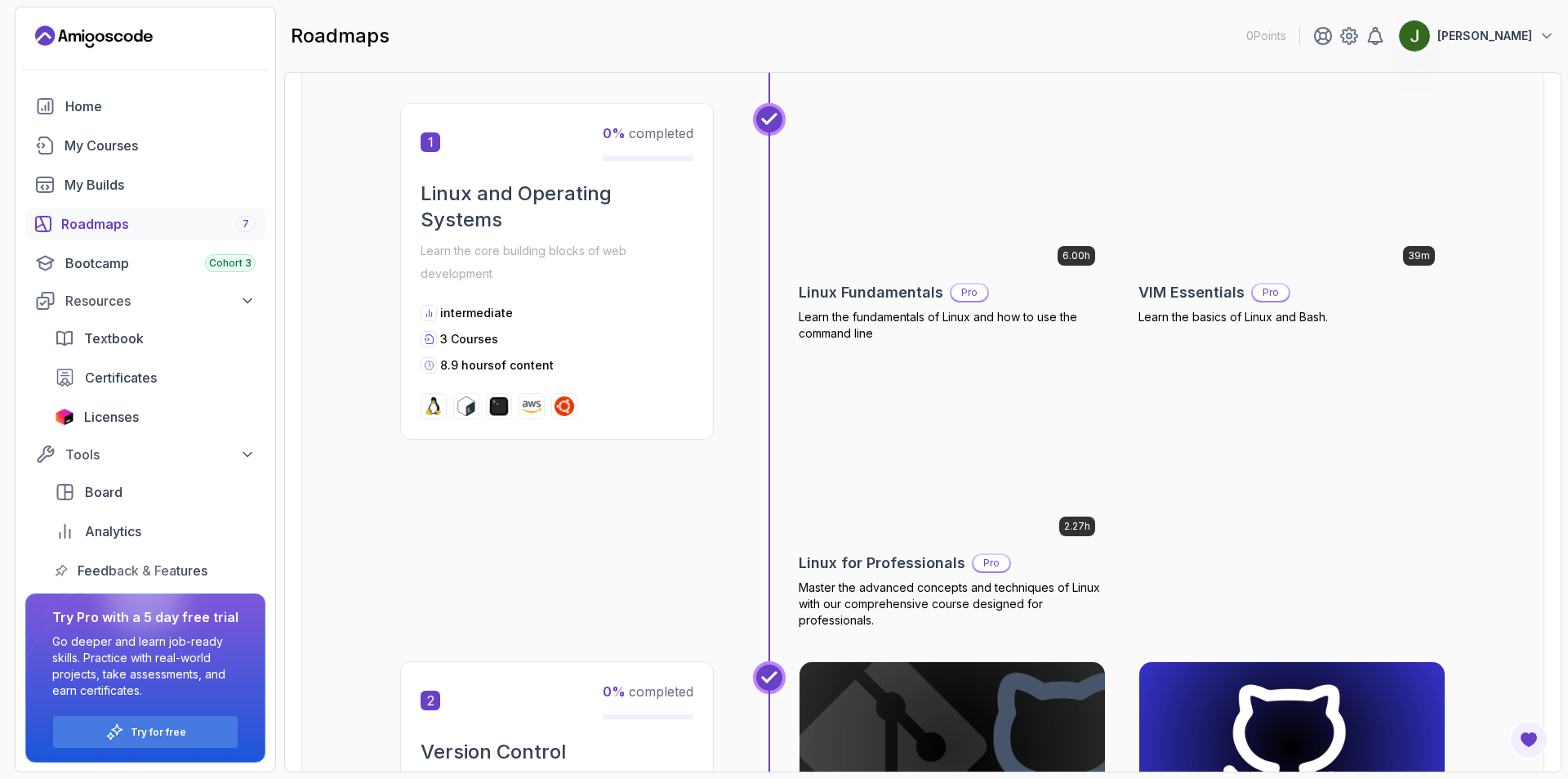
scroll to position [327, 0]
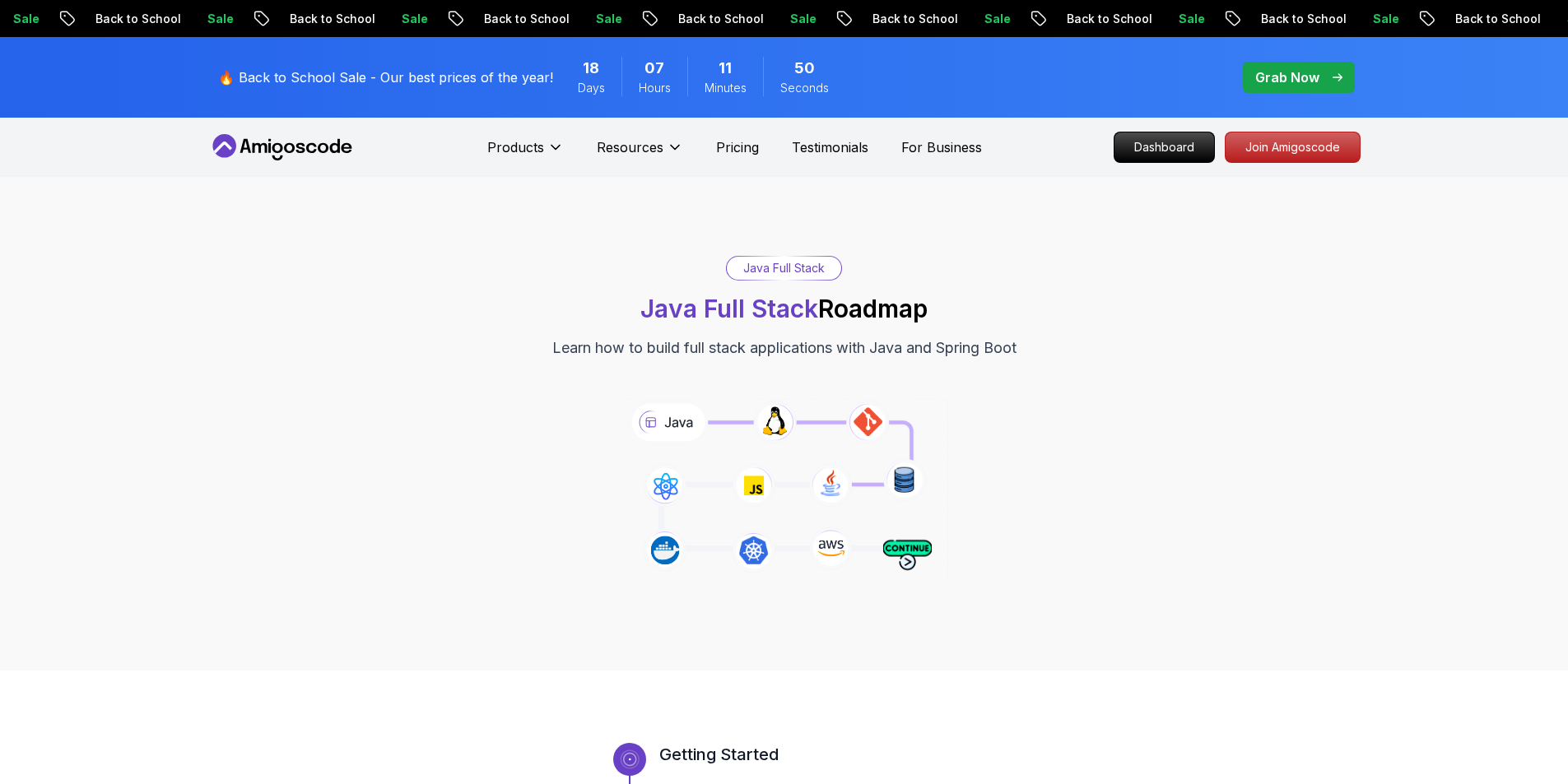
drag, startPoint x: 638, startPoint y: 312, endPoint x: 947, endPoint y: 306, distance: 309.1
click at [947, 306] on div "Java Full Stack Java Full Stack Roadmap Learn how to build full stack applicati…" at bounding box center [784, 307] width 1152 height 104
copy h1 "Java Full Stack Roadmap"
click at [855, 269] on div "Java Full Stack Java Full Stack Roadmap Learn how to build full stack applicati…" at bounding box center [784, 307] width 1152 height 104
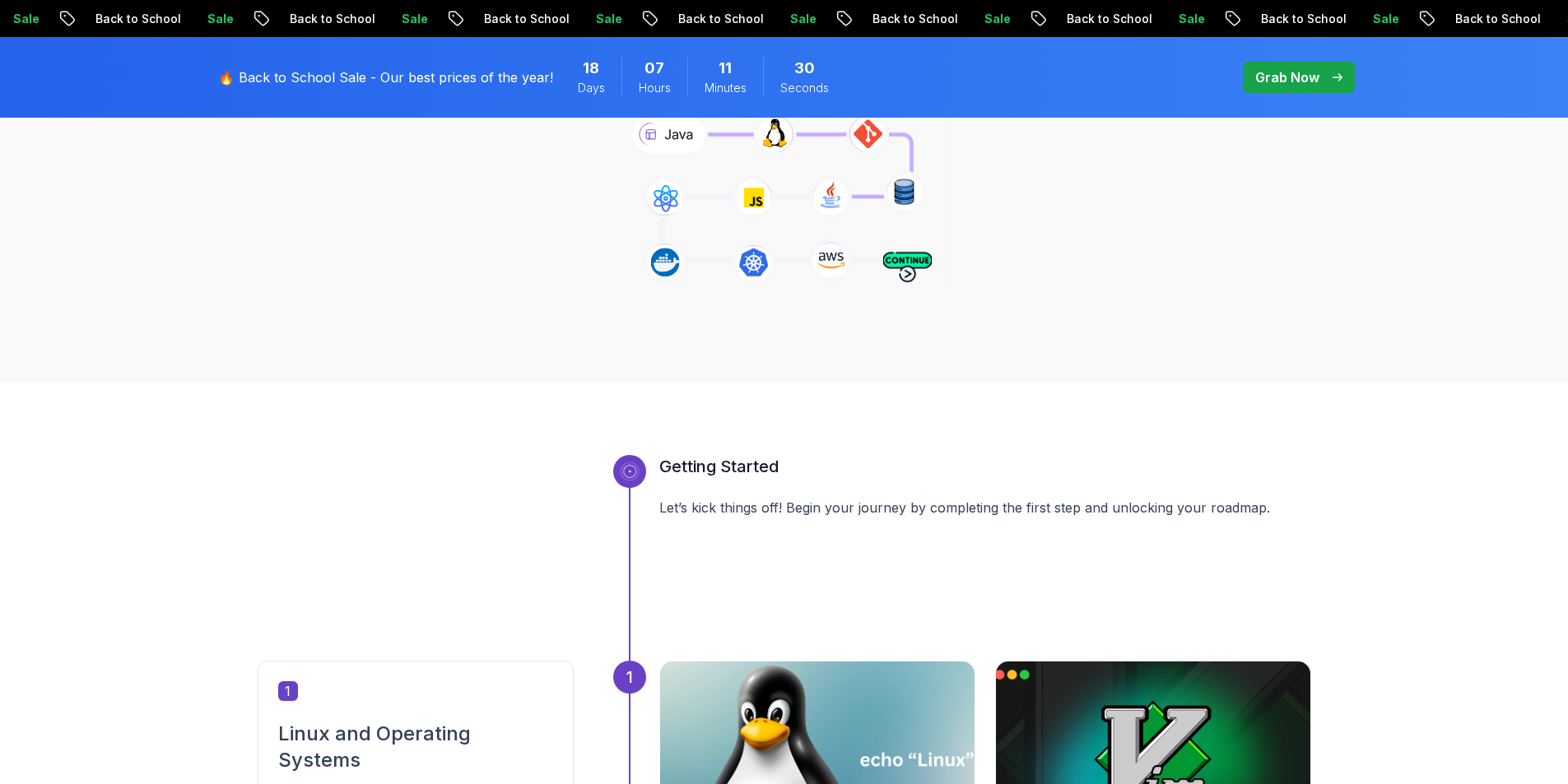
scroll to position [822, 0]
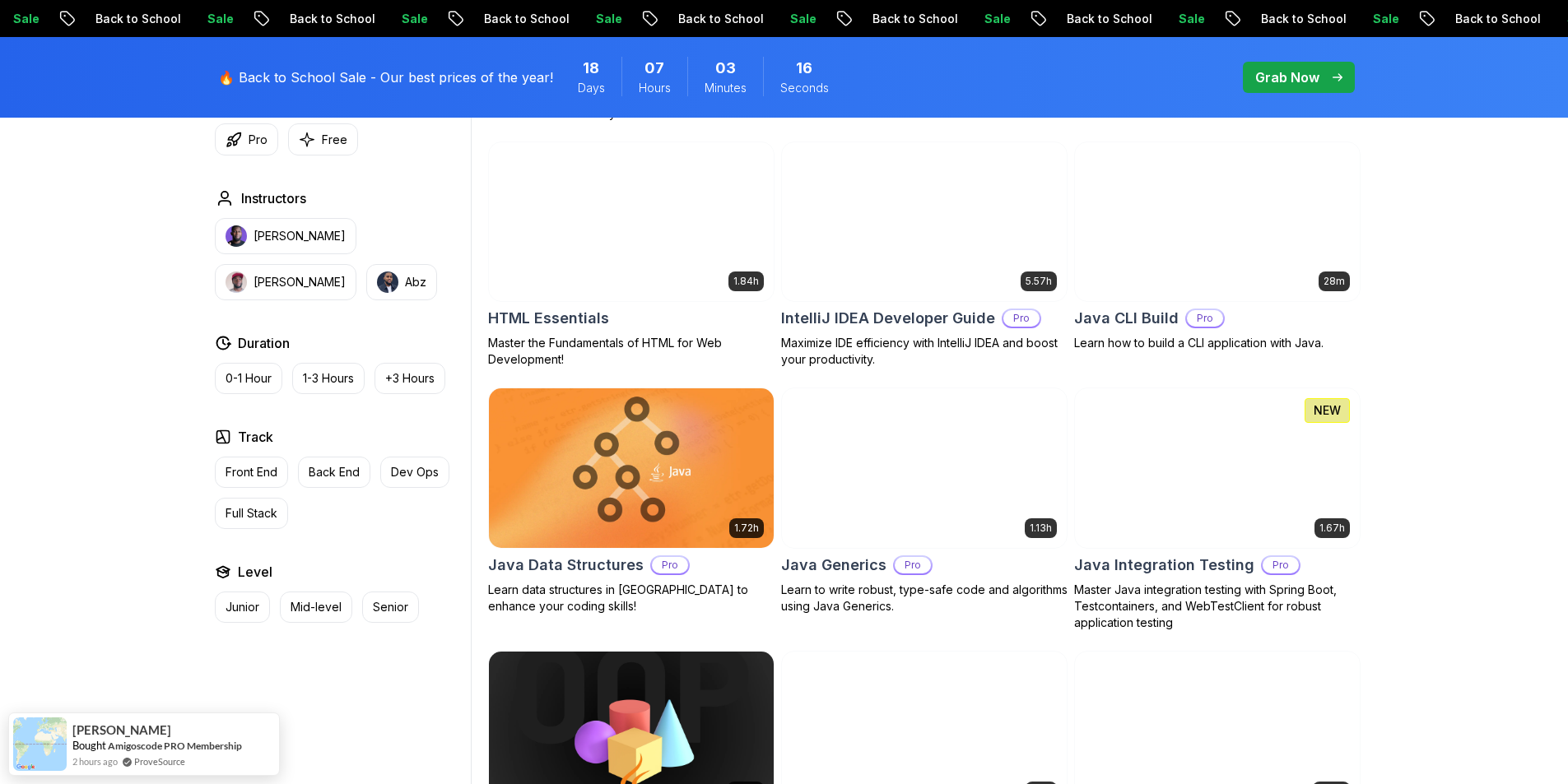
scroll to position [2056, 0]
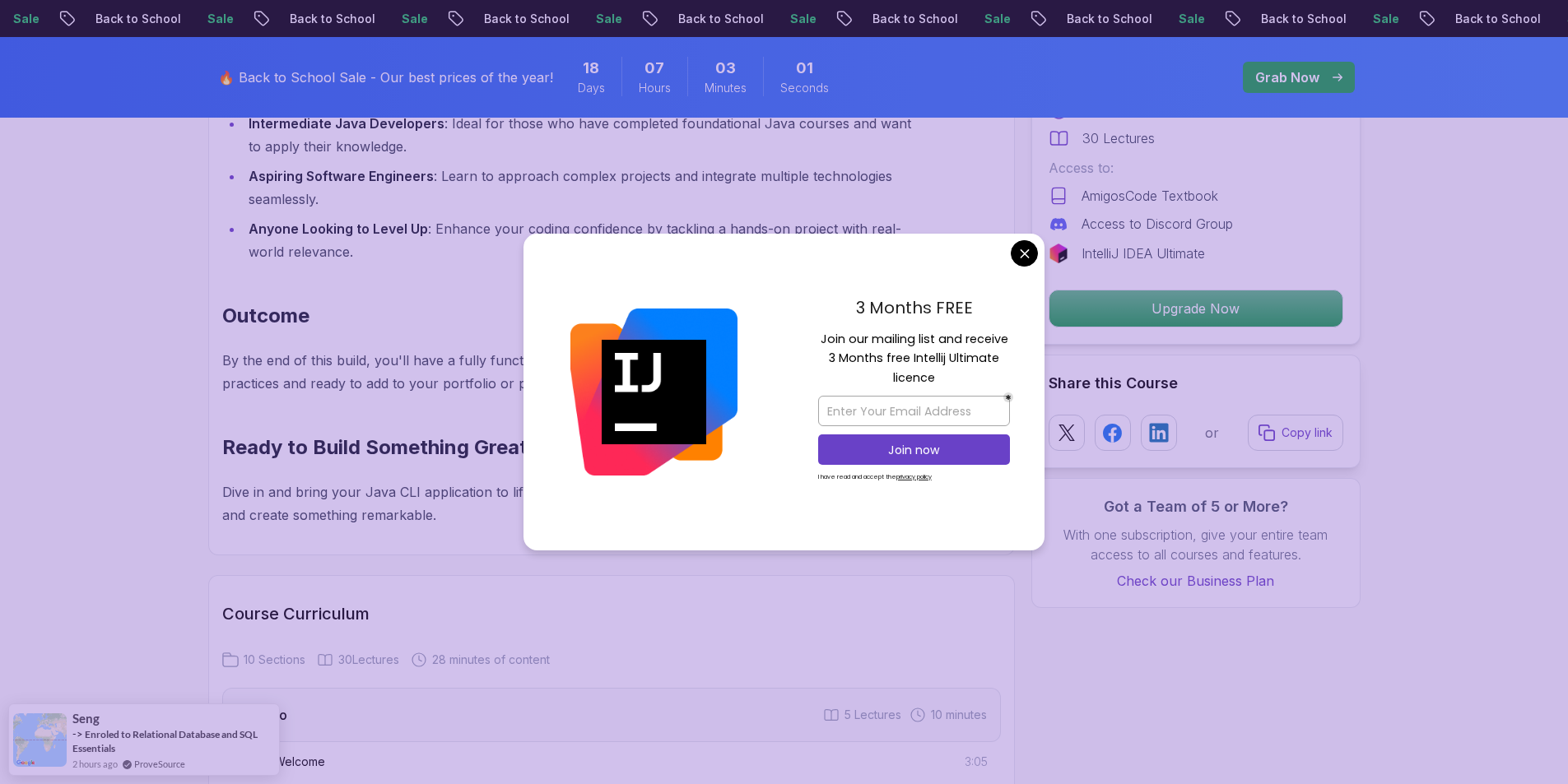
scroll to position [1562, 0]
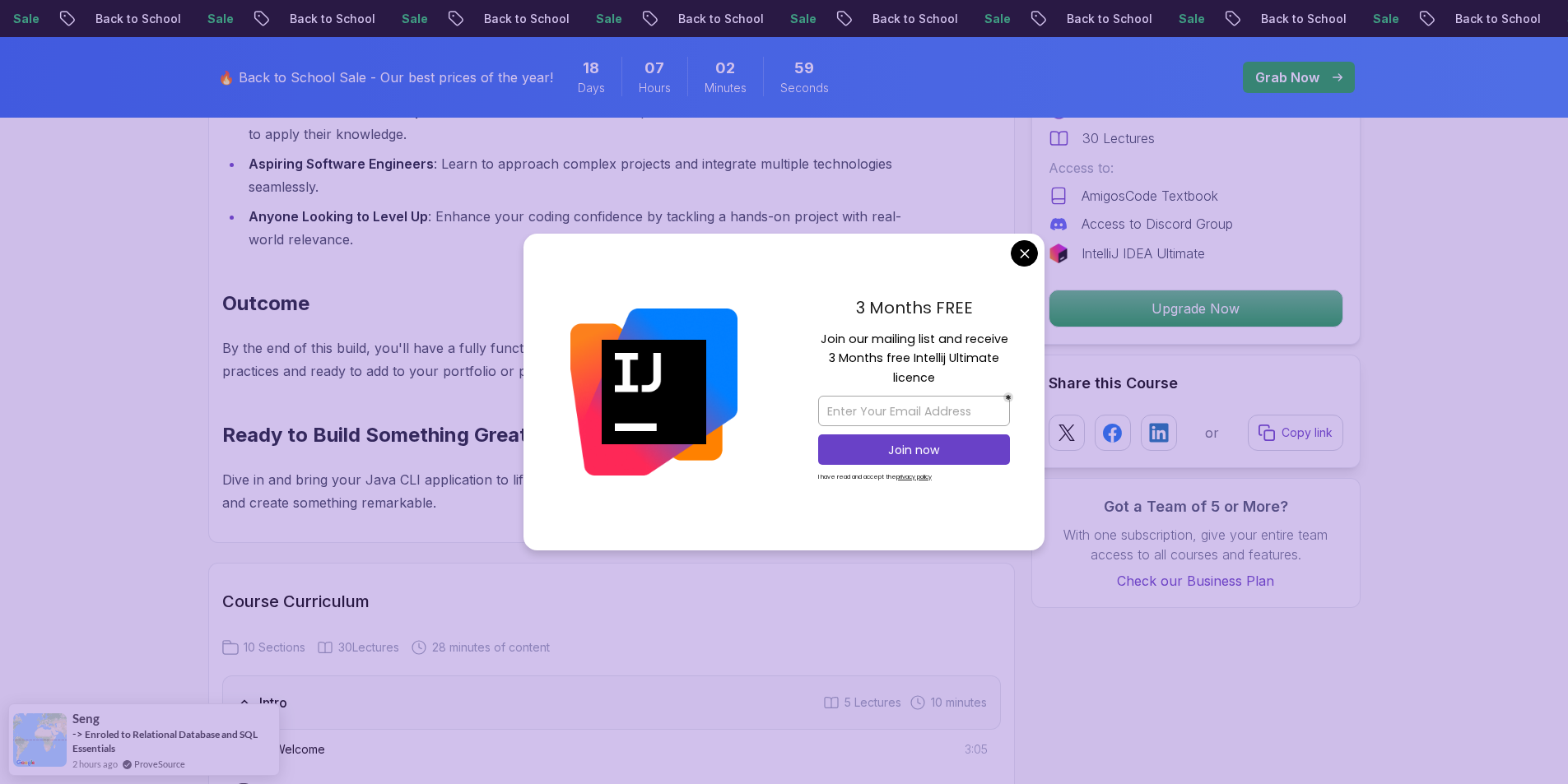
click at [461, 304] on h2 "Outcome" at bounding box center [571, 303] width 700 height 26
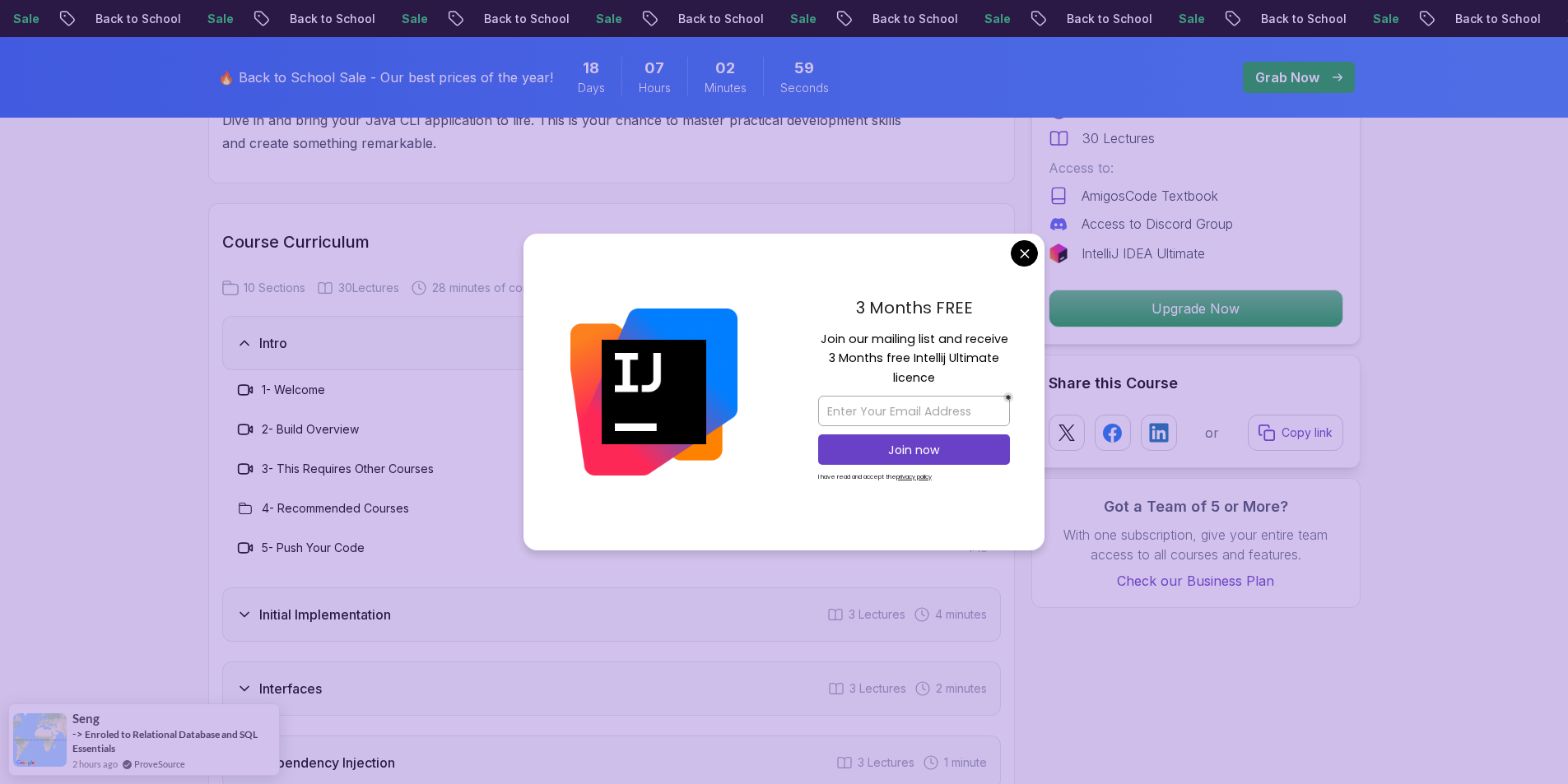
scroll to position [1974, 0]
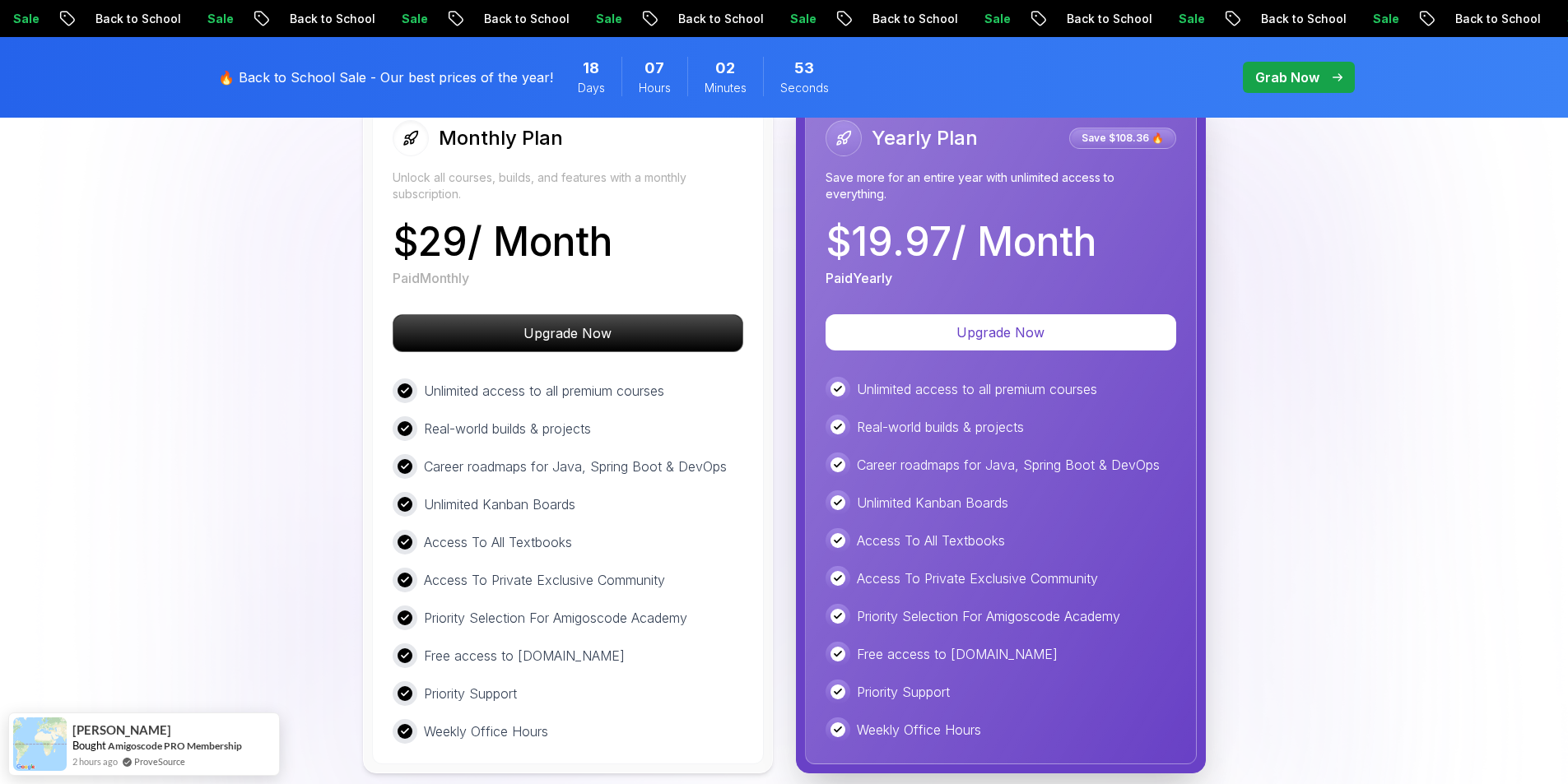
scroll to position [3537, 0]
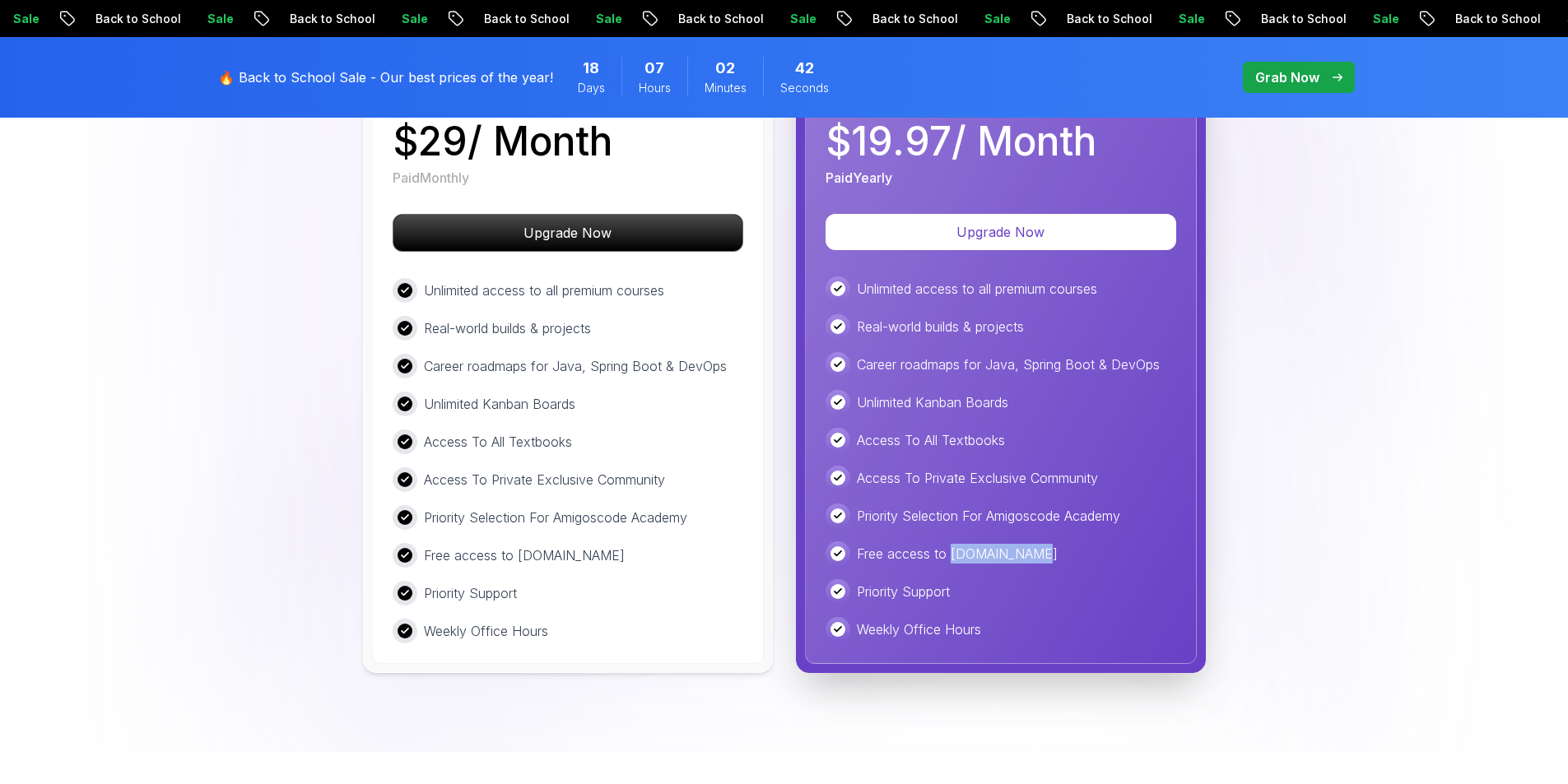
drag, startPoint x: 949, startPoint y: 556, endPoint x: 1025, endPoint y: 557, distance: 76.0
click at [1025, 557] on div "Free access to [DOMAIN_NAME]" at bounding box center [1001, 552] width 350 height 24
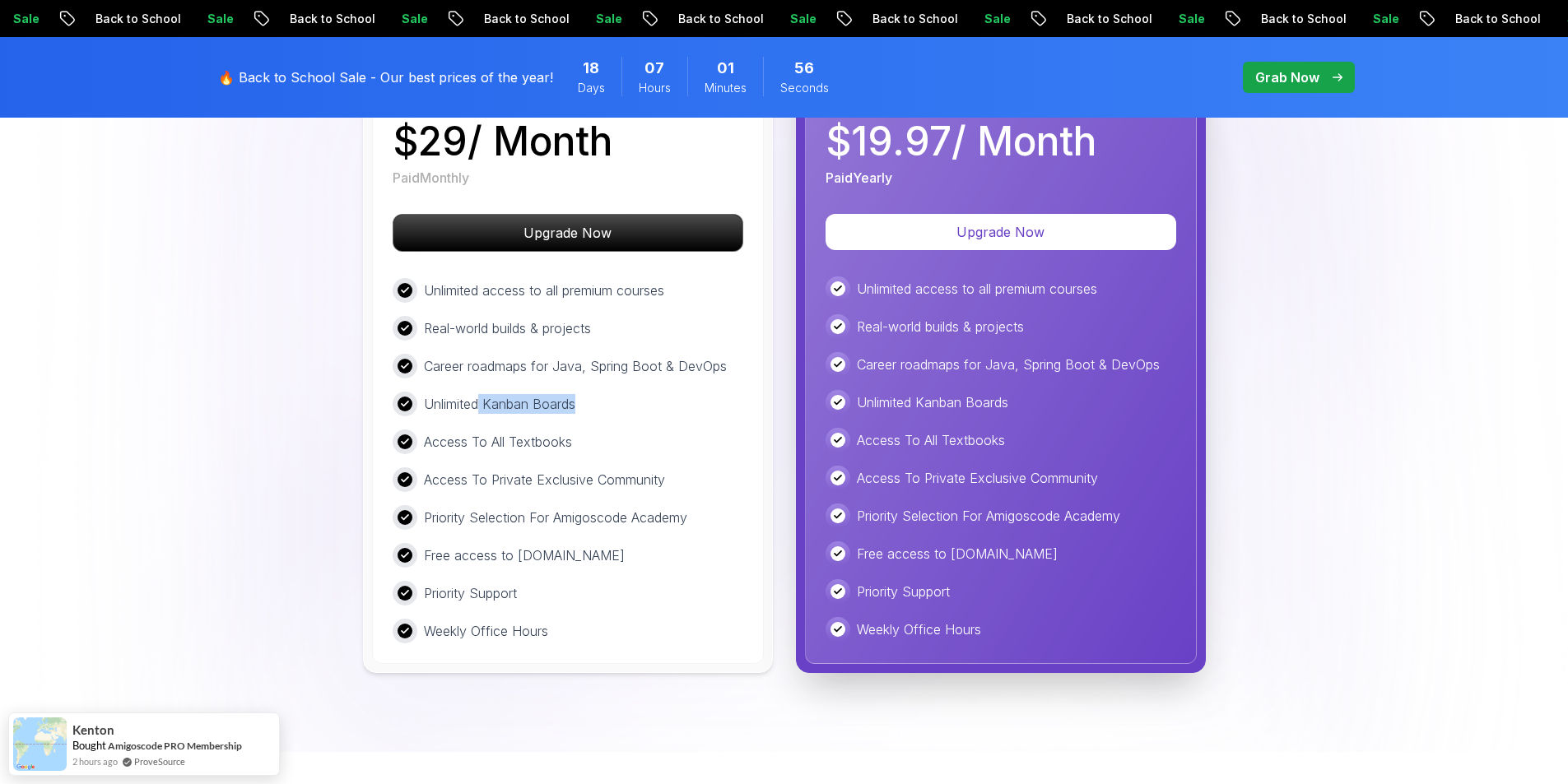
drag, startPoint x: 482, startPoint y: 406, endPoint x: 584, endPoint y: 406, distance: 102.0
click at [600, 406] on div "Unlimited Kanban Boards" at bounding box center [567, 403] width 350 height 24
click at [602, 312] on div "Unlimited access to all premium courses Real-world builds & projects Career roa…" at bounding box center [567, 460] width 350 height 365
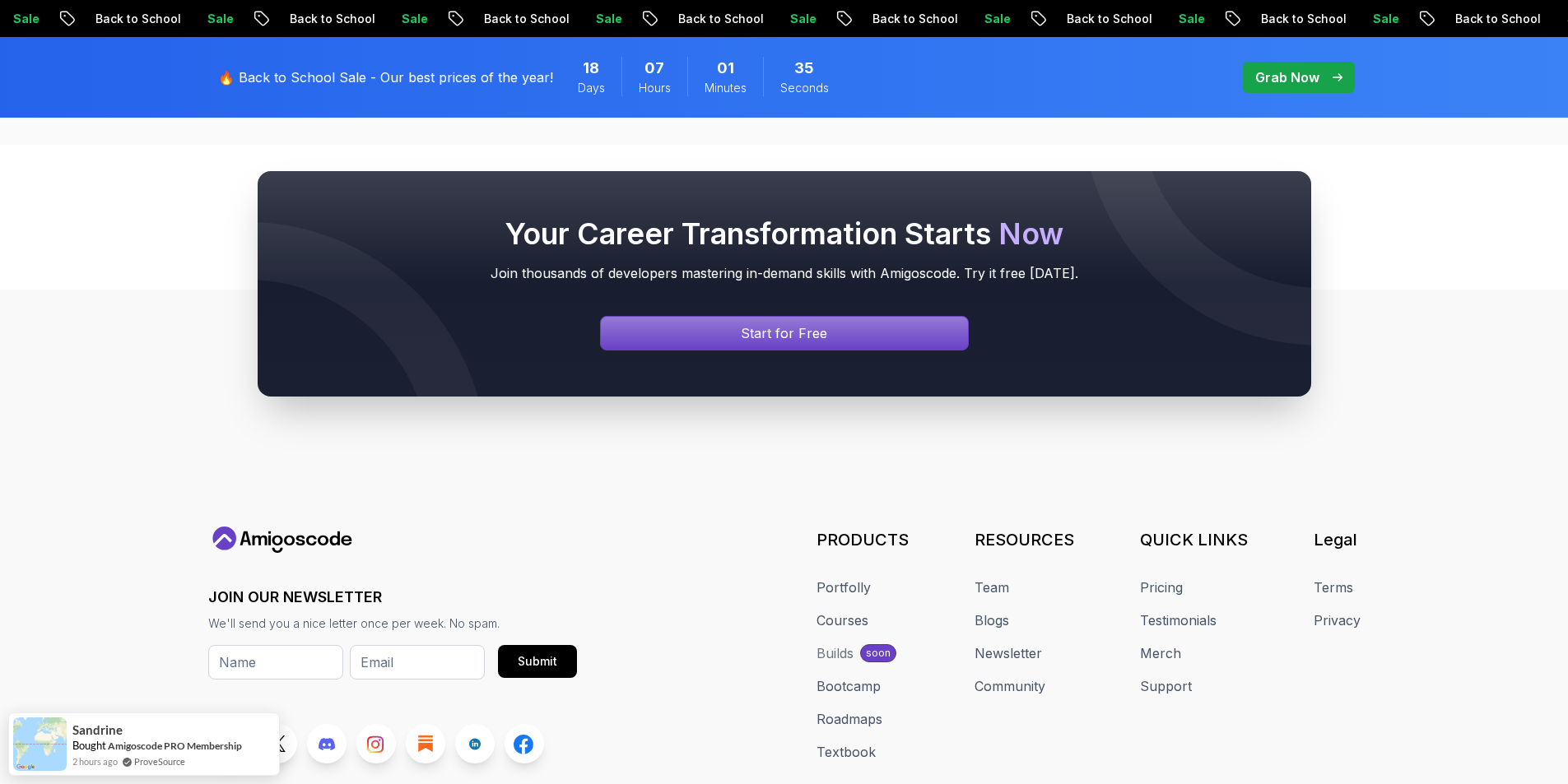
scroll to position [6358, 0]
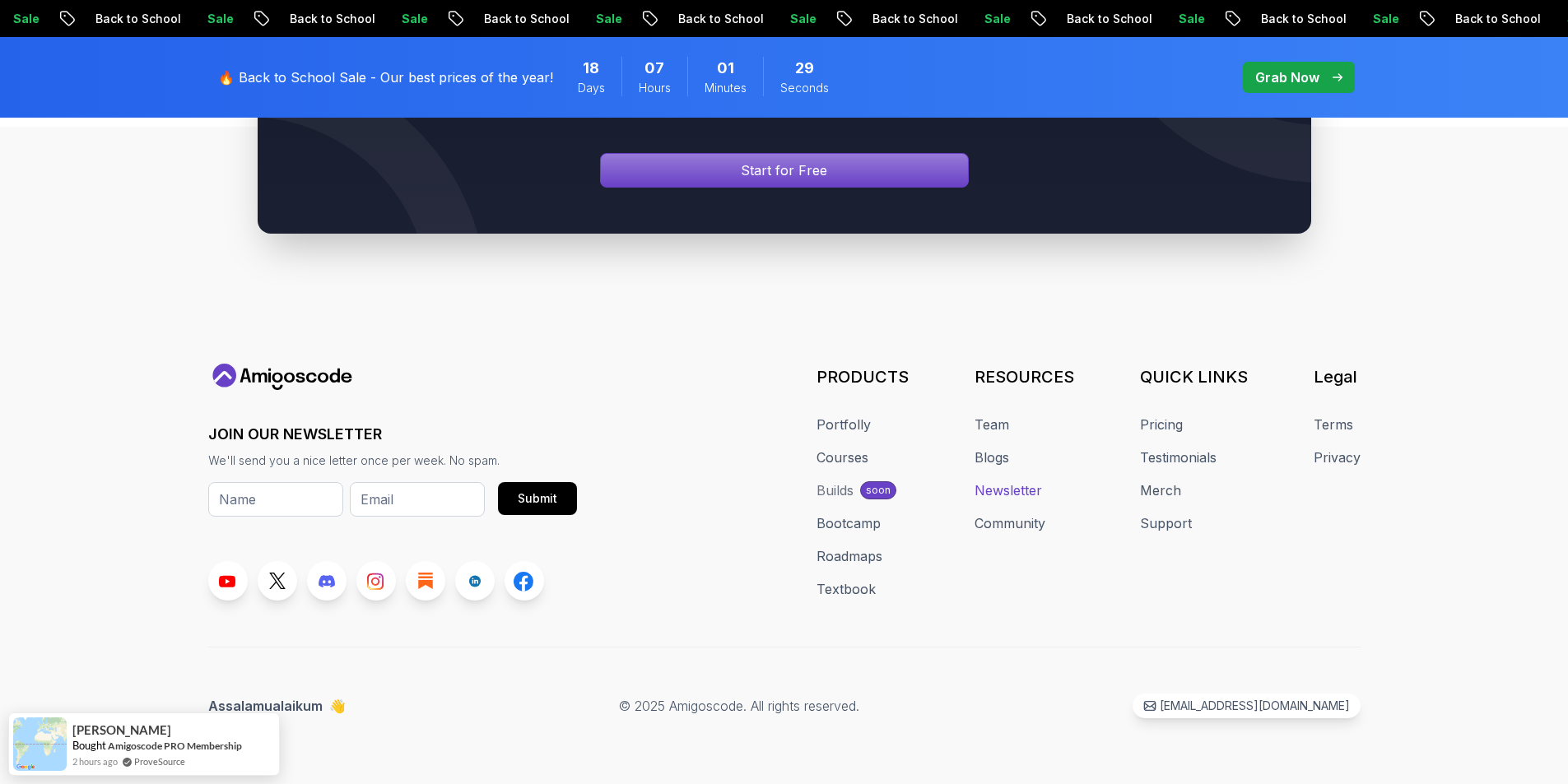
click at [1012, 494] on link "Newsletter" at bounding box center [1007, 490] width 67 height 19
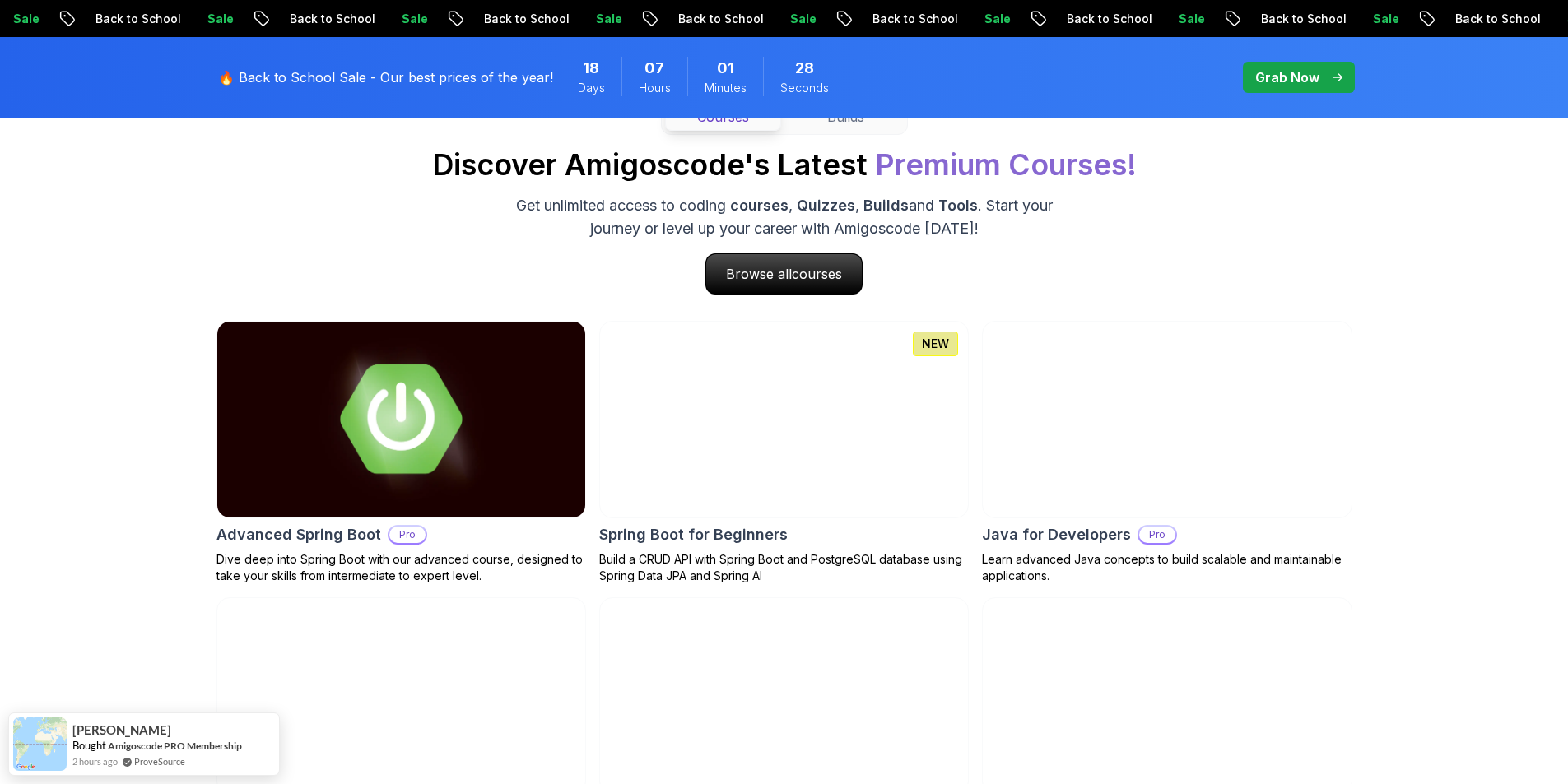
scroll to position [658, 0]
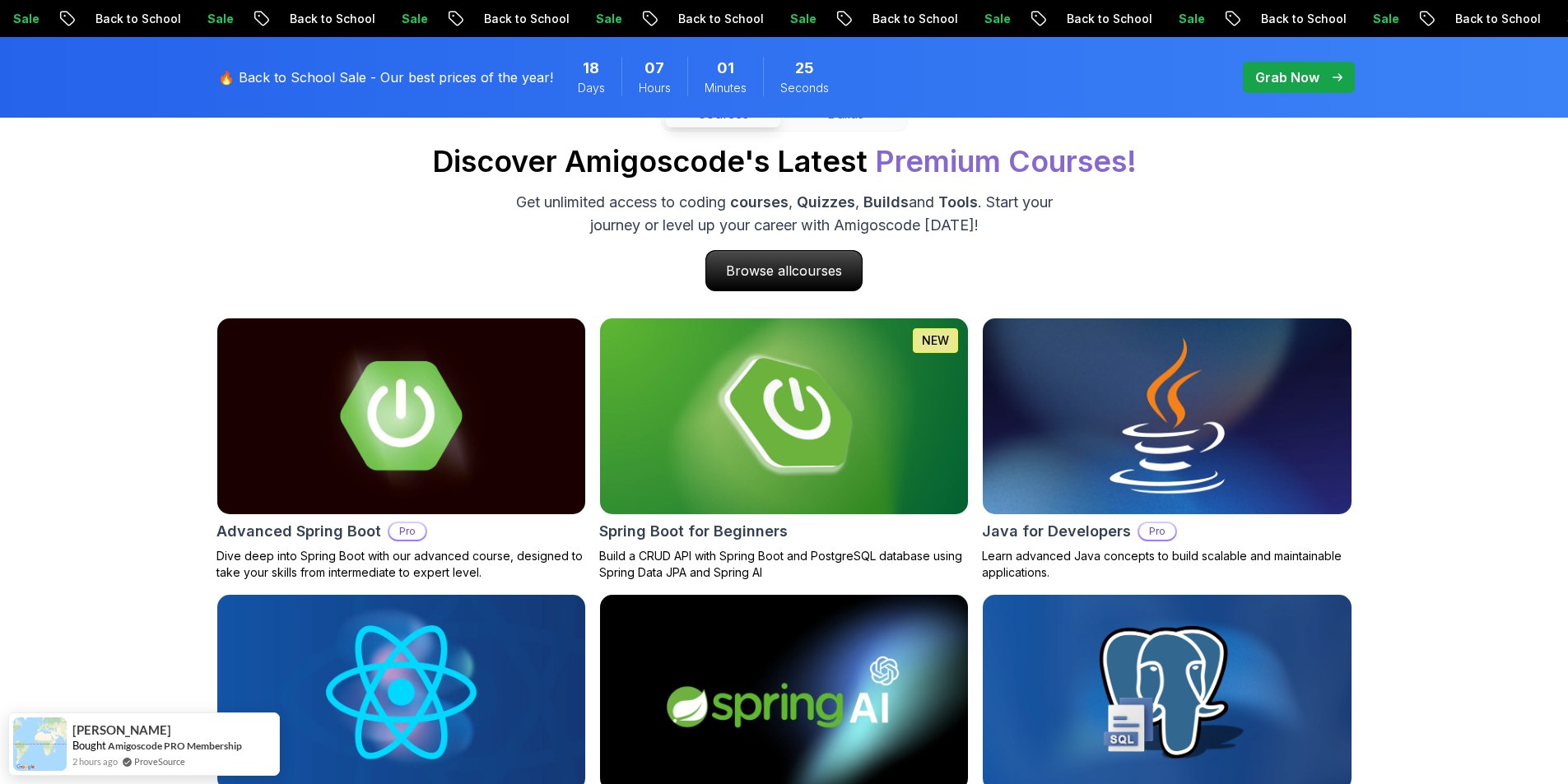
click at [1148, 434] on img at bounding box center [1166, 415] width 386 height 205
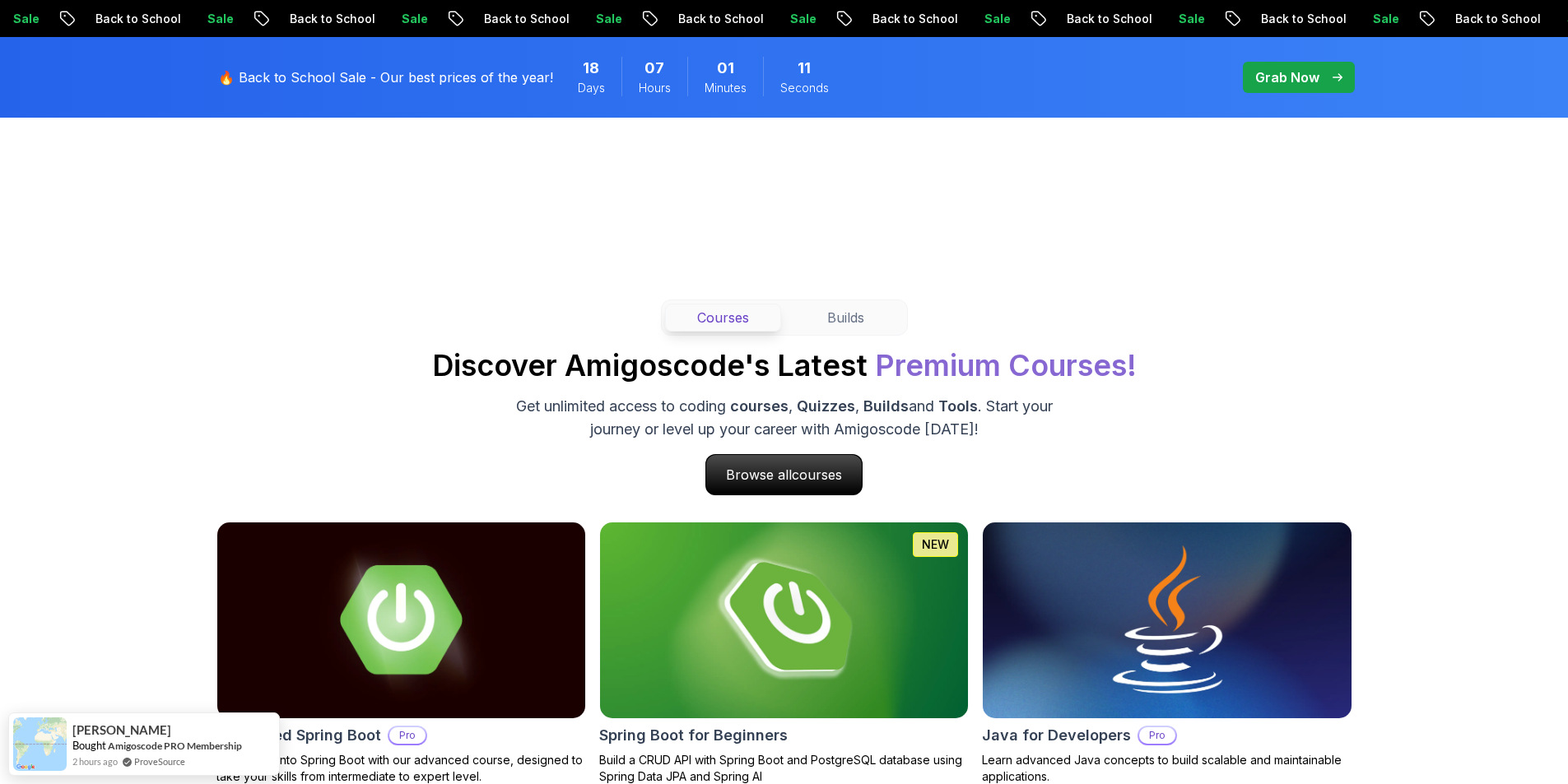
scroll to position [164, 0]
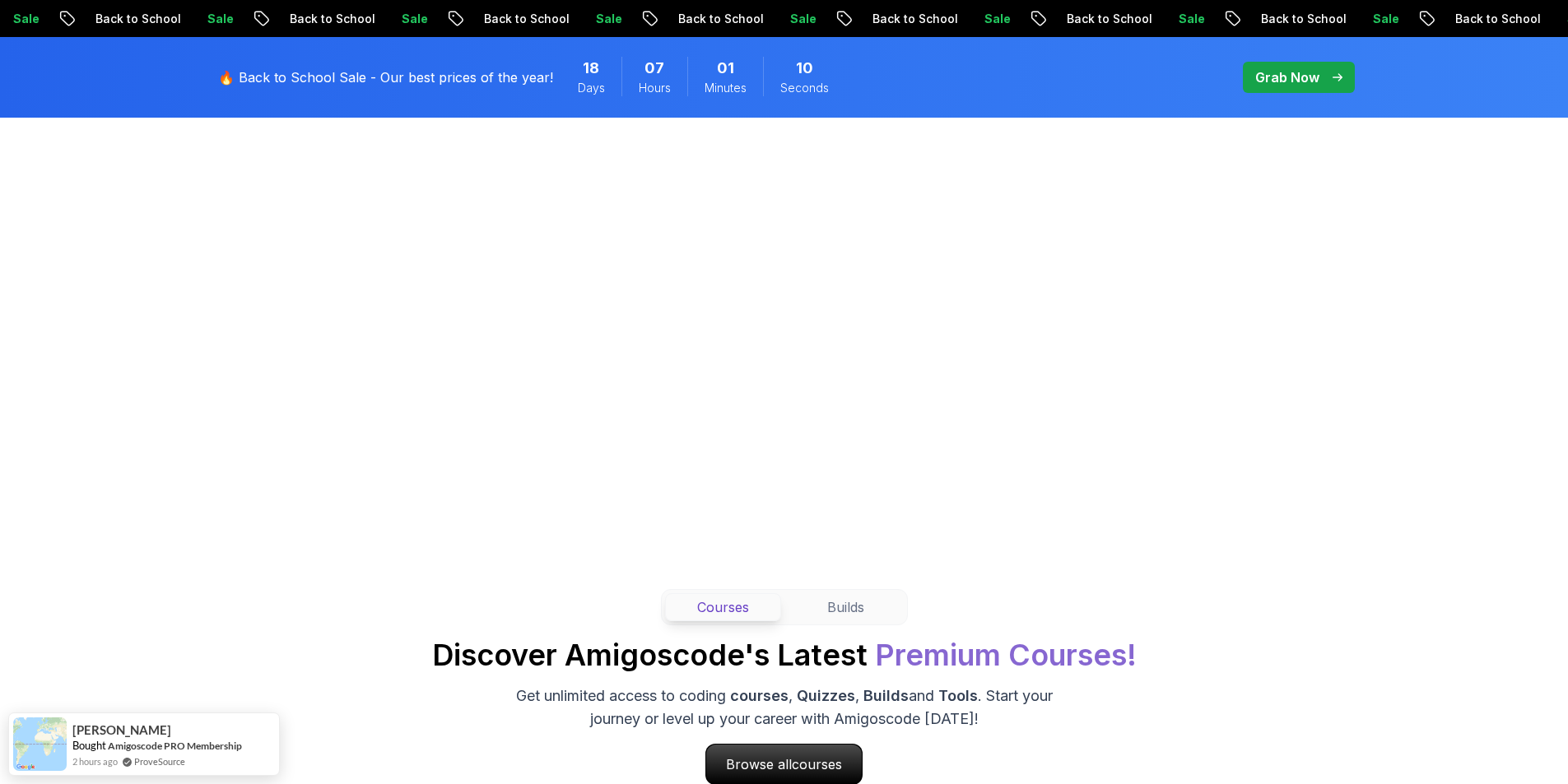
click at [1259, 77] on p "Grab Now" at bounding box center [1287, 77] width 64 height 19
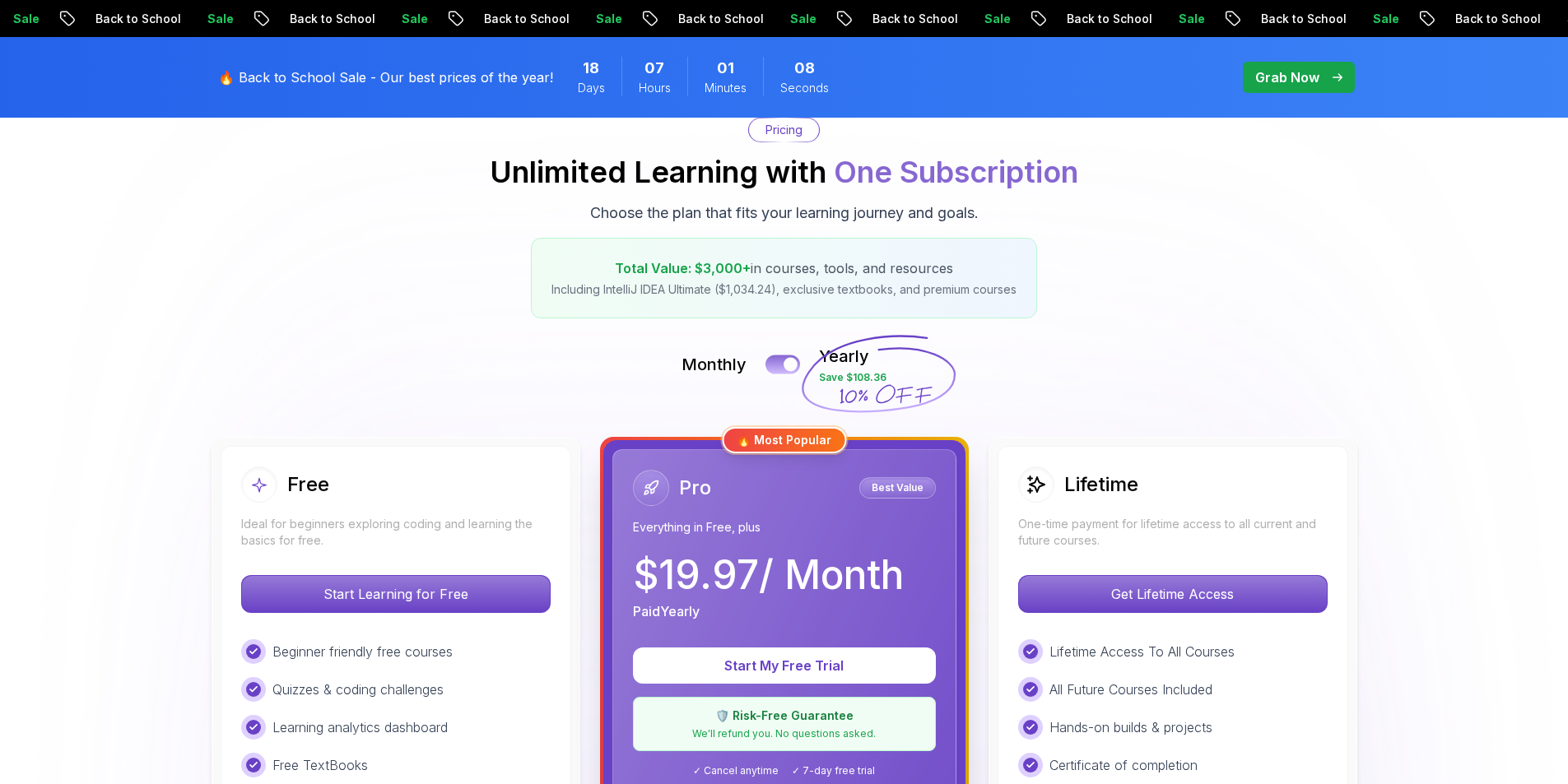
click at [787, 362] on div at bounding box center [790, 365] width 14 height 14
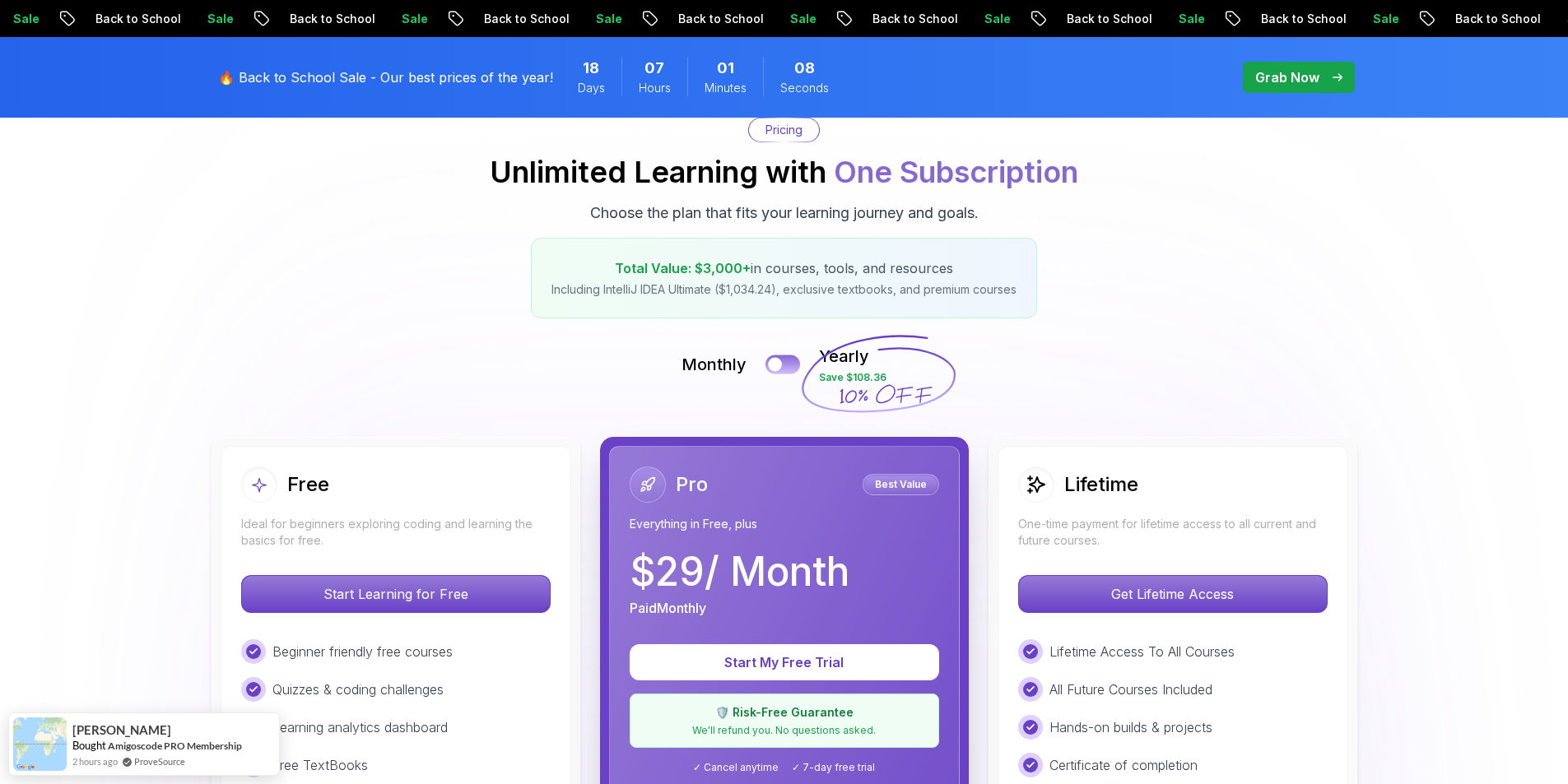
click at [787, 362] on button at bounding box center [783, 363] width 35 height 18
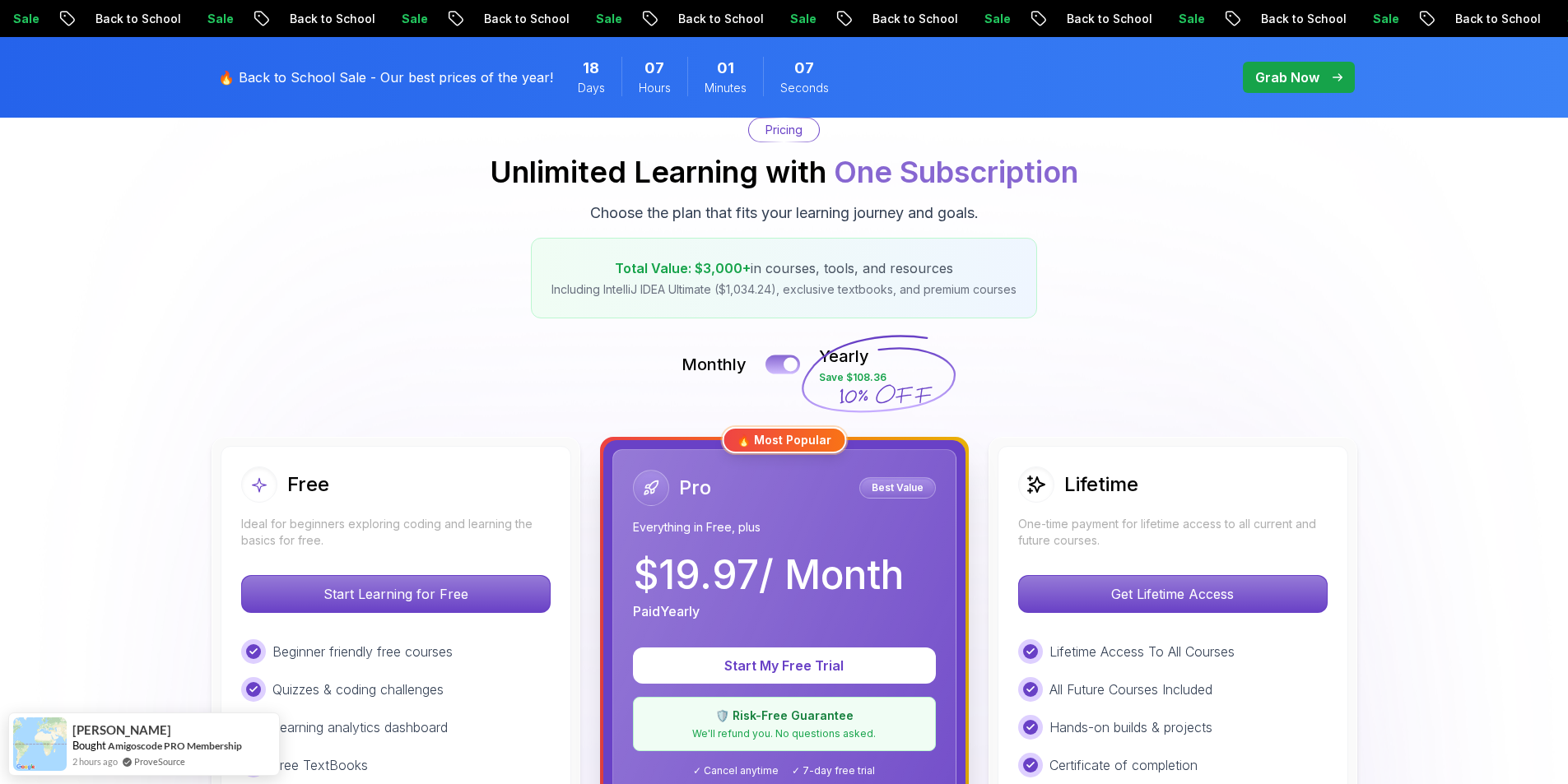
click at [787, 362] on div at bounding box center [790, 365] width 14 height 14
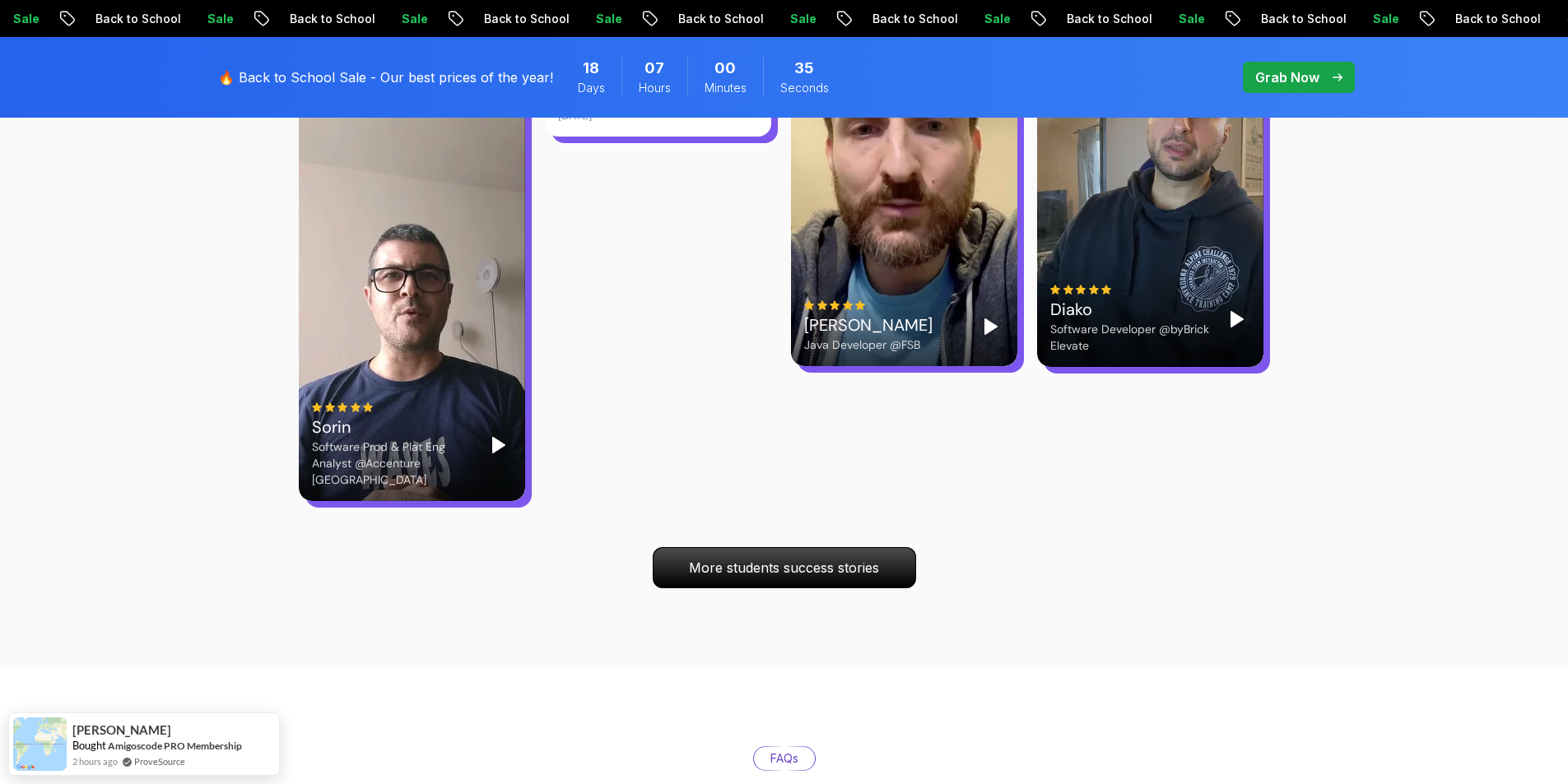
scroll to position [5675, 0]
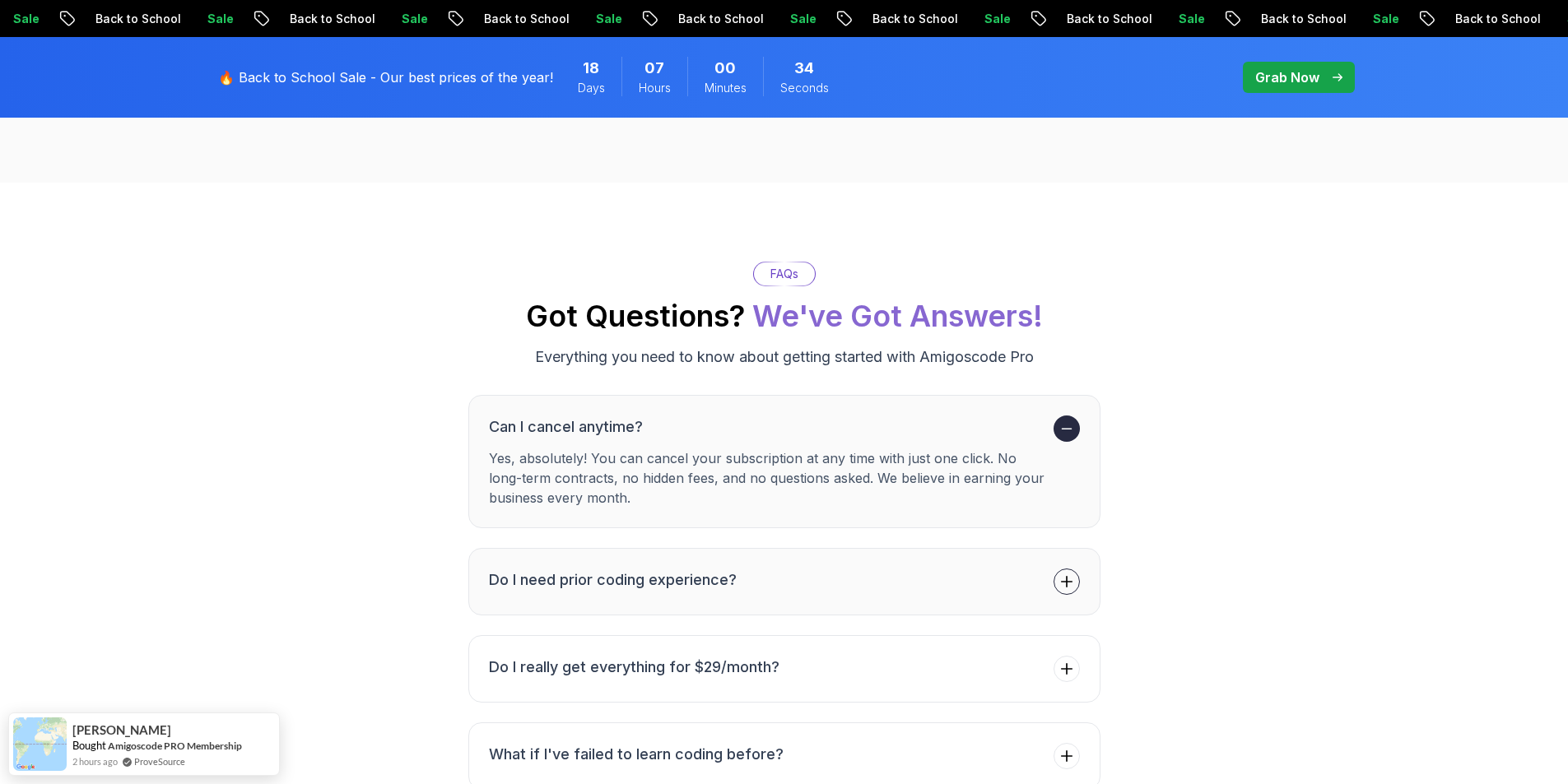
click at [956, 554] on button "Do I need prior coding experience?" at bounding box center [784, 581] width 632 height 67
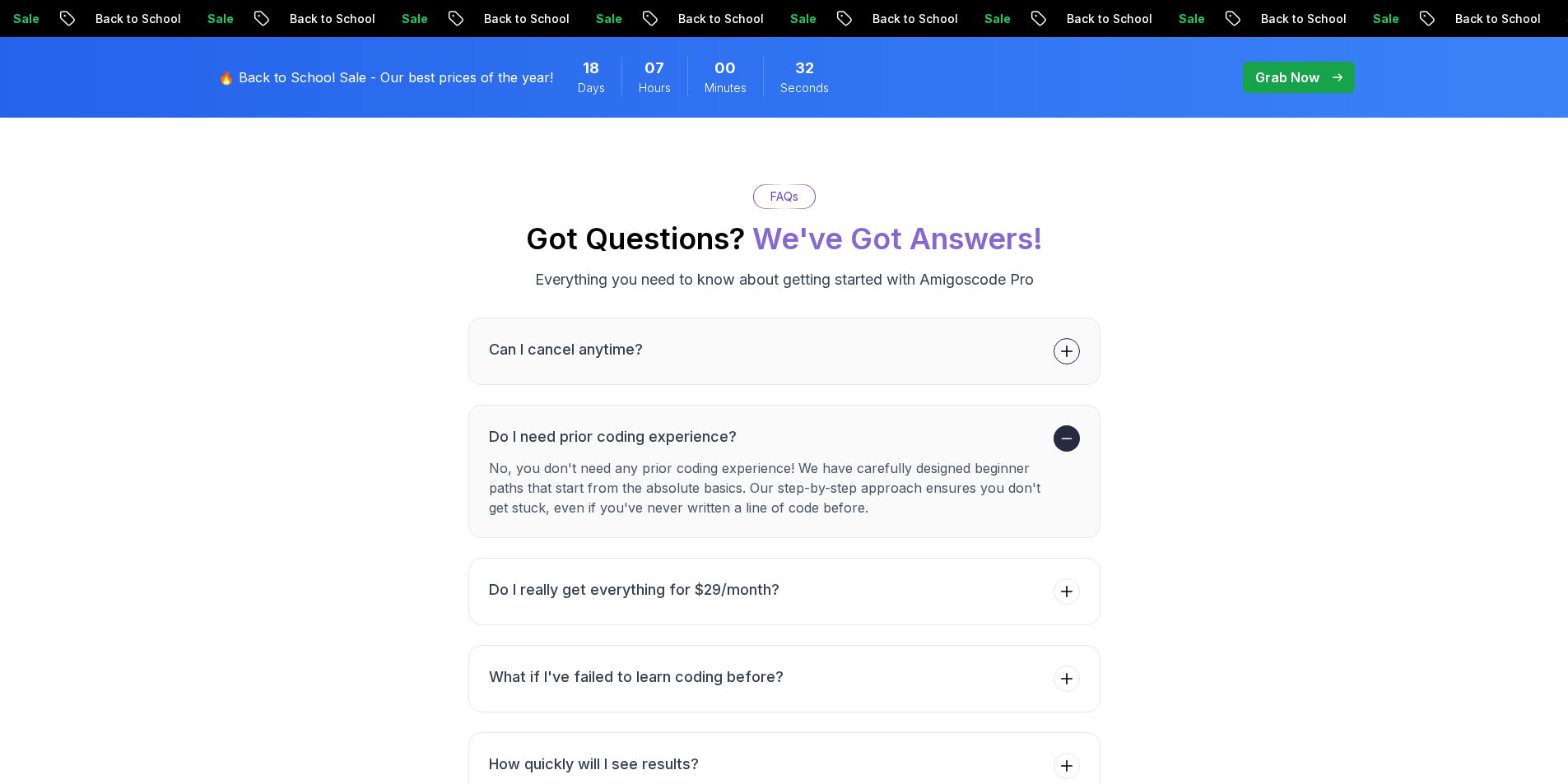
scroll to position [5839, 0]
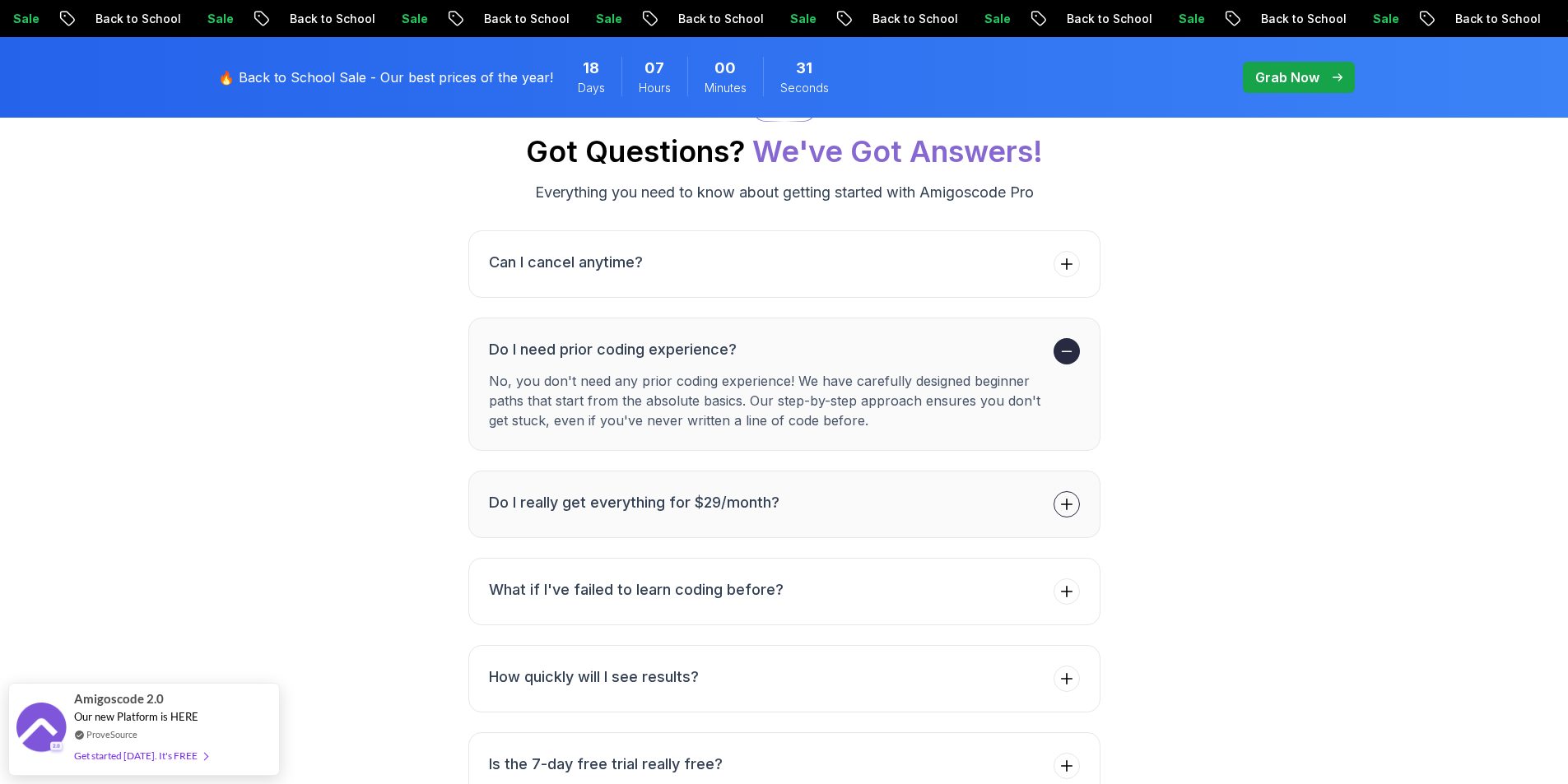
click at [919, 471] on button "Do I really get everything for $29/month?" at bounding box center [784, 504] width 632 height 67
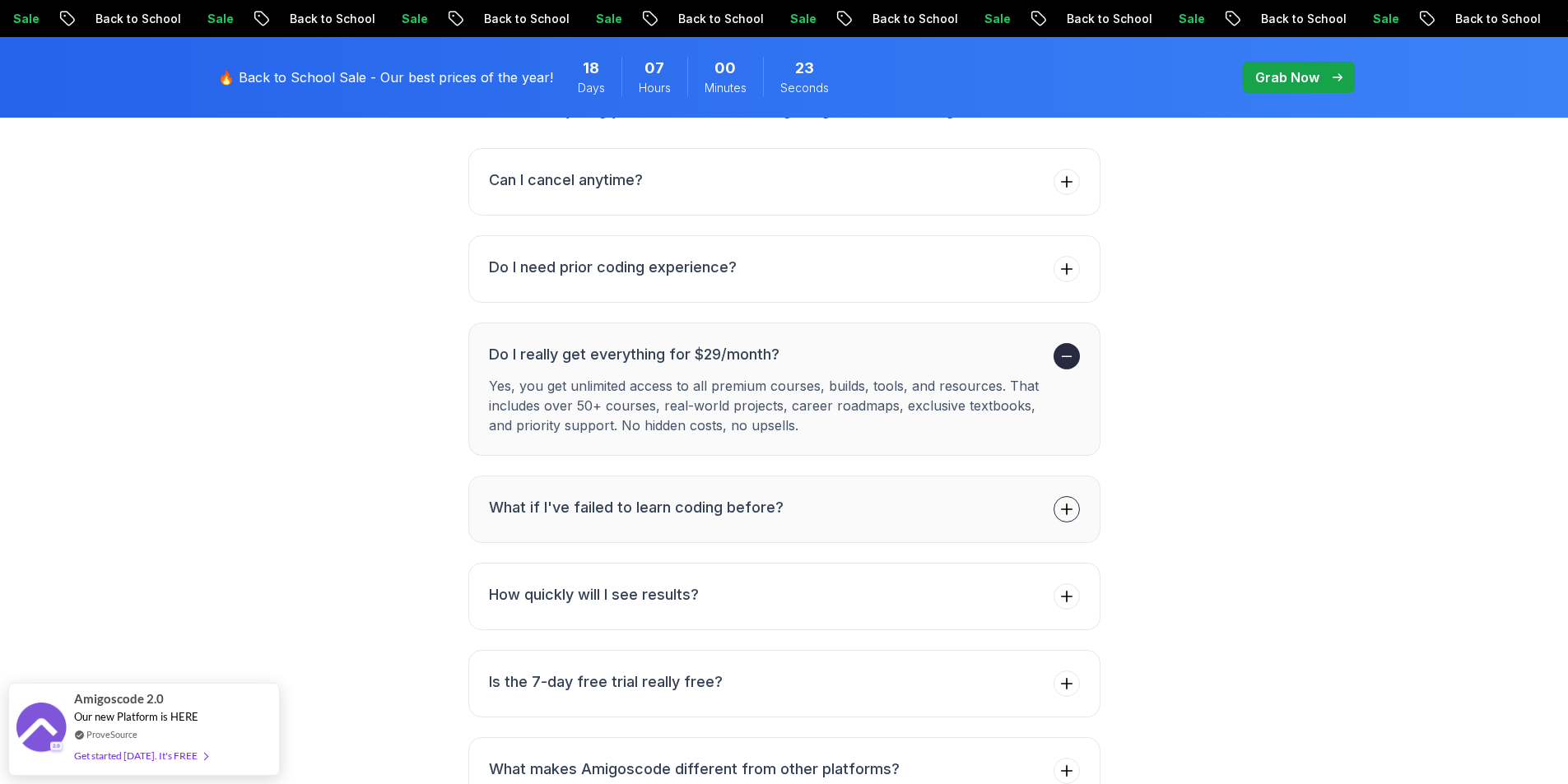
scroll to position [6004, 0]
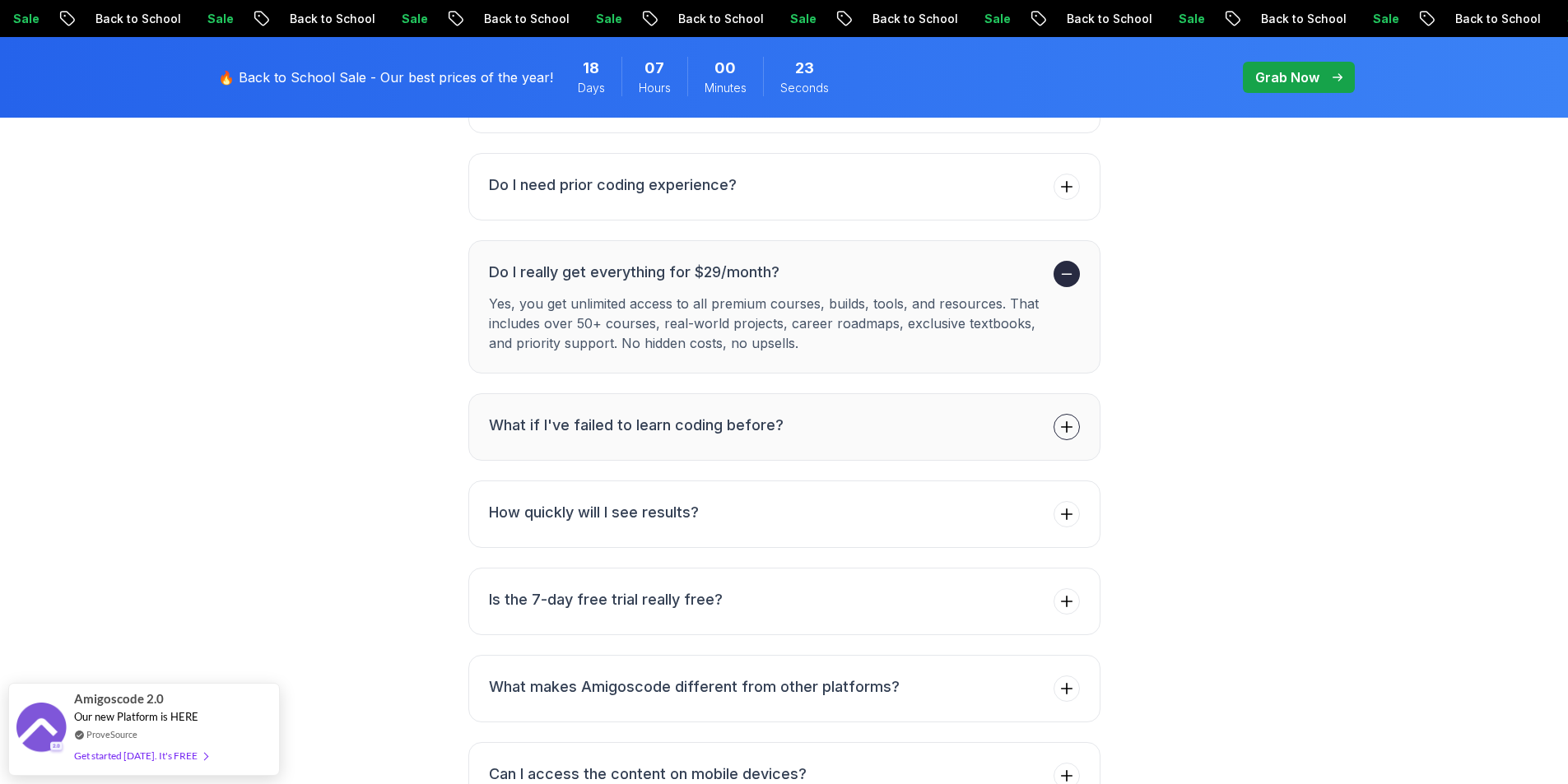
click at [893, 393] on button "What if I've failed to learn coding before?" at bounding box center [784, 426] width 632 height 67
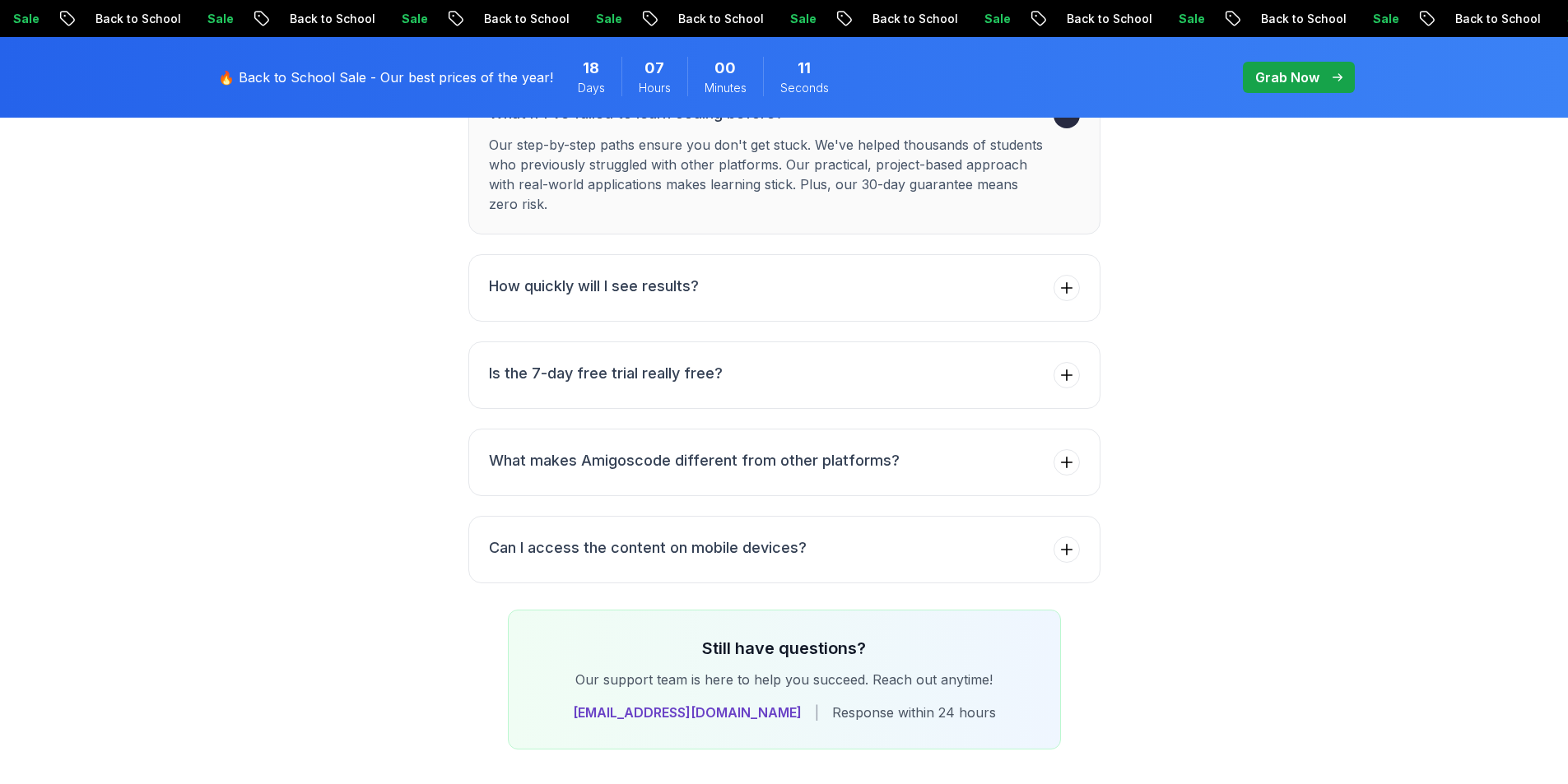
scroll to position [6251, 0]
click at [881, 254] on button "How quickly will I see results?" at bounding box center [784, 286] width 632 height 67
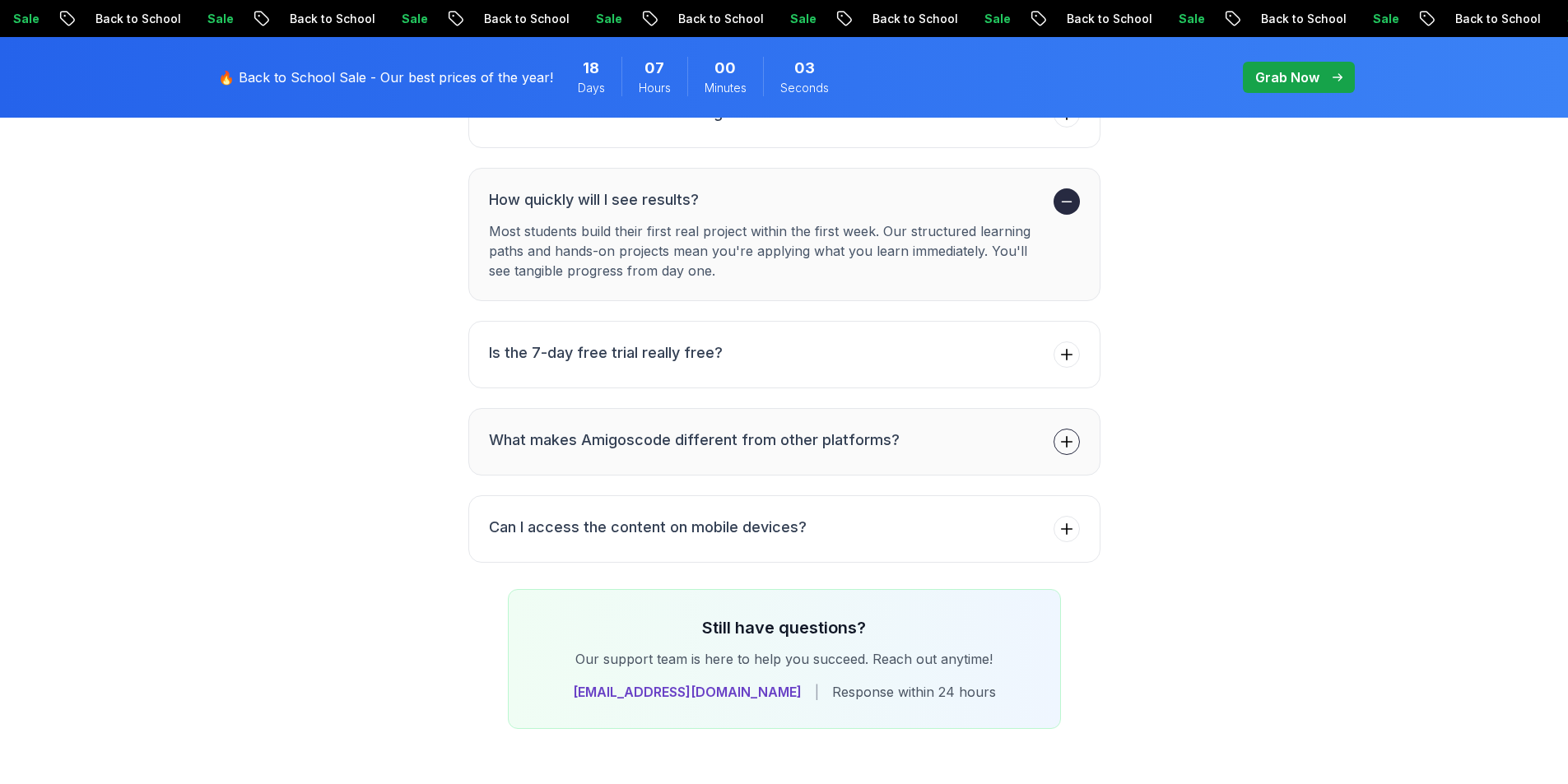
click at [902, 414] on button "What makes Amigoscode different from other platforms?" at bounding box center [784, 441] width 632 height 67
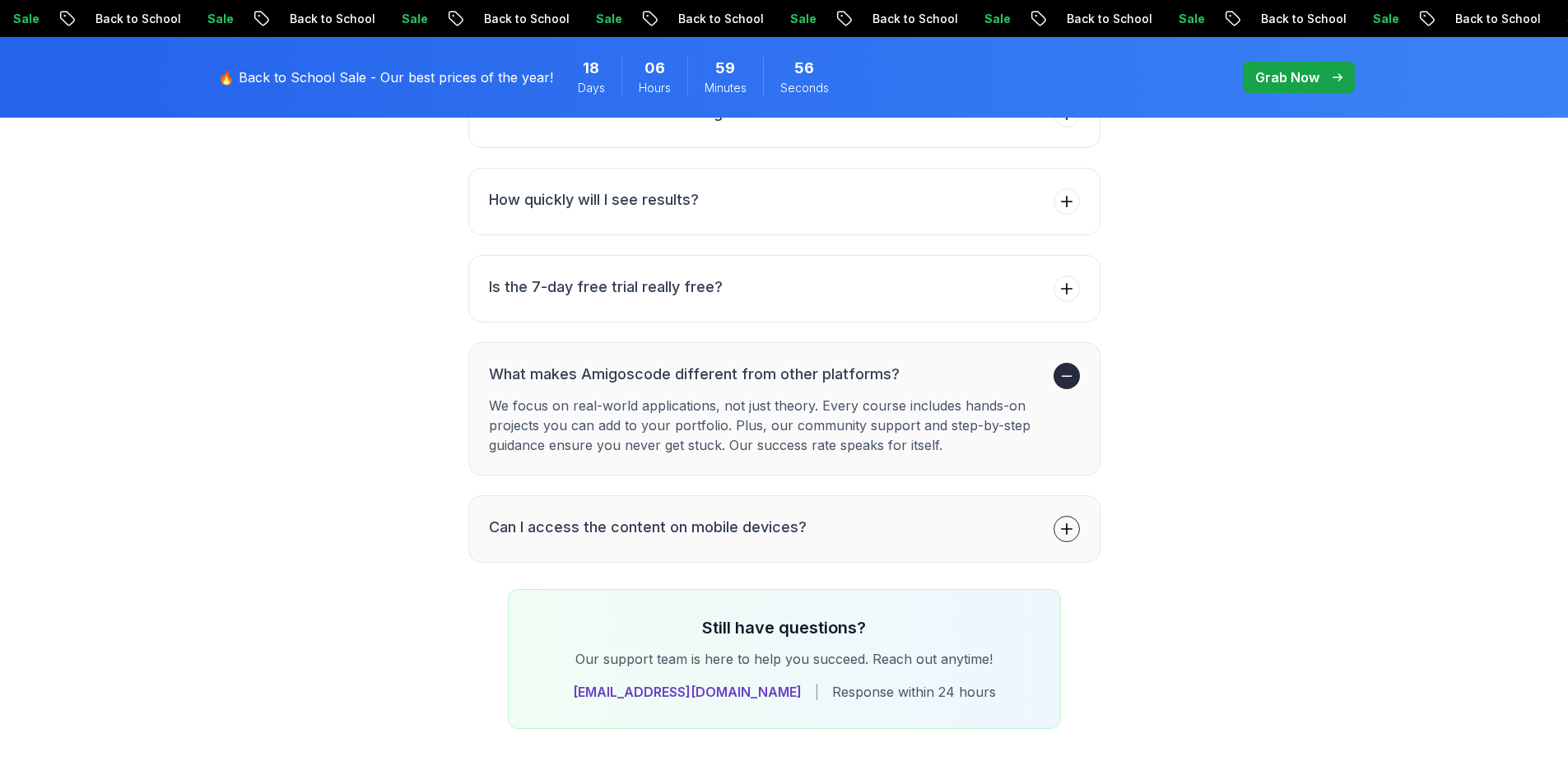
click at [878, 495] on button "Can I access the content on mobile devices?" at bounding box center [784, 528] width 632 height 67
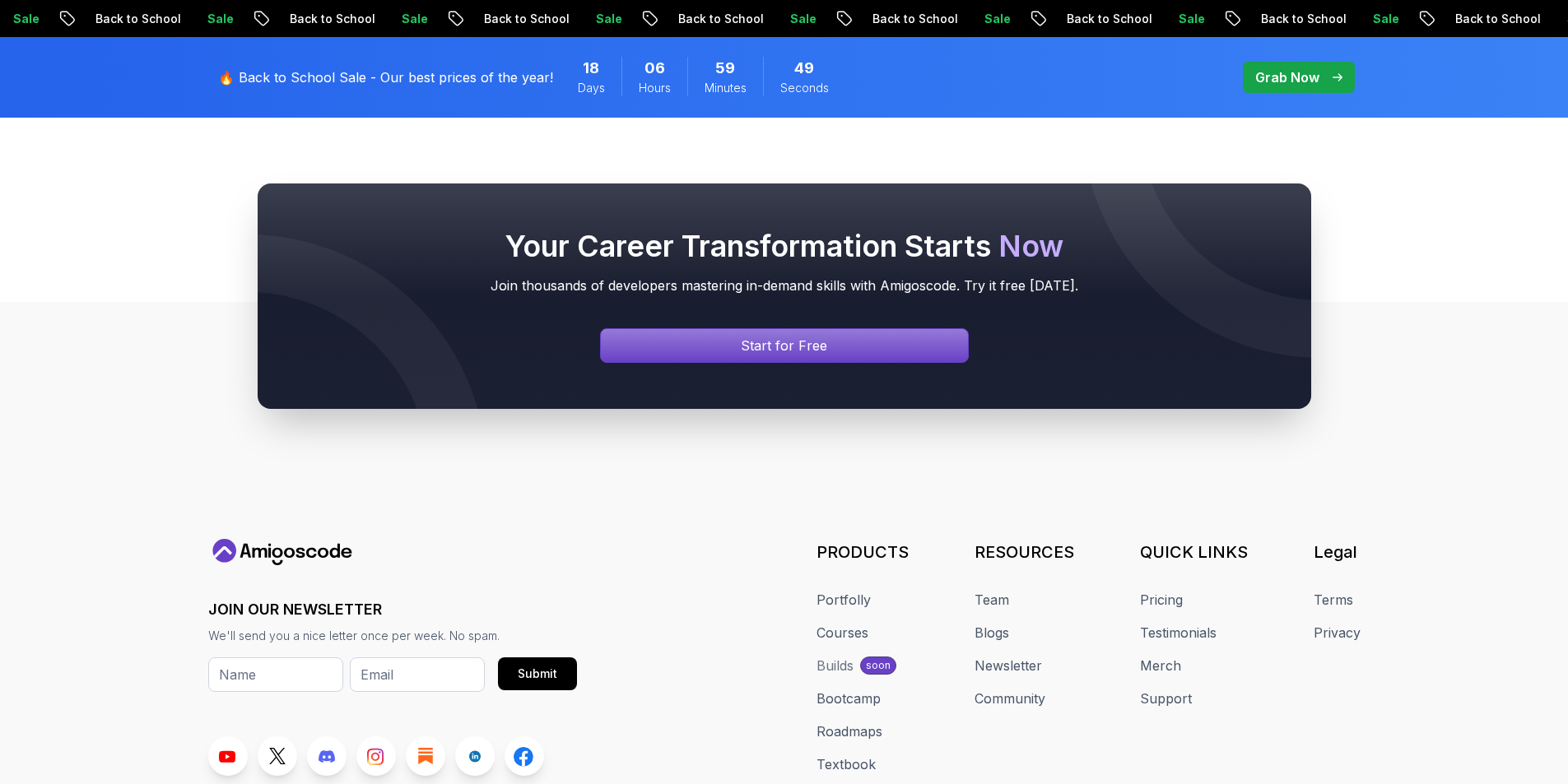
scroll to position [6908, 0]
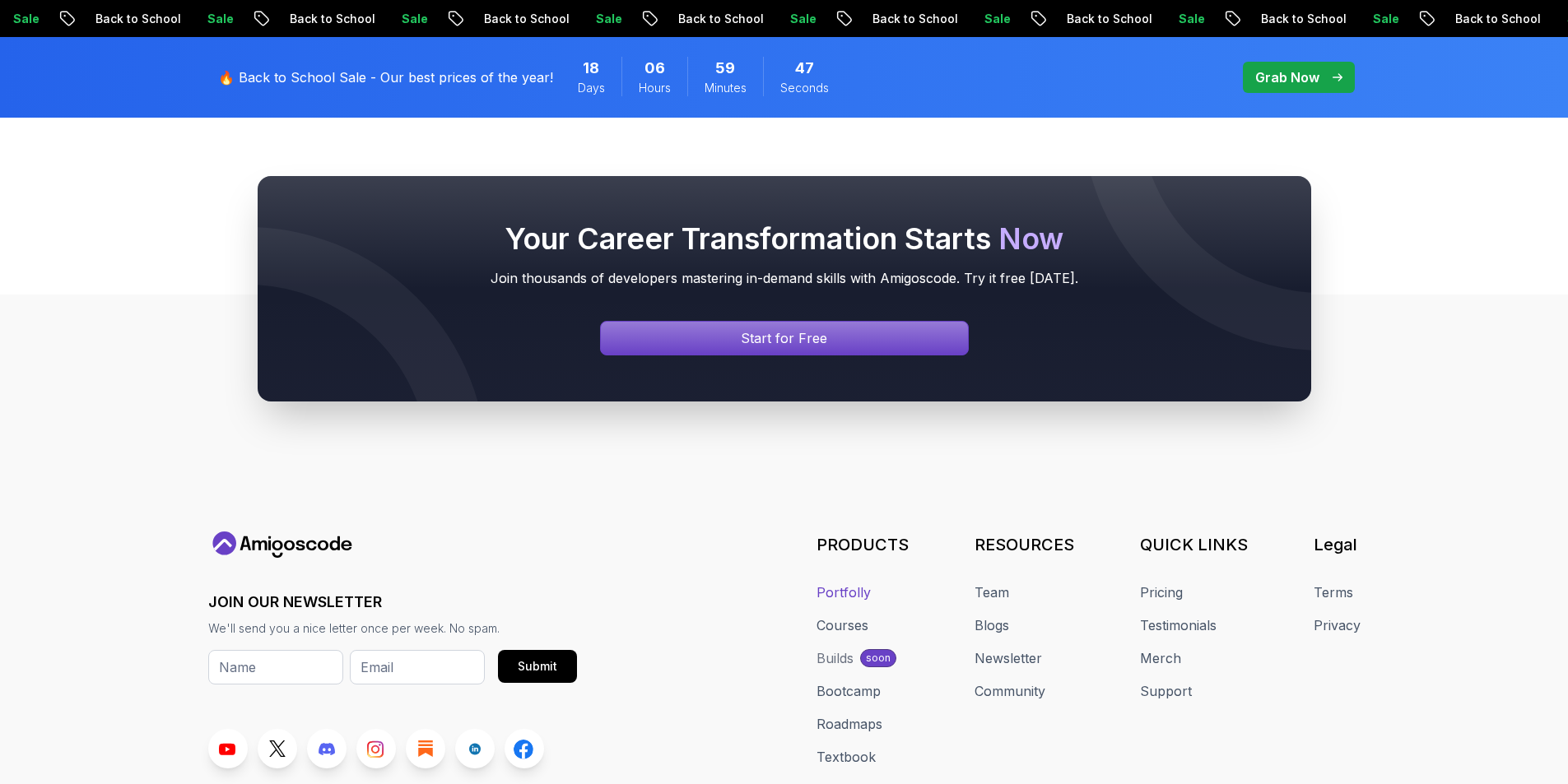
click at [861, 583] on link "Portfolly" at bounding box center [844, 592] width 55 height 19
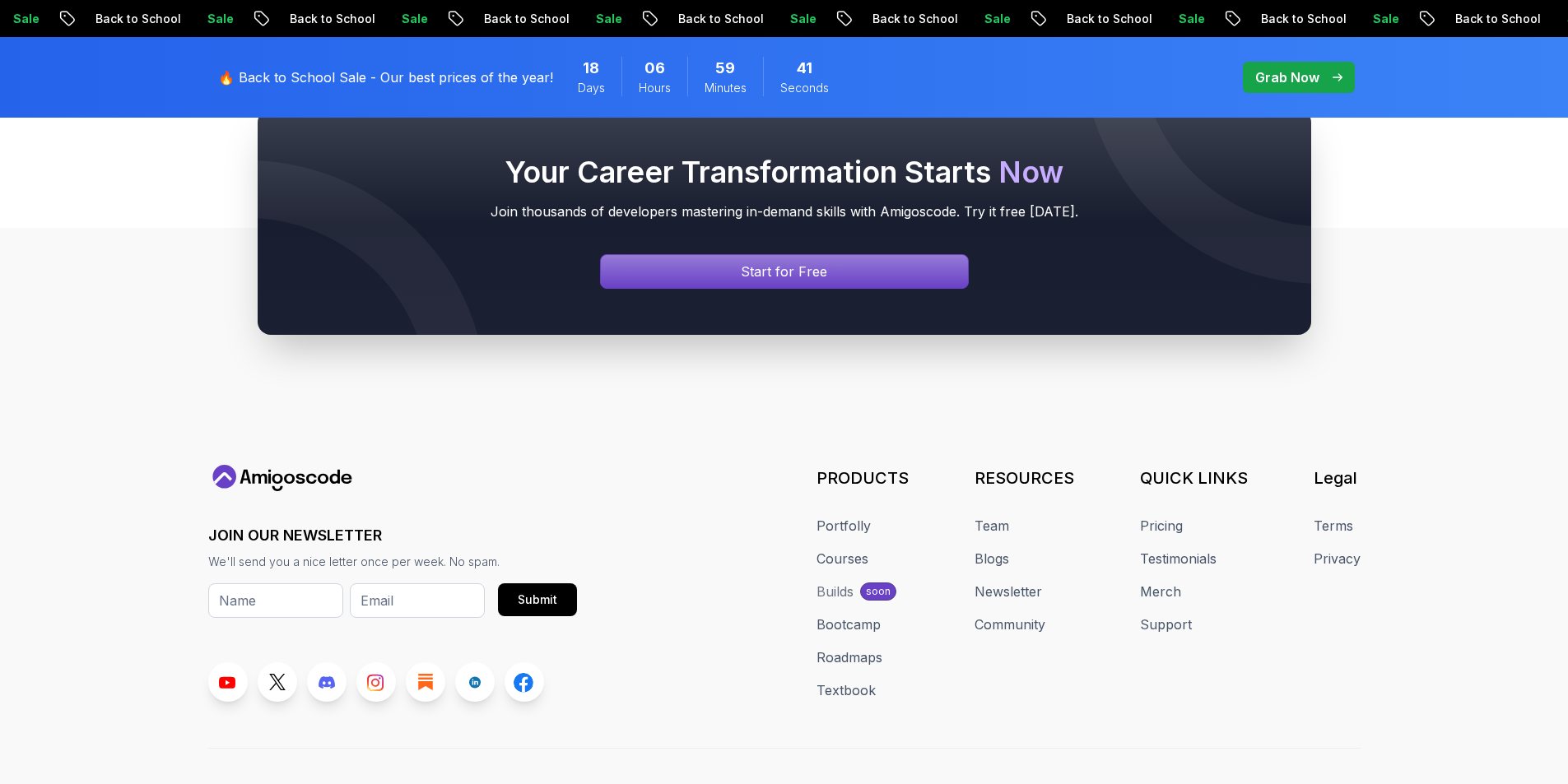
scroll to position [7037, 0]
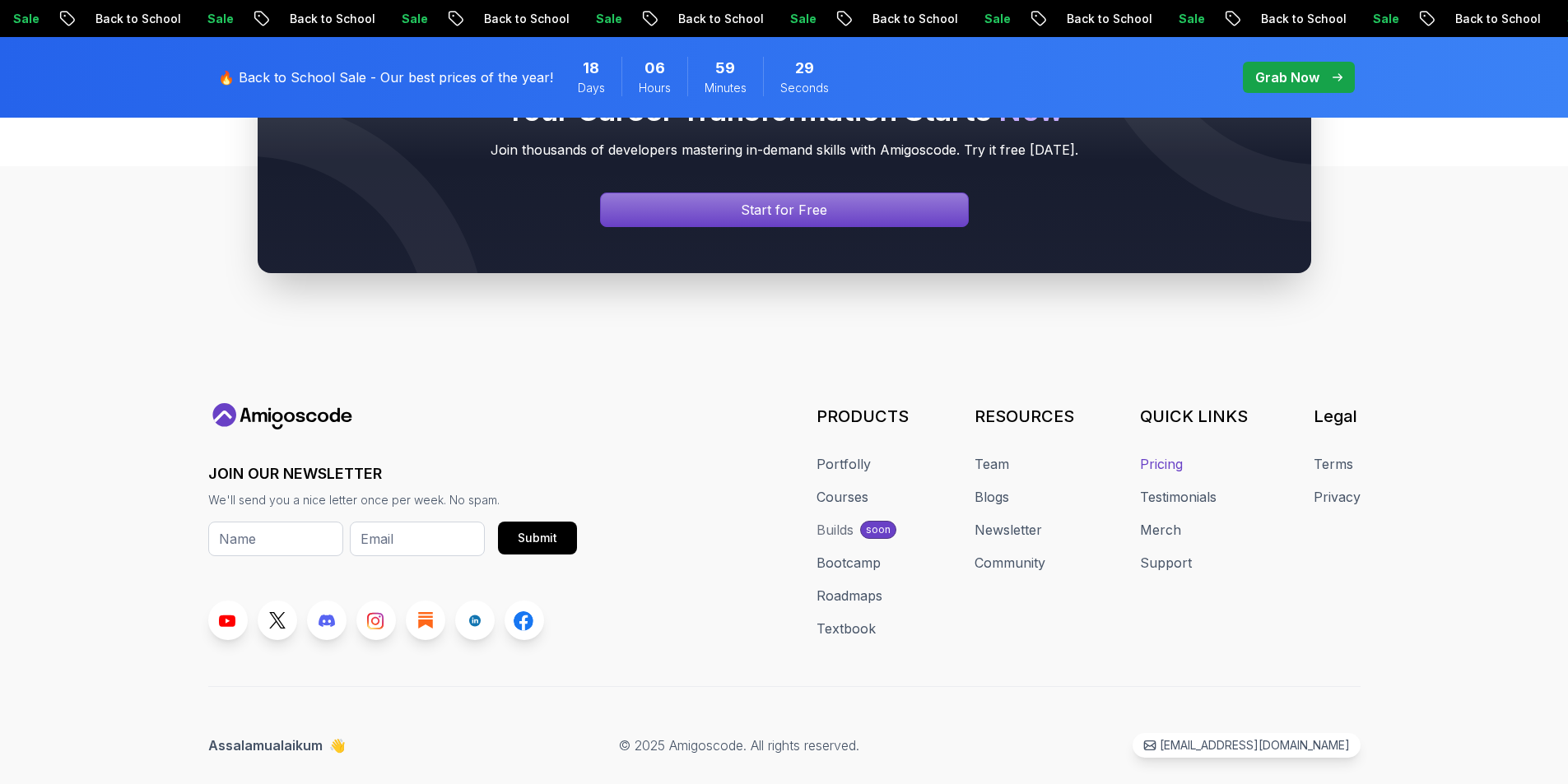
click at [1168, 454] on link "Pricing" at bounding box center [1161, 464] width 43 height 19
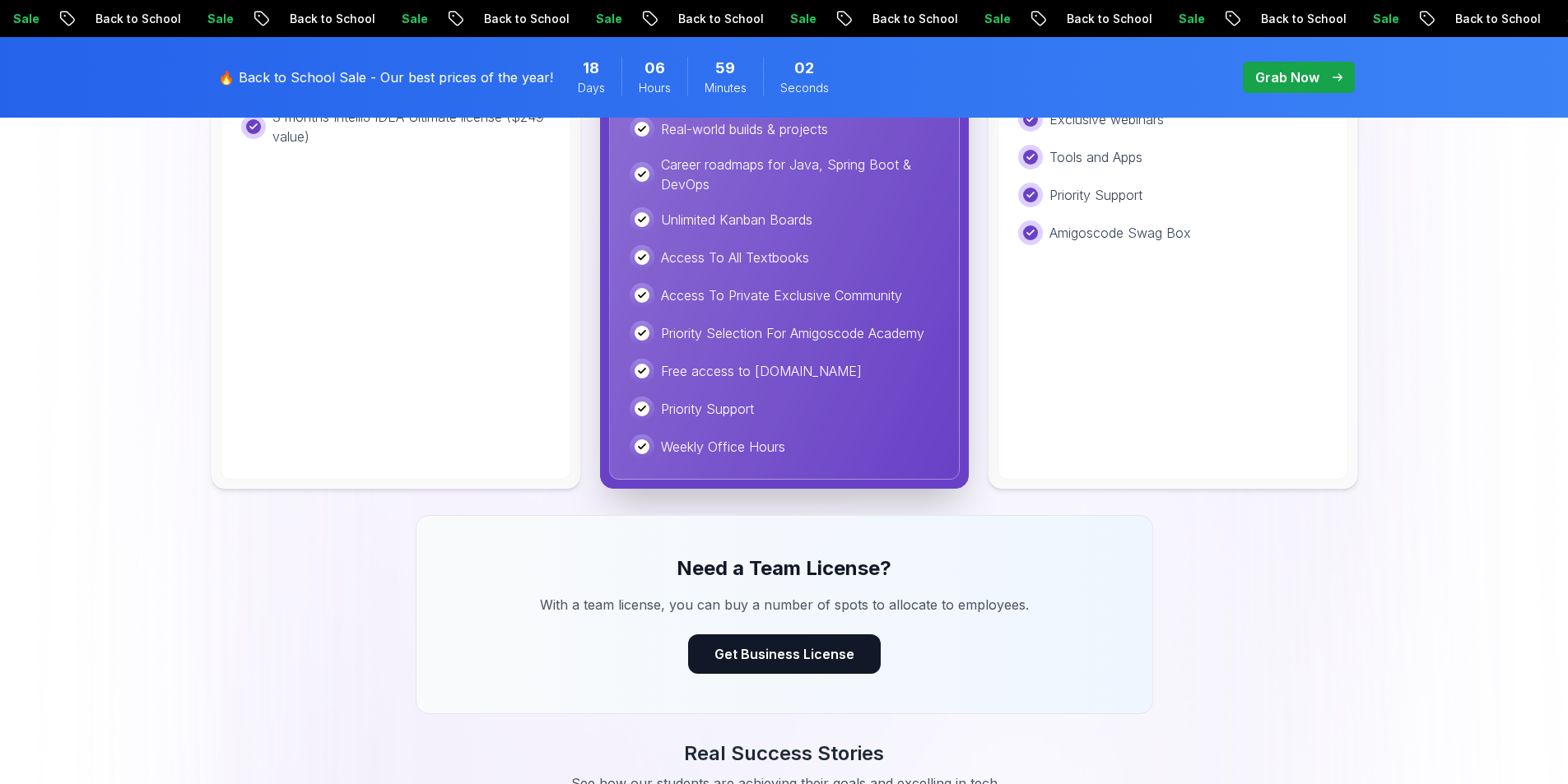
scroll to position [905, 0]
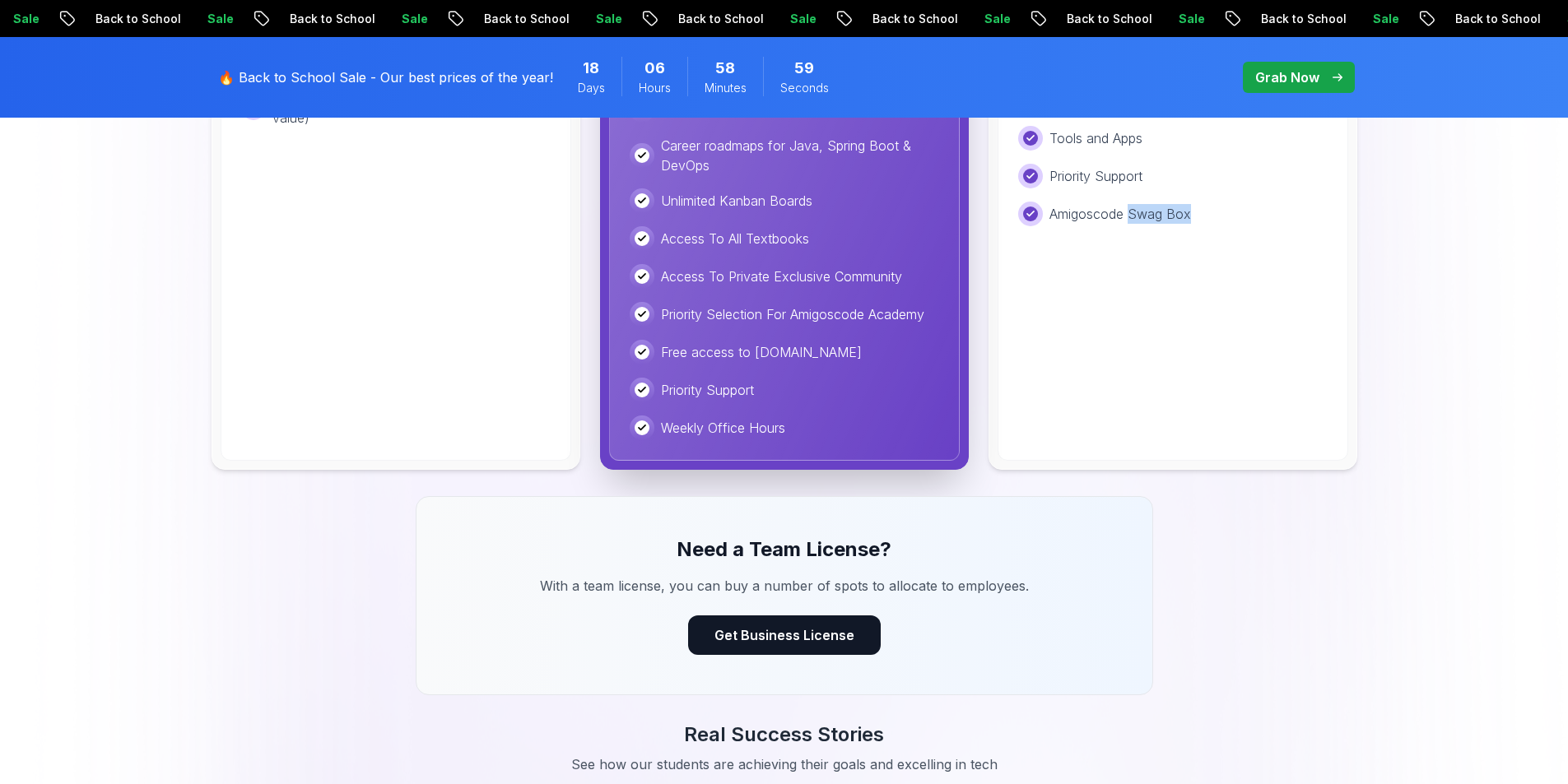
drag, startPoint x: 1129, startPoint y: 213, endPoint x: 1195, endPoint y: 221, distance: 66.5
click at [1195, 221] on div "Amigoscode Swag Box" at bounding box center [1173, 213] width 310 height 24
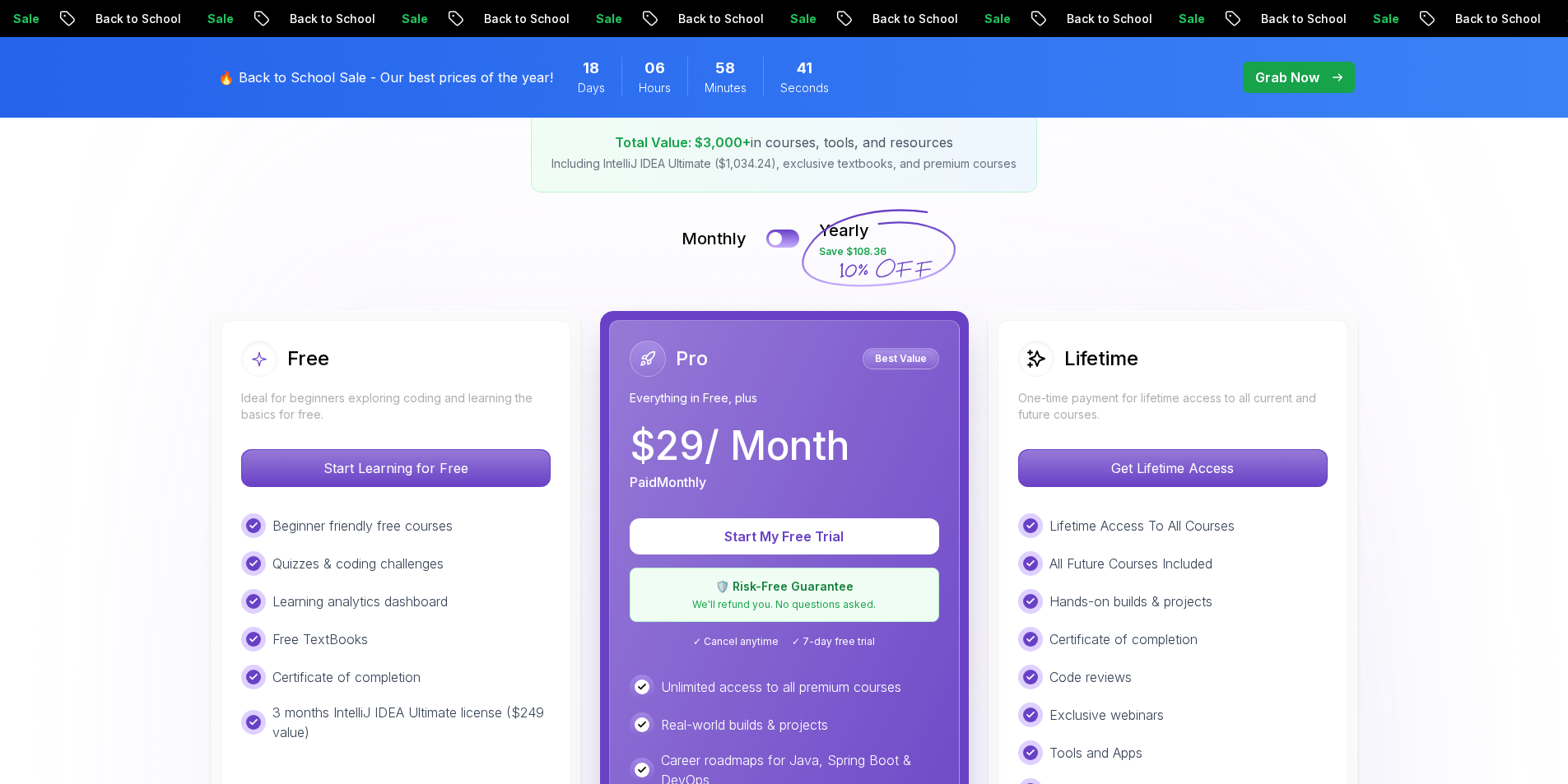
scroll to position [0, 0]
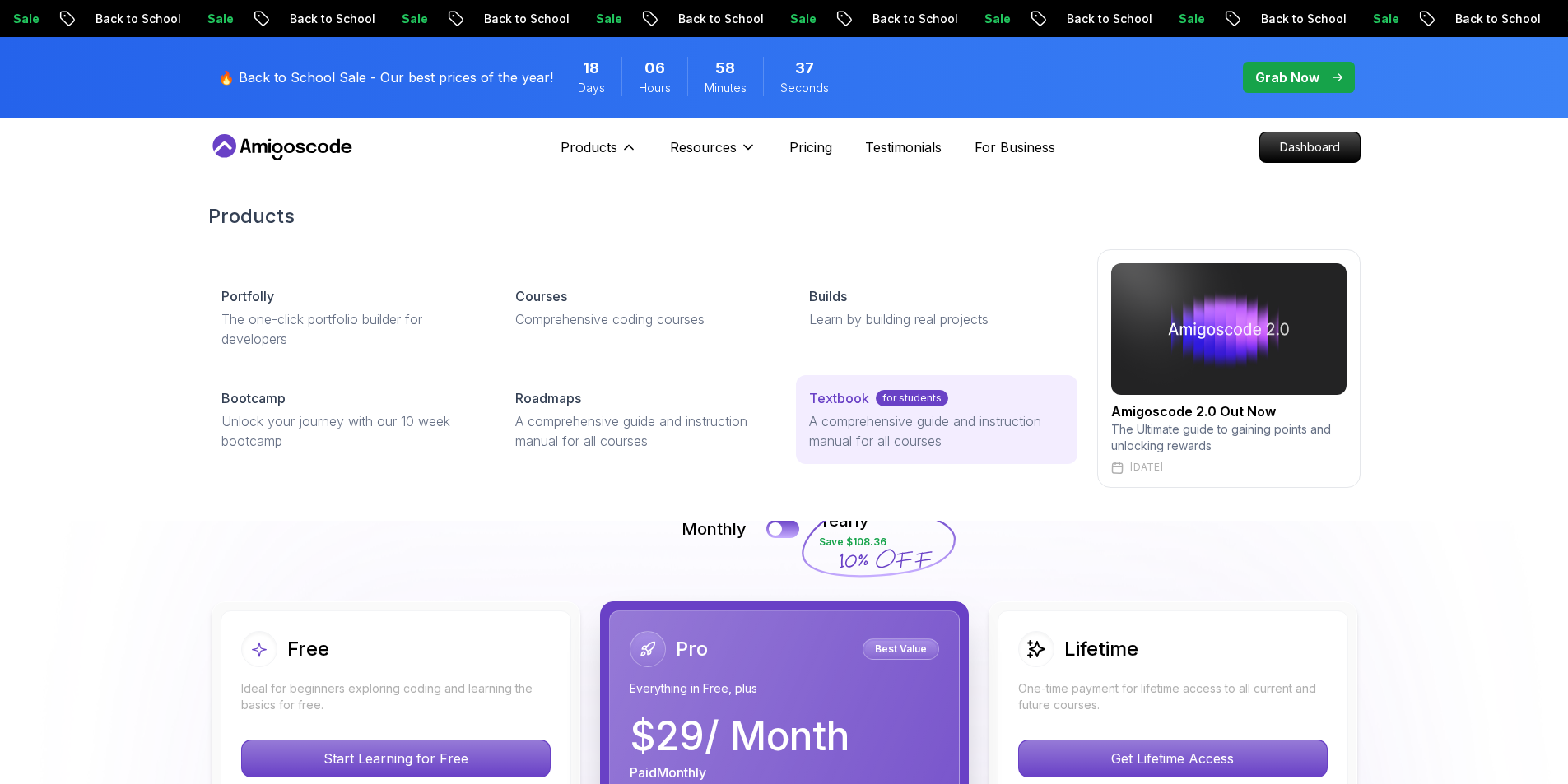
click at [889, 418] on p "A comprehensive guide and instruction manual for all courses" at bounding box center [935, 431] width 254 height 40
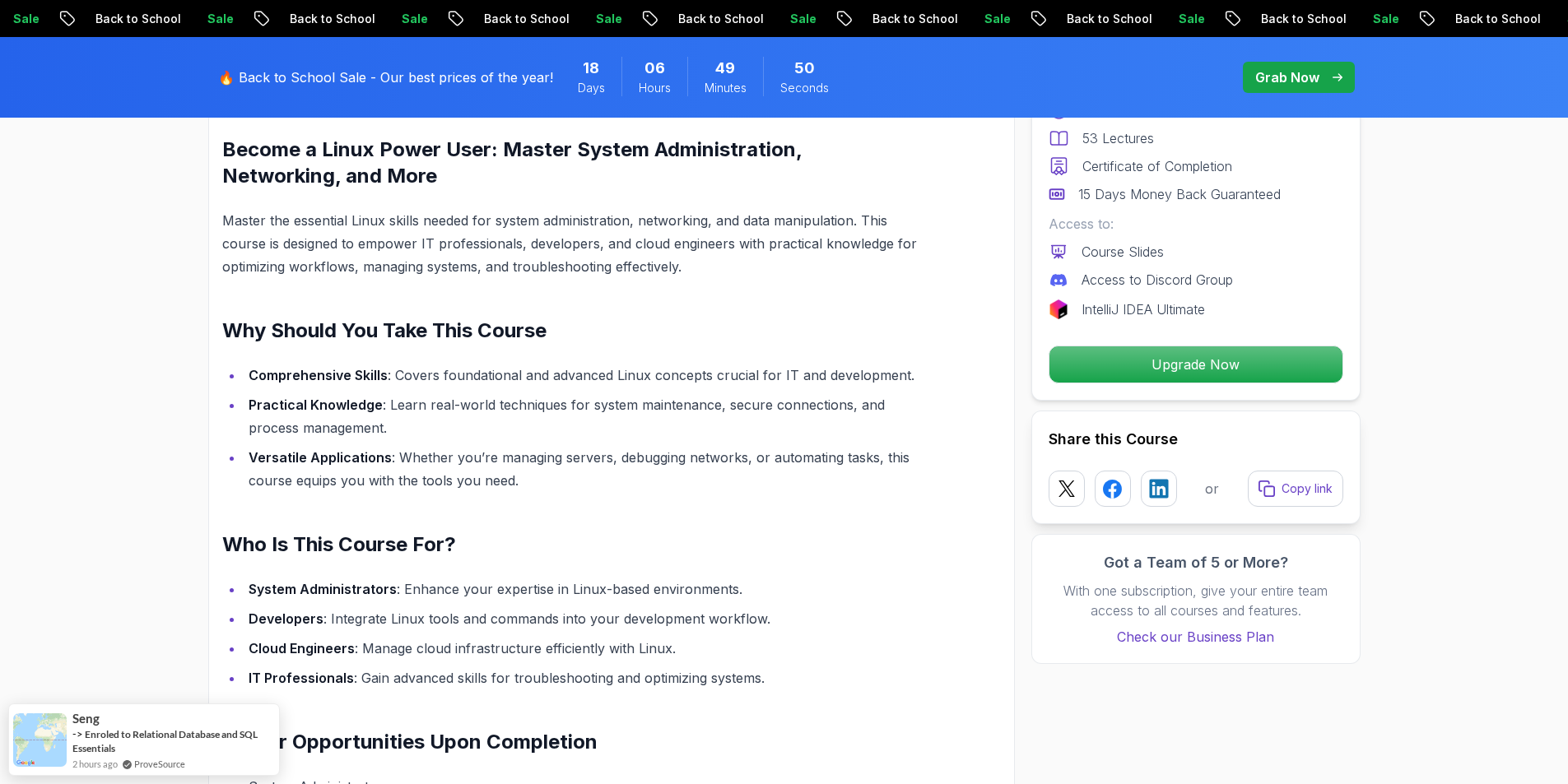
scroll to position [1316, 0]
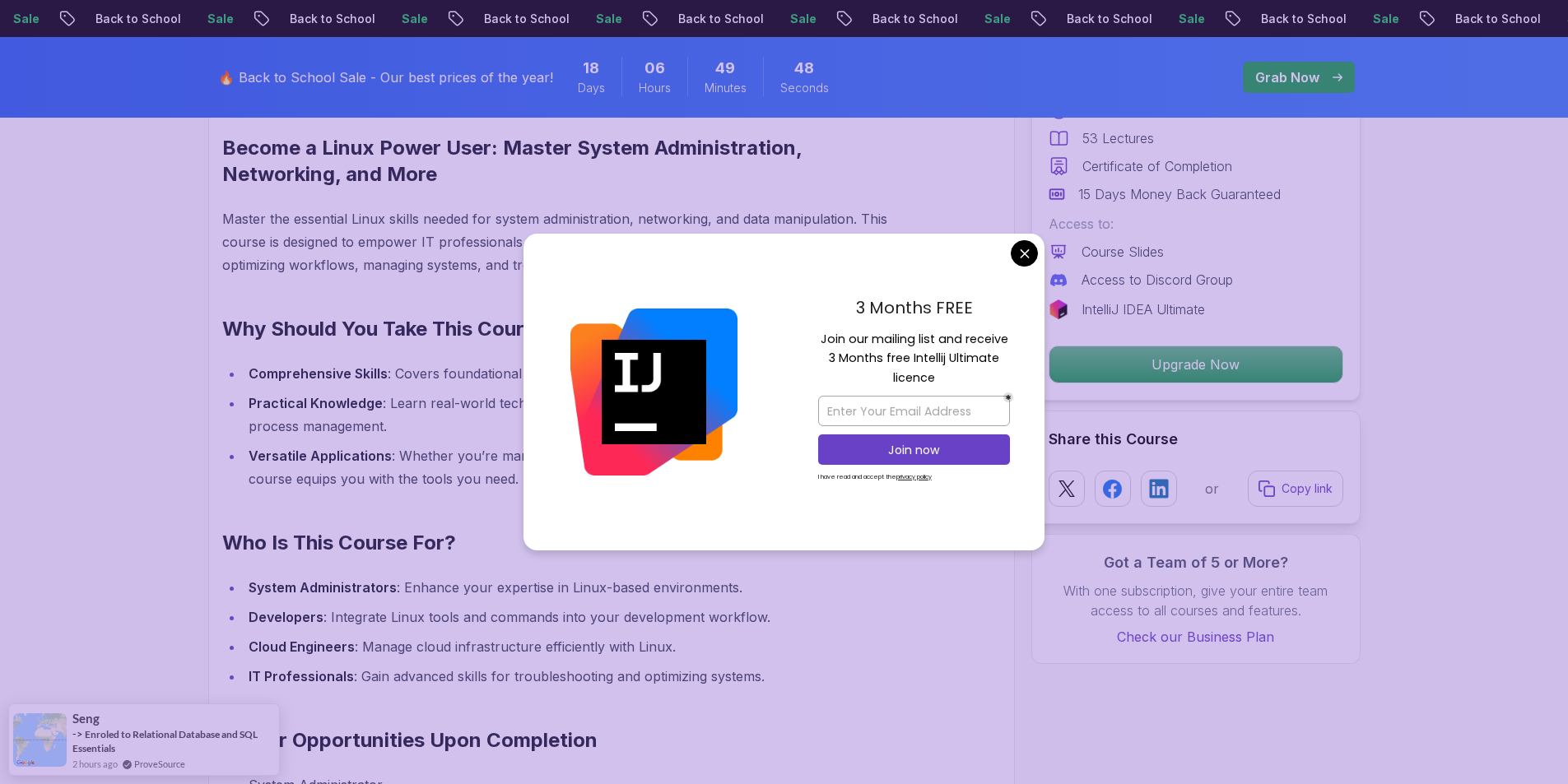
click at [1009, 247] on div "3 Months FREE Join our mailing list and receive 3 Months free Intellij Ultimate…" at bounding box center [914, 392] width 261 height 317
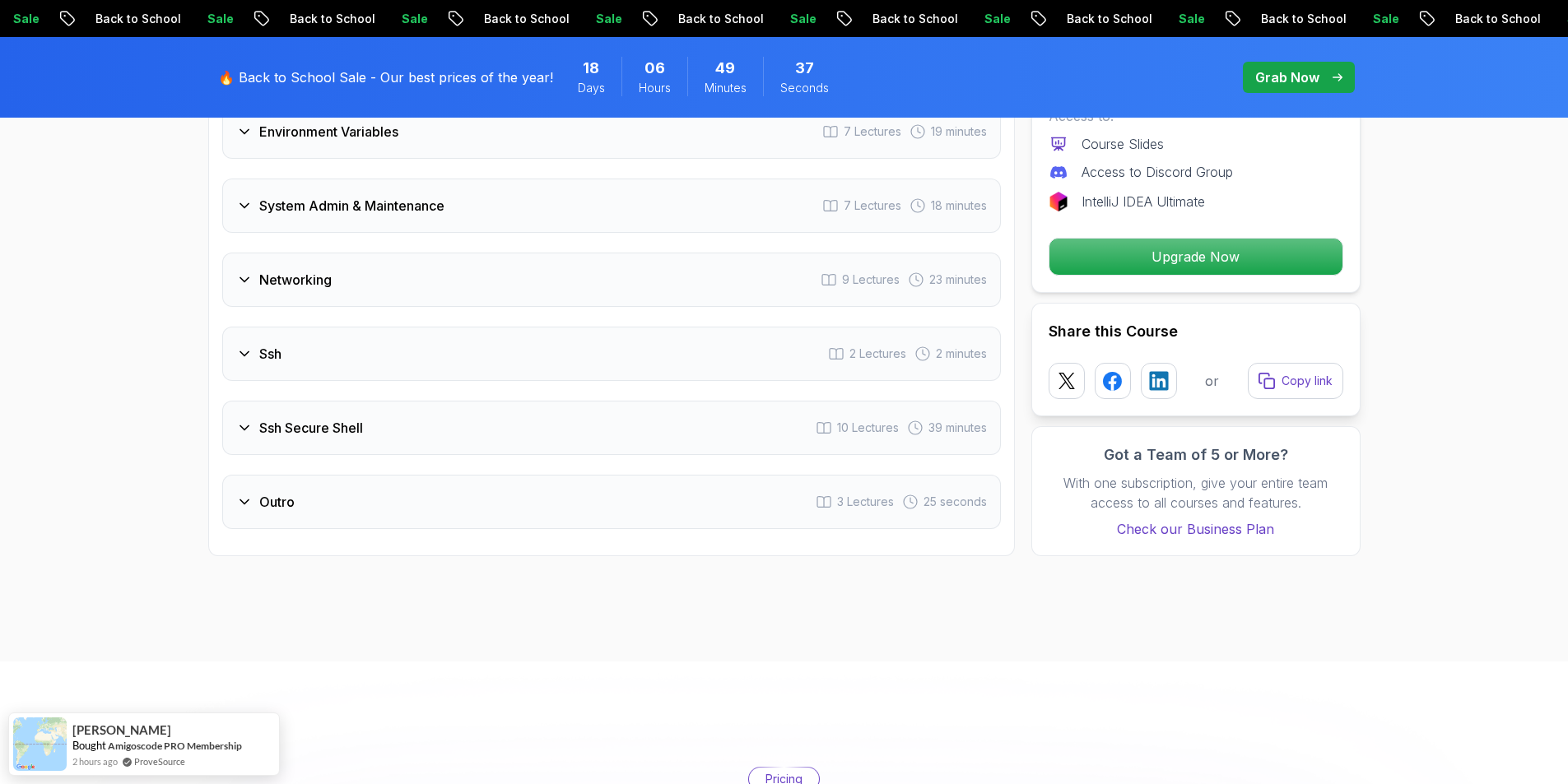
scroll to position [2714, 0]
click at [460, 358] on div "Ssh 2 Lectures 2 minutes" at bounding box center [611, 353] width 779 height 54
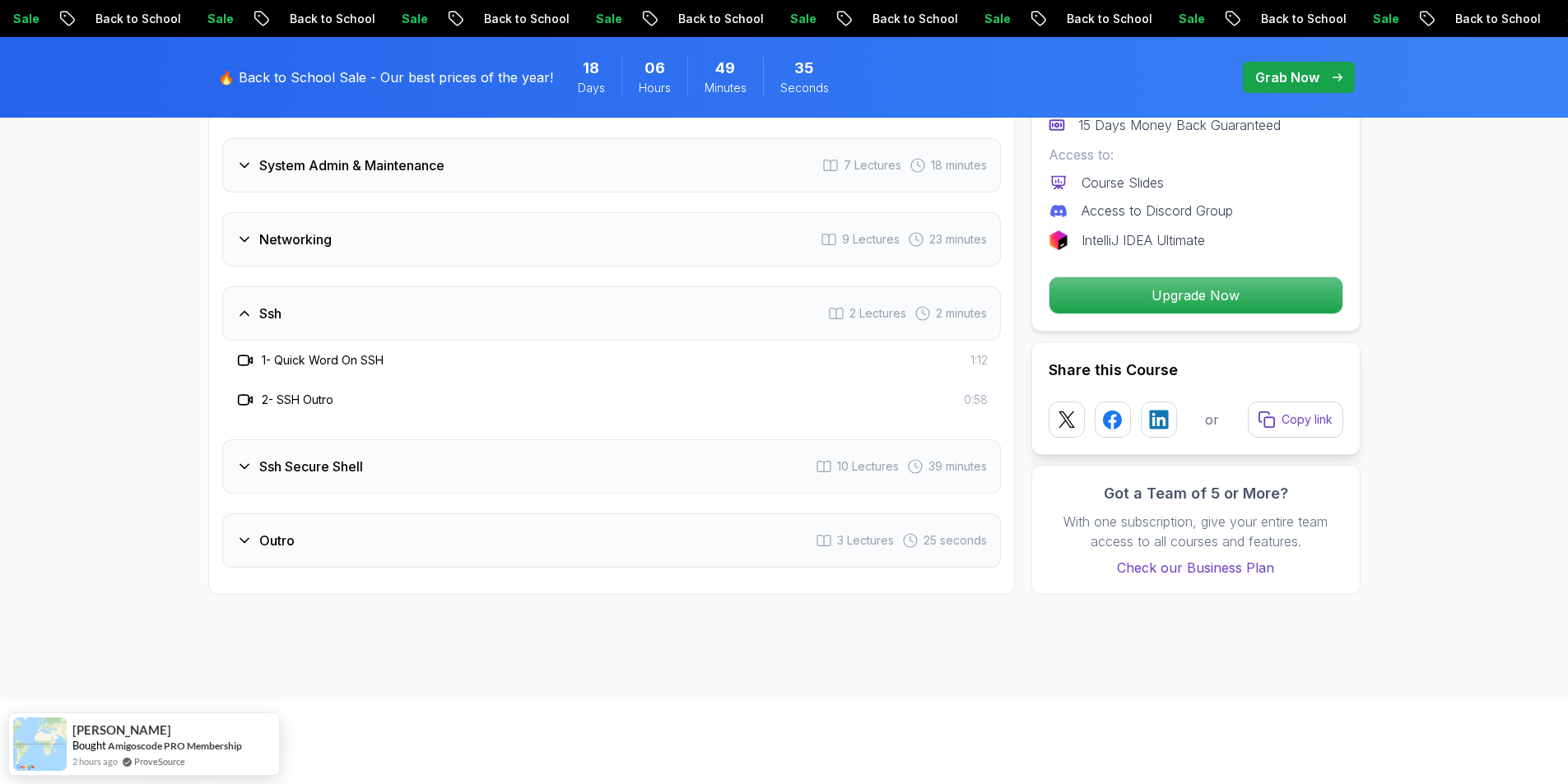
scroll to position [2674, 0]
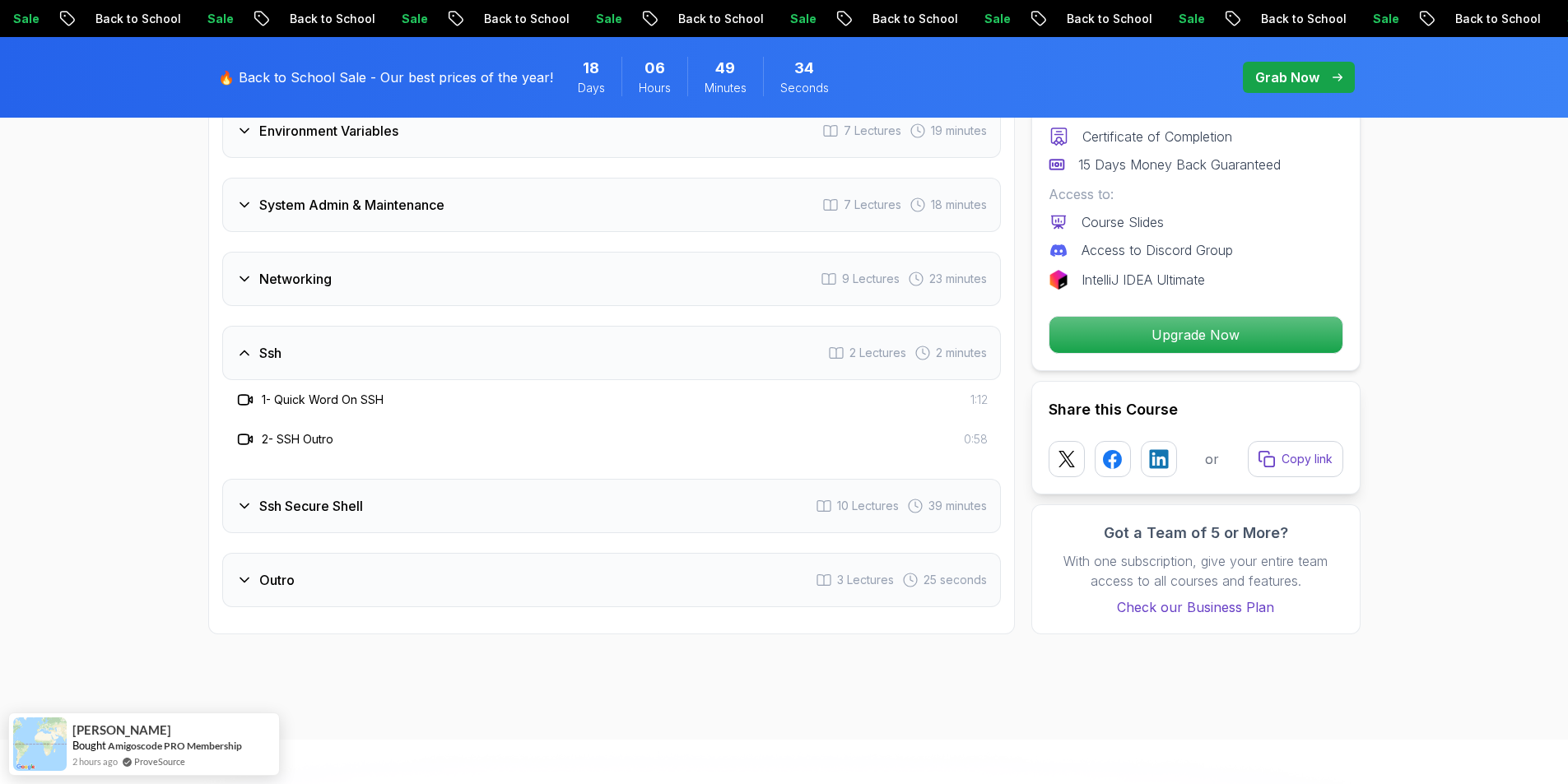
click at [460, 358] on div "Ssh 2 Lectures 2 minutes" at bounding box center [611, 353] width 779 height 54
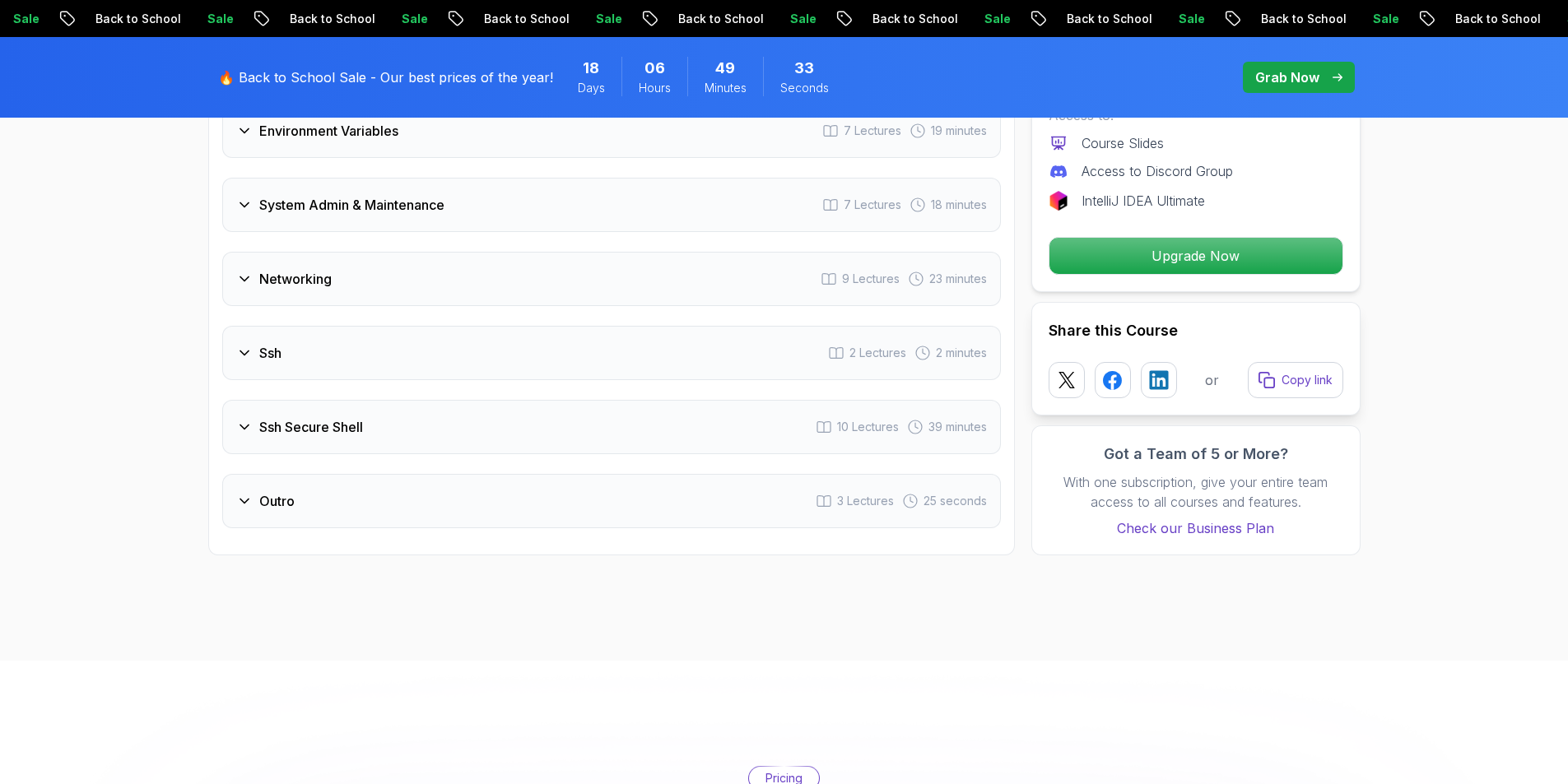
click at [460, 433] on div "Ssh Secure Shell 10 Lectures 39 minutes" at bounding box center [611, 427] width 779 height 54
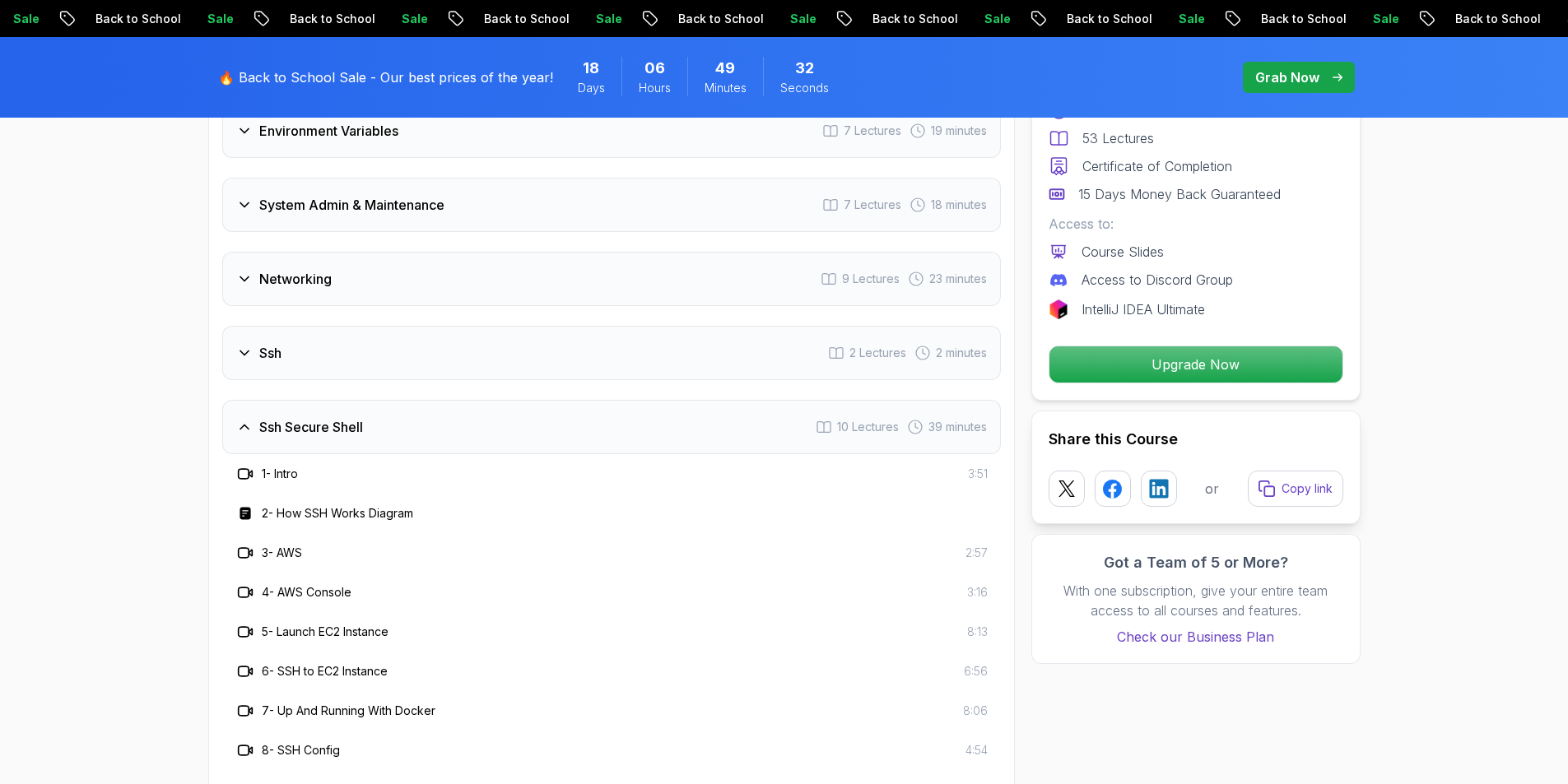
click at [460, 433] on div "Ssh Secure Shell 10 Lectures 39 minutes" at bounding box center [611, 427] width 779 height 54
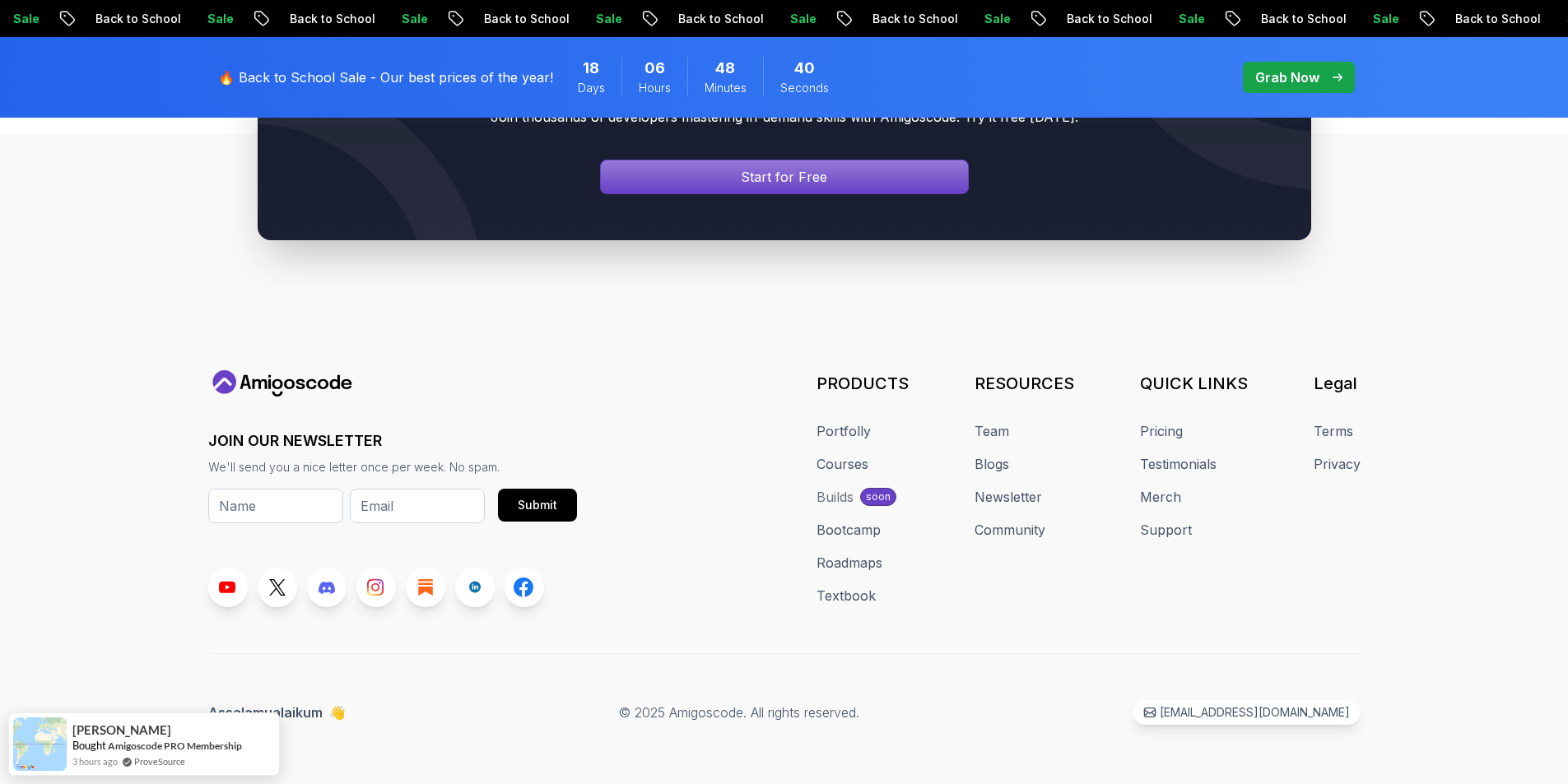
scroll to position [5948, 0]
